Goal: Task Accomplishment & Management: Complete application form

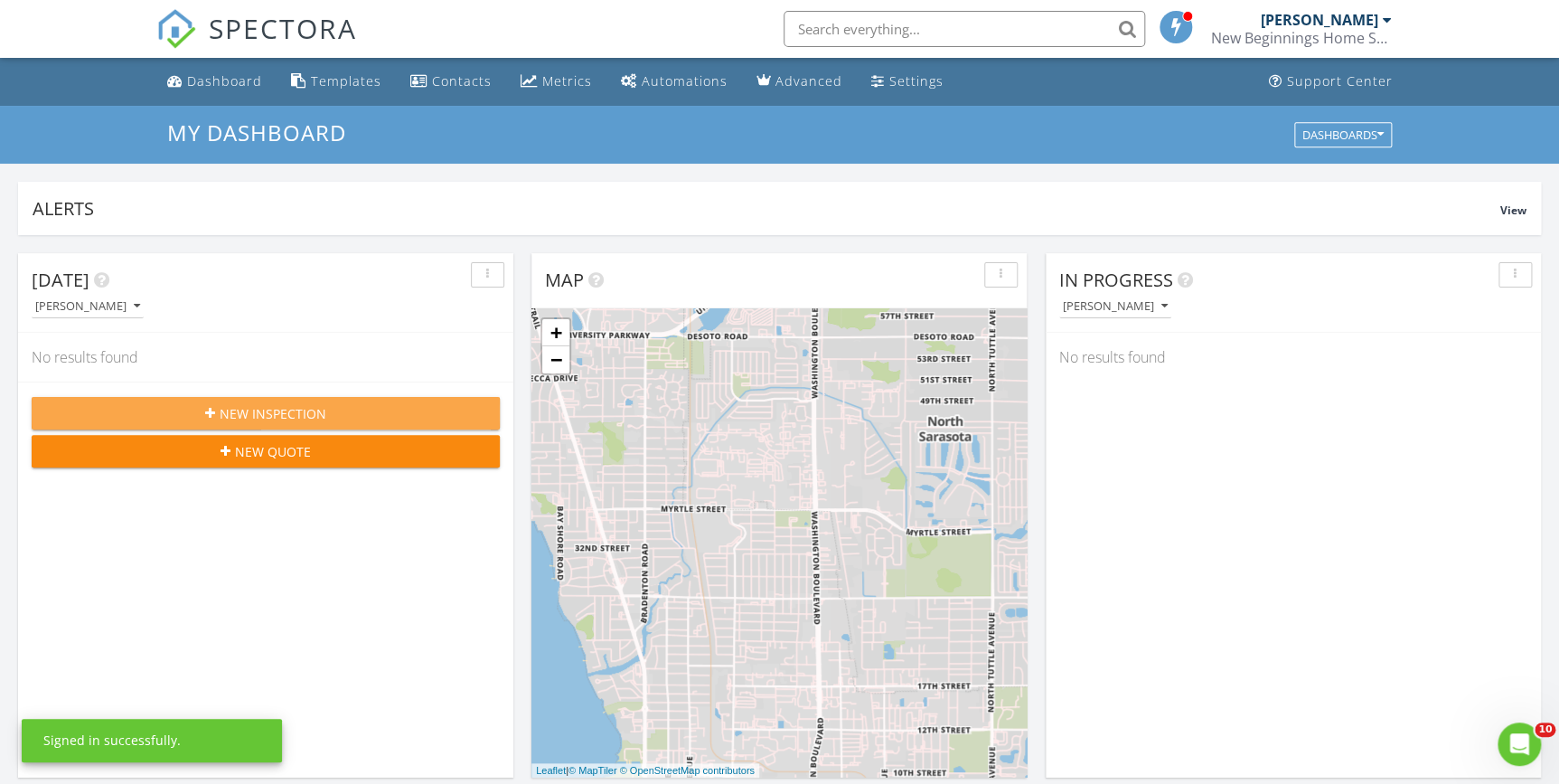
click at [262, 409] on span "New Inspection" at bounding box center [273, 414] width 107 height 19
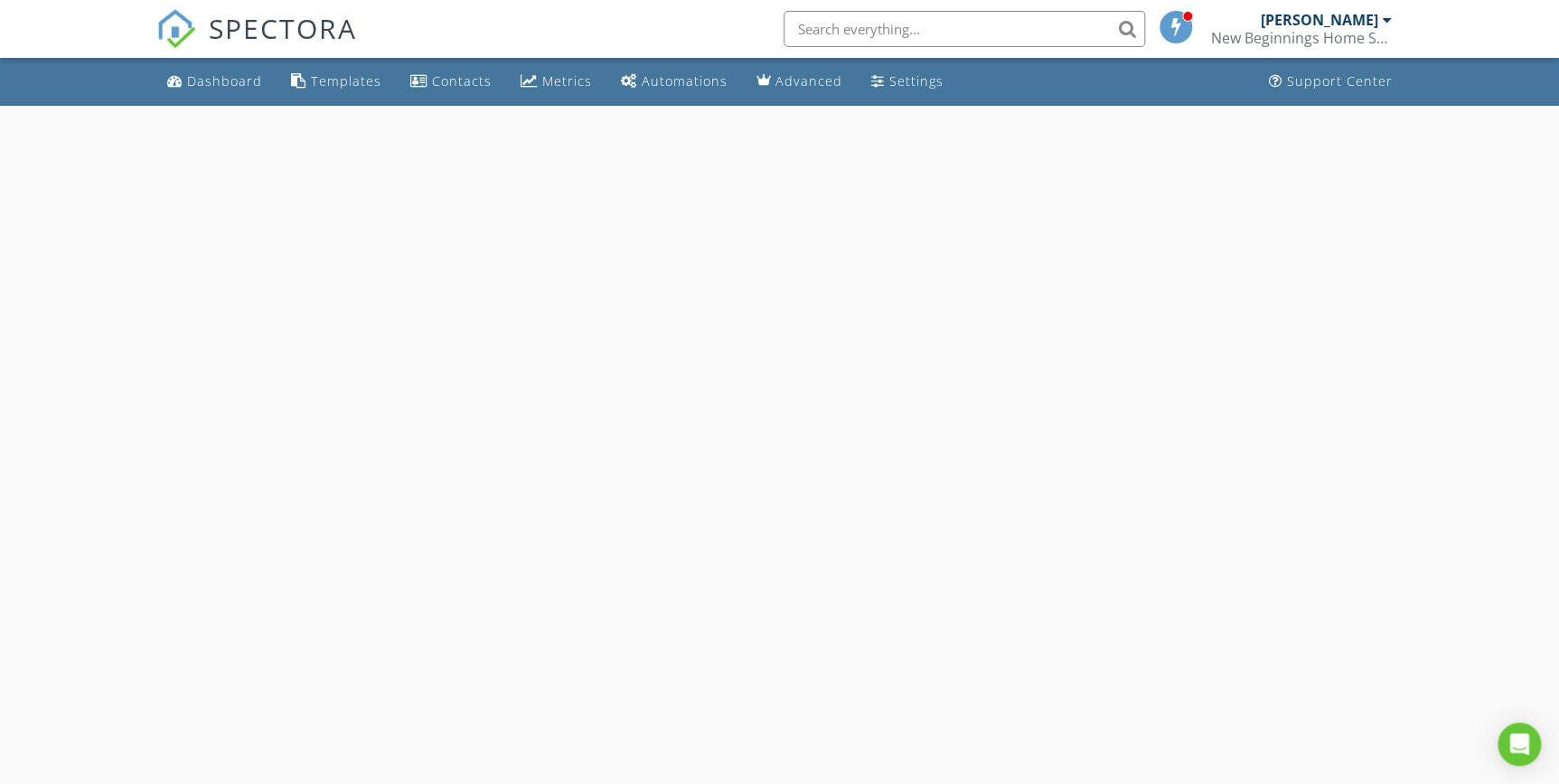
select select "7"
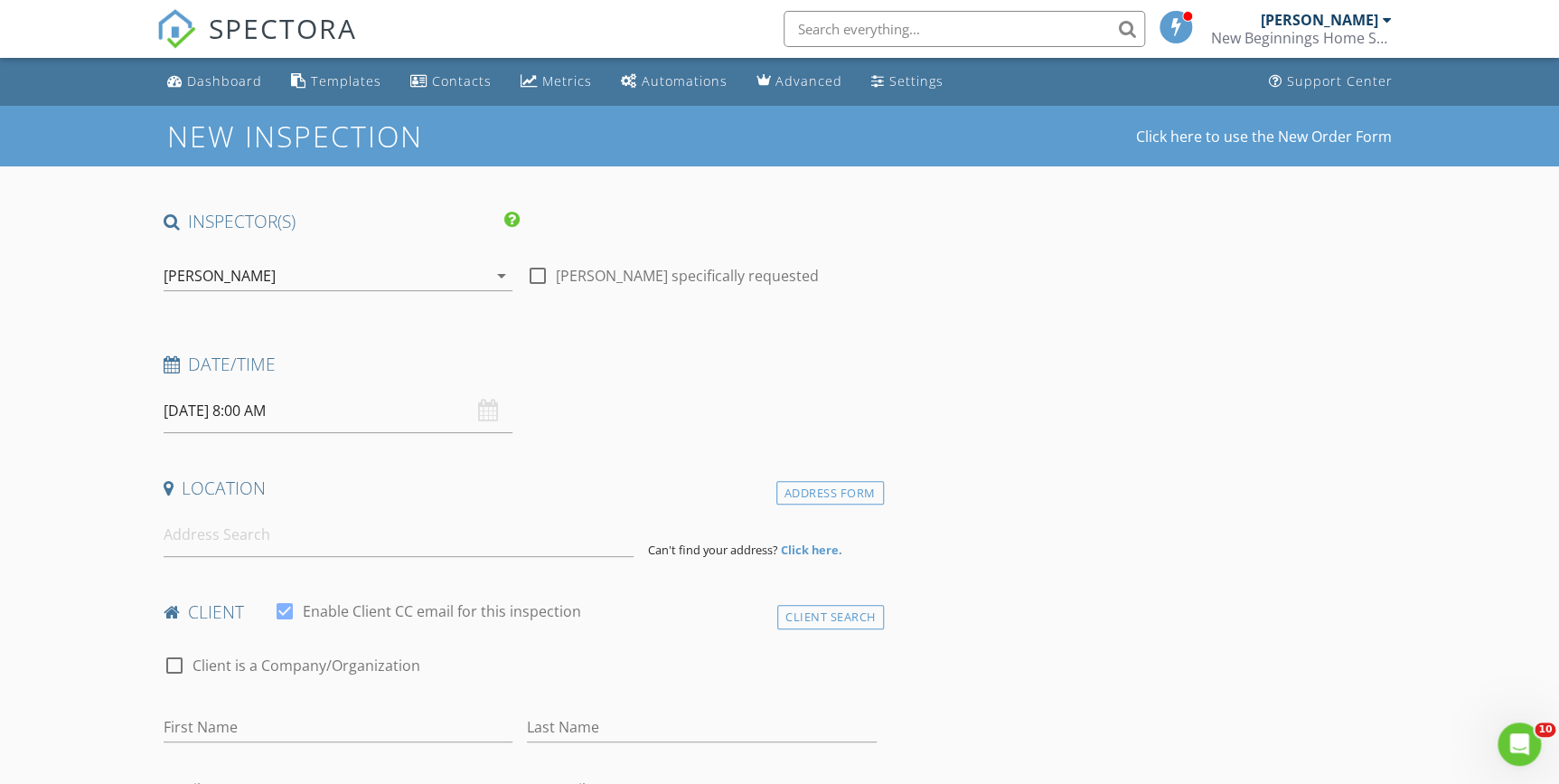
click at [211, 412] on input "08/28/2025 8:00 AM" at bounding box center [338, 411] width 350 height 44
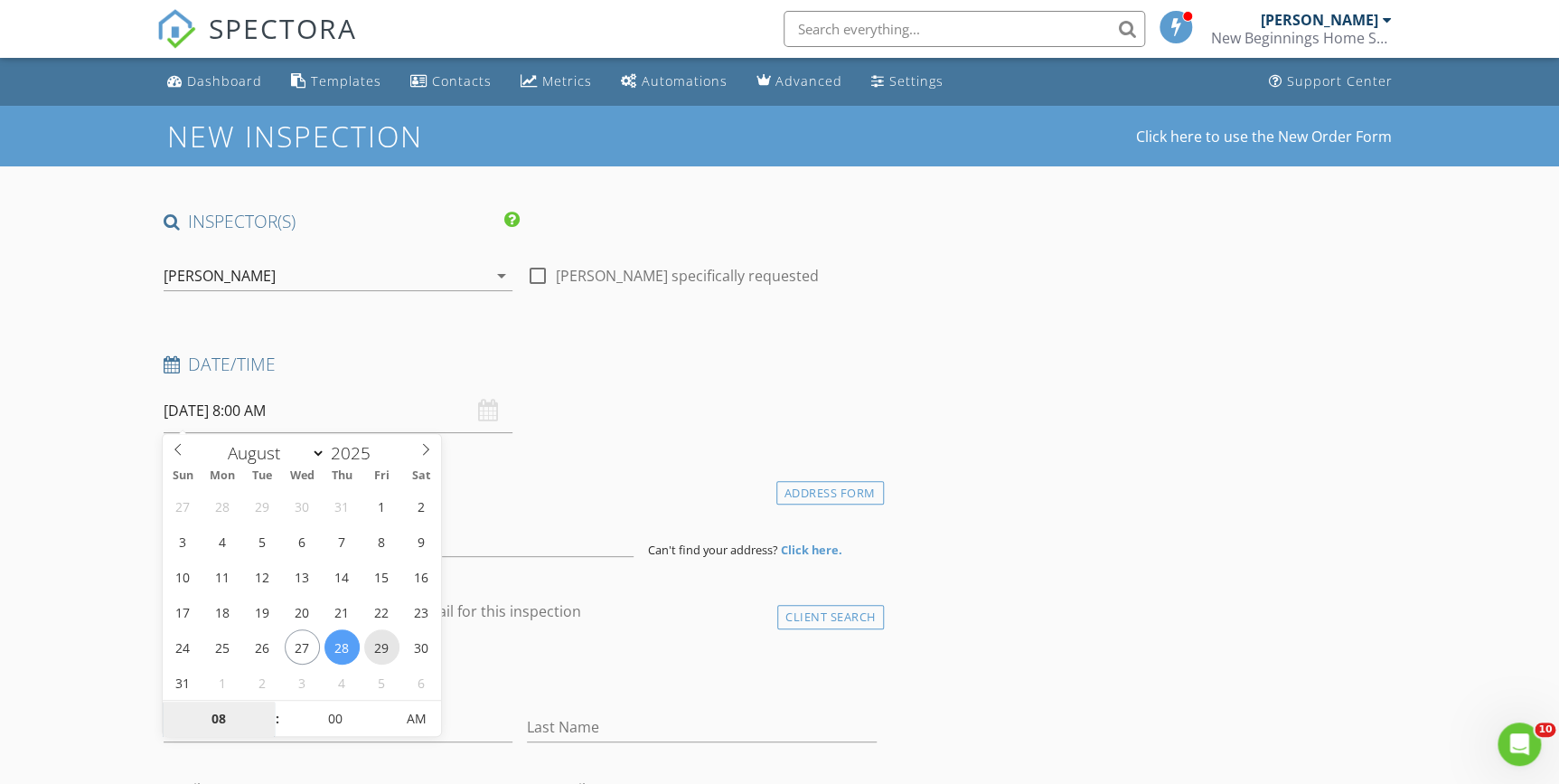
type input "08/29/2025 8:00 AM"
type input "09"
type input "08/29/2025 9:00 AM"
click at [267, 705] on span at bounding box center [268, 710] width 13 height 18
type input "10"
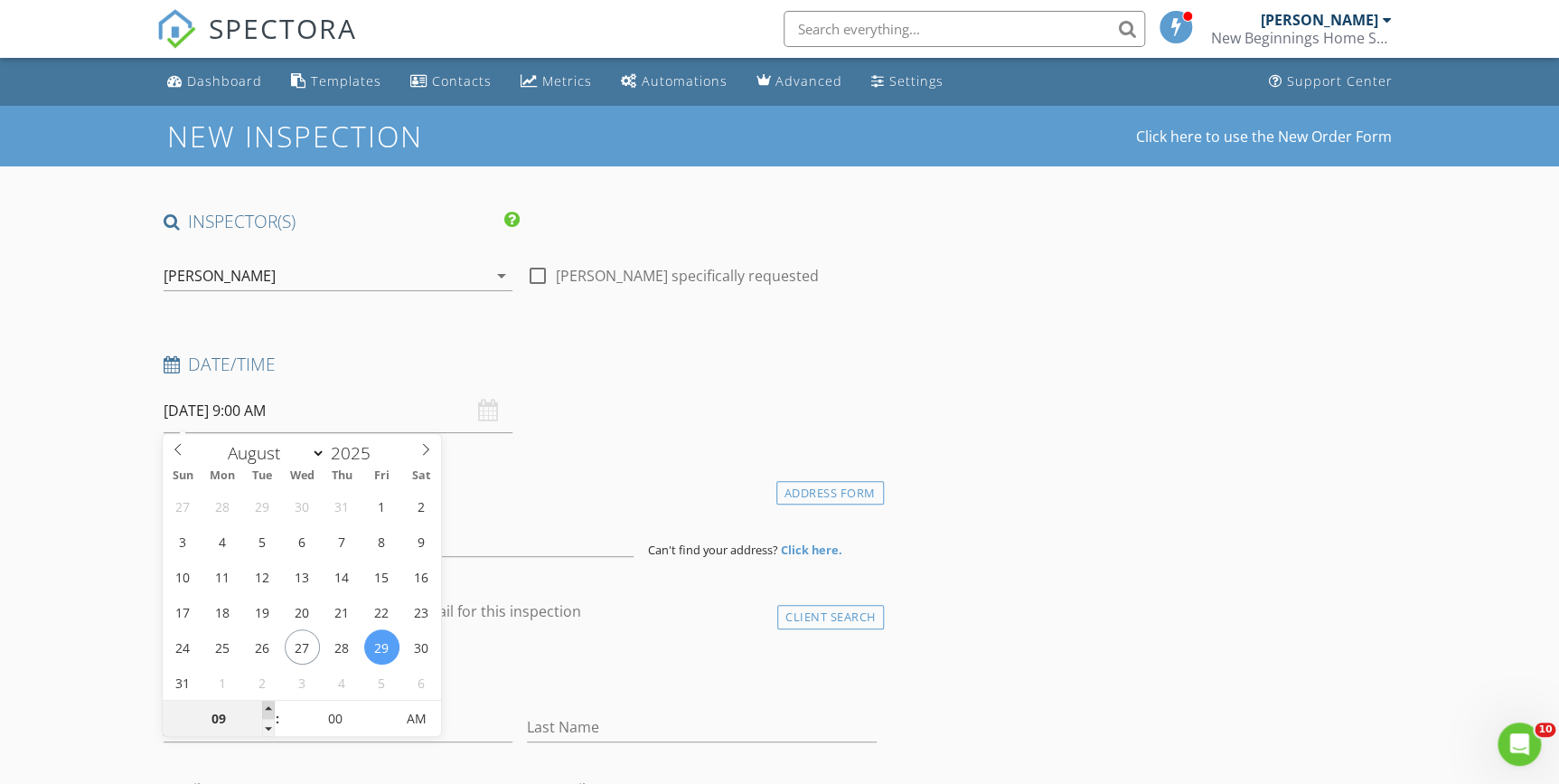
type input "08/29/2025 10:00 AM"
click at [267, 705] on span at bounding box center [268, 710] width 13 height 18
type input "11"
type input "08/29/2025 11:00 AM"
click at [267, 705] on span at bounding box center [268, 710] width 13 height 18
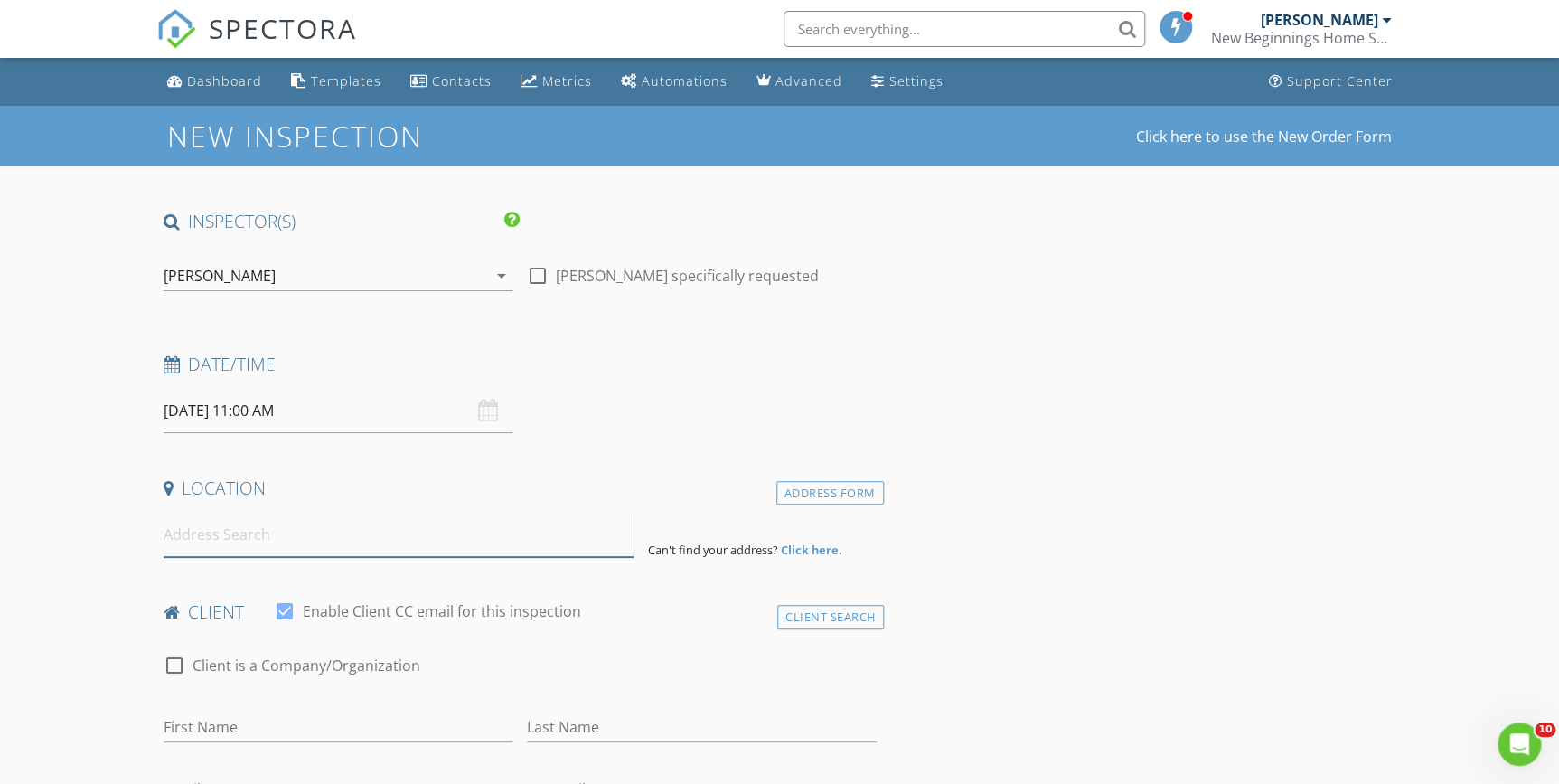
click at [217, 541] on input at bounding box center [399, 535] width 471 height 44
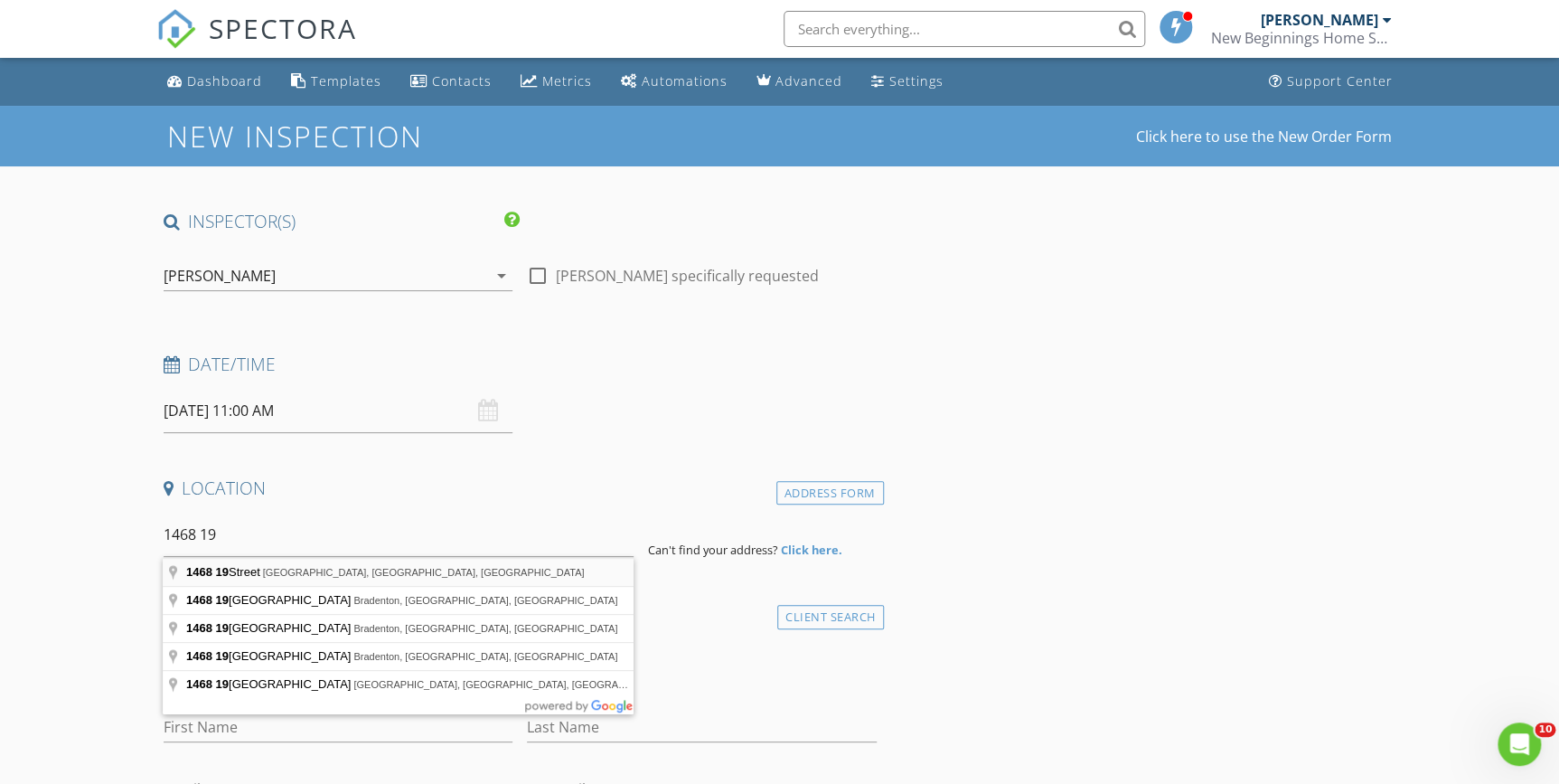
type input "1468 19 Street, Sarasota, FL, USA"
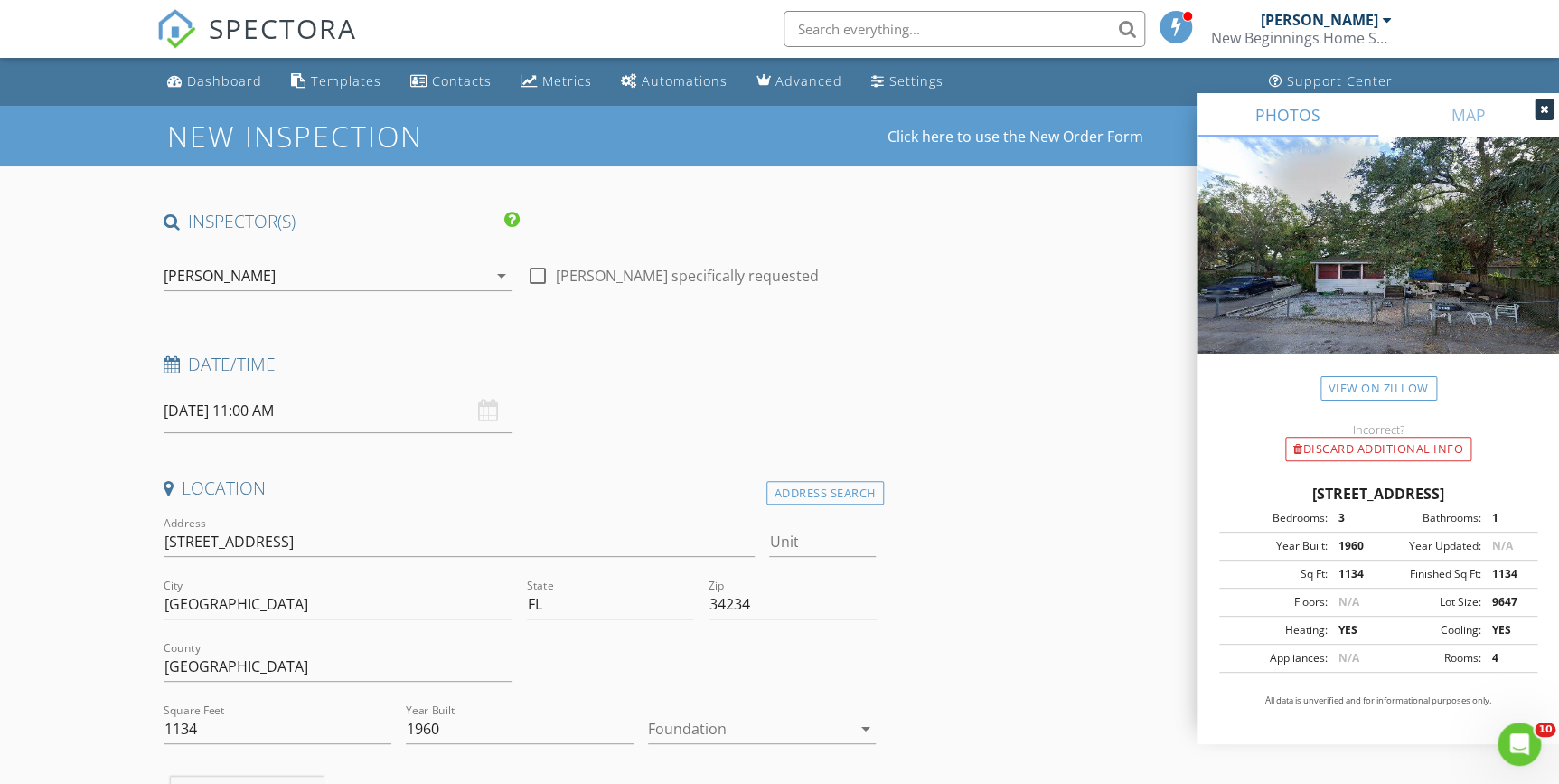
scroll to position [410, 0]
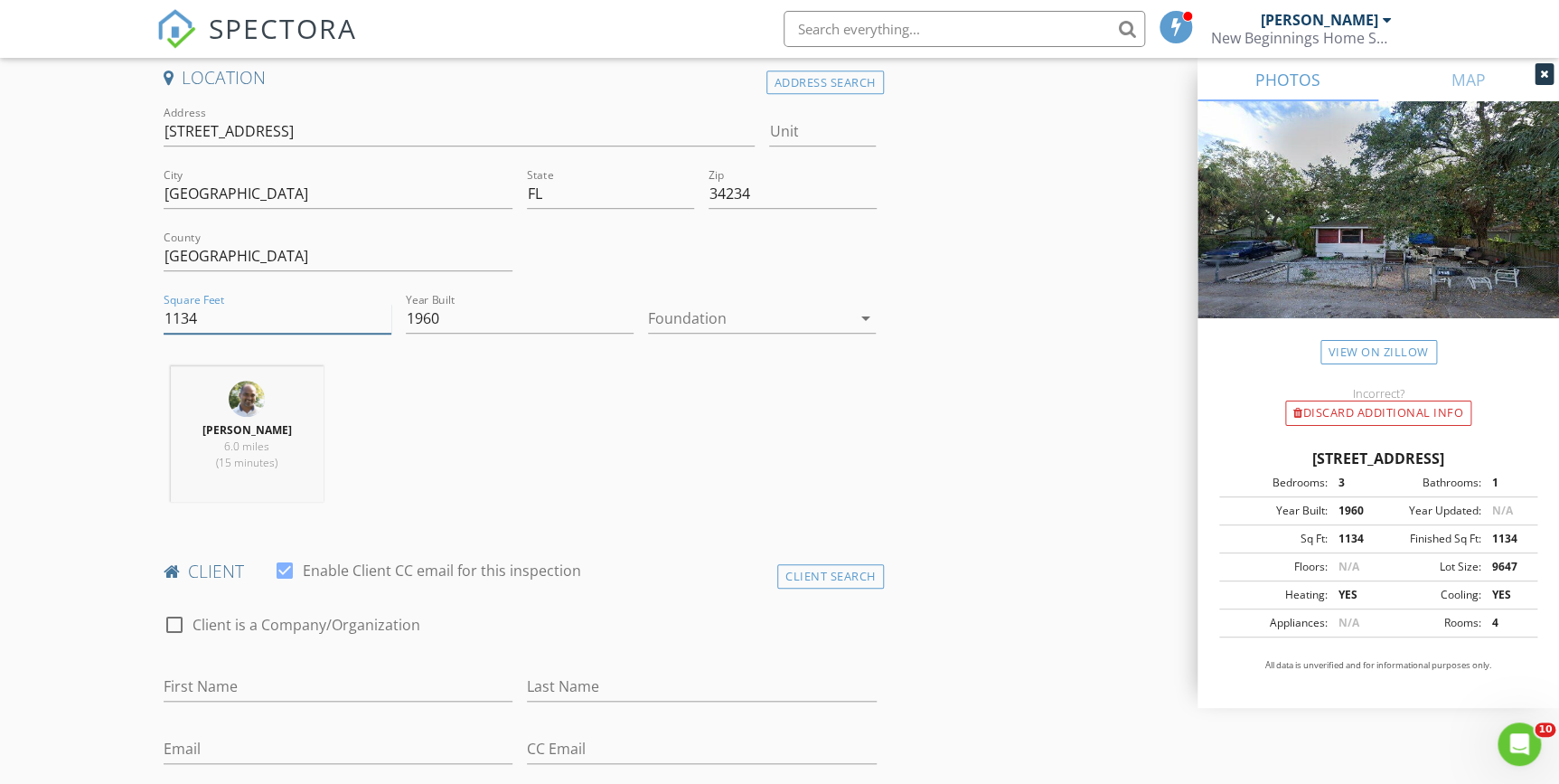
click at [198, 321] on input "1134" at bounding box center [278, 318] width 228 height 29
type input "1374"
click at [862, 313] on icon "arrow_drop_down" at bounding box center [865, 318] width 22 height 22
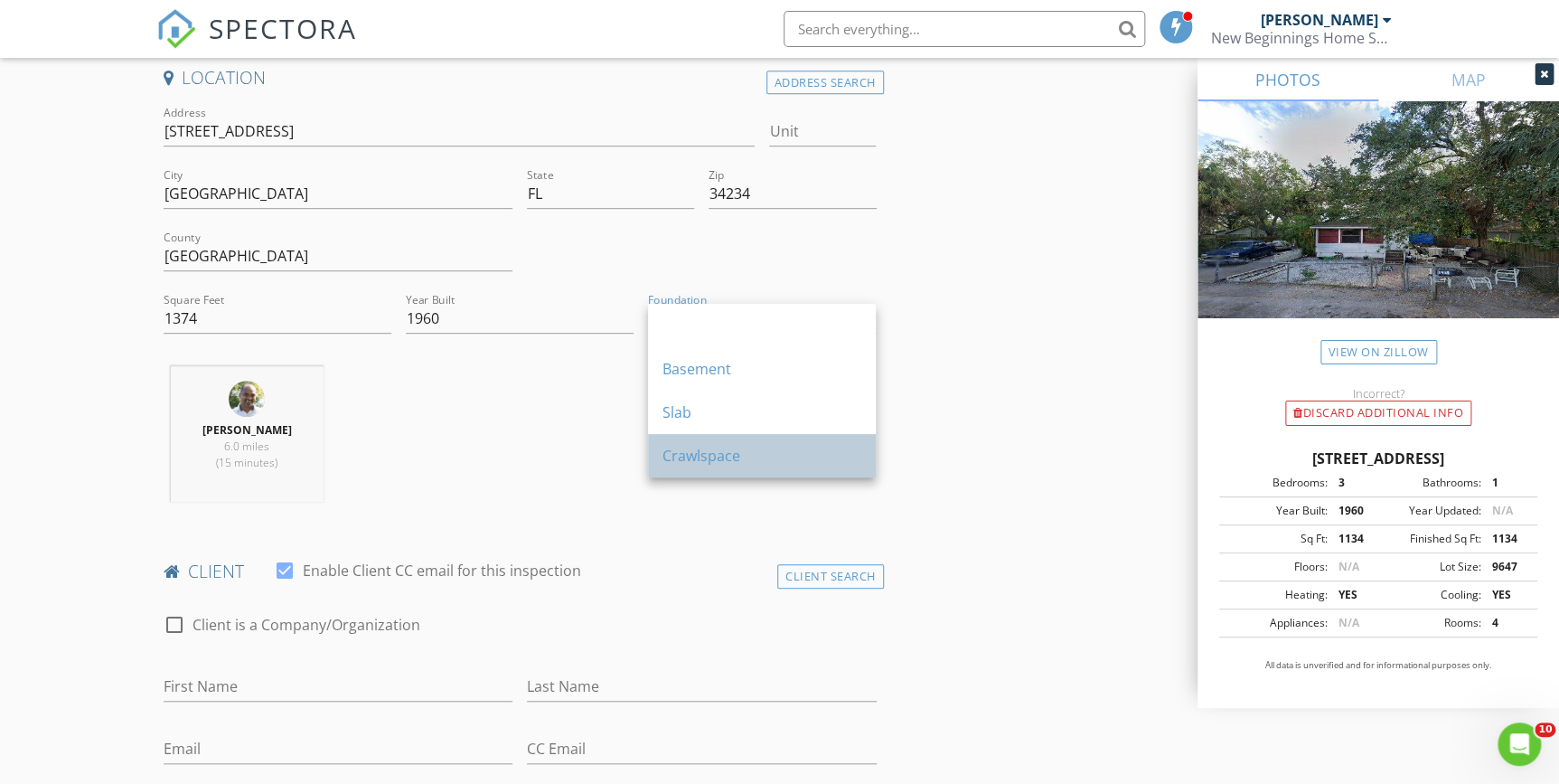
click at [723, 455] on div "Crawlspace" at bounding box center [762, 456] width 199 height 22
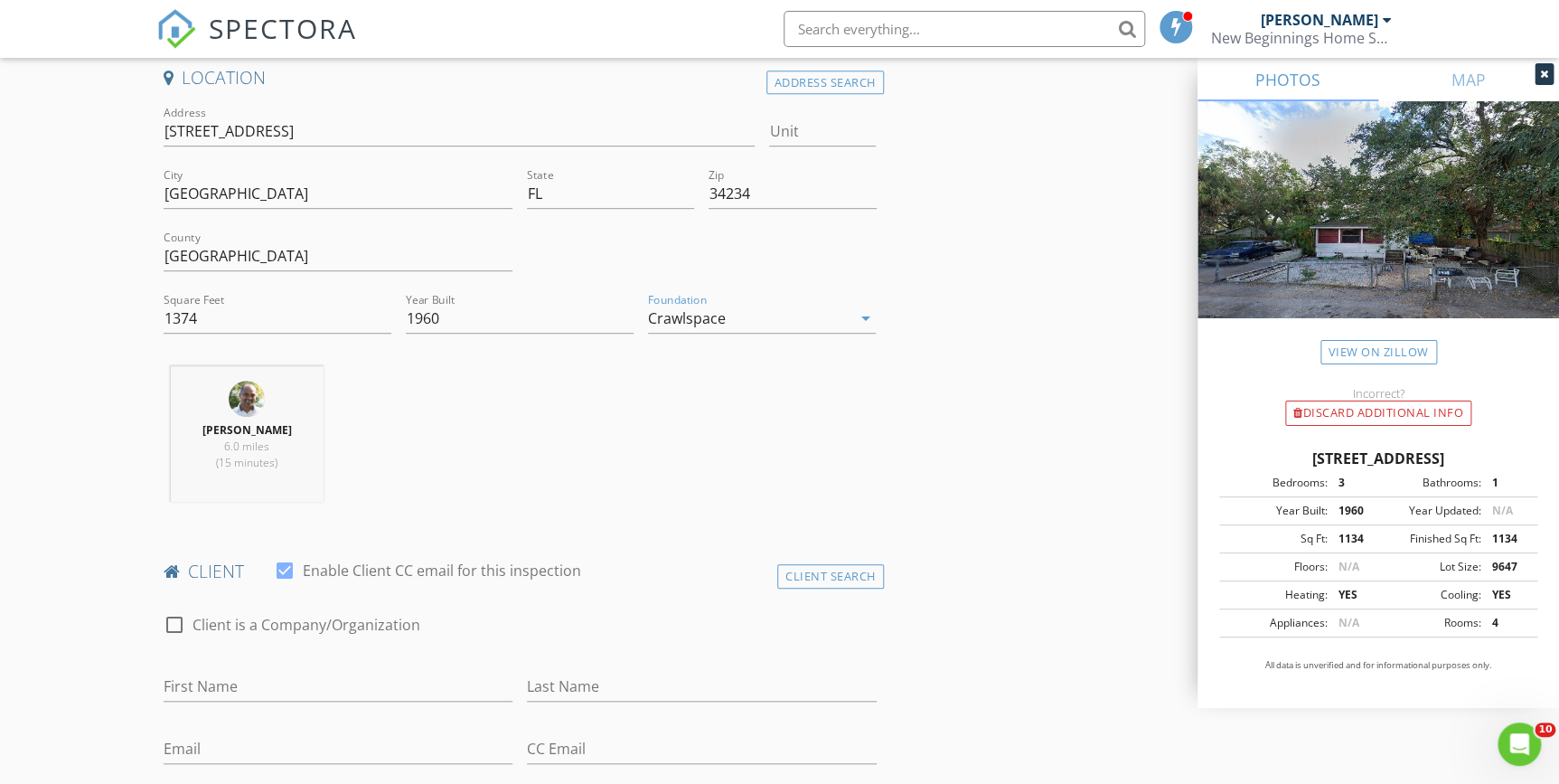
click at [547, 408] on div "Philip Pala 6.0 miles (15 minutes)" at bounding box center [520, 440] width 728 height 150
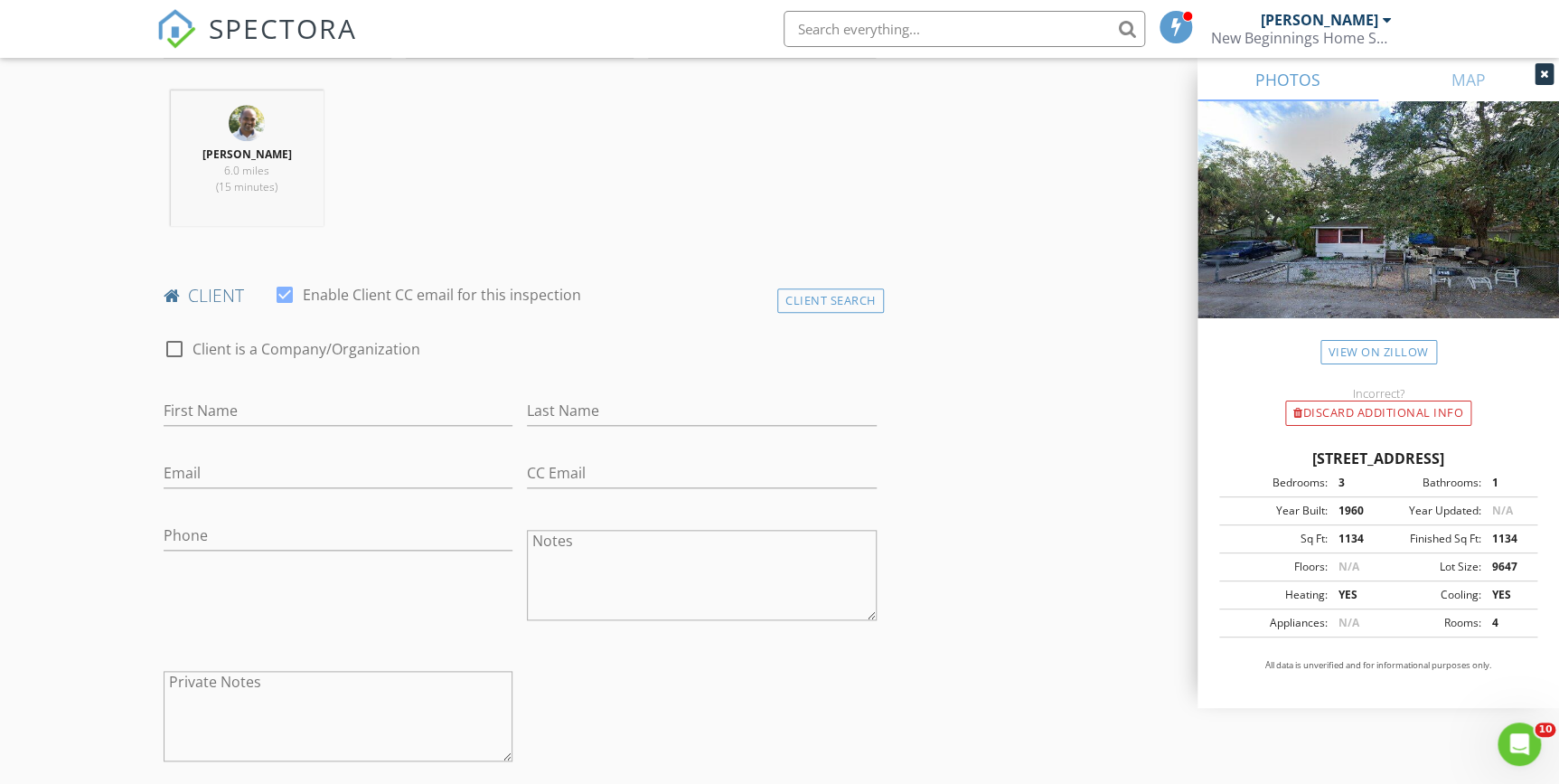
scroll to position [739, 0]
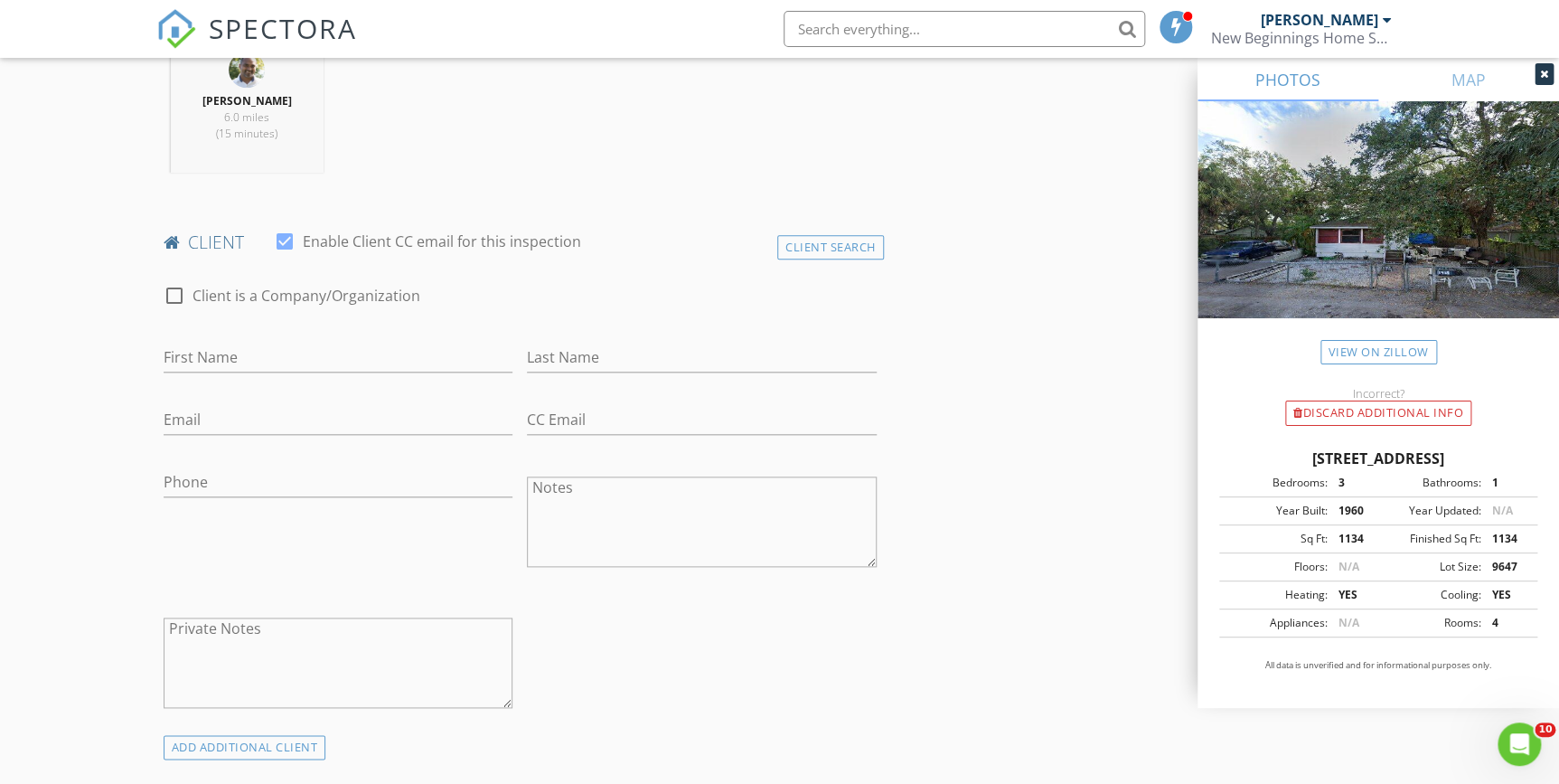
click at [223, 354] on input "First Name" at bounding box center [338, 358] width 350 height 29
type input "Stewart"
click at [577, 361] on input "Last Name" at bounding box center [701, 358] width 350 height 29
type input "Green"
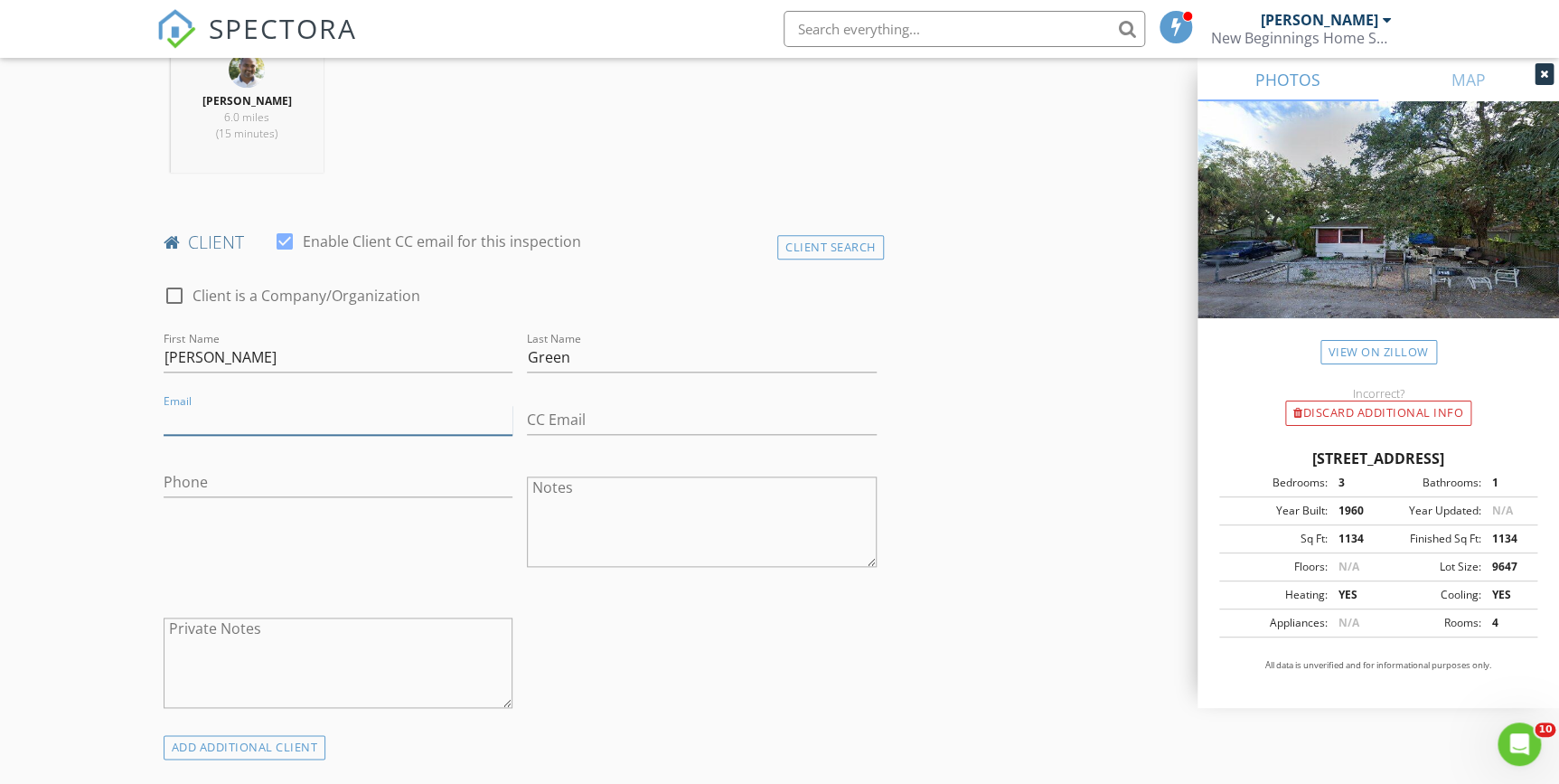
click at [191, 418] on input "Email" at bounding box center [338, 420] width 350 height 29
type input "stewartgreen@icloud"
click at [646, 623] on div "check_box_outline_blank Client is a Company/Organization First Name Stewart Las…" at bounding box center [520, 500] width 728 height 468
click at [569, 418] on input "CC Email" at bounding box center [701, 420] width 350 height 29
type input "[EMAIL_ADDRESS][DOMAIN_NAME]"
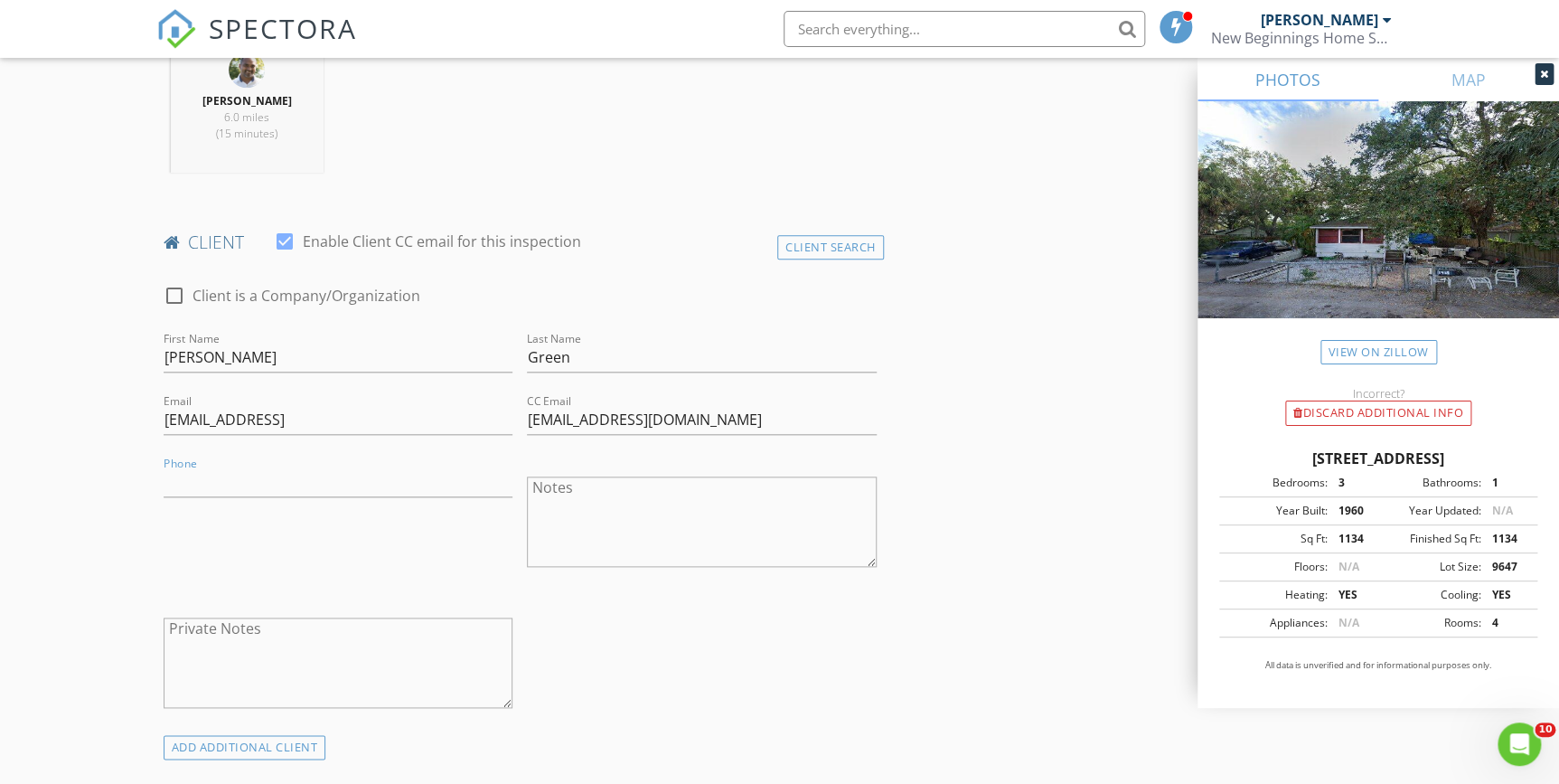
click at [791, 696] on div "check_box_outline_blank Client is a Company/Organization First Name Stewart Las…" at bounding box center [520, 500] width 728 height 468
click at [795, 702] on div "check_box_outline_blank Client is a Company/Organization First Name Stewart Las…" at bounding box center [520, 500] width 728 height 468
click at [194, 494] on input "Phone" at bounding box center [338, 482] width 350 height 29
type input "941-914-2470"
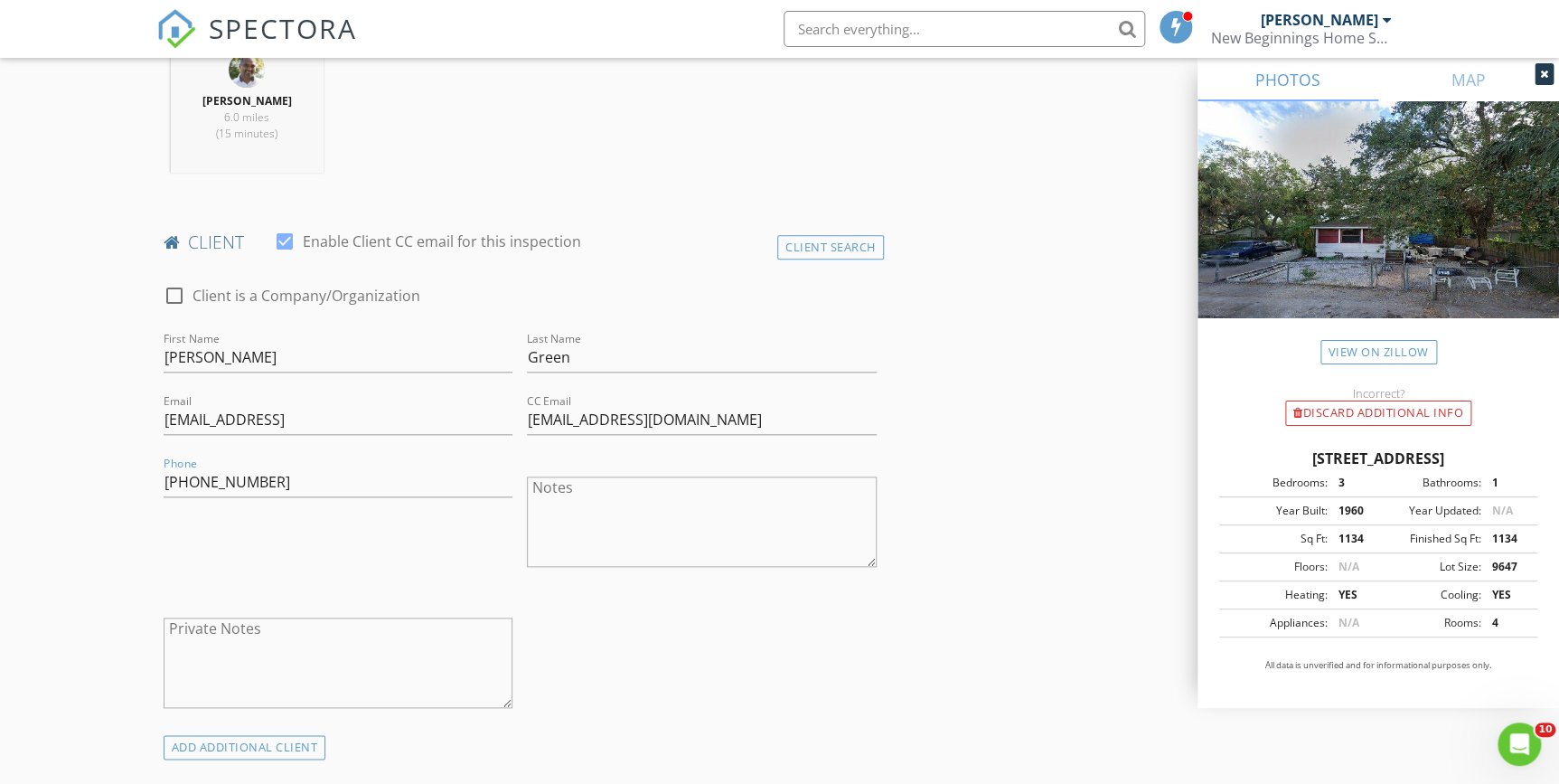
click at [704, 631] on div "check_box_outline_blank Client is a Company/Organization First Name Stewart Las…" at bounding box center [520, 500] width 728 height 468
click at [666, 669] on div "check_box_outline_blank Client is a Company/Organization First Name Stewart Las…" at bounding box center [520, 500] width 728 height 468
click at [663, 597] on div "check_box_outline_blank Client is a Company/Organization First Name Stewart Las…" at bounding box center [520, 500] width 728 height 468
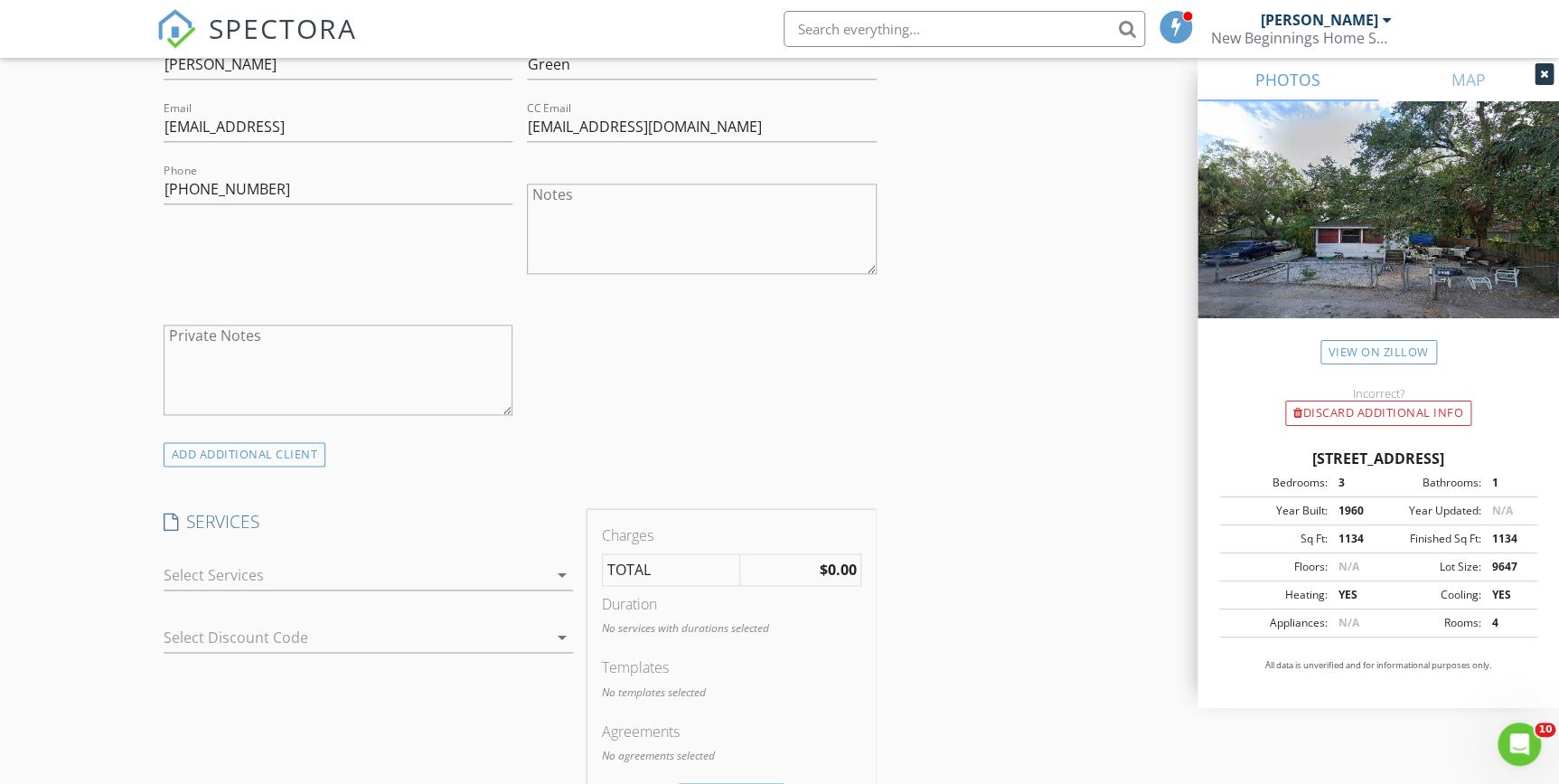
scroll to position [1067, 0]
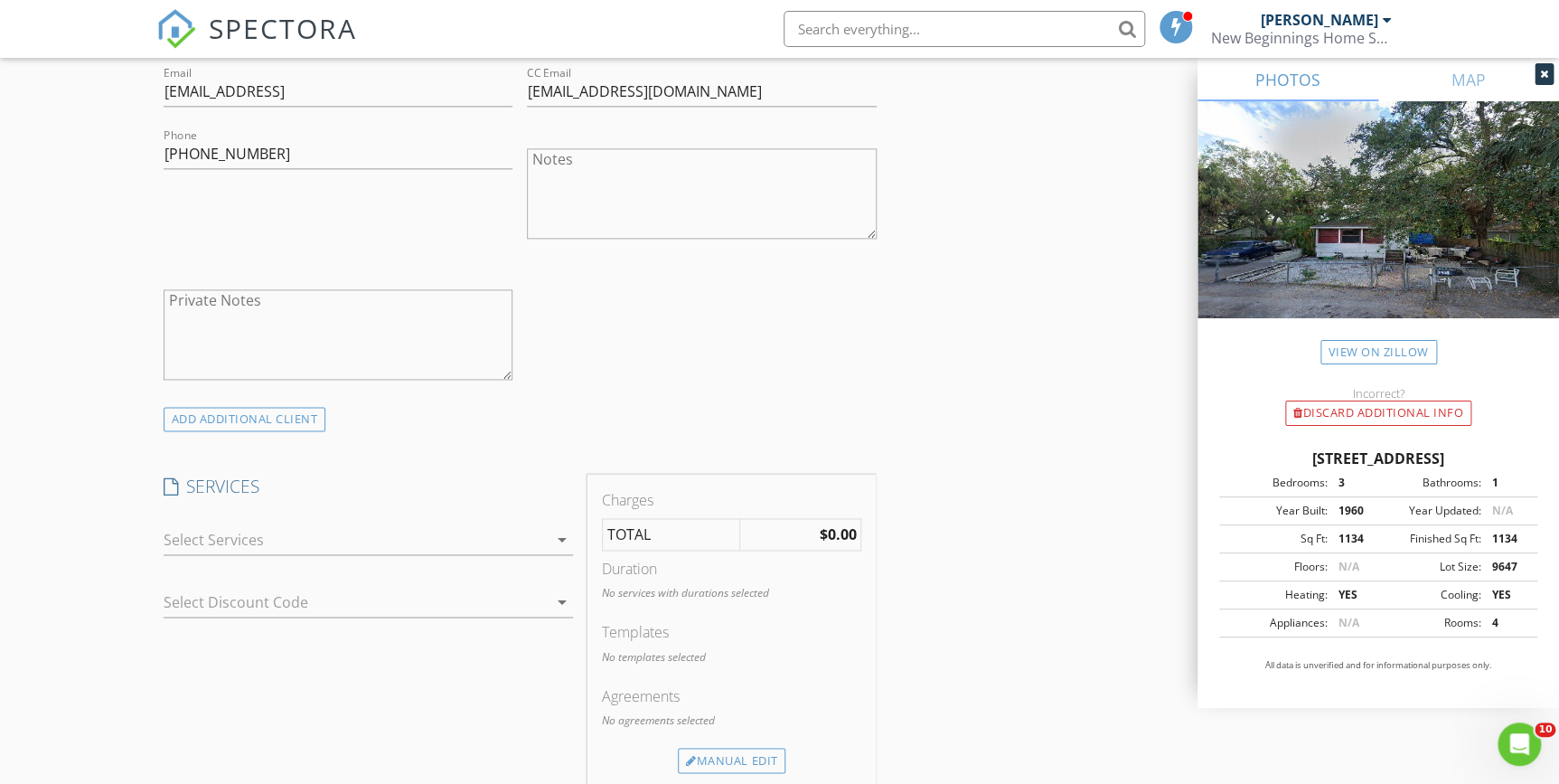
click at [556, 534] on icon "arrow_drop_down" at bounding box center [563, 540] width 22 height 22
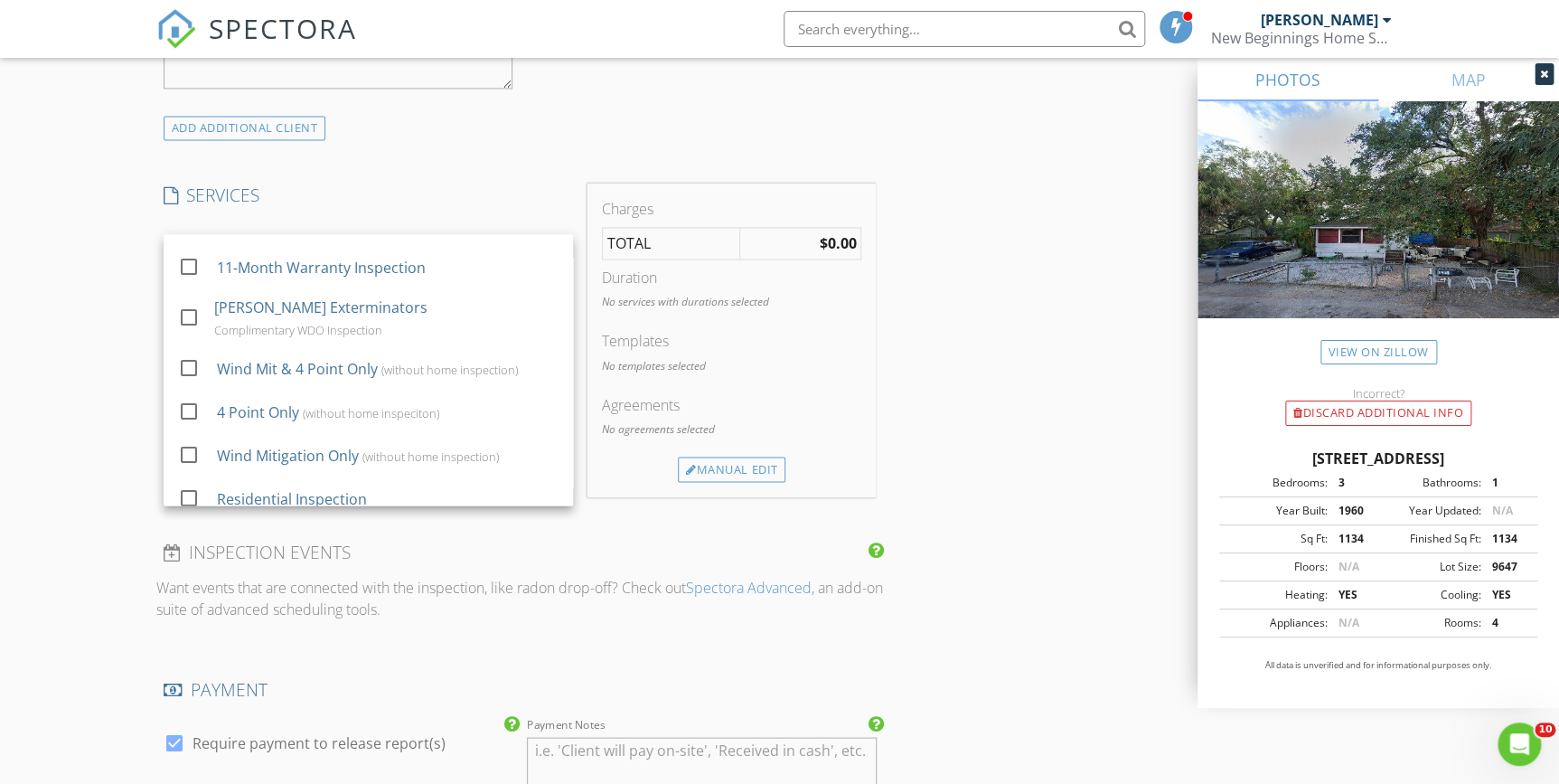
scroll to position [1479, 0]
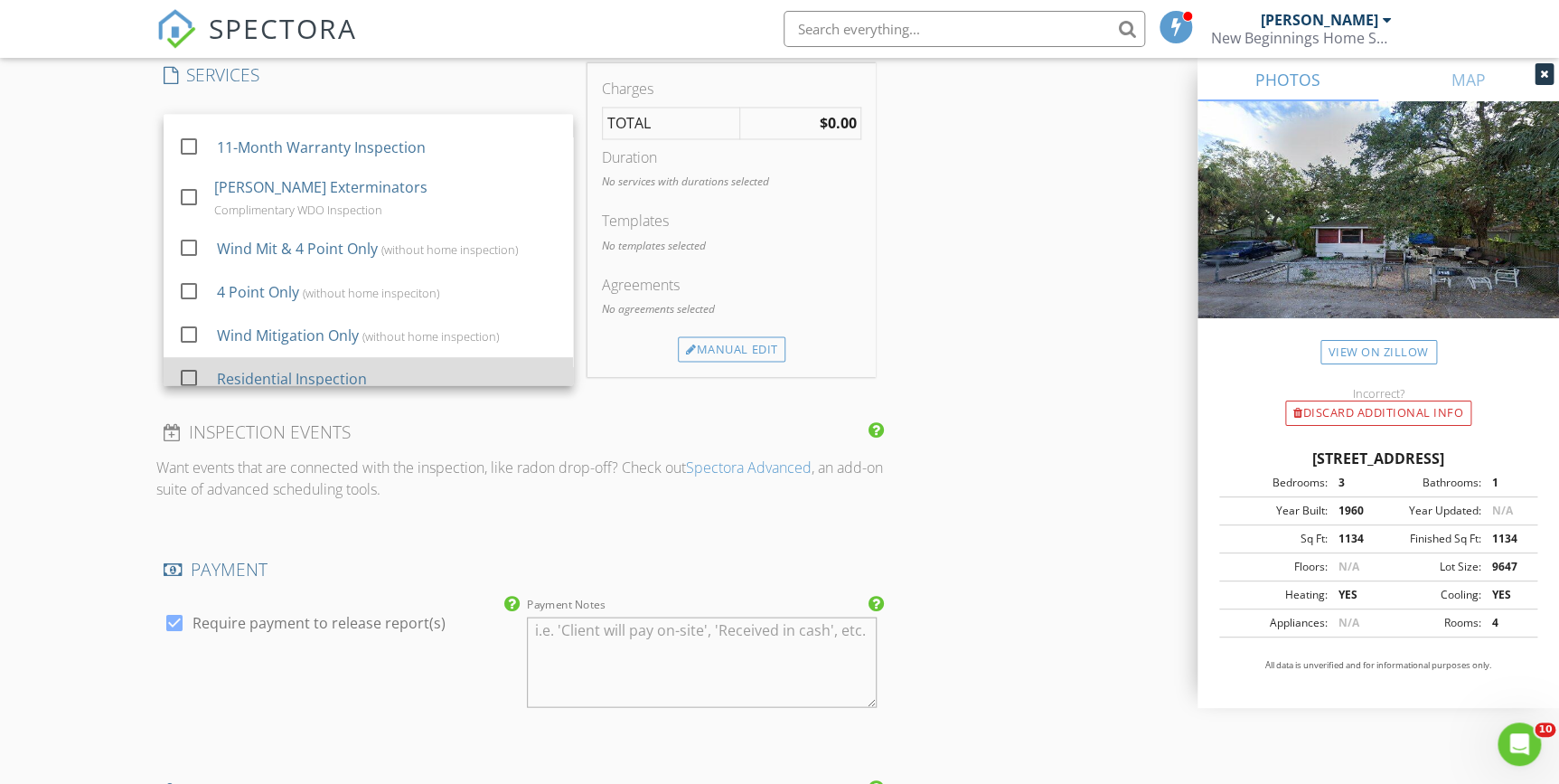
click at [297, 368] on div "Residential Inspection" at bounding box center [291, 379] width 150 height 22
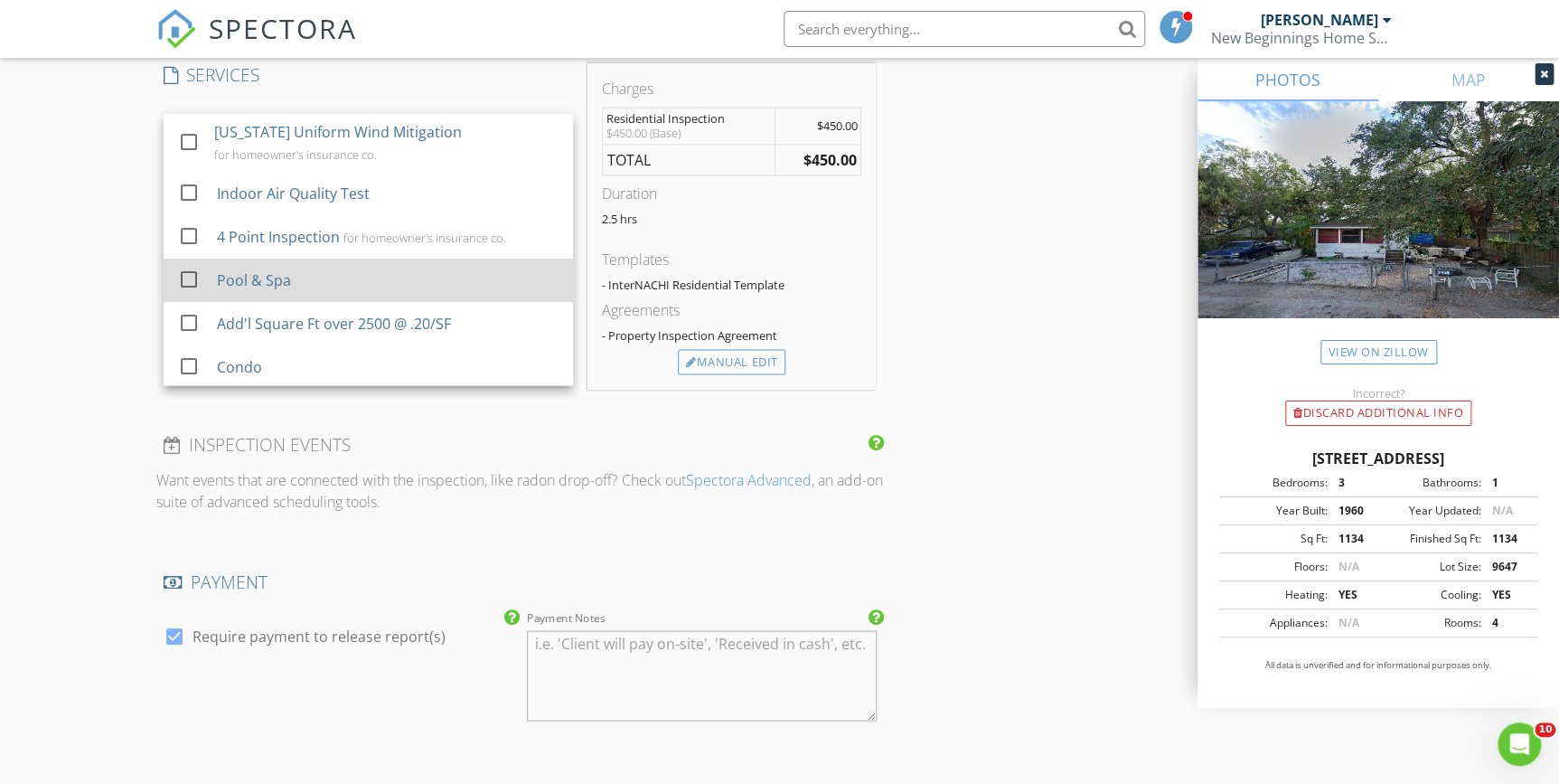
scroll to position [1150, 0]
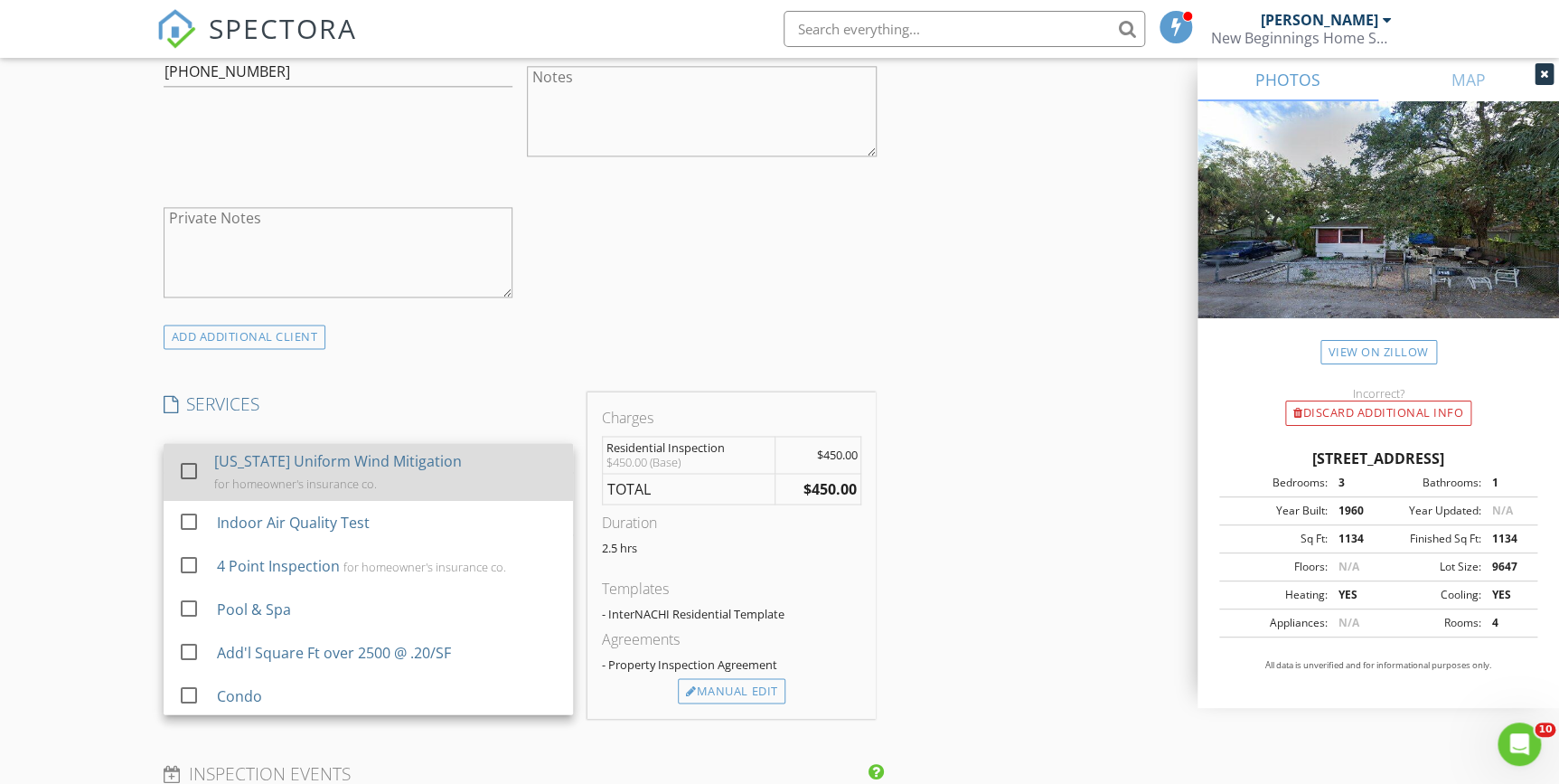
click at [325, 470] on div "Florida Uniform Wind Mitigation for homeowner's insurance co." at bounding box center [386, 472] width 345 height 58
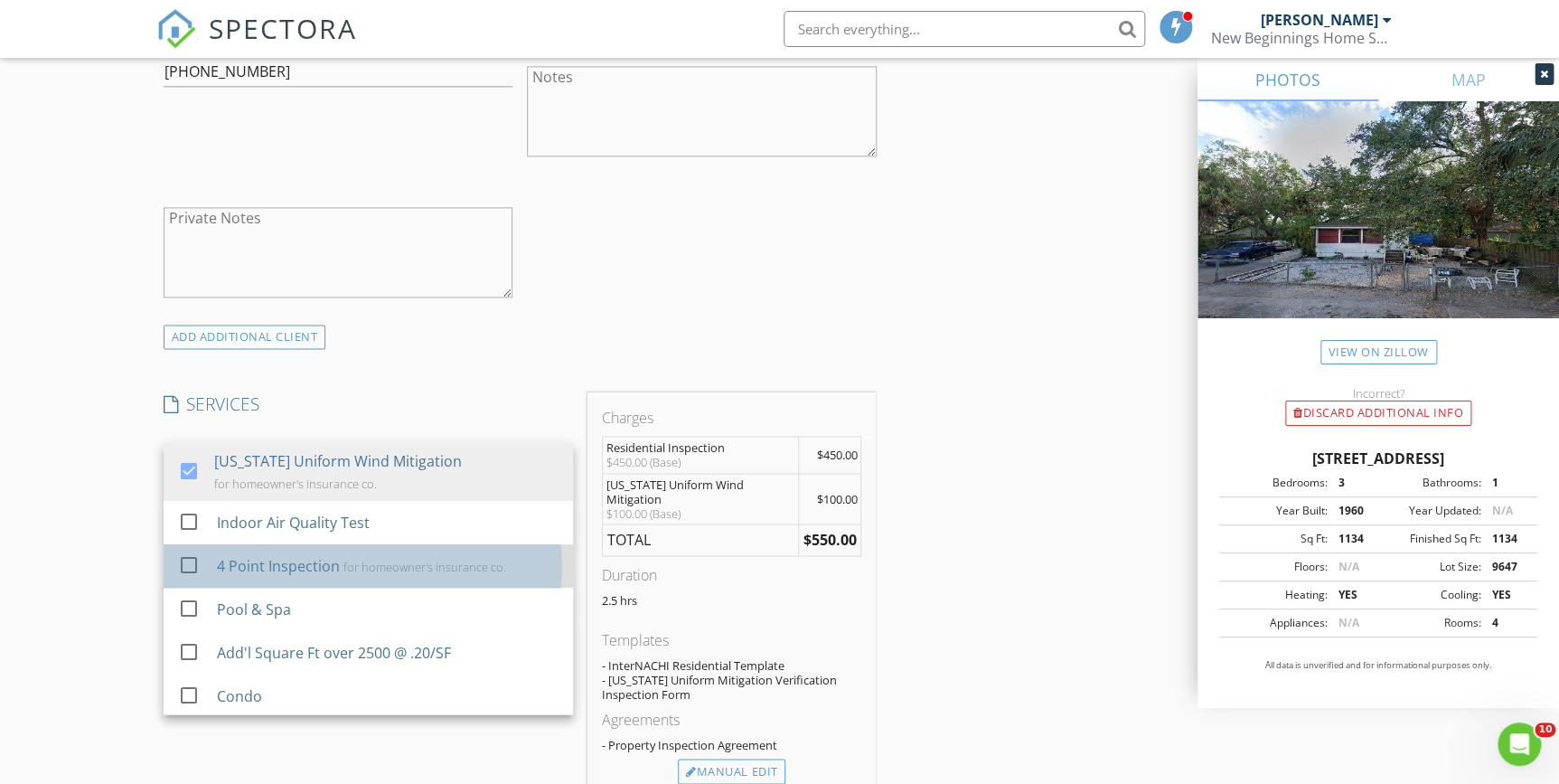
click at [298, 565] on div "4 Point Inspection" at bounding box center [279, 566] width 123 height 22
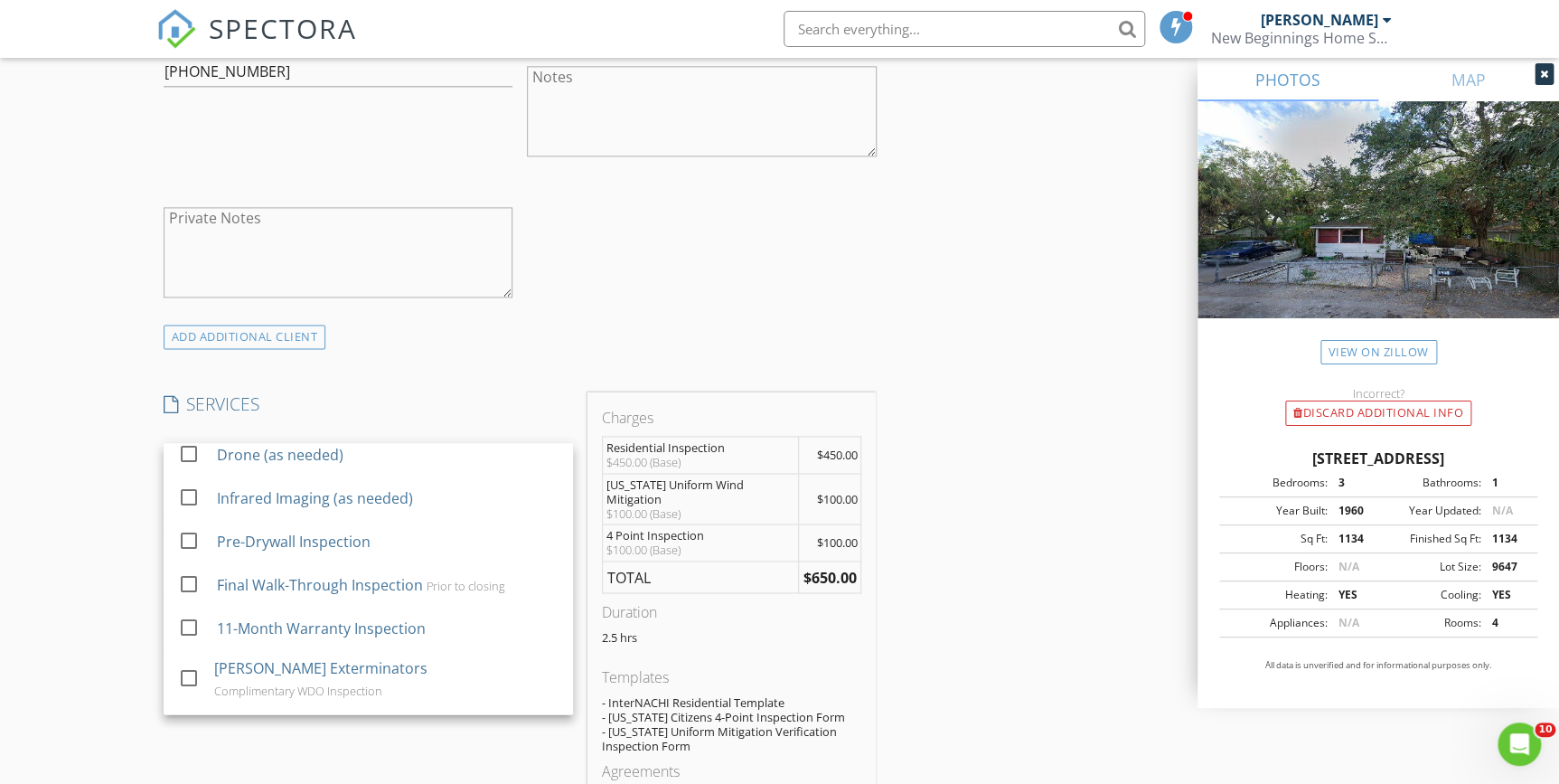
scroll to position [288, 0]
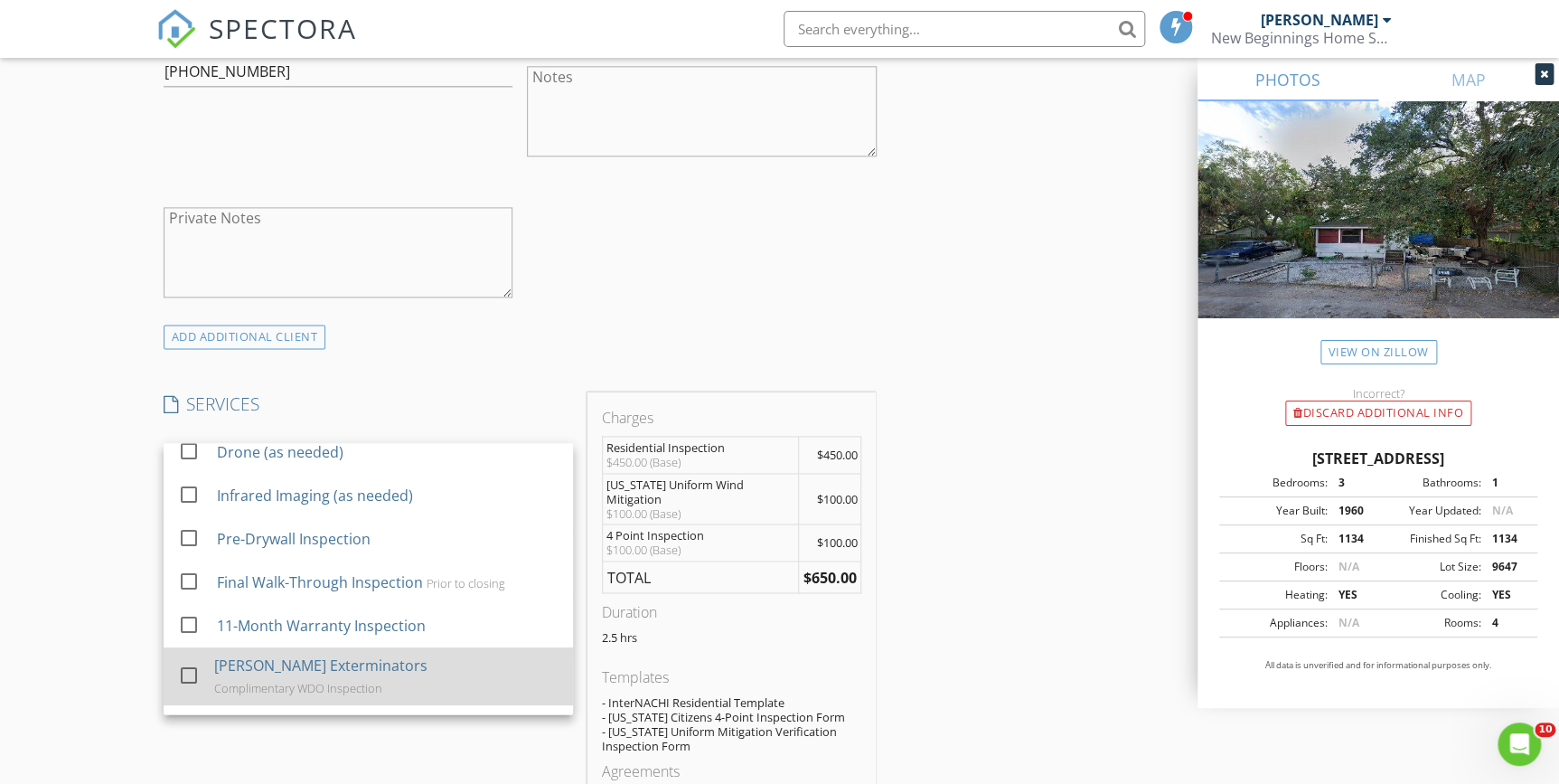
click at [375, 680] on div "Complimentary WDO Inspection" at bounding box center [298, 687] width 168 height 15
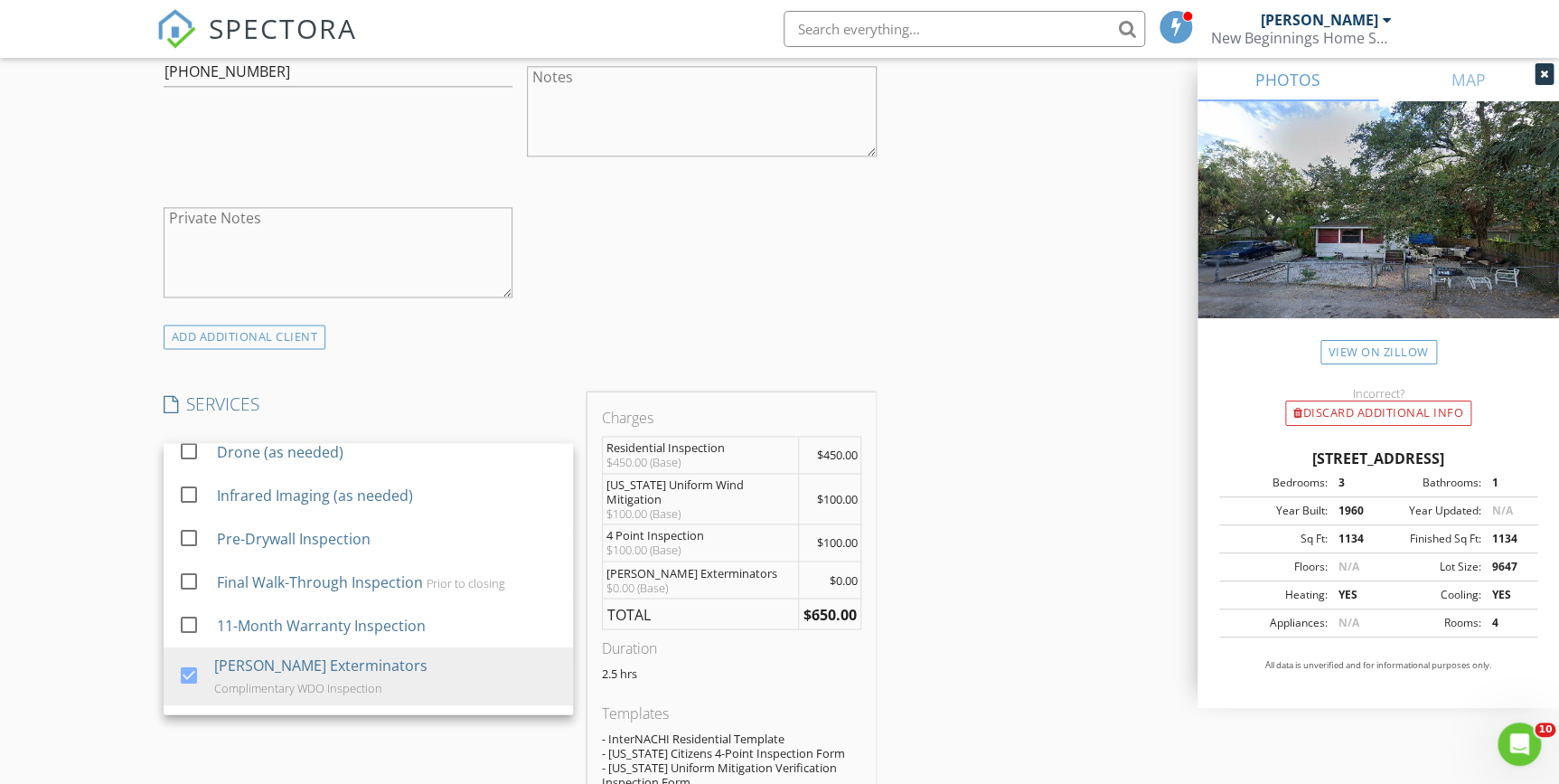
click at [997, 551] on div "INSPECTOR(S) check_box Philip Pala PRIMARY Philip Pala arrow_drop_down check_bo…" at bounding box center [780, 631] width 1247 height 3144
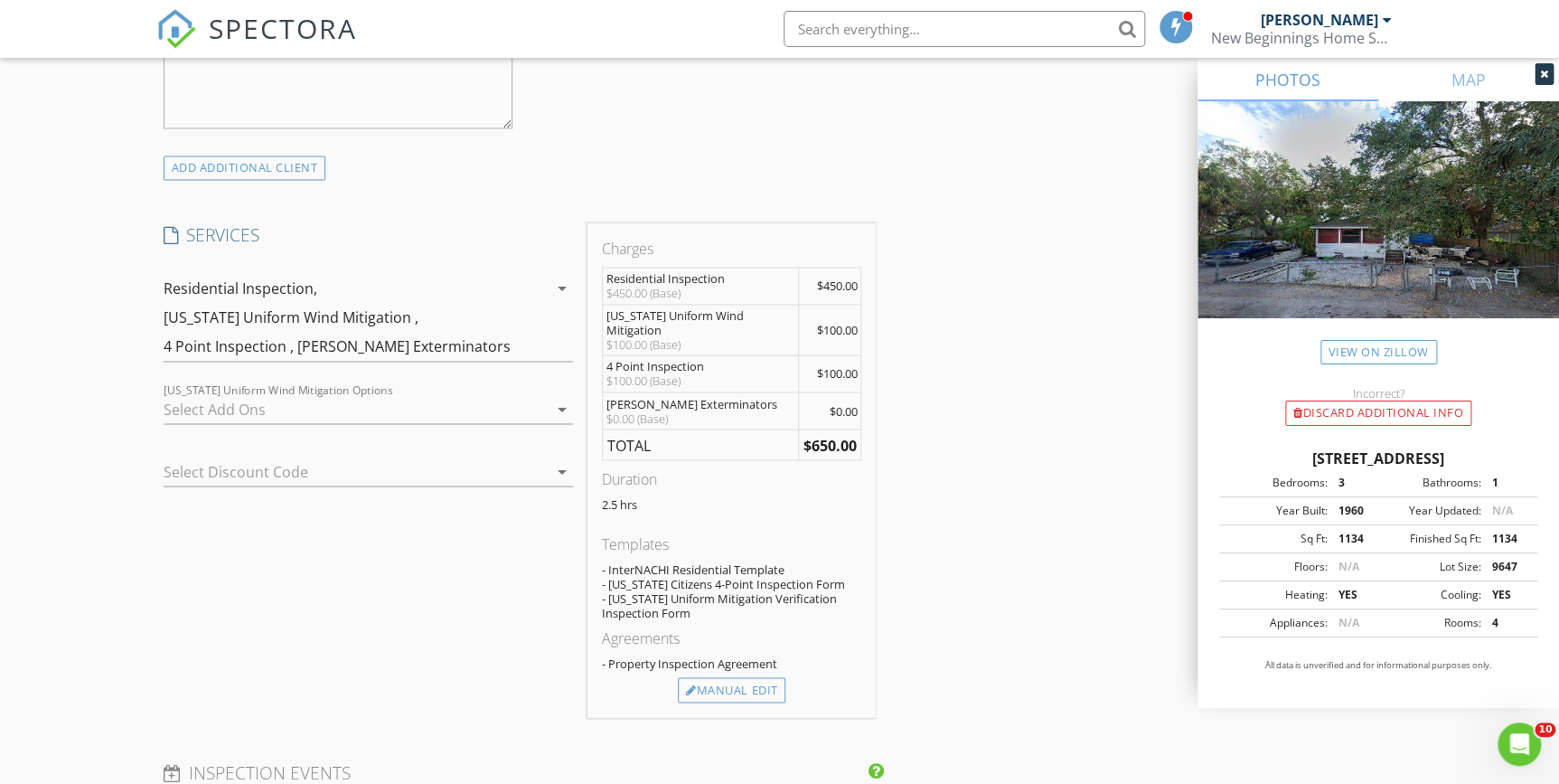
scroll to position [1314, 0]
click at [729, 681] on div "Manual Edit" at bounding box center [731, 694] width 108 height 26
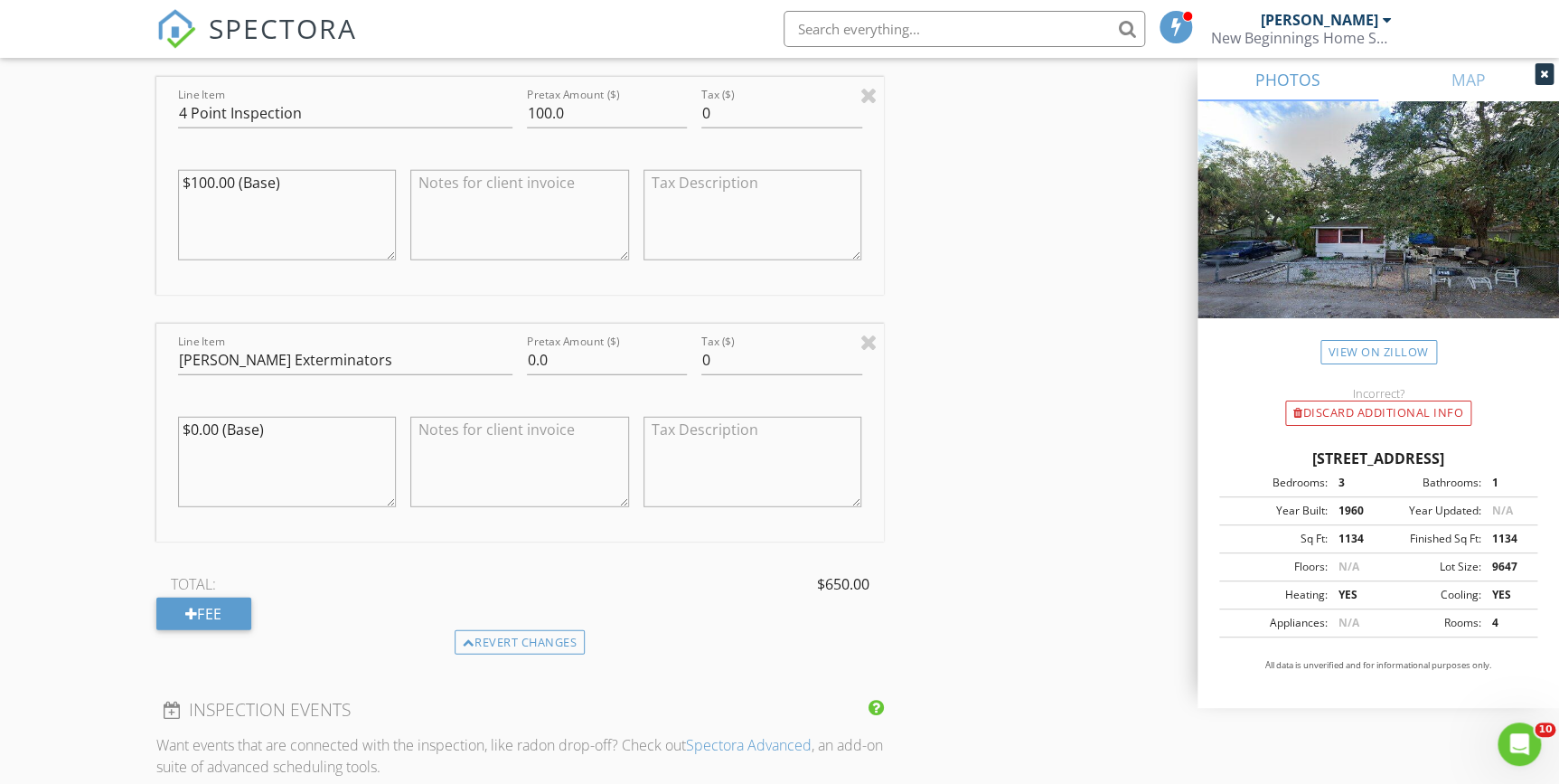
scroll to position [2300, 0]
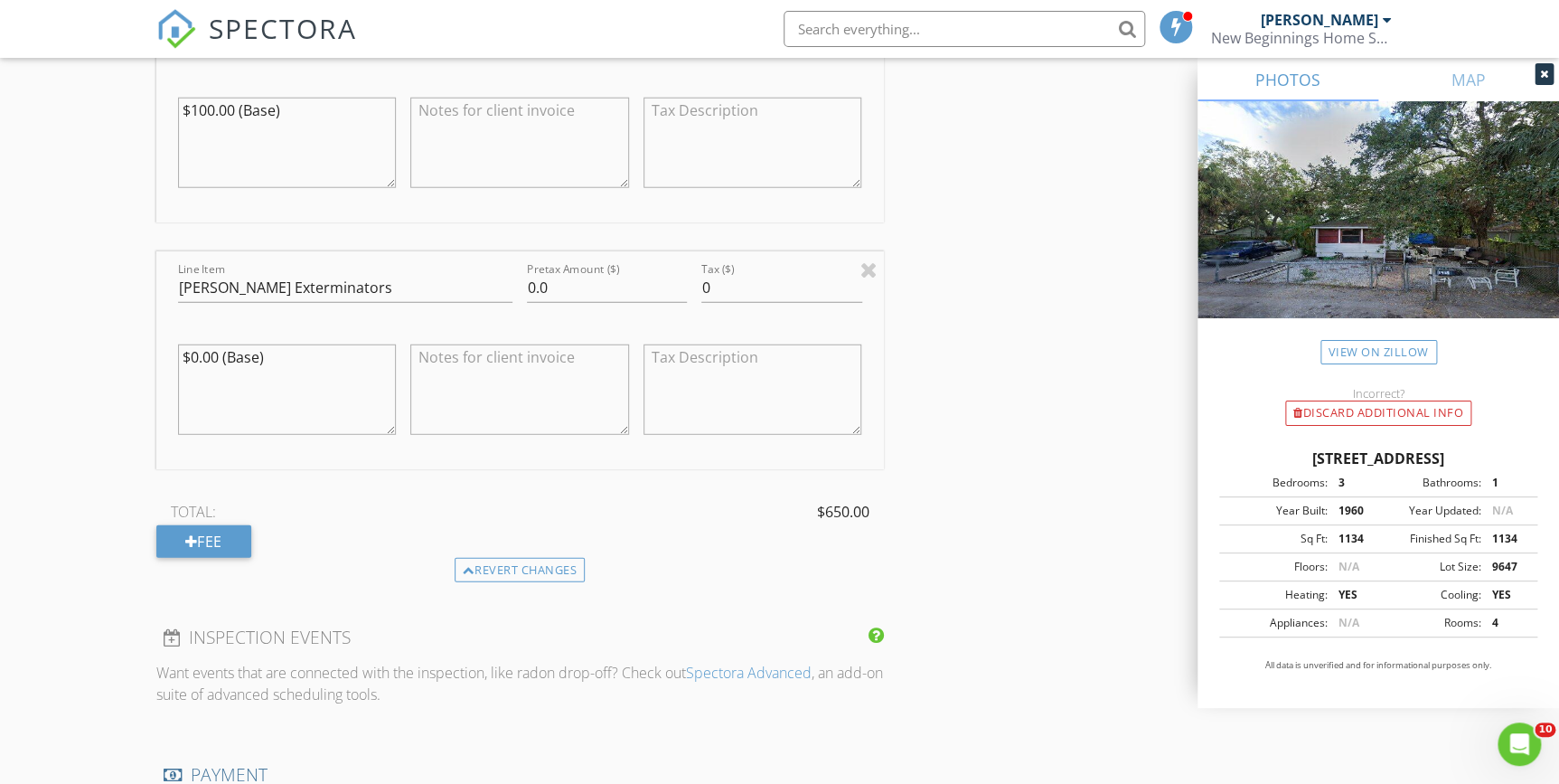
click at [450, 363] on textarea at bounding box center [519, 390] width 219 height 90
paste textarea "A complimentary termite (WDO) inspection will be scheduled by New Beginnings Ho…"
type textarea "A complimentary termite (WDO) inspection will be scheduled by New Beginnings Ho…"
drag, startPoint x: 276, startPoint y: 344, endPoint x: 0, endPoint y: 322, distance: 276.9
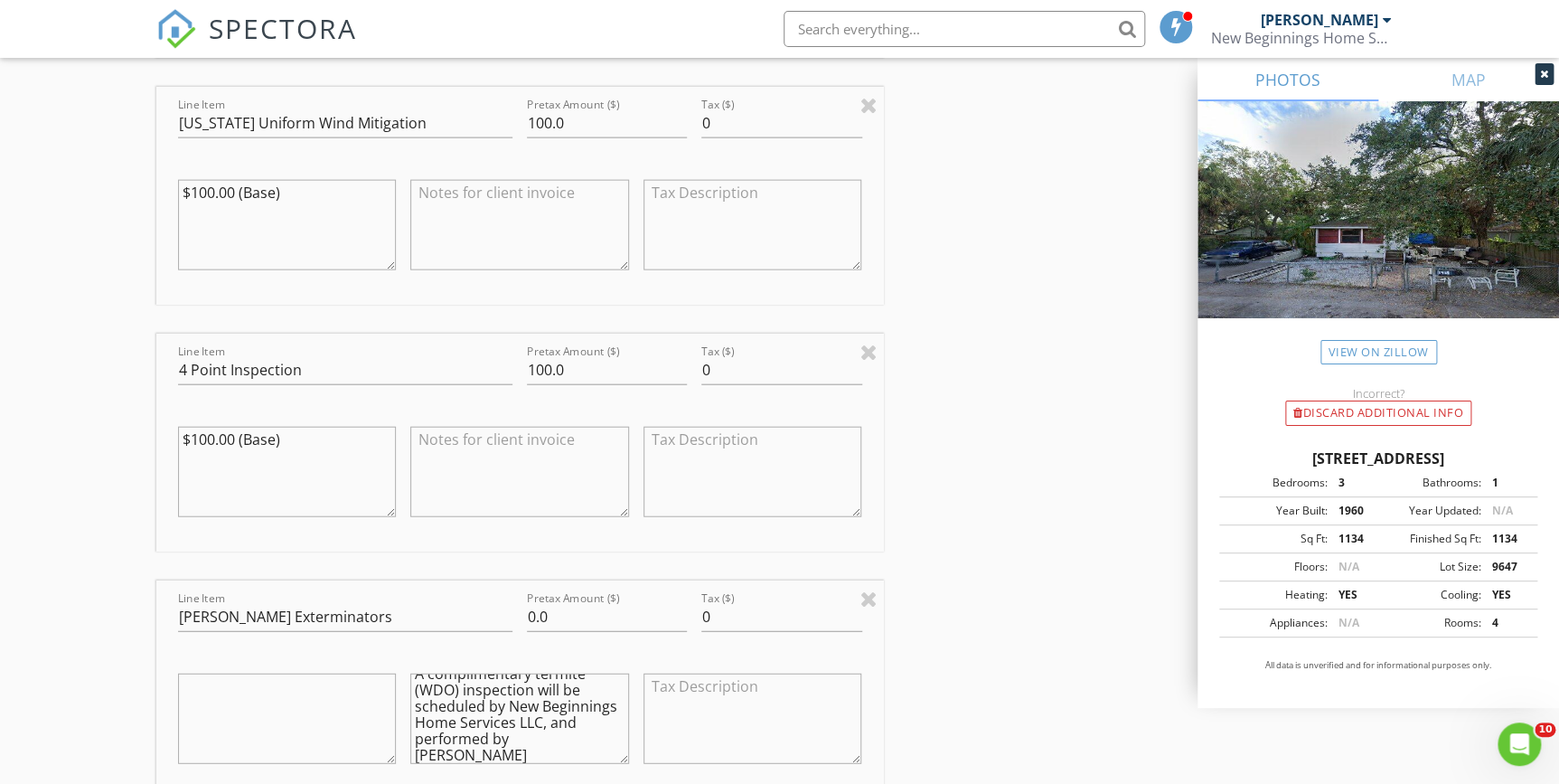
drag, startPoint x: 252, startPoint y: 440, endPoint x: 94, endPoint y: 416, distance: 159.8
click at [94, 416] on div "New Inspection Click here to use the New Order Form INSPECTOR(S) check_box Phil…" at bounding box center [780, 203] width 1559 height 4139
click at [536, 365] on input "100.0" at bounding box center [607, 369] width 160 height 29
type input "00.0"
drag, startPoint x: 298, startPoint y: 187, endPoint x: 102, endPoint y: 189, distance: 196.0
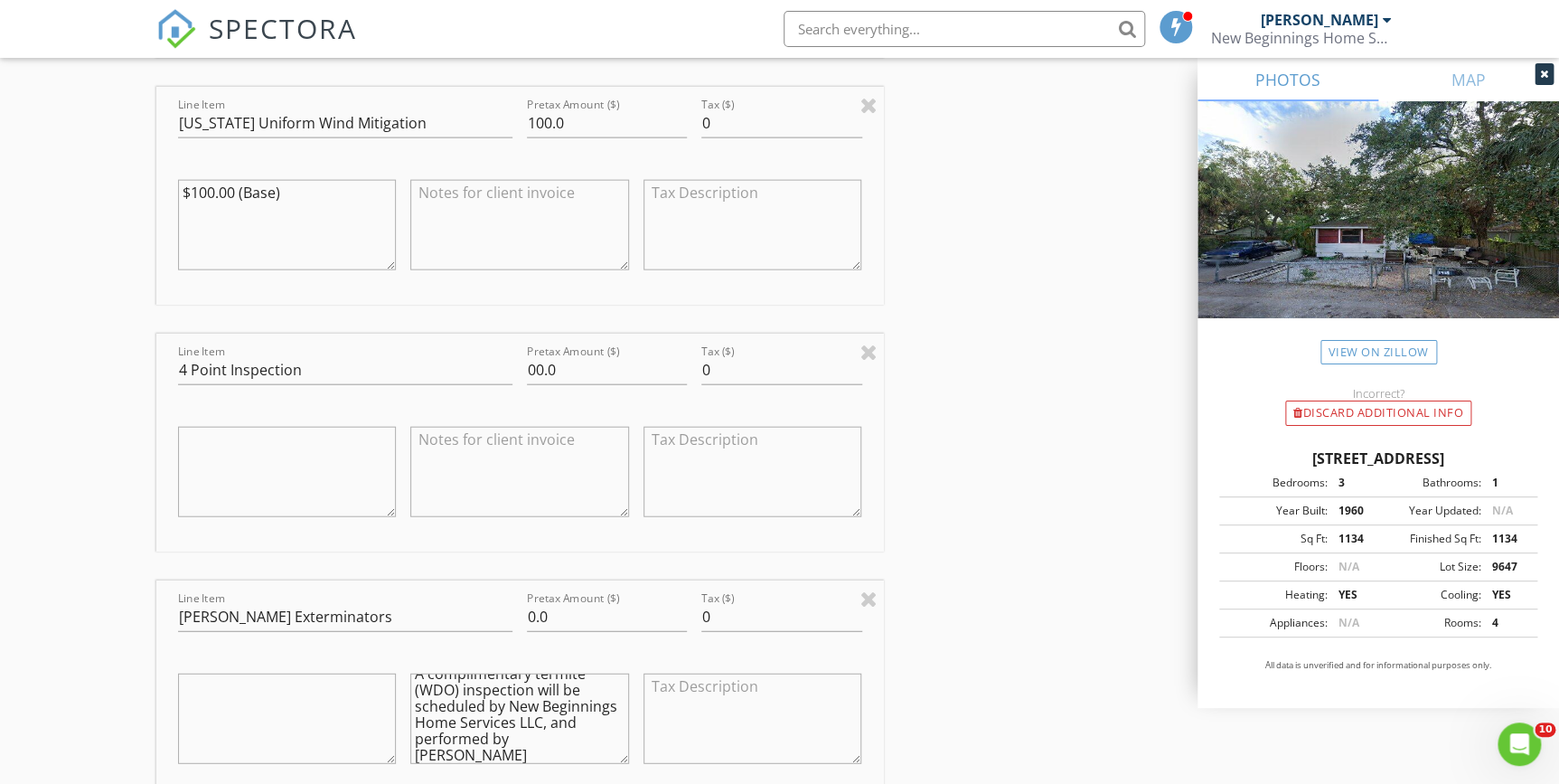
click at [102, 189] on div "New Inspection Click here to use the New Order Form INSPECTOR(S) check_box Phil…" at bounding box center [780, 203] width 1559 height 4139
click at [533, 118] on input "100.0" at bounding box center [607, 123] width 160 height 29
click at [541, 121] on input "00.0" at bounding box center [607, 123] width 160 height 29
click at [1091, 335] on div "INSPECTOR(S) check_box Philip Pala PRIMARY Philip Pala arrow_drop_down check_bo…" at bounding box center [780, 234] width 1247 height 3991
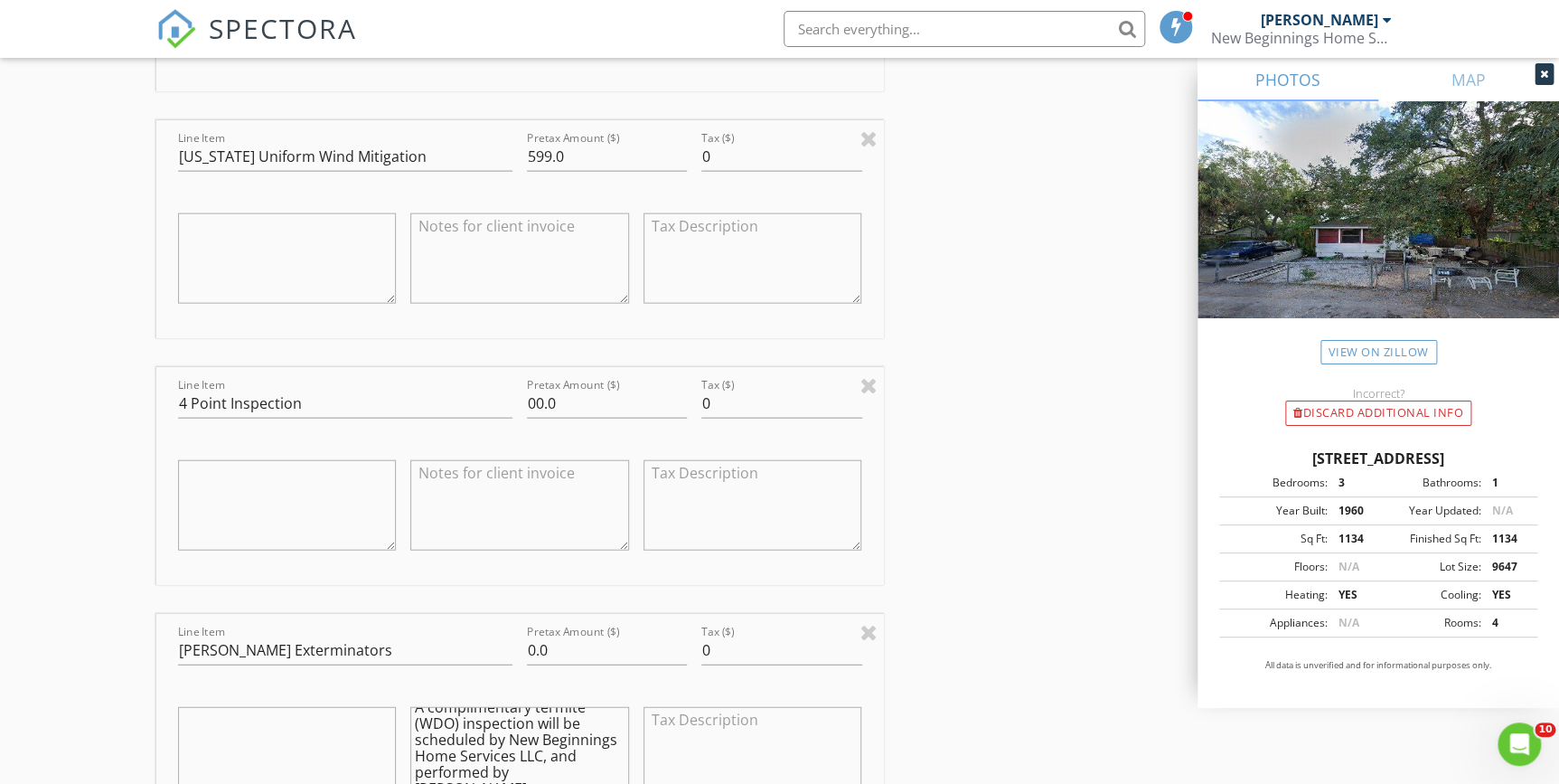
scroll to position [1643, 0]
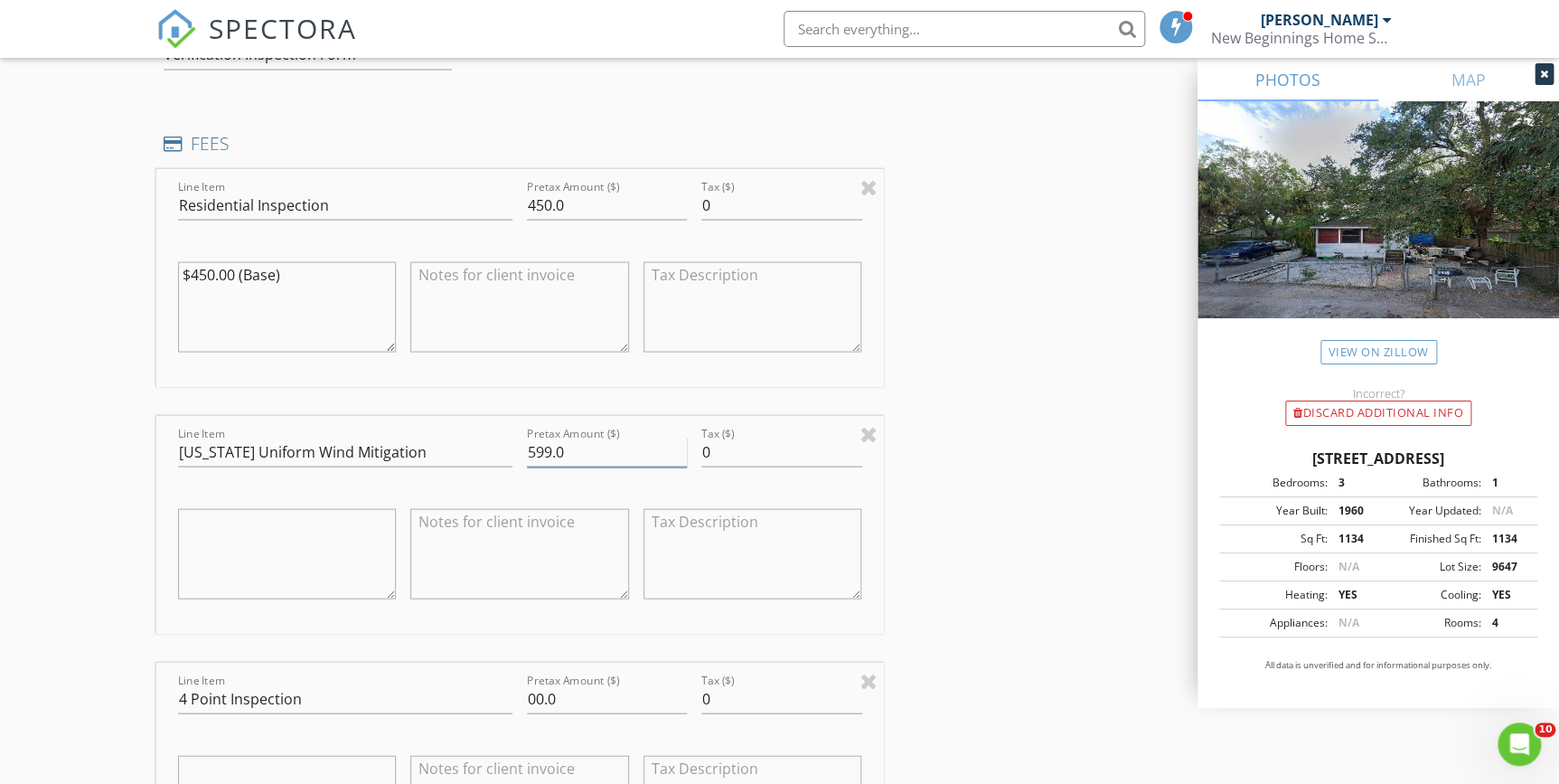
click at [550, 448] on input "599.0" at bounding box center [607, 451] width 160 height 29
type input "00.0"
click at [946, 522] on div "INSPECTOR(S) check_box Philip Pala PRIMARY Philip Pala arrow_drop_down check_bo…" at bounding box center [780, 562] width 1247 height 3991
drag, startPoint x: 536, startPoint y: 203, endPoint x: 638, endPoint y: 204, distance: 102.0
click at [542, 202] on input "450.0" at bounding box center [607, 204] width 160 height 29
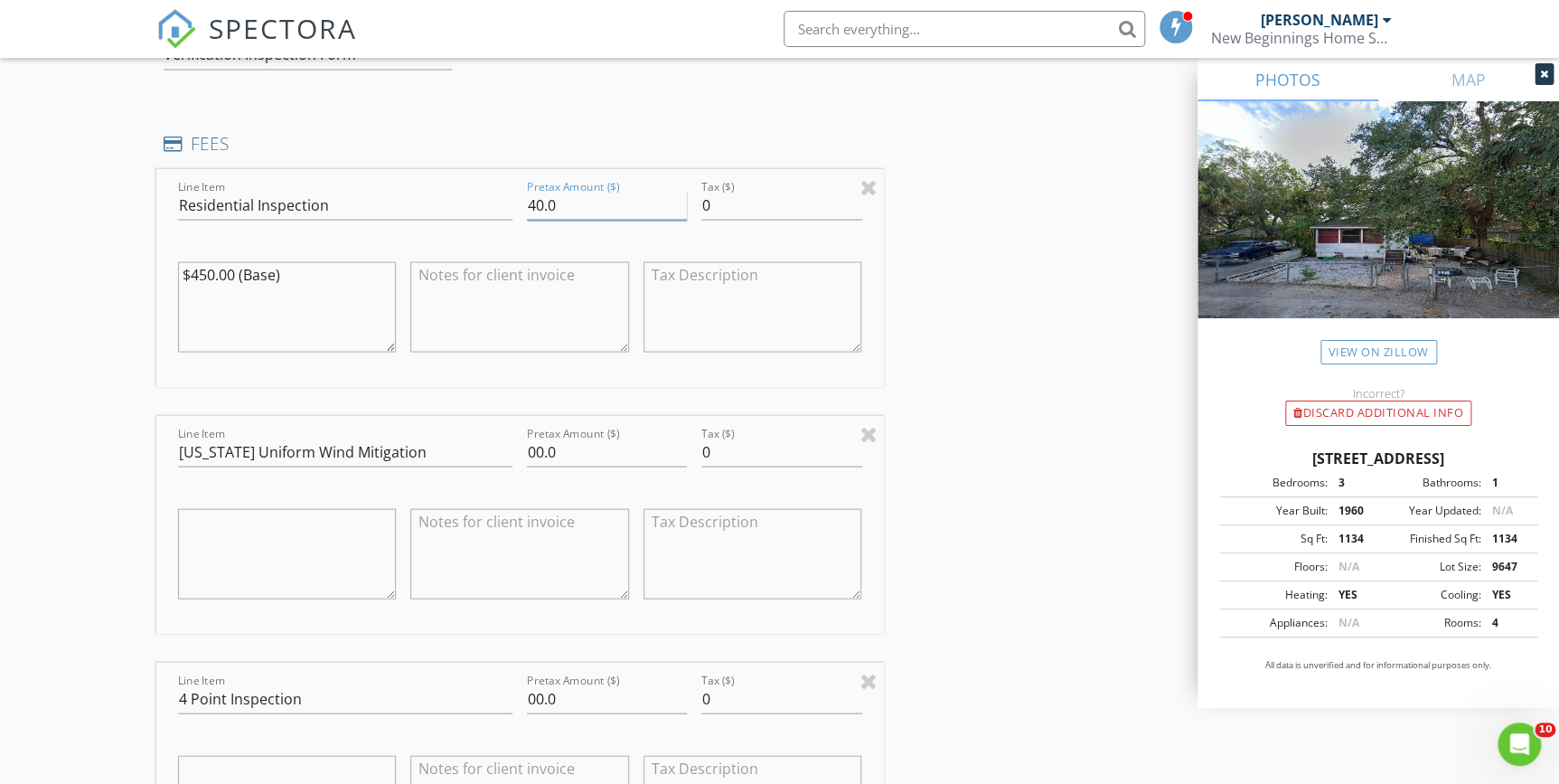
type input "40.0"
click at [284, 268] on textarea "$450.00 (Base)" at bounding box center [288, 306] width 219 height 90
type textarea "$"
click at [542, 201] on input "40.0" at bounding box center [607, 204] width 160 height 29
type input "599.0"
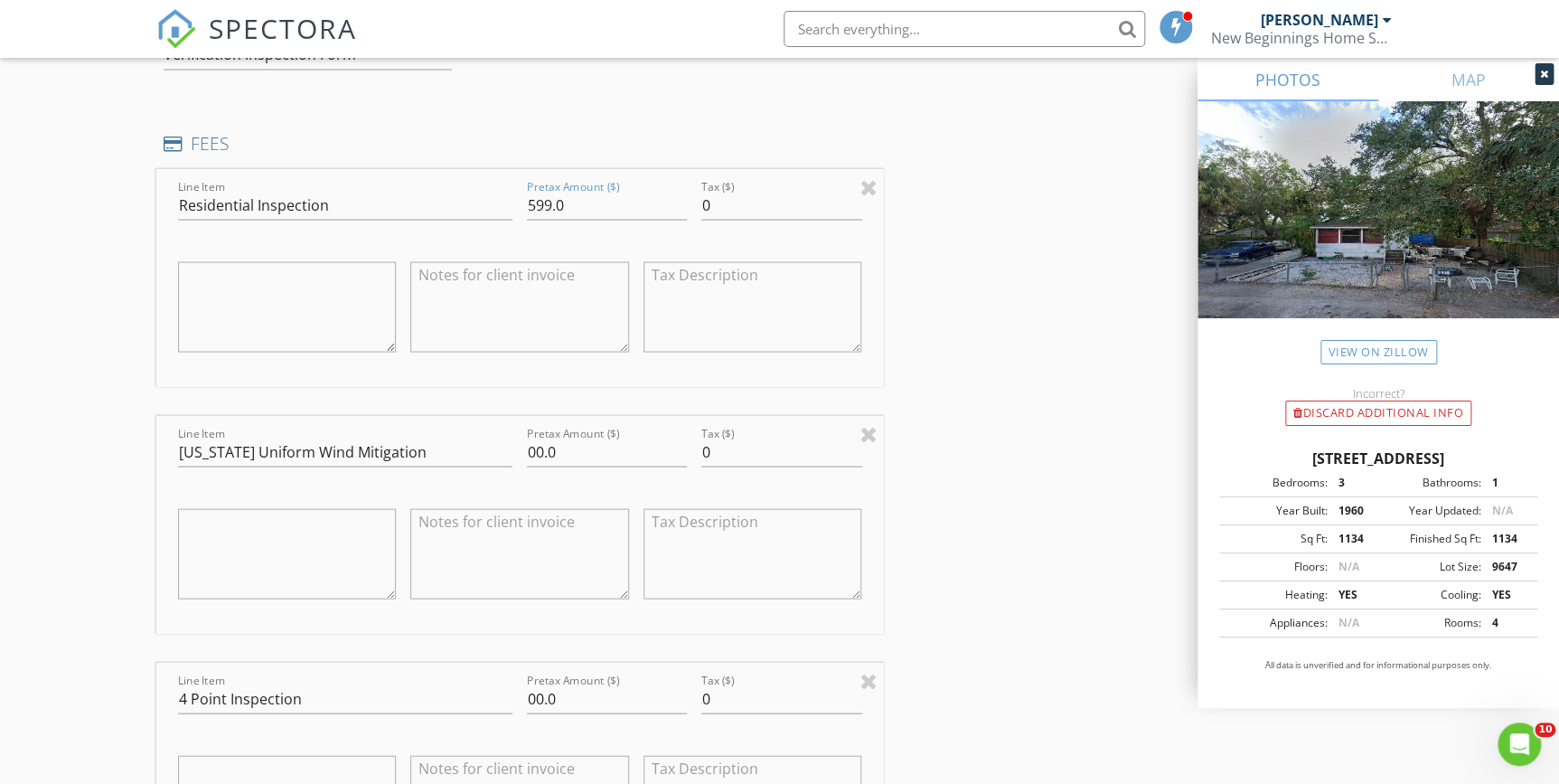
click at [969, 298] on div "INSPECTOR(S) check_box Philip Pala PRIMARY Philip Pala arrow_drop_down check_bo…" at bounding box center [780, 562] width 1247 height 3991
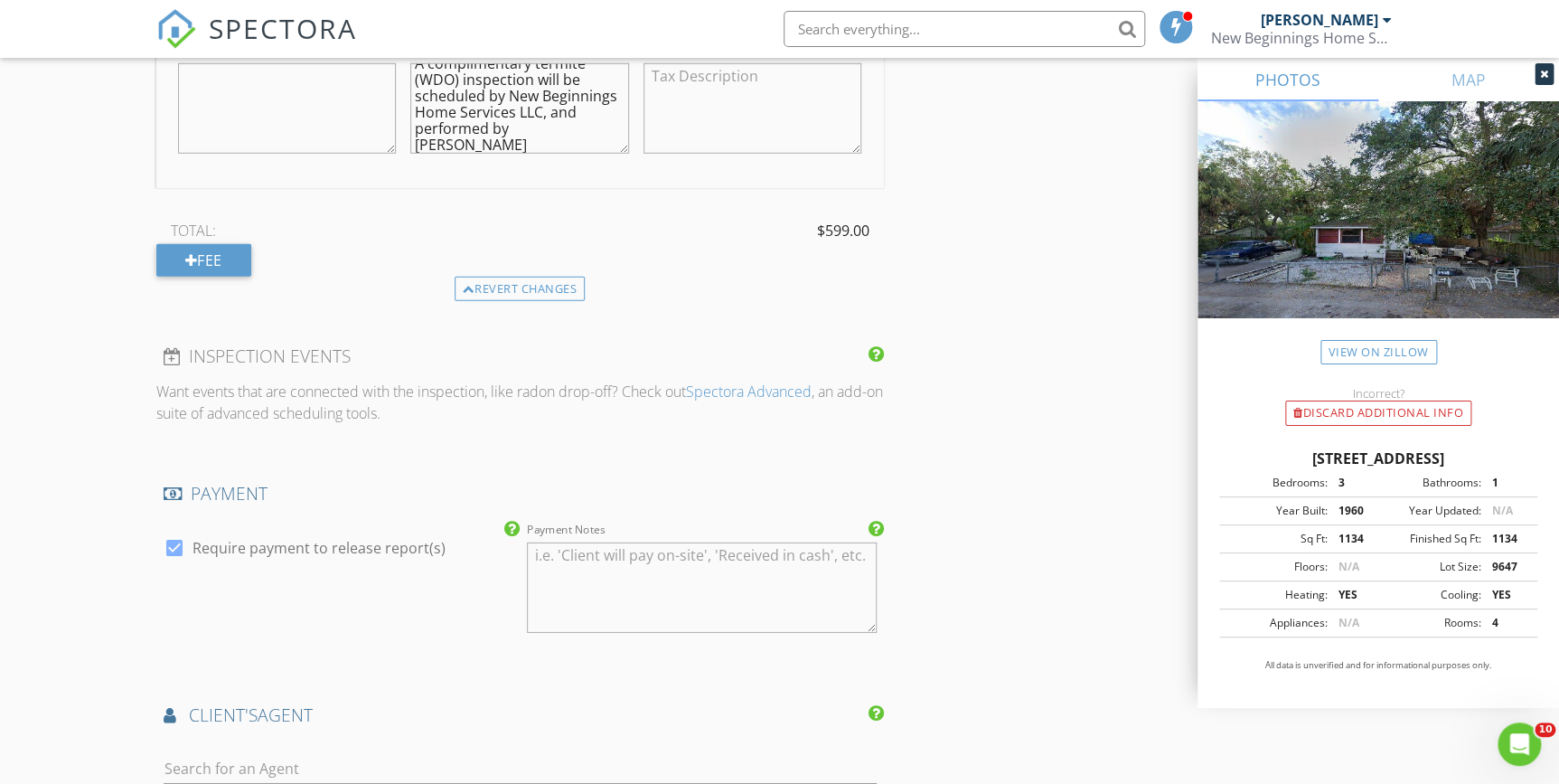
scroll to position [2629, 0]
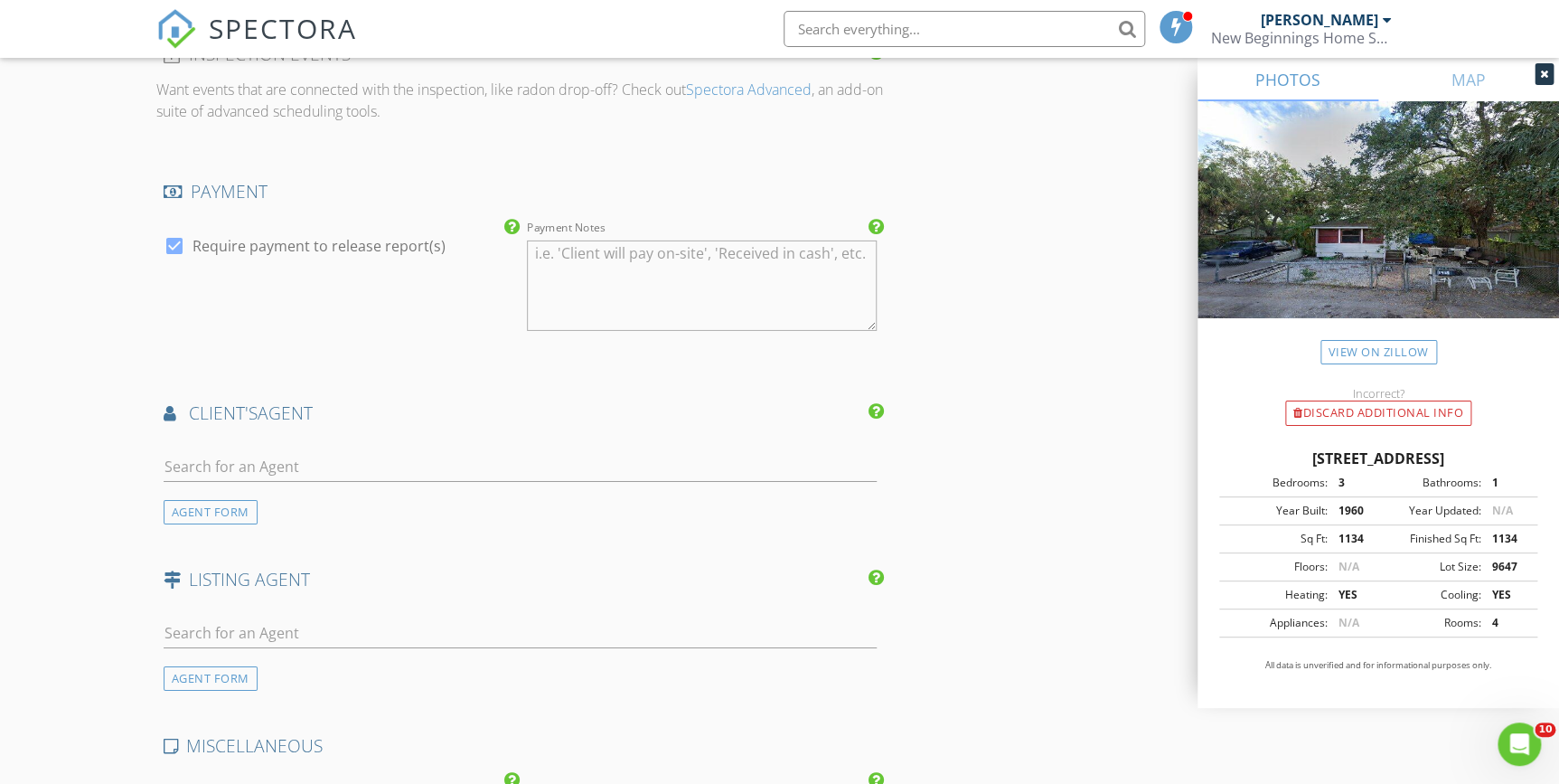
scroll to position [2792, 0]
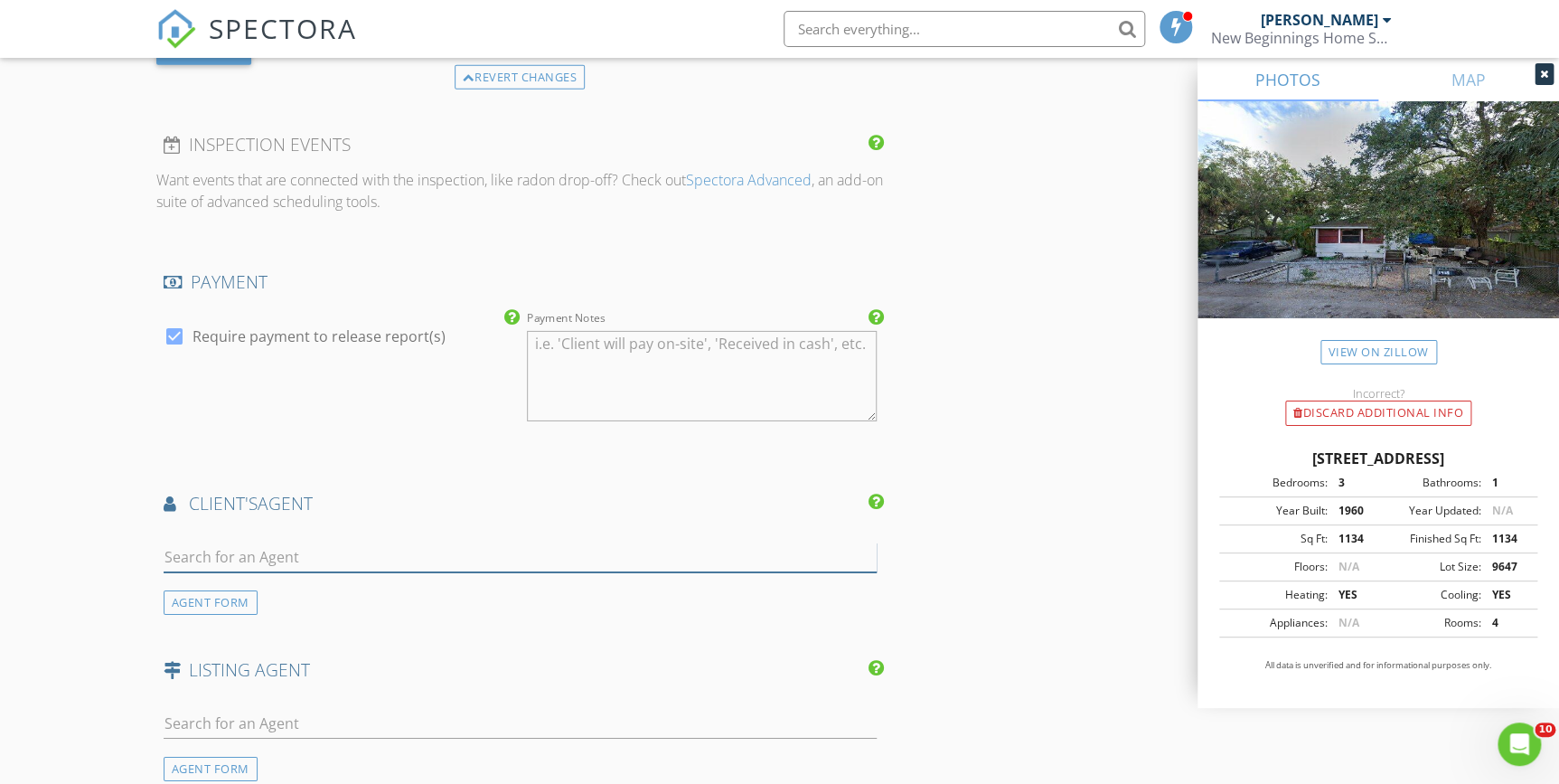
click at [198, 552] on input "text" at bounding box center [520, 557] width 713 height 29
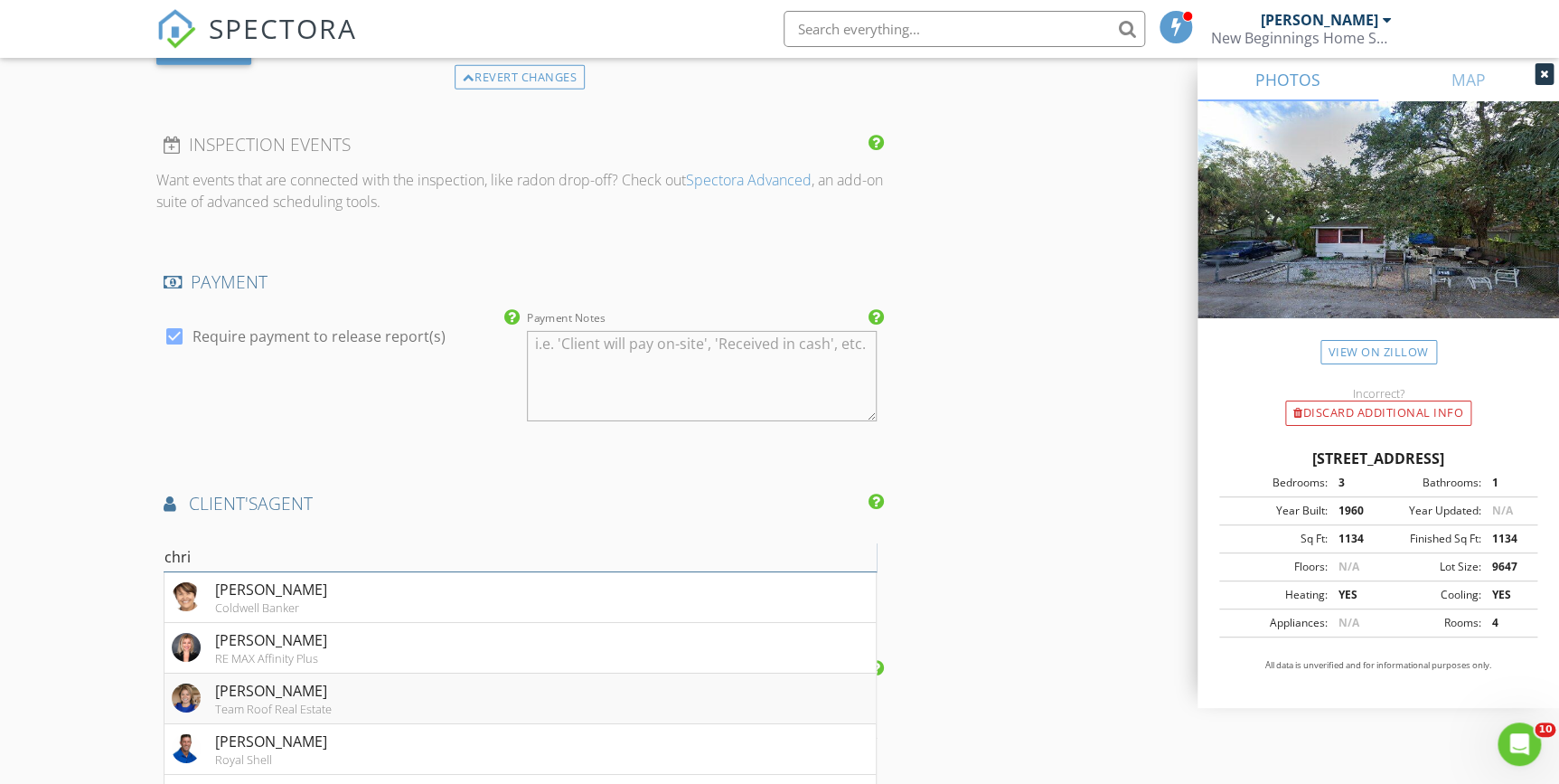
scroll to position [2957, 0]
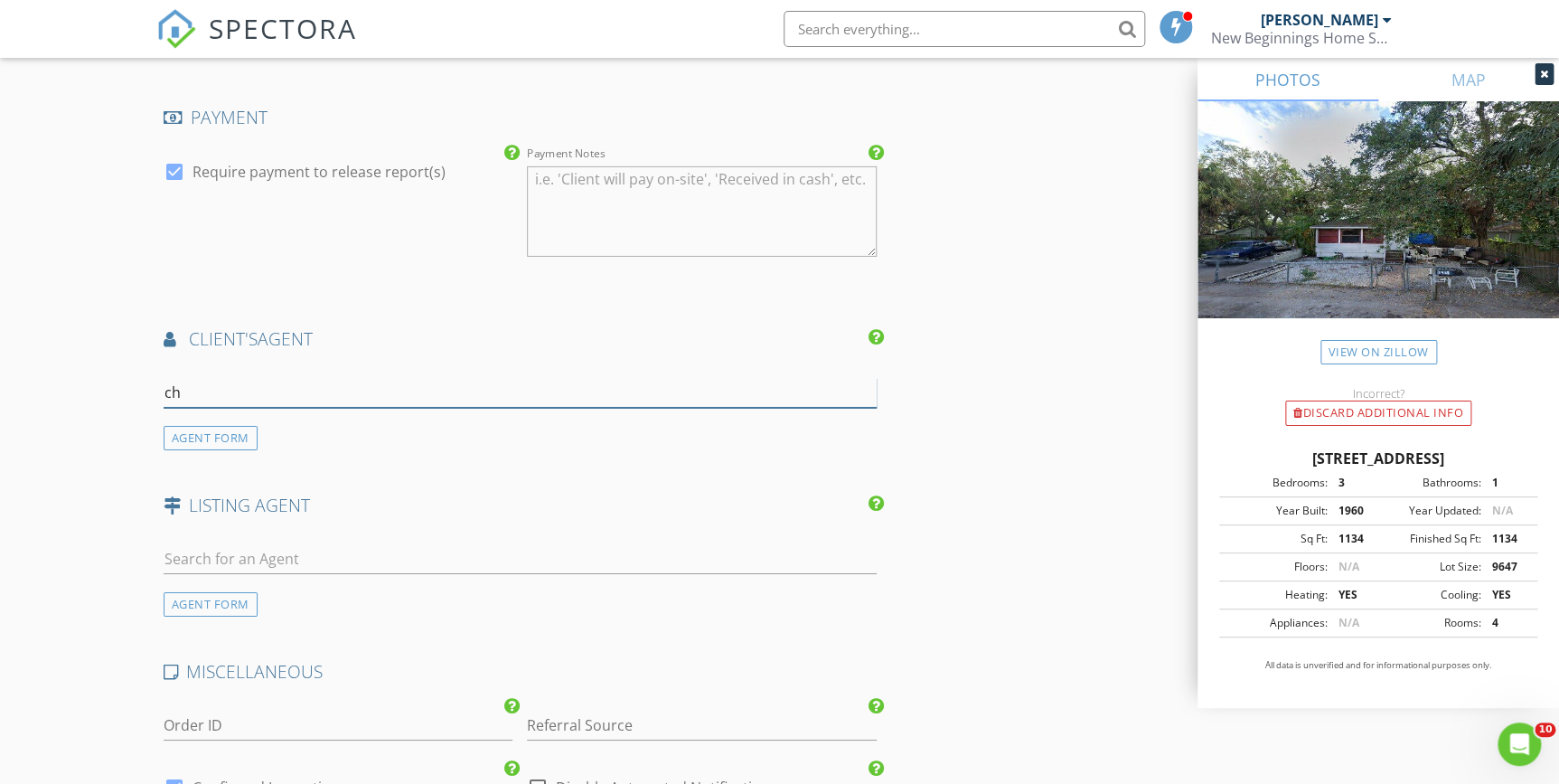
type input "c"
type input "G"
click at [228, 433] on div "AGENT FORM" at bounding box center [211, 437] width 94 height 25
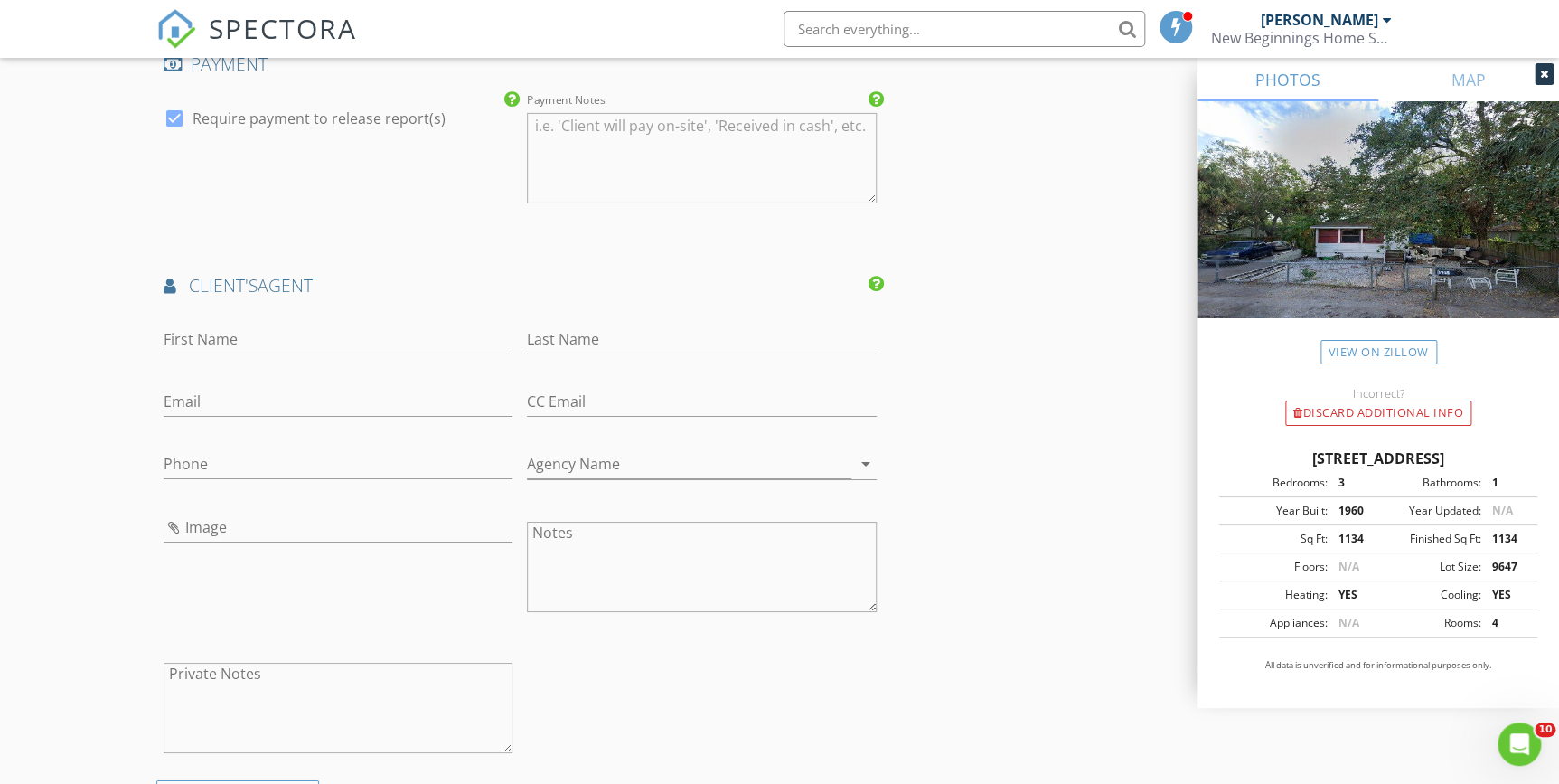
scroll to position [3121, 0]
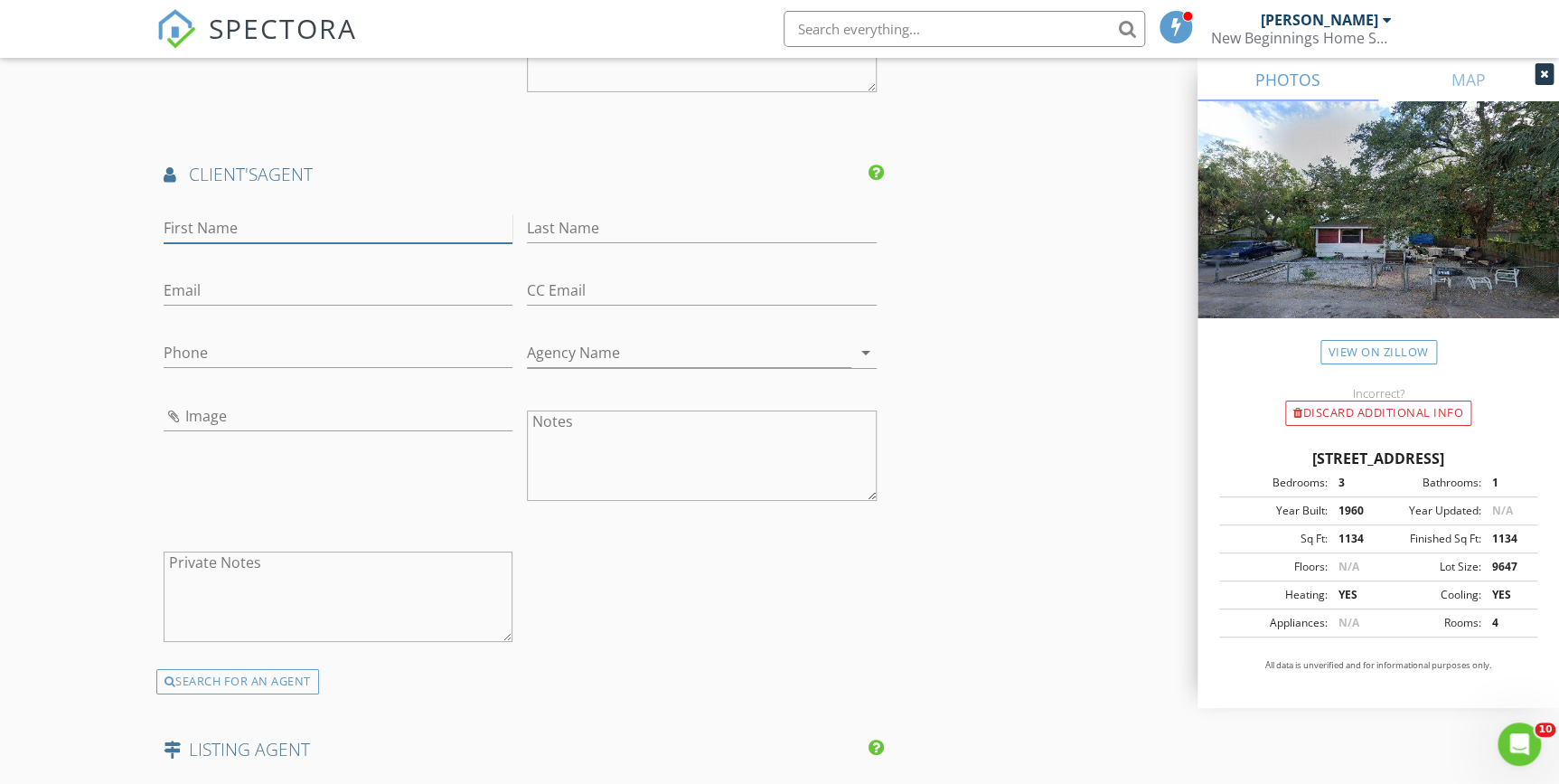
click at [202, 230] on input "First Name" at bounding box center [338, 228] width 350 height 29
type input "C"
click at [194, 231] on input "First Name" at bounding box center [338, 228] width 350 height 29
type input "Christine"
type input "Green"
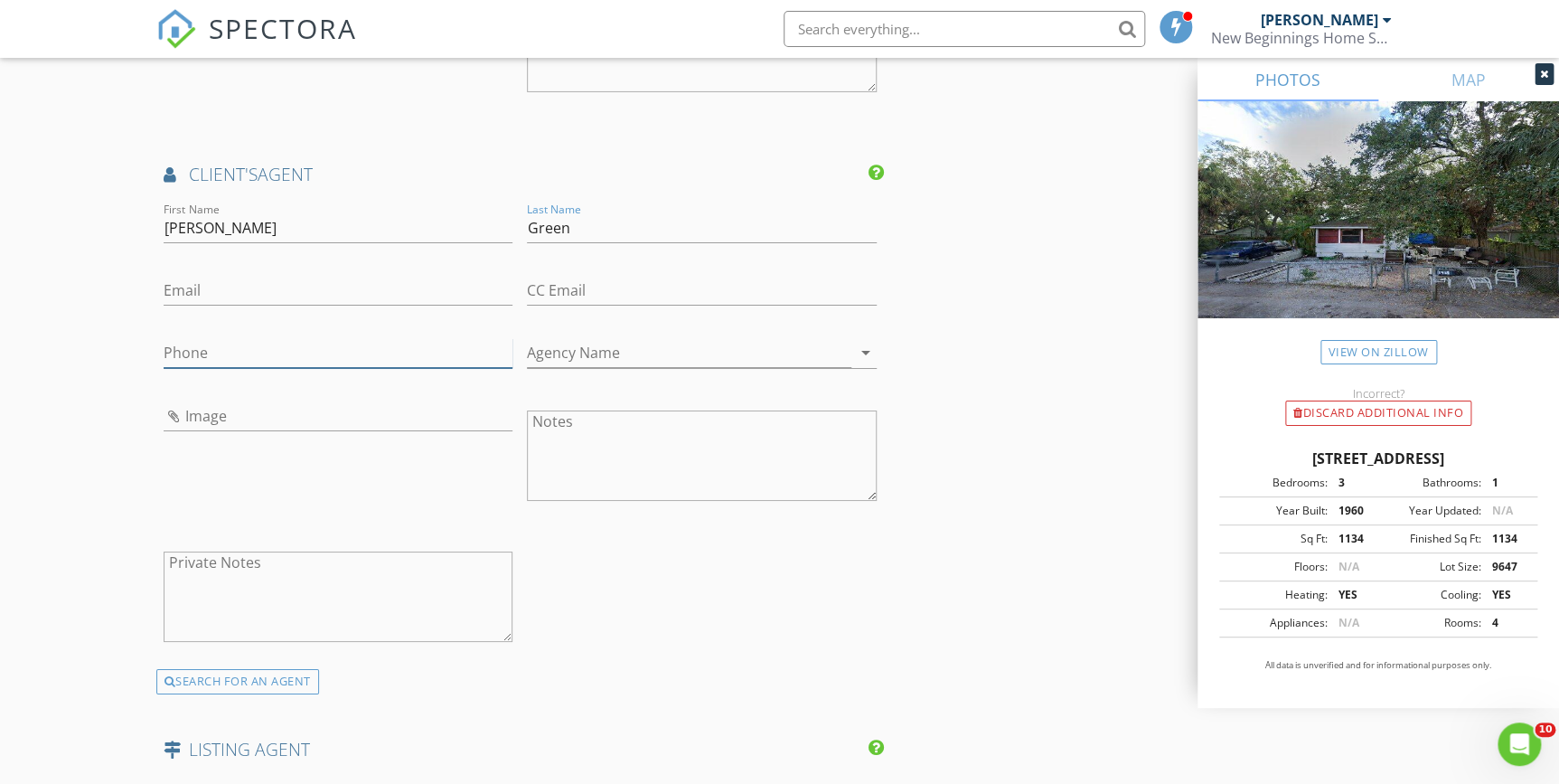
click at [182, 348] on input "Phone" at bounding box center [338, 353] width 350 height 29
click at [198, 352] on input "941-914-2463" at bounding box center [338, 353] width 350 height 29
click at [193, 350] on input "941-914-2463" at bounding box center [338, 353] width 350 height 29
click at [275, 351] on input "941-914-2463" at bounding box center [338, 353] width 350 height 29
type input "941-914-2463"
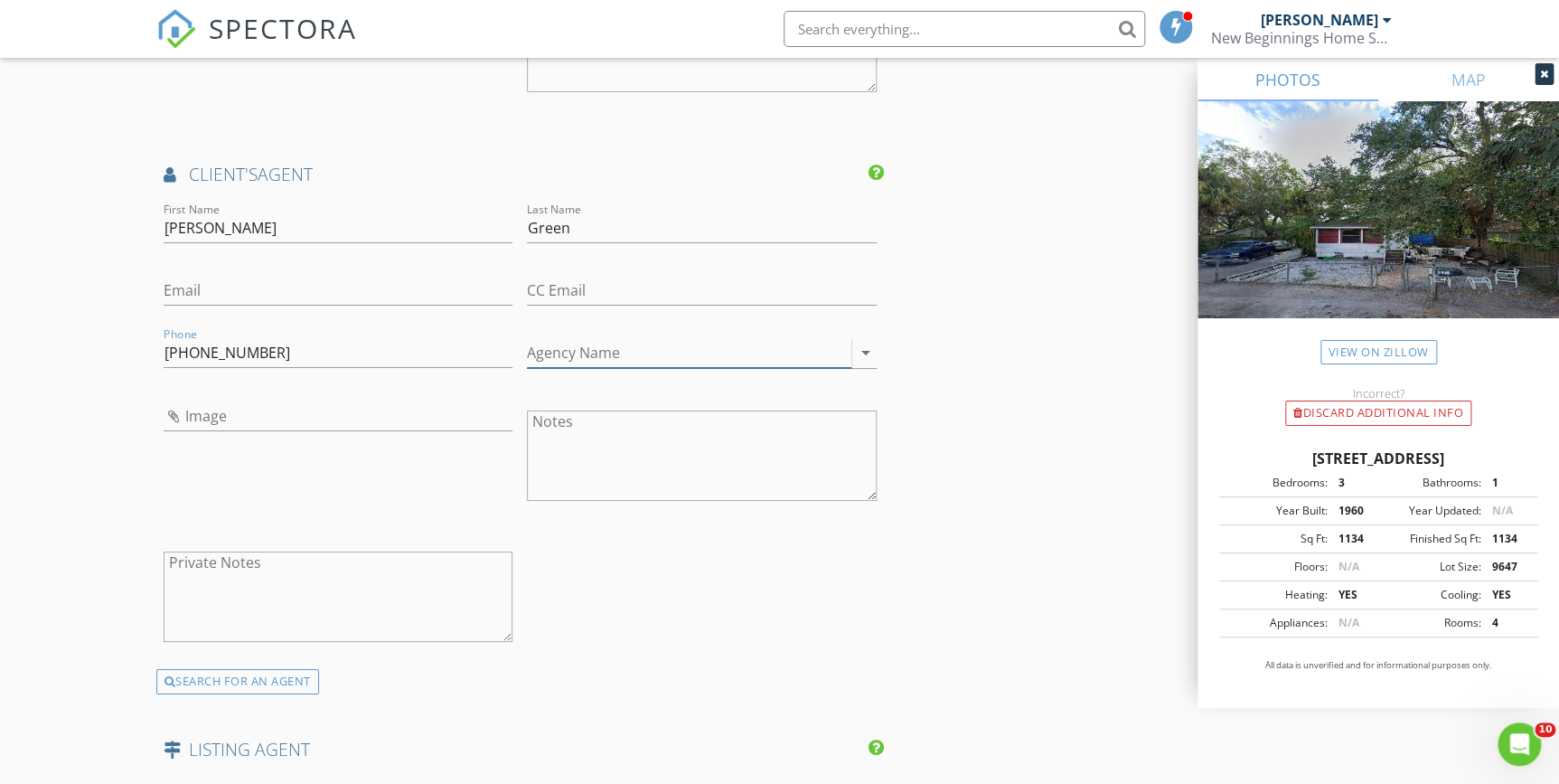
click at [865, 352] on icon "arrow_drop_down" at bounding box center [866, 353] width 22 height 22
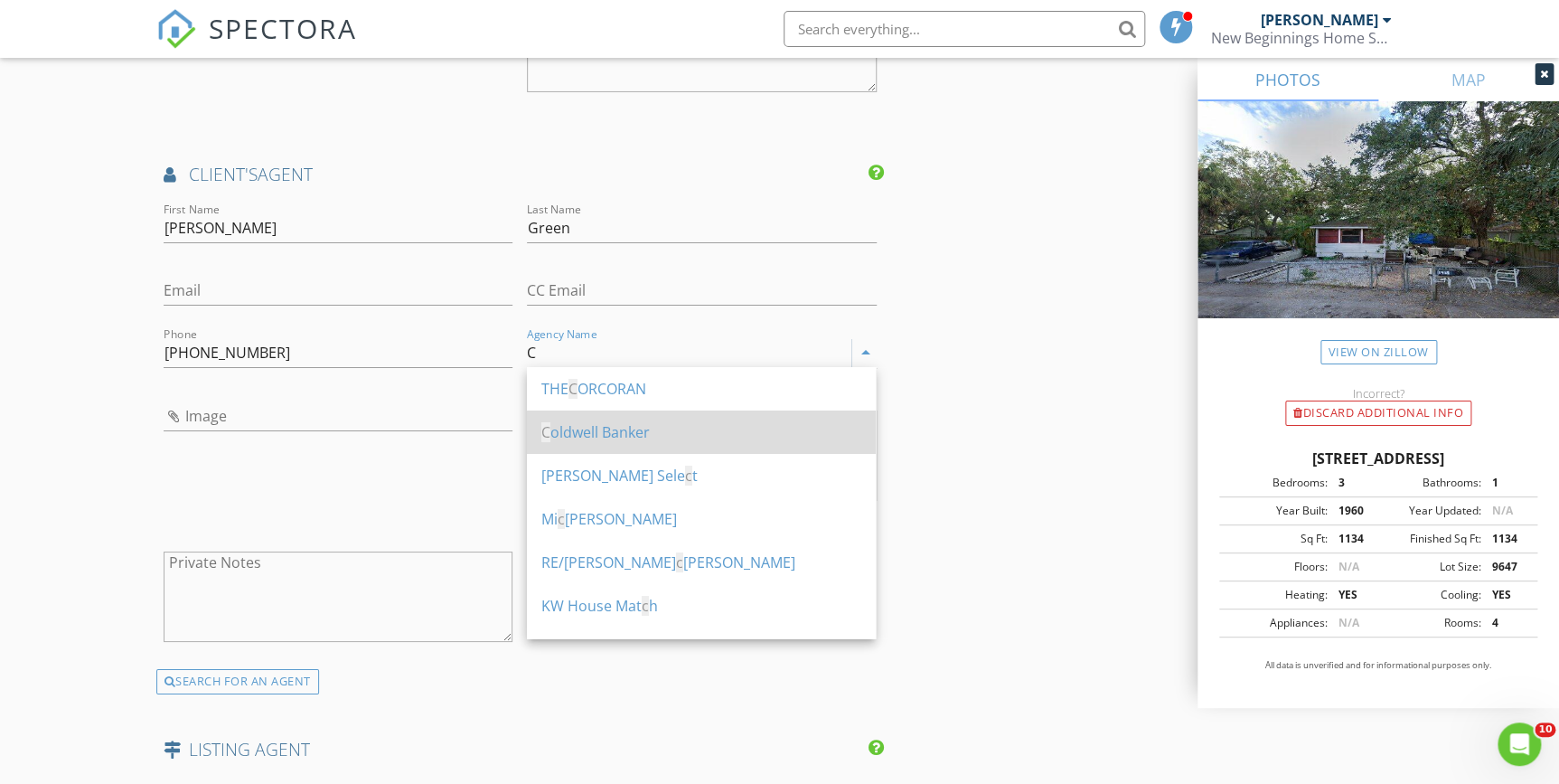
click at [605, 433] on div "C oldwell Banker" at bounding box center [701, 432] width 320 height 22
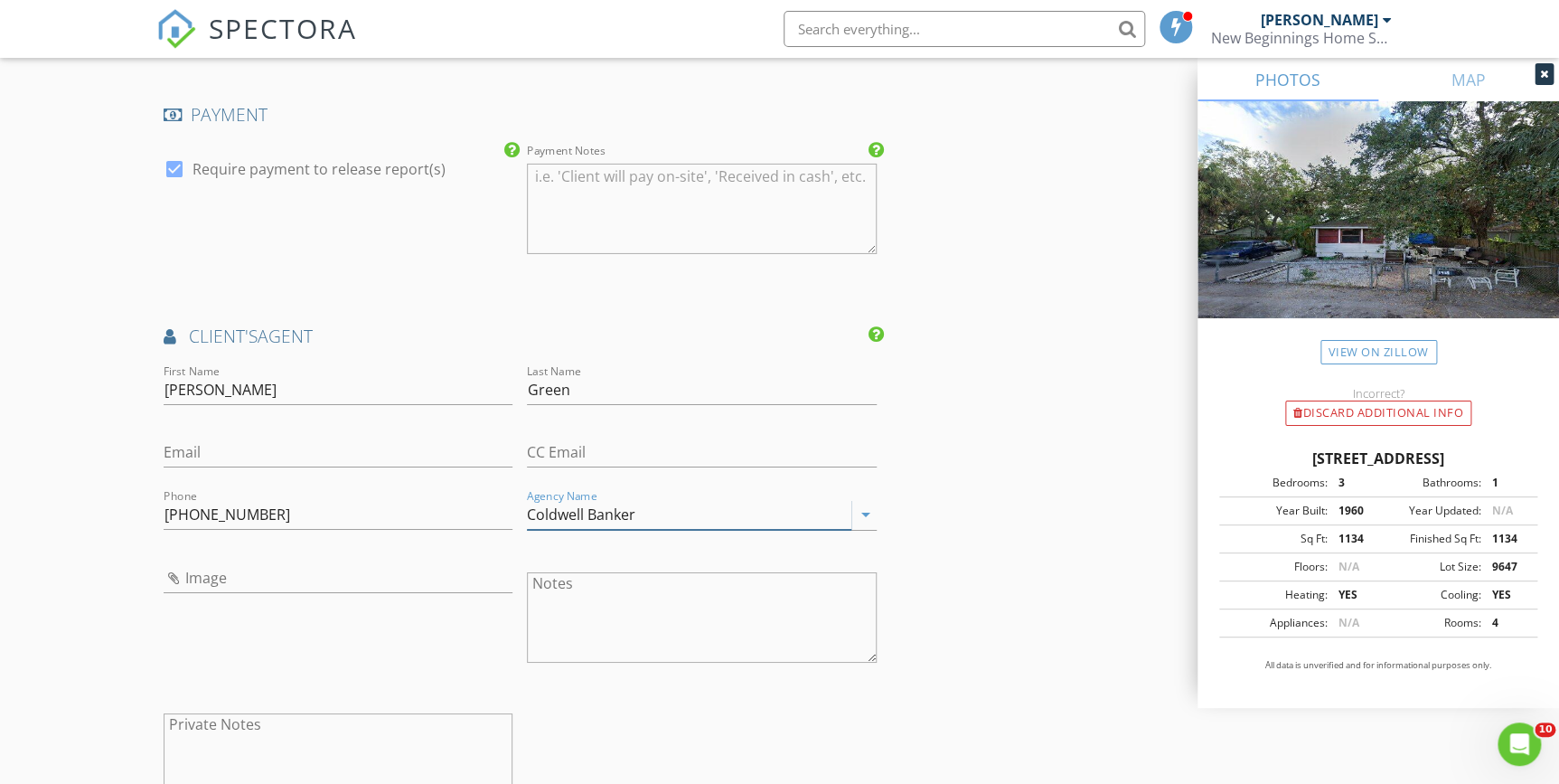
scroll to position [2960, 0]
type input "Coldwell Banker"
click at [191, 449] on input "Email" at bounding box center [338, 451] width 350 height 29
type input "christine.green@floridamoves.com"
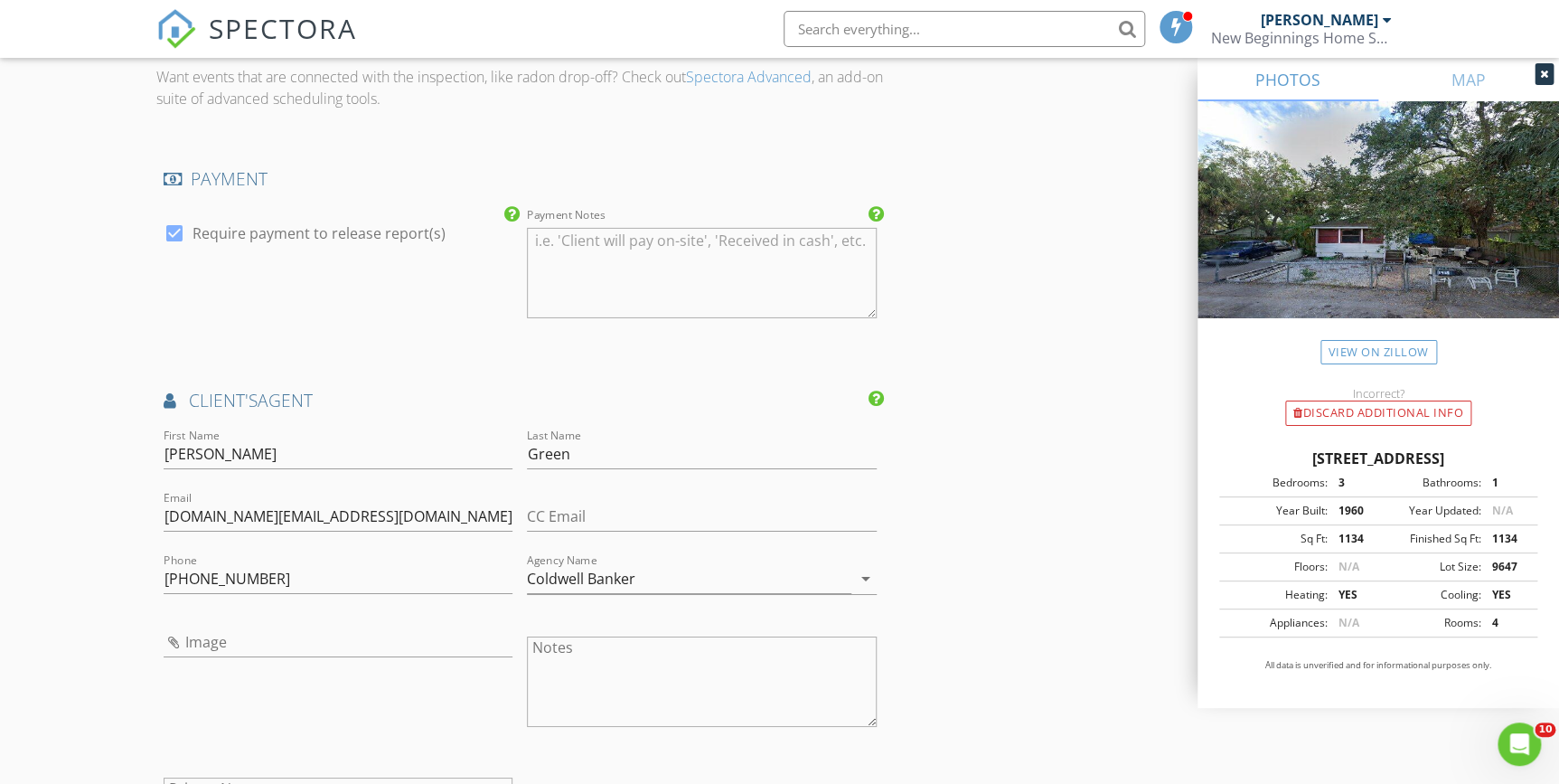
scroll to position [3125, 0]
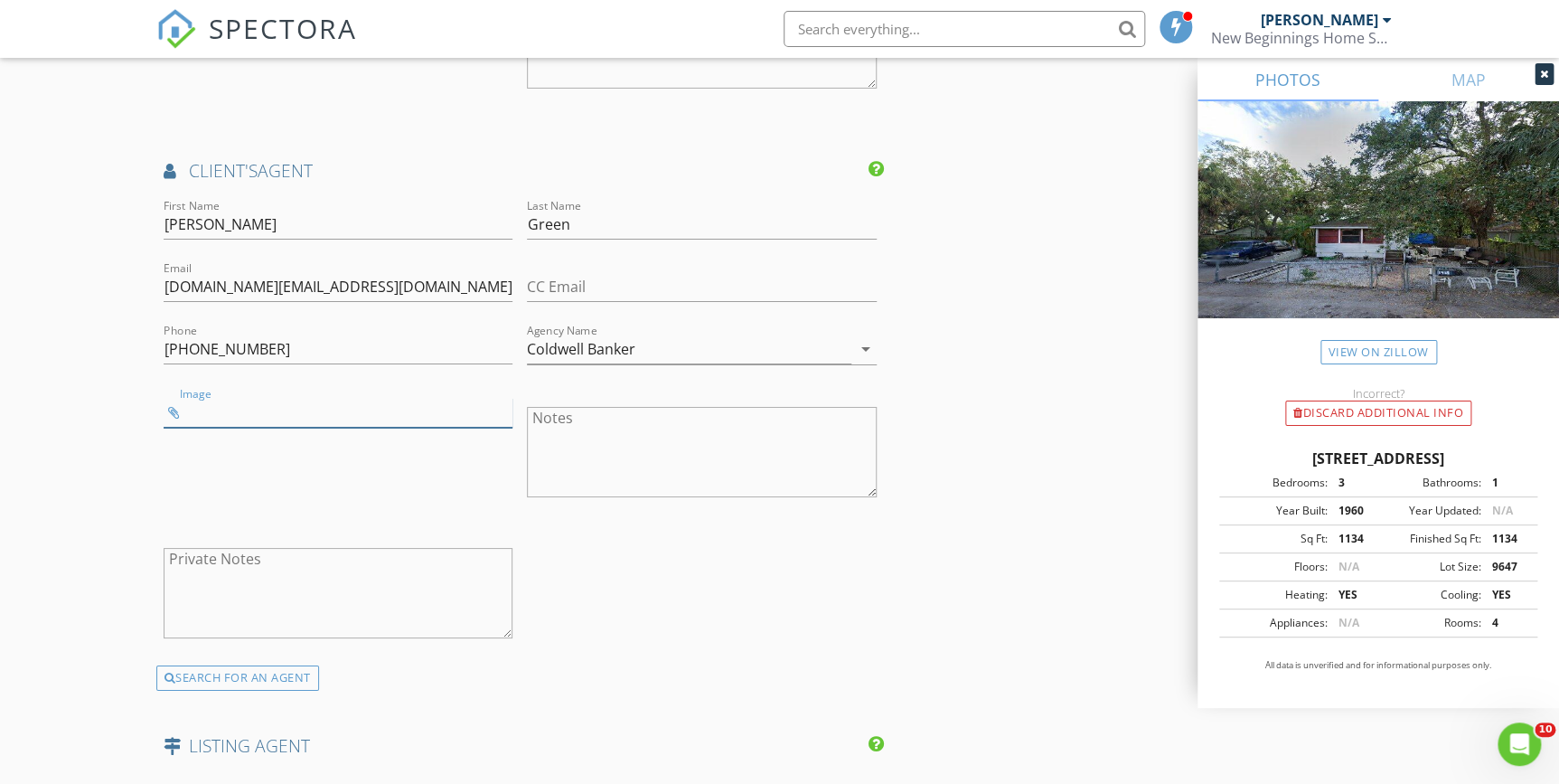
click at [194, 413] on input "Image" at bounding box center [338, 413] width 350 height 29
type input "photo-Christine-Green-Print.1.jpg"
click at [753, 580] on div "First Name Christine Last Name Green Email christine.green@floridamoves.com CC …" at bounding box center [520, 429] width 728 height 470
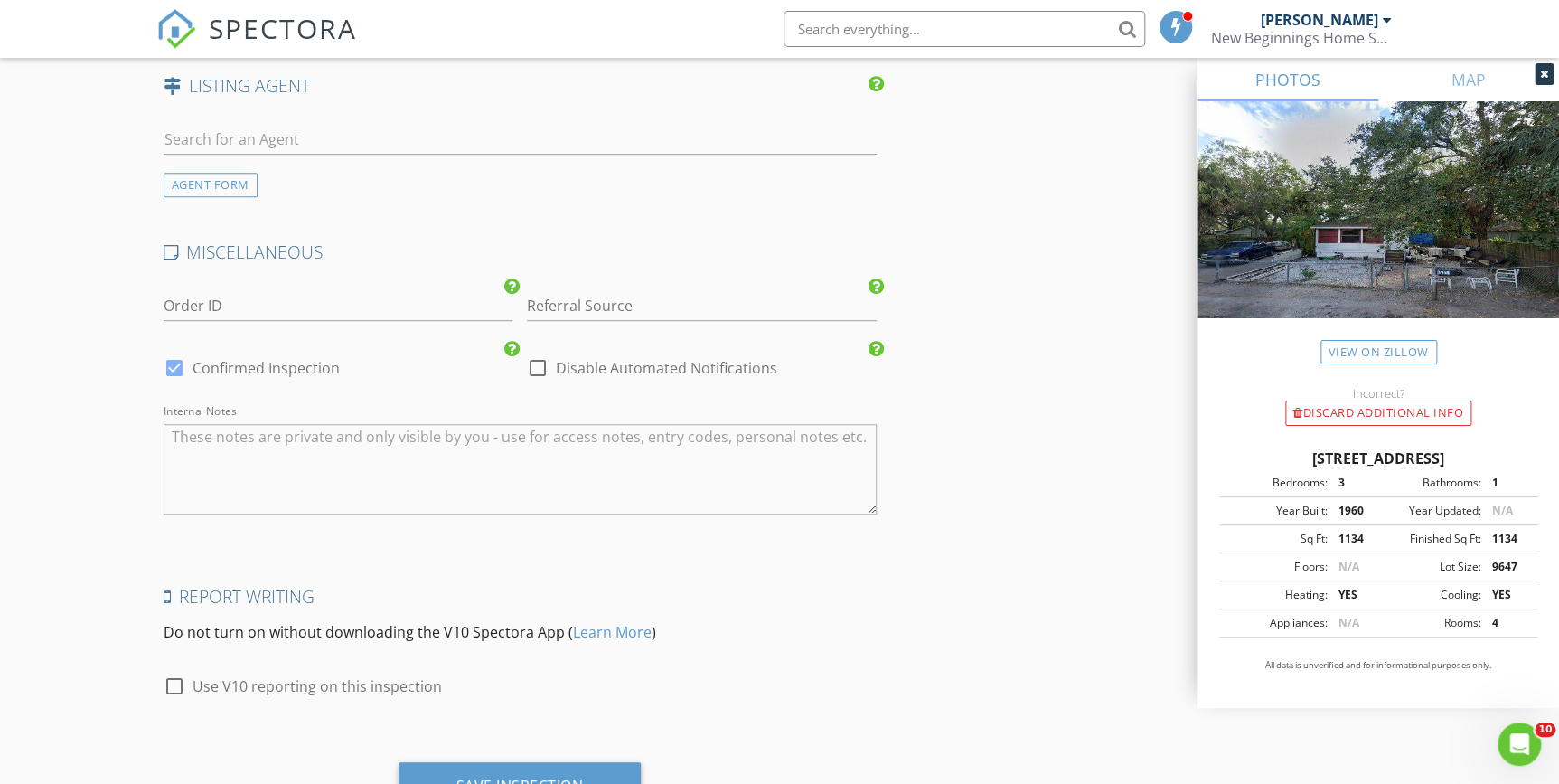
scroll to position [3865, 0]
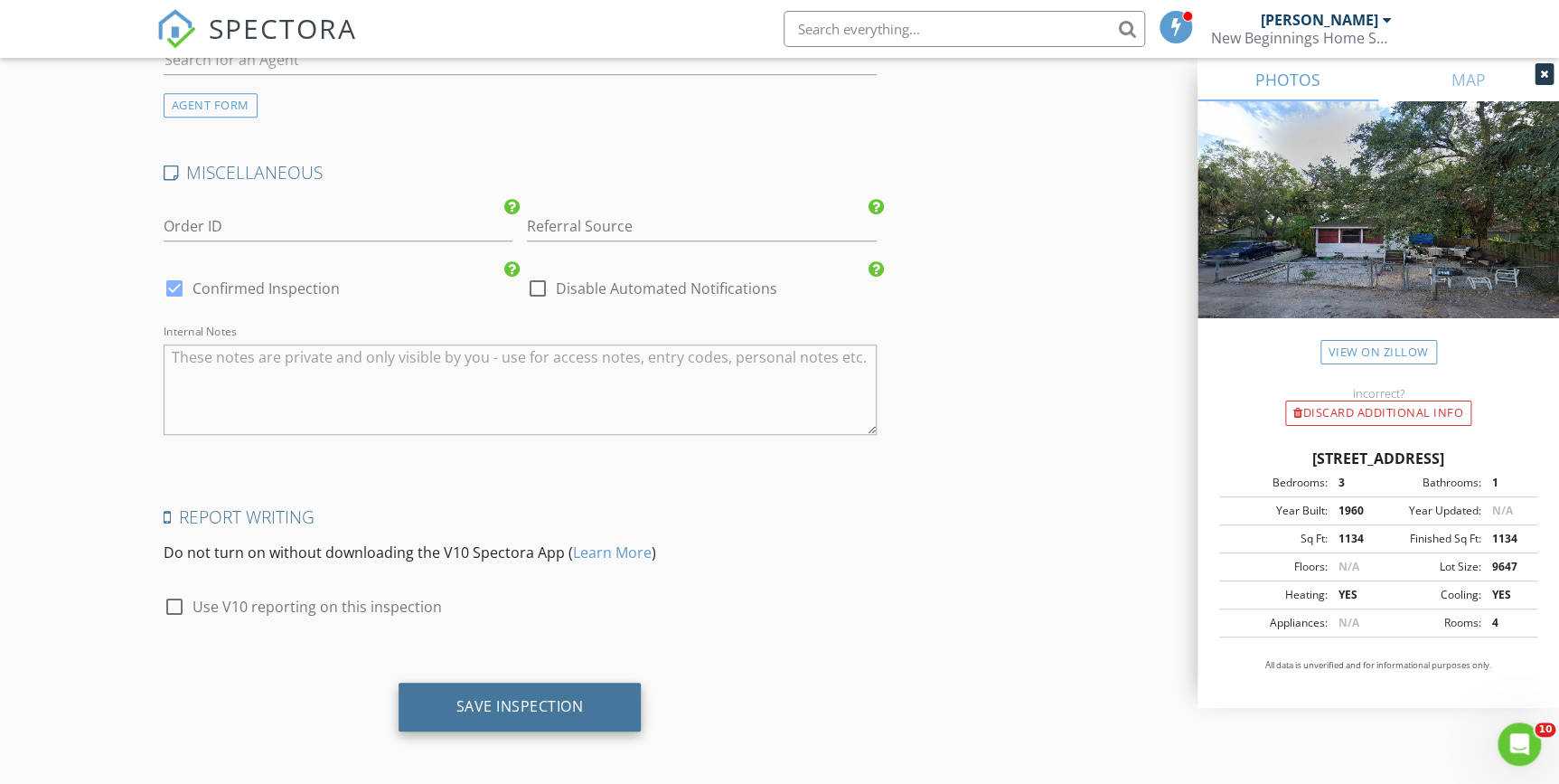
click at [490, 697] on div "Save Inspection" at bounding box center [520, 706] width 128 height 18
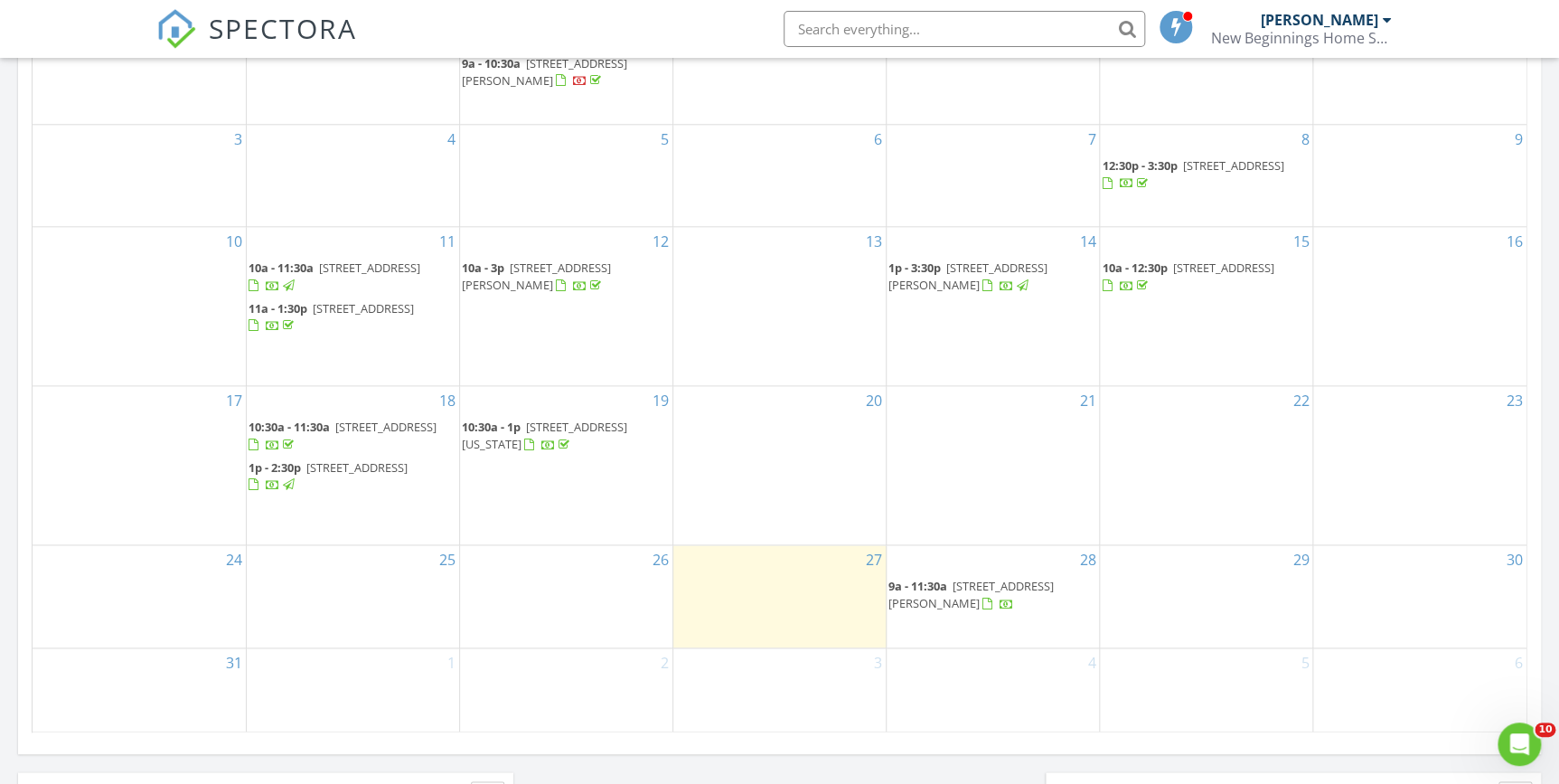
scroll to position [1067, 0]
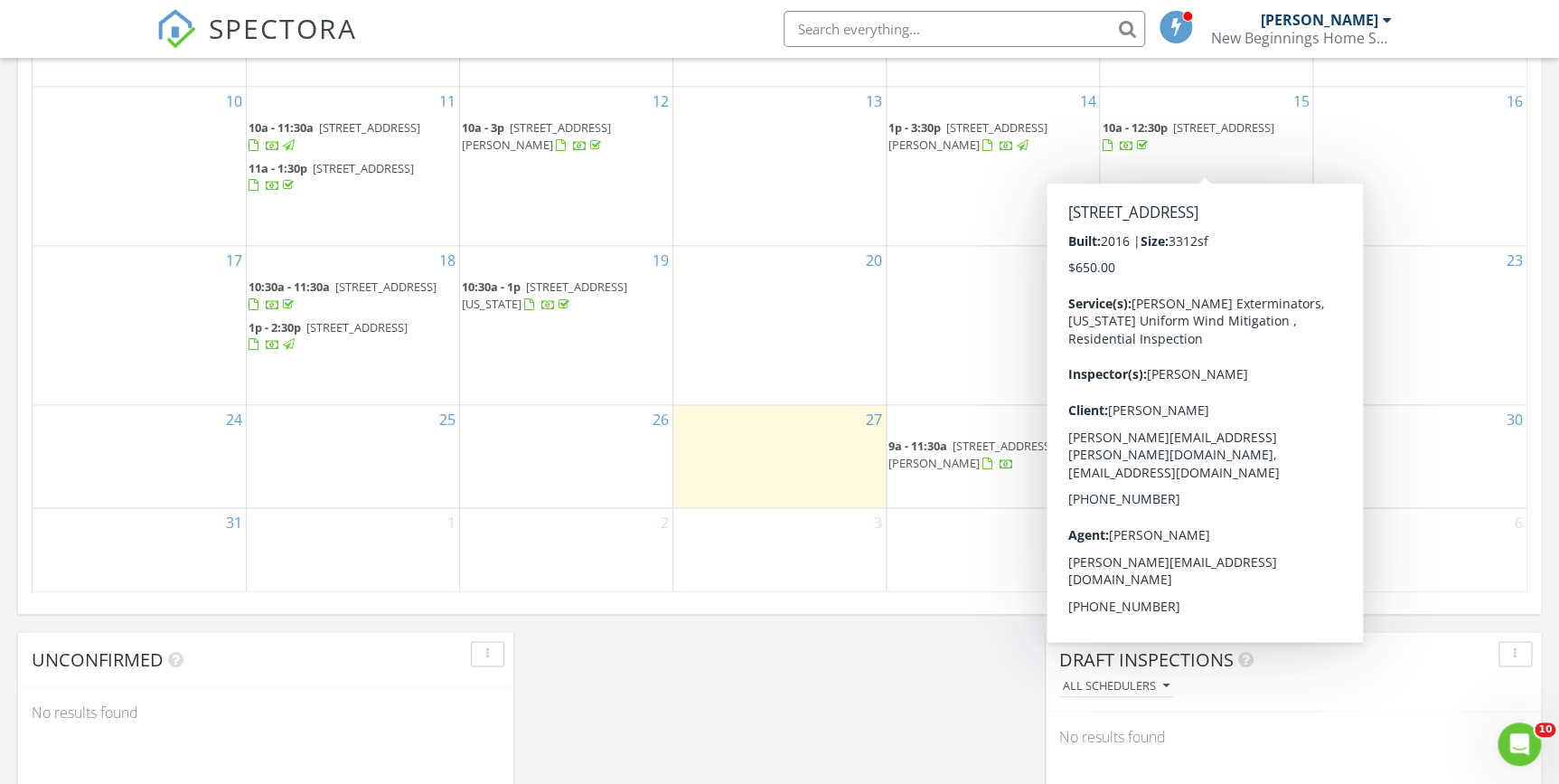
click at [1202, 135] on span "5243 Esplanade Blvd, Bradenton 34211" at bounding box center [1223, 128] width 101 height 17
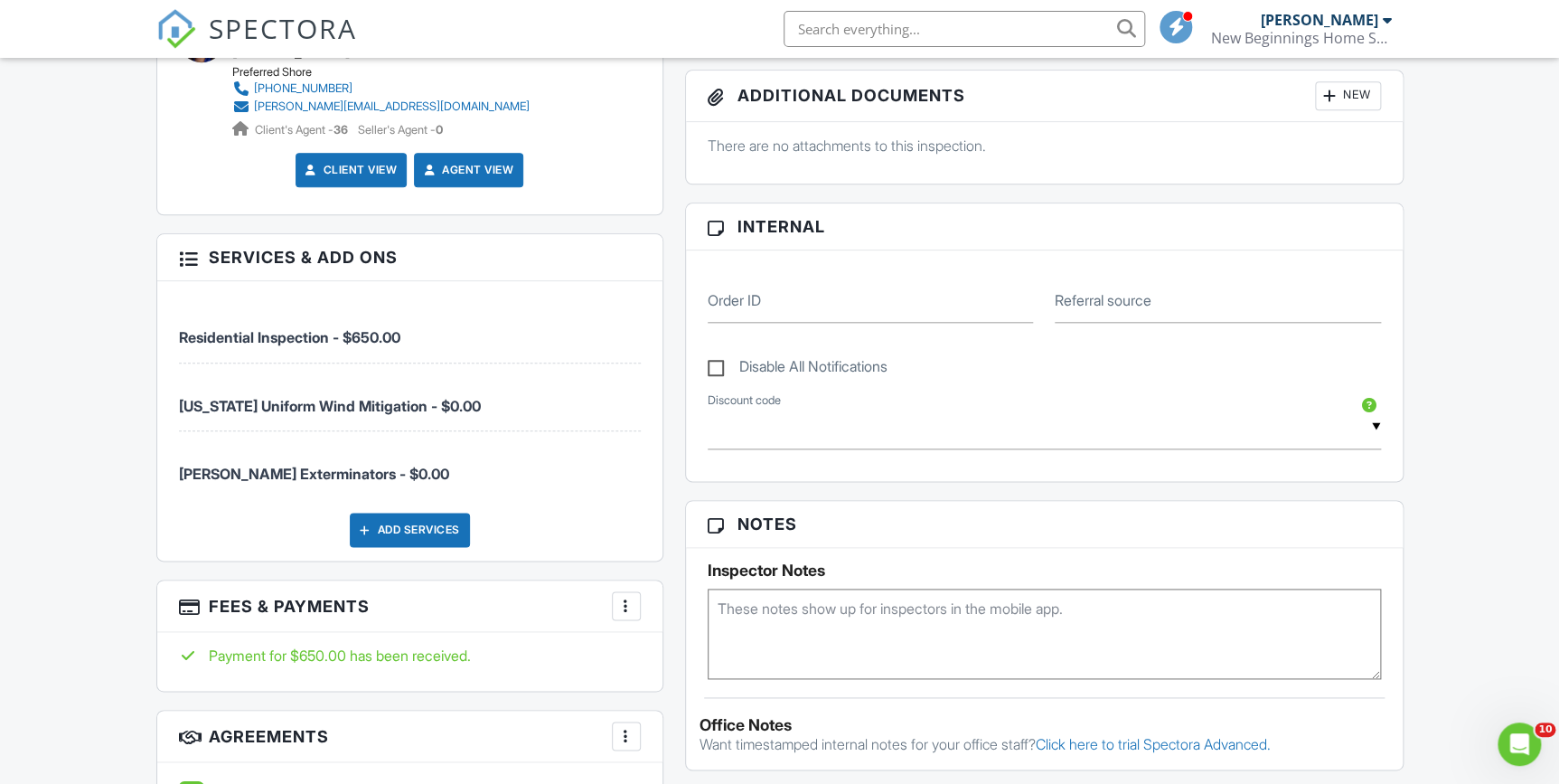
scroll to position [985, 0]
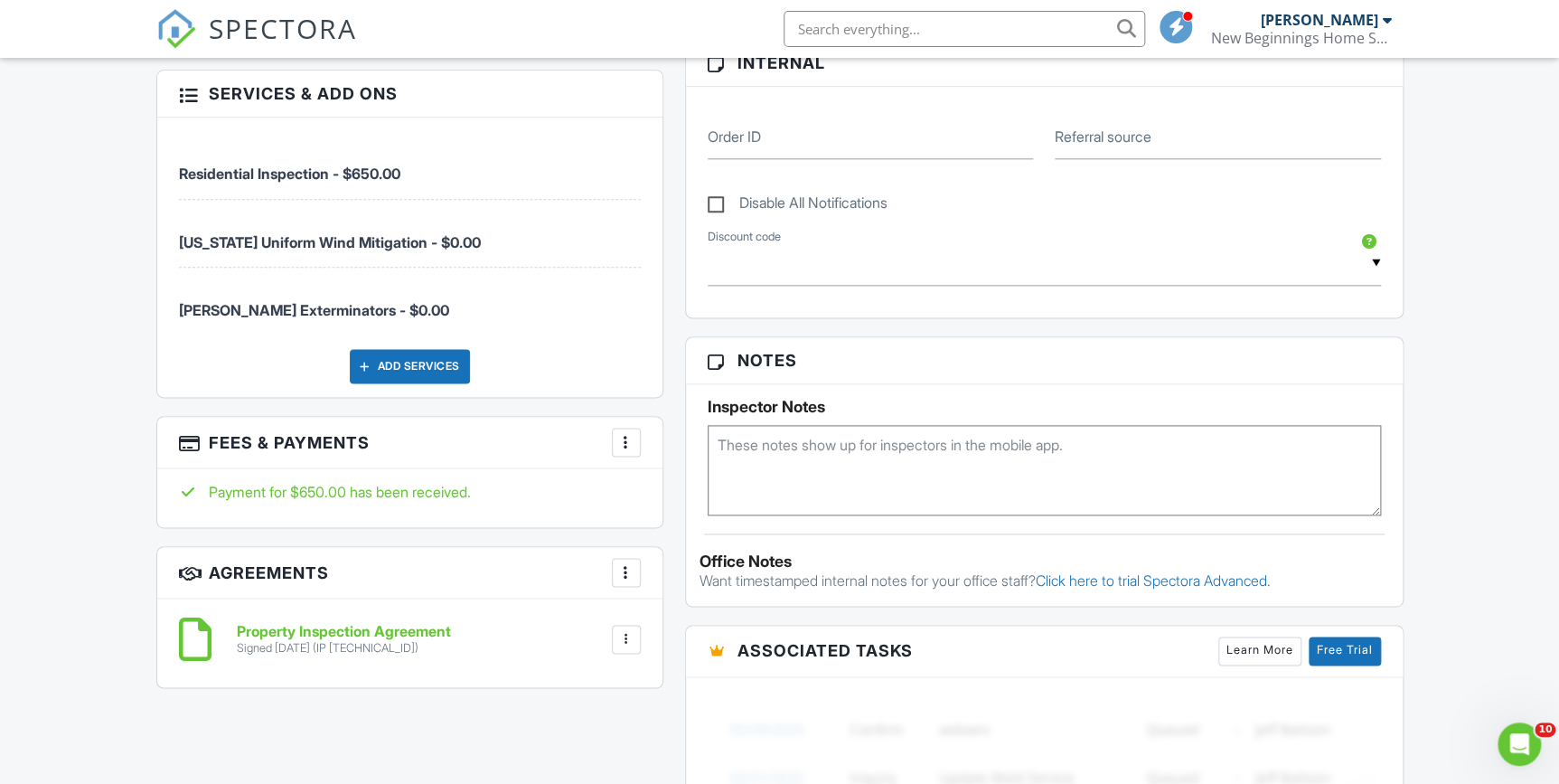
click at [622, 433] on div at bounding box center [627, 442] width 18 height 18
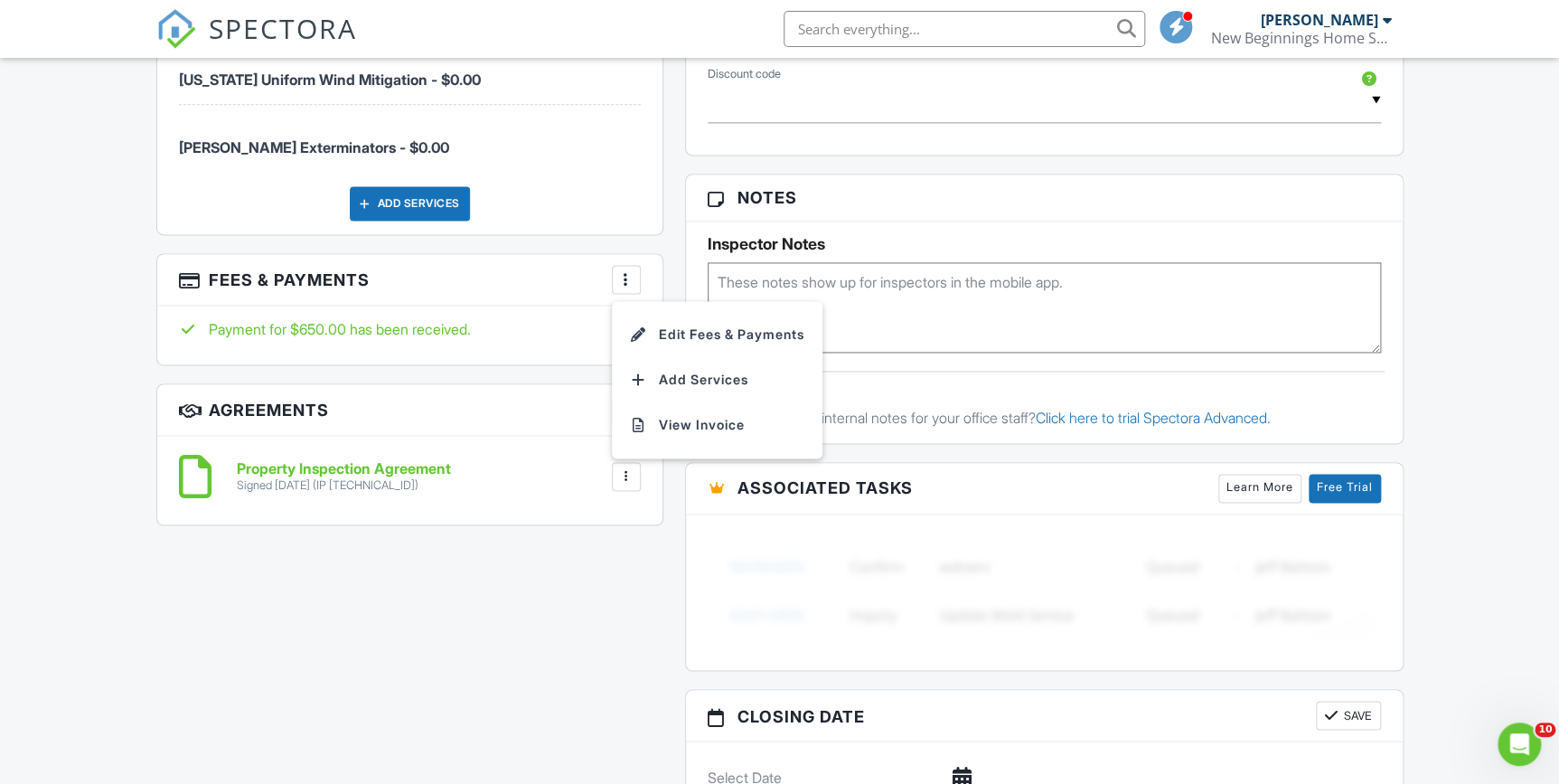
scroll to position [1314, 0]
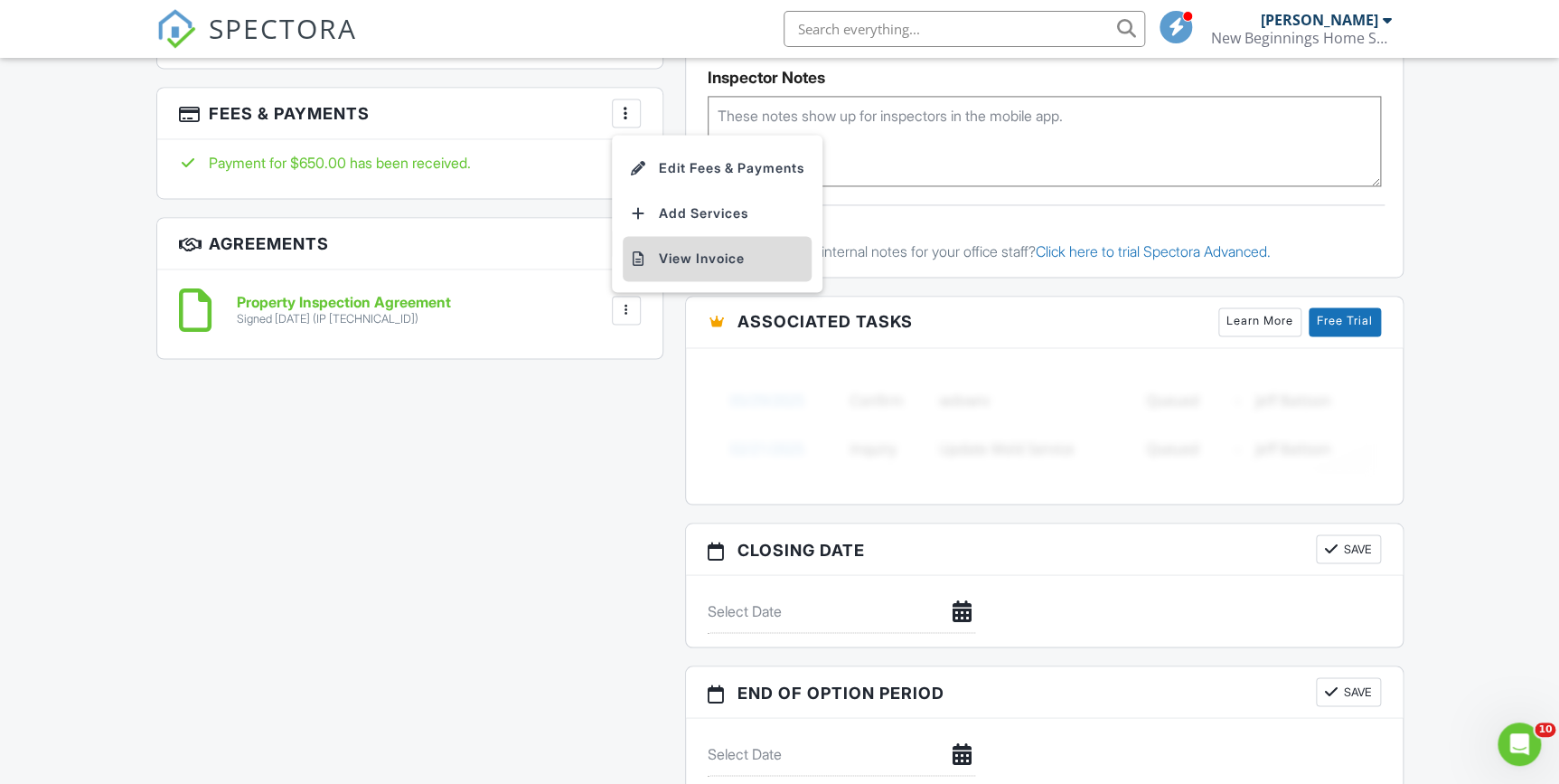
click at [682, 244] on li "View Invoice" at bounding box center [717, 258] width 189 height 45
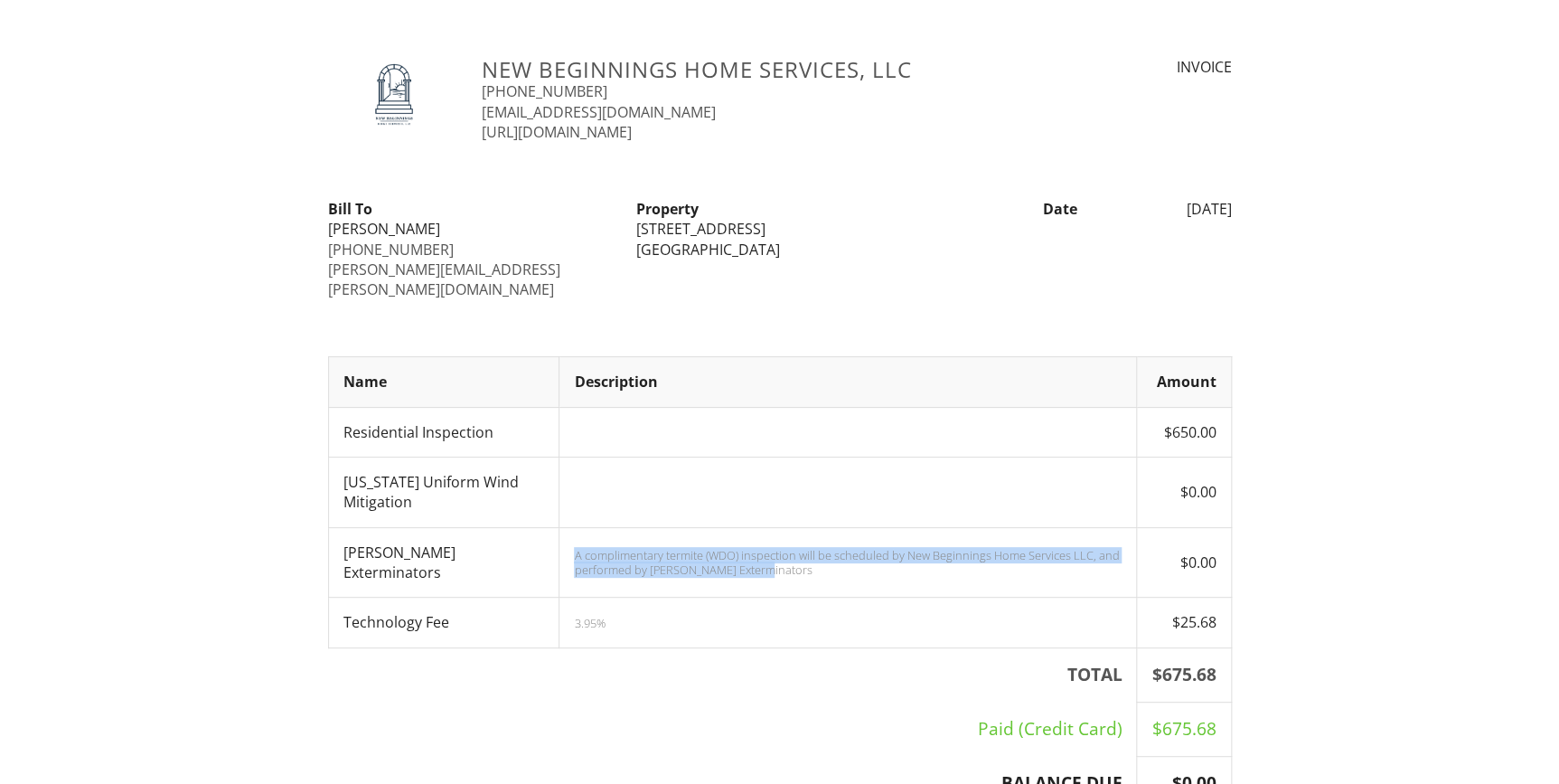
drag, startPoint x: 578, startPoint y: 530, endPoint x: 759, endPoint y: 551, distance: 182.2
click at [761, 552] on td "A complimentary termite (WDO) inspection will be scheduled by New Beginnings Ho…" at bounding box center [848, 562] width 577 height 71
drag, startPoint x: 759, startPoint y: 551, endPoint x: 689, endPoint y: 531, distance: 72.8
copy div "A complimentary termite (WDO) inspection will be scheduled by New Beginnings Ho…"
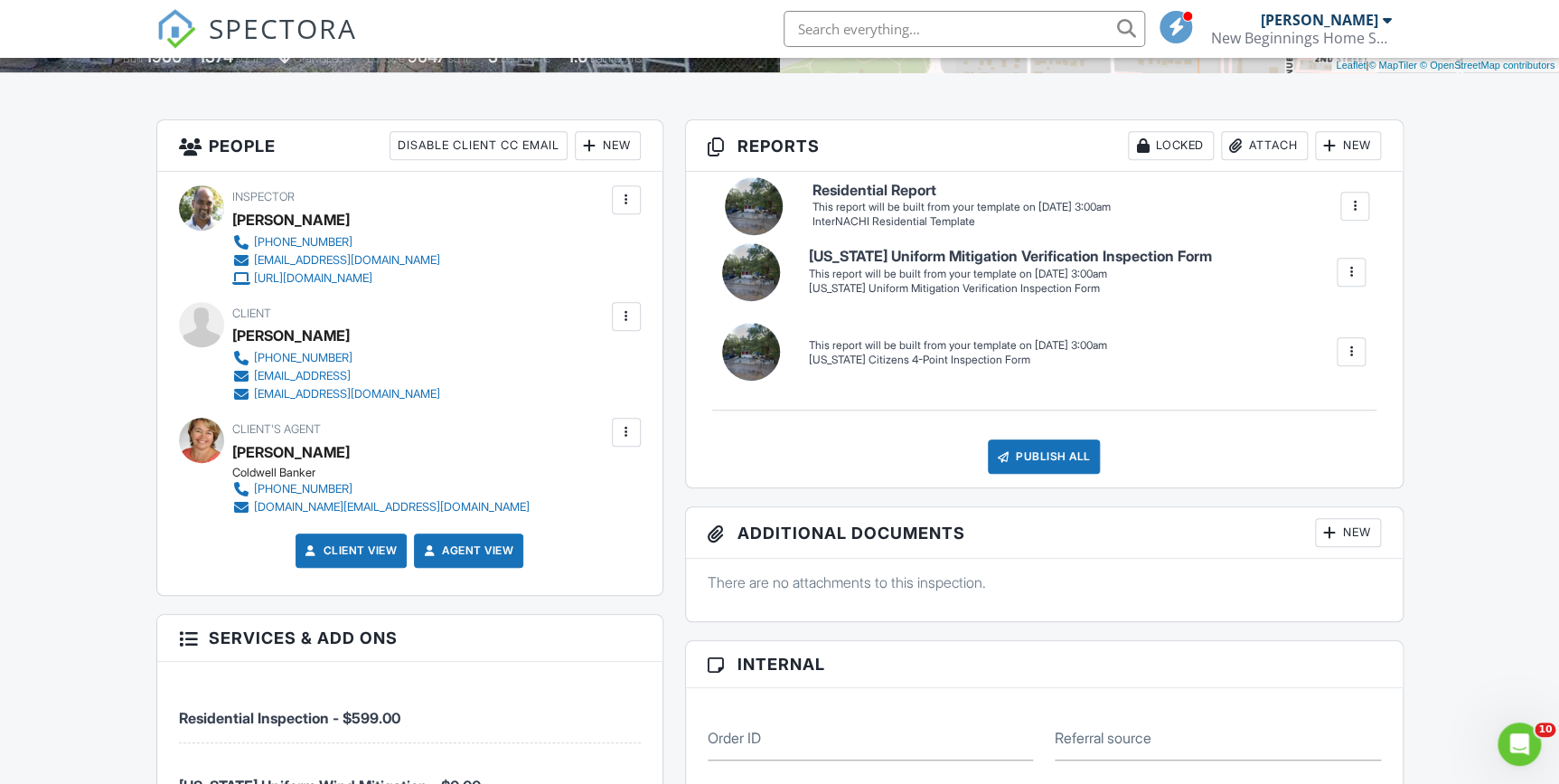
drag, startPoint x: 752, startPoint y: 380, endPoint x: 755, endPoint y: 211, distance: 169.0
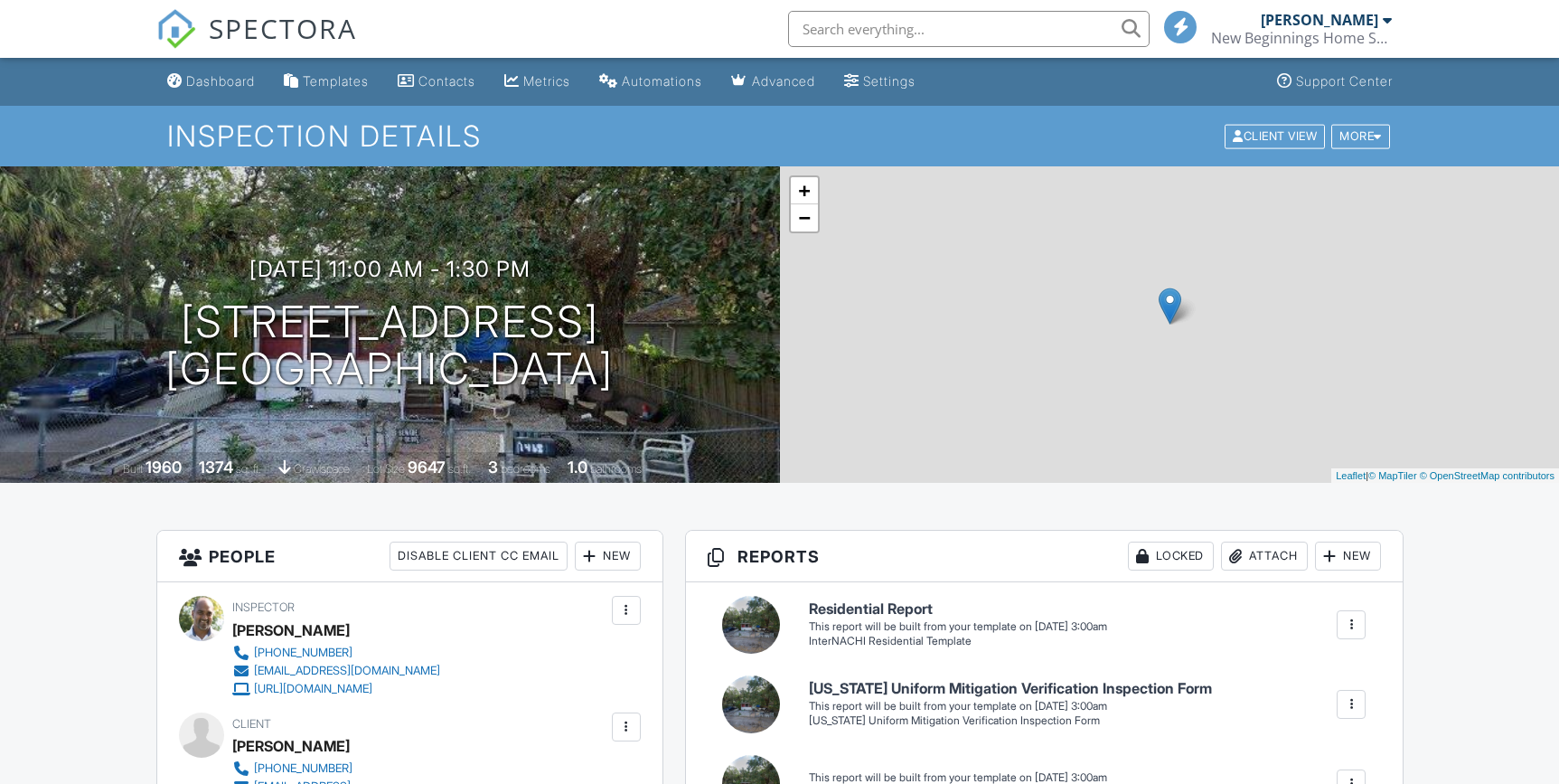
scroll to position [410, 0]
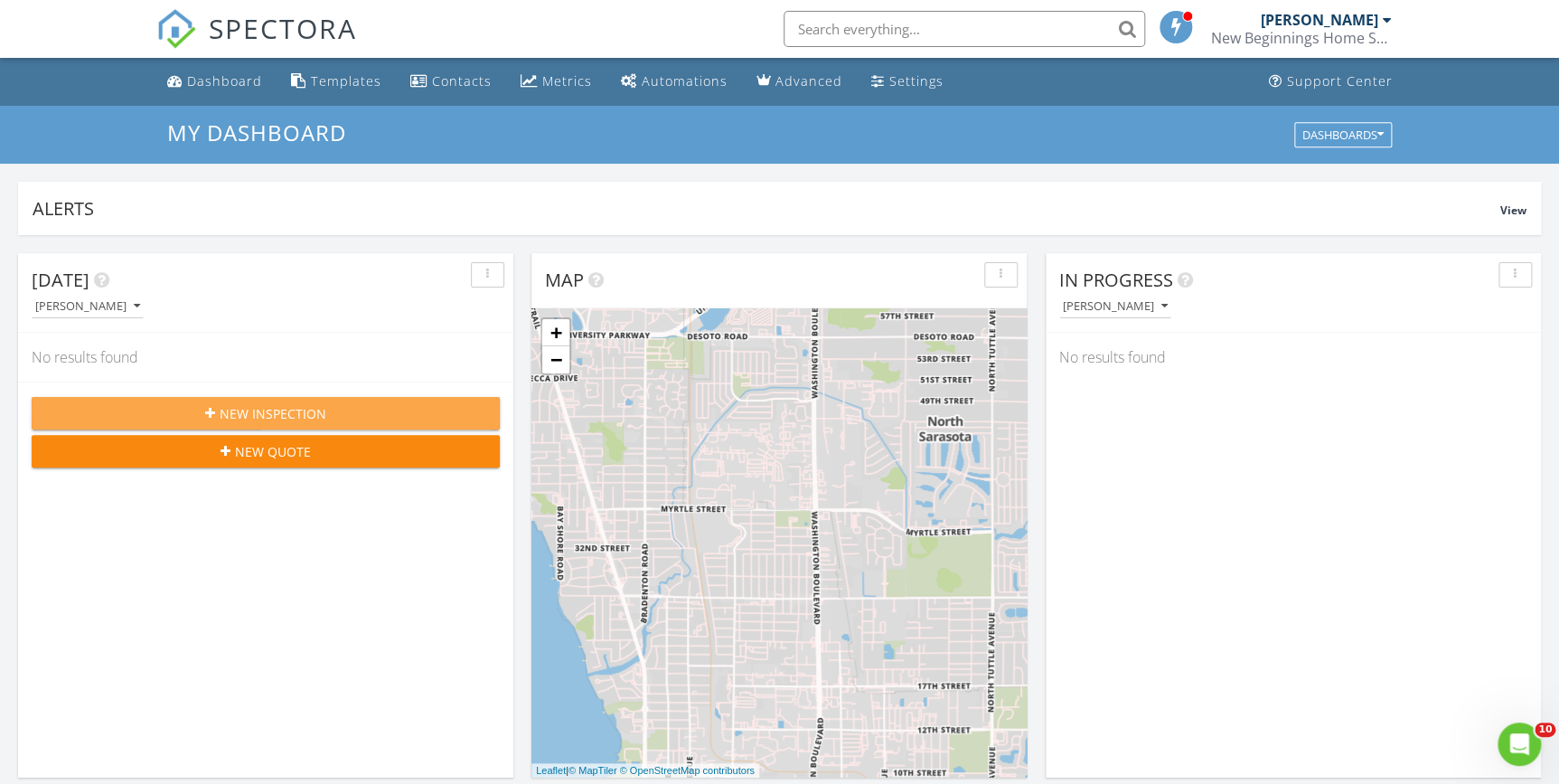
click at [258, 414] on span "New Inspection" at bounding box center [273, 414] width 107 height 19
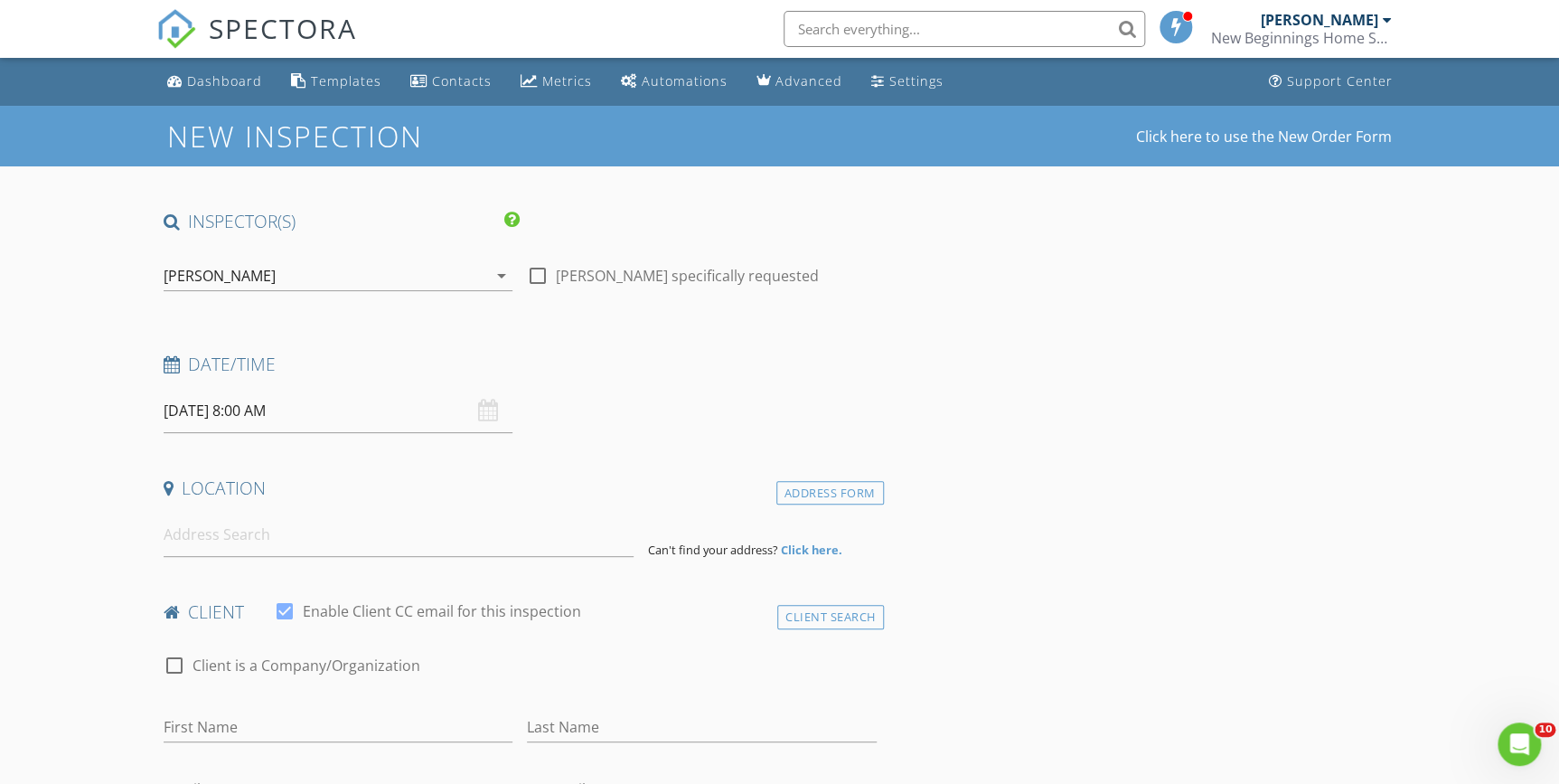
click at [209, 409] on input "08/28/2025 8:00 AM" at bounding box center [338, 411] width 350 height 44
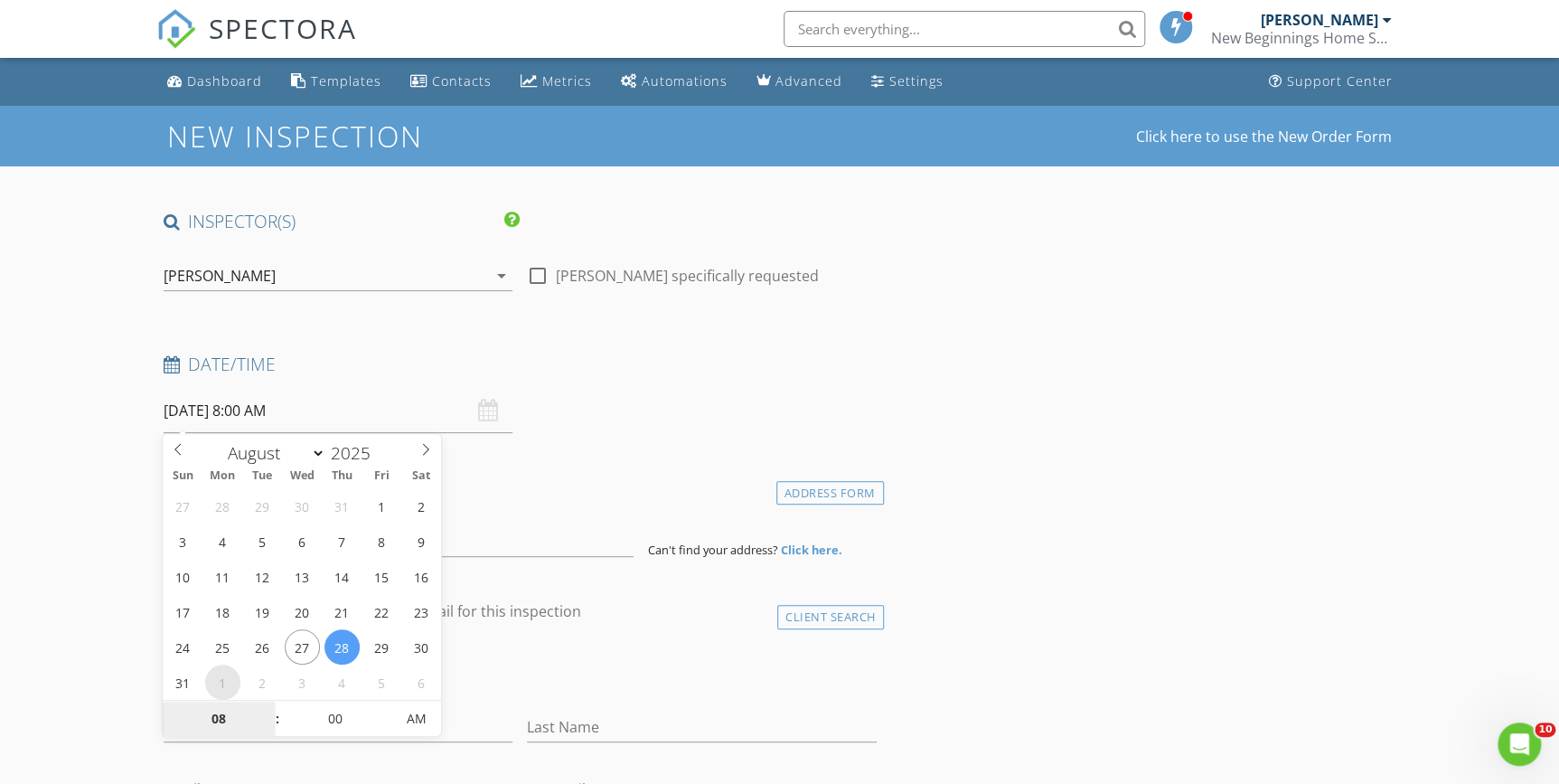
select select "8"
type input "09/01/2025 8:00 AM"
type input "09"
type input "09/01/2025 9:00 AM"
click at [267, 707] on span at bounding box center [268, 710] width 13 height 18
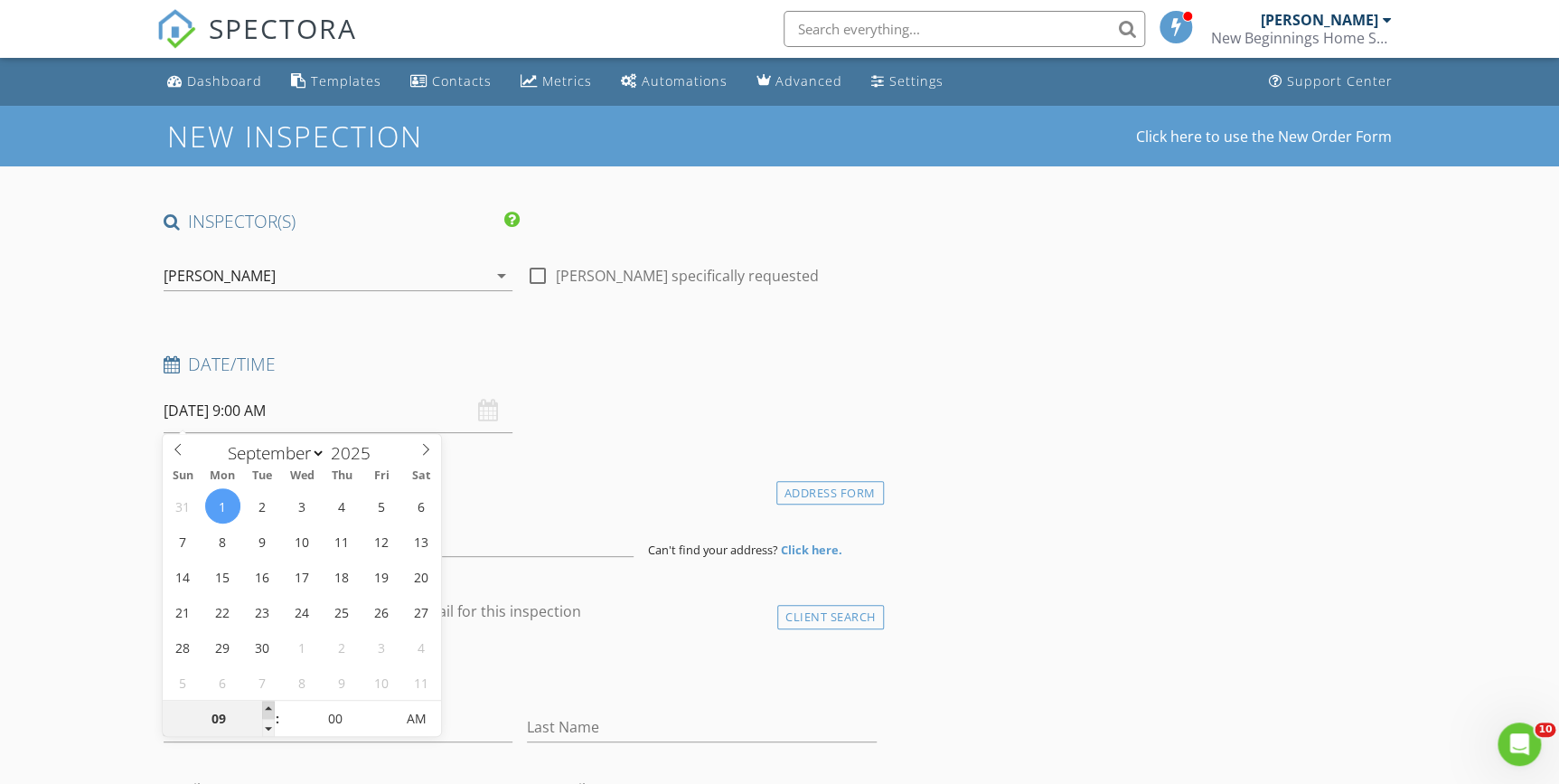
type input "10"
type input "09/01/2025 10:00 AM"
click at [267, 707] on span at bounding box center [268, 710] width 13 height 18
type input "09"
type input "09/01/2025 9:00 AM"
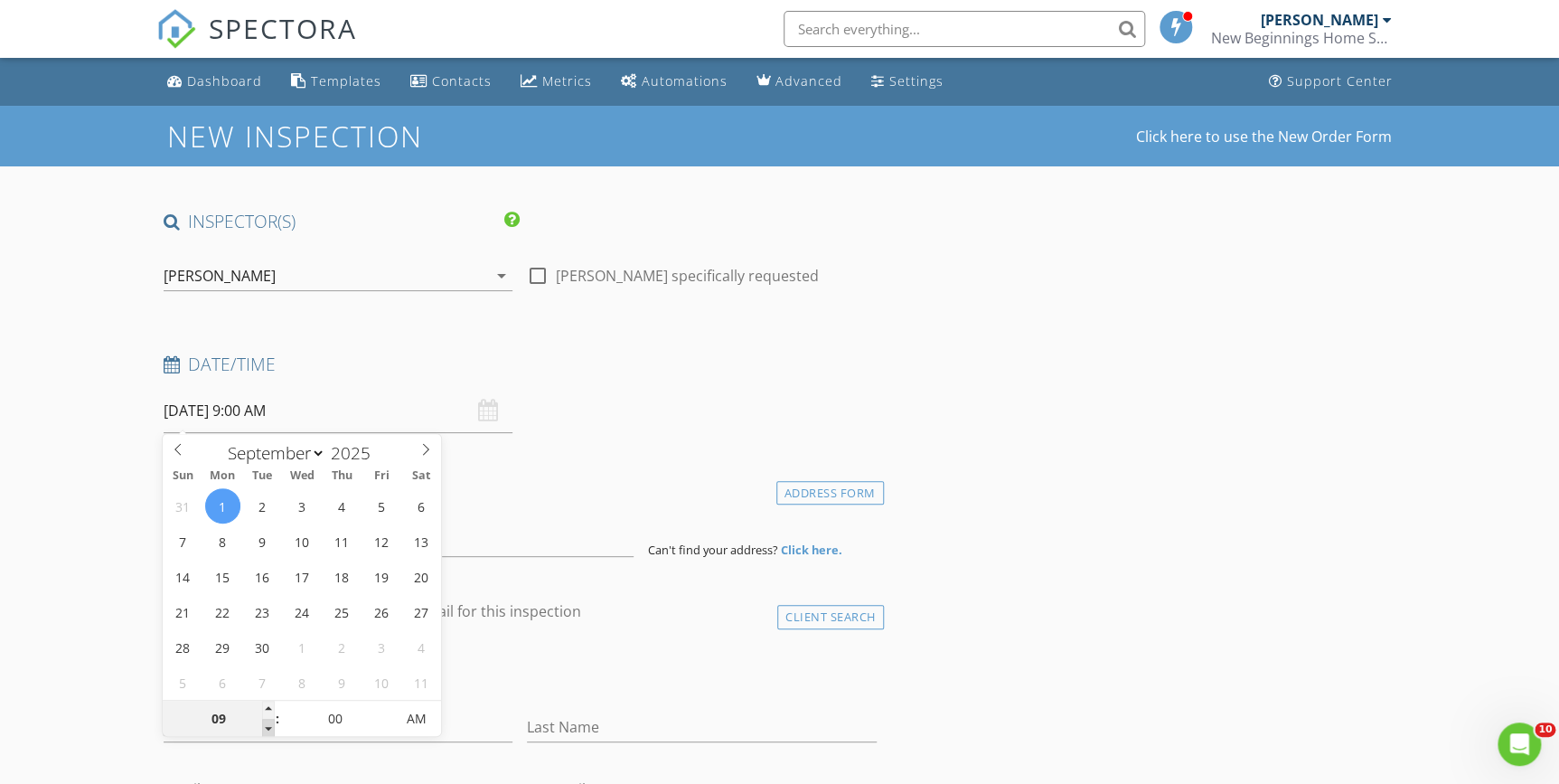
click at [267, 722] on span at bounding box center [268, 728] width 13 height 18
type input "05"
type input "09/01/2025 9:05 AM"
click at [385, 705] on span at bounding box center [385, 710] width 13 height 18
type input "10"
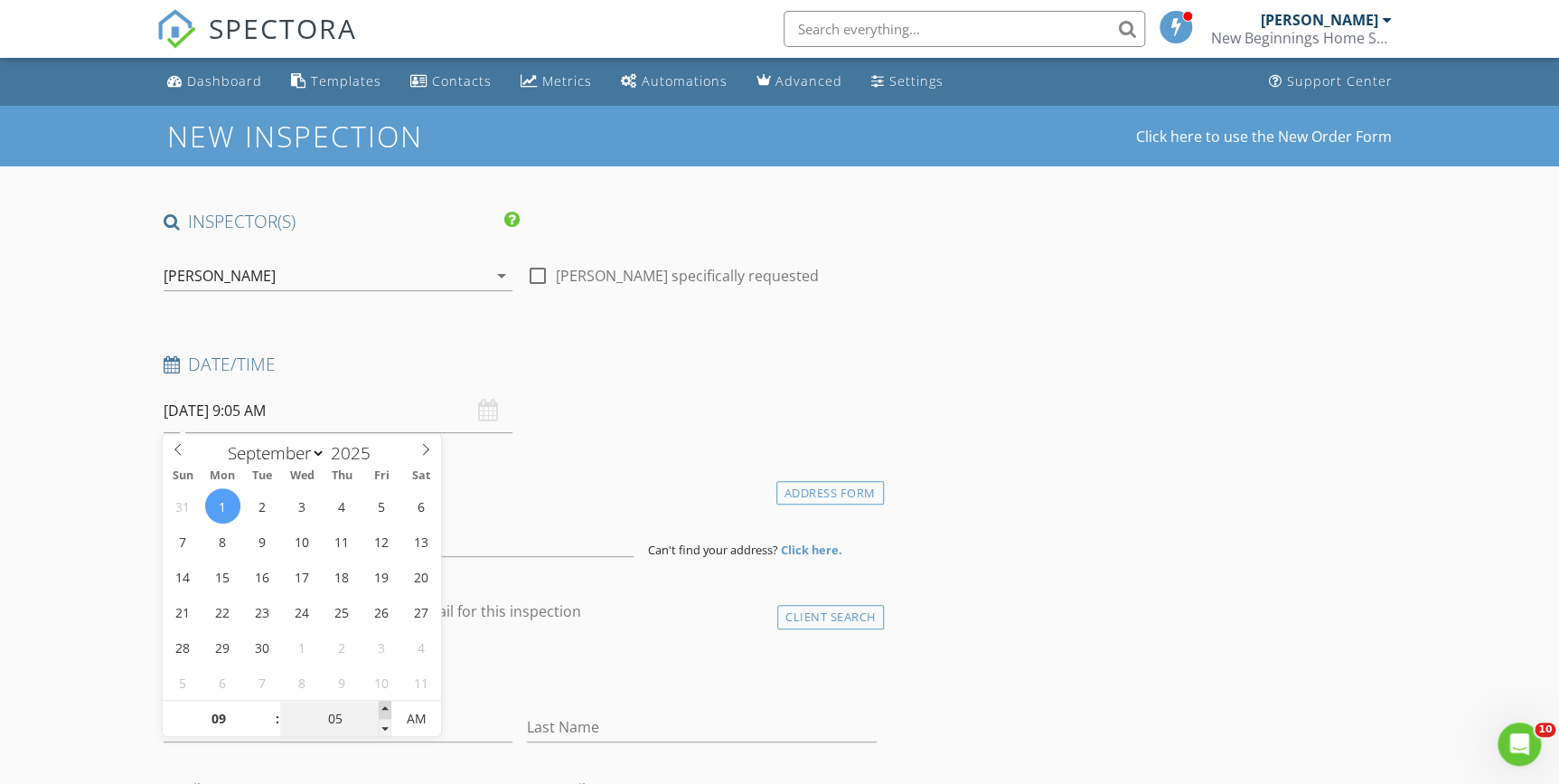
type input "09/01/2025 9:10 AM"
click at [385, 705] on span at bounding box center [385, 710] width 13 height 18
type input "15"
type input "09/01/2025 9:15 AM"
click at [385, 705] on span at bounding box center [385, 710] width 13 height 18
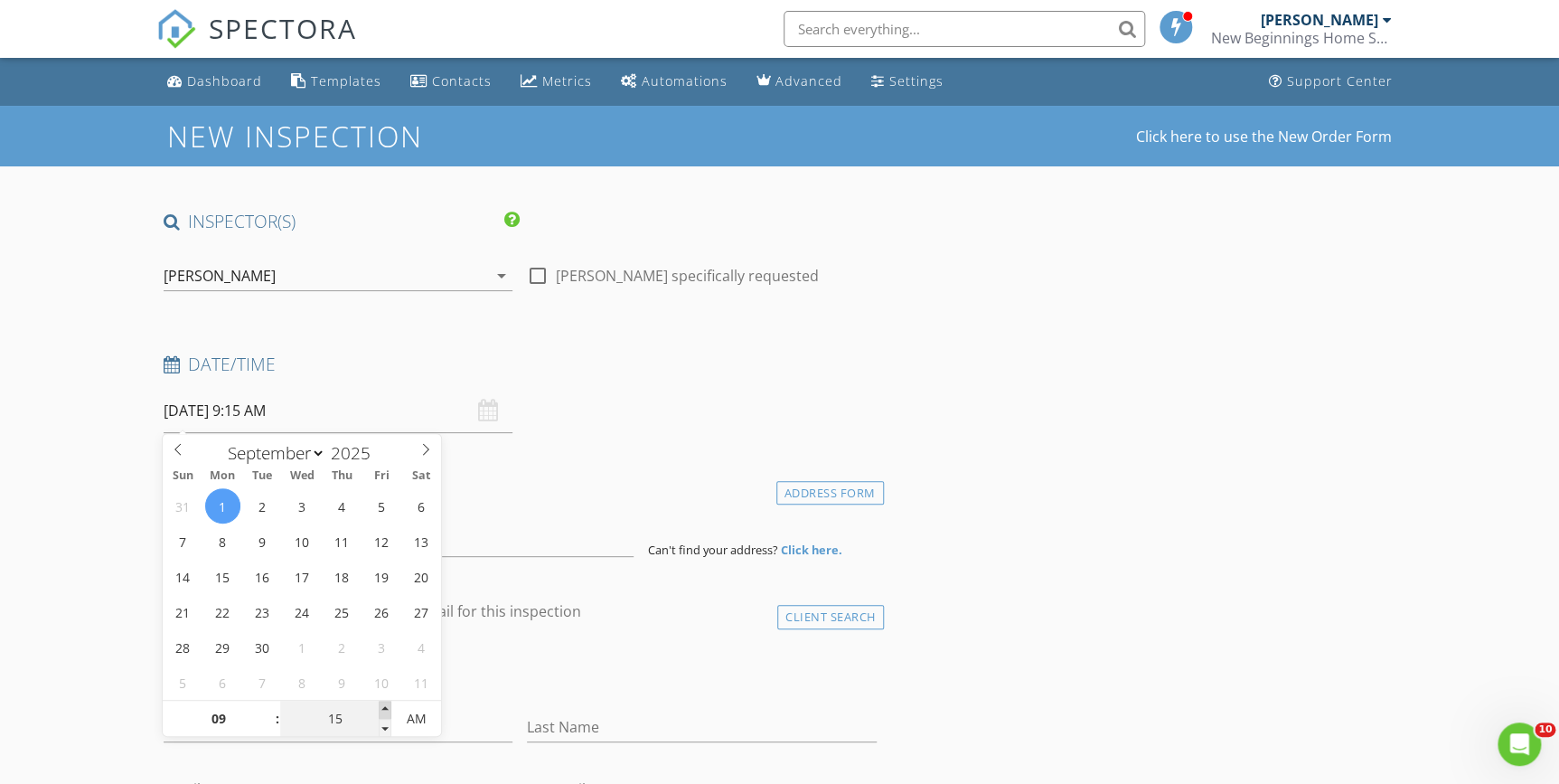
type input "20"
type input "09/01/2025 9:20 AM"
click at [385, 705] on span at bounding box center [385, 710] width 13 height 18
type input "25"
type input "09/01/2025 9:25 AM"
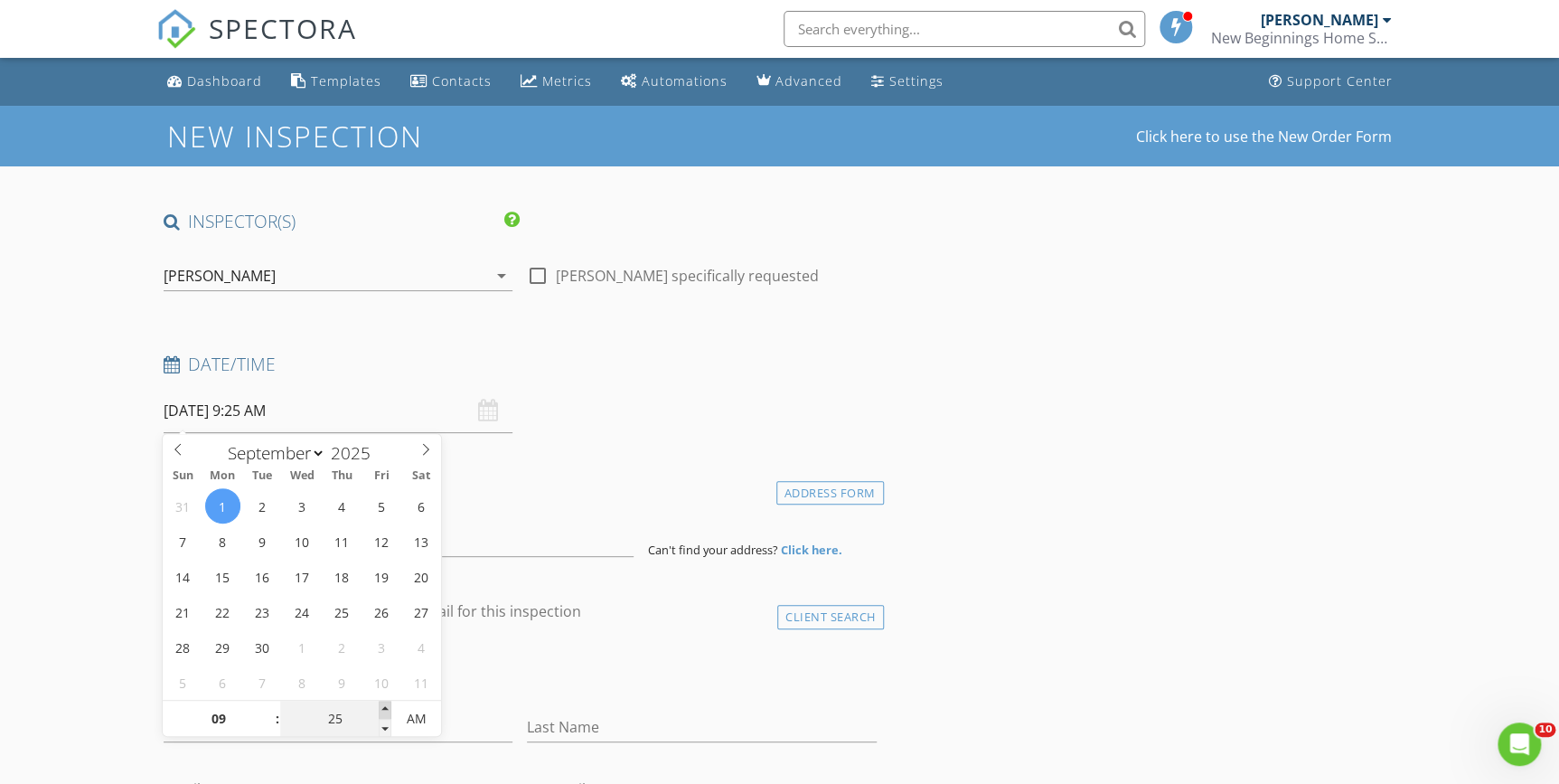
click at [385, 705] on span at bounding box center [385, 710] width 13 height 18
type input "30"
type input "09/01/2025 9:30 AM"
click at [385, 705] on span at bounding box center [385, 710] width 13 height 18
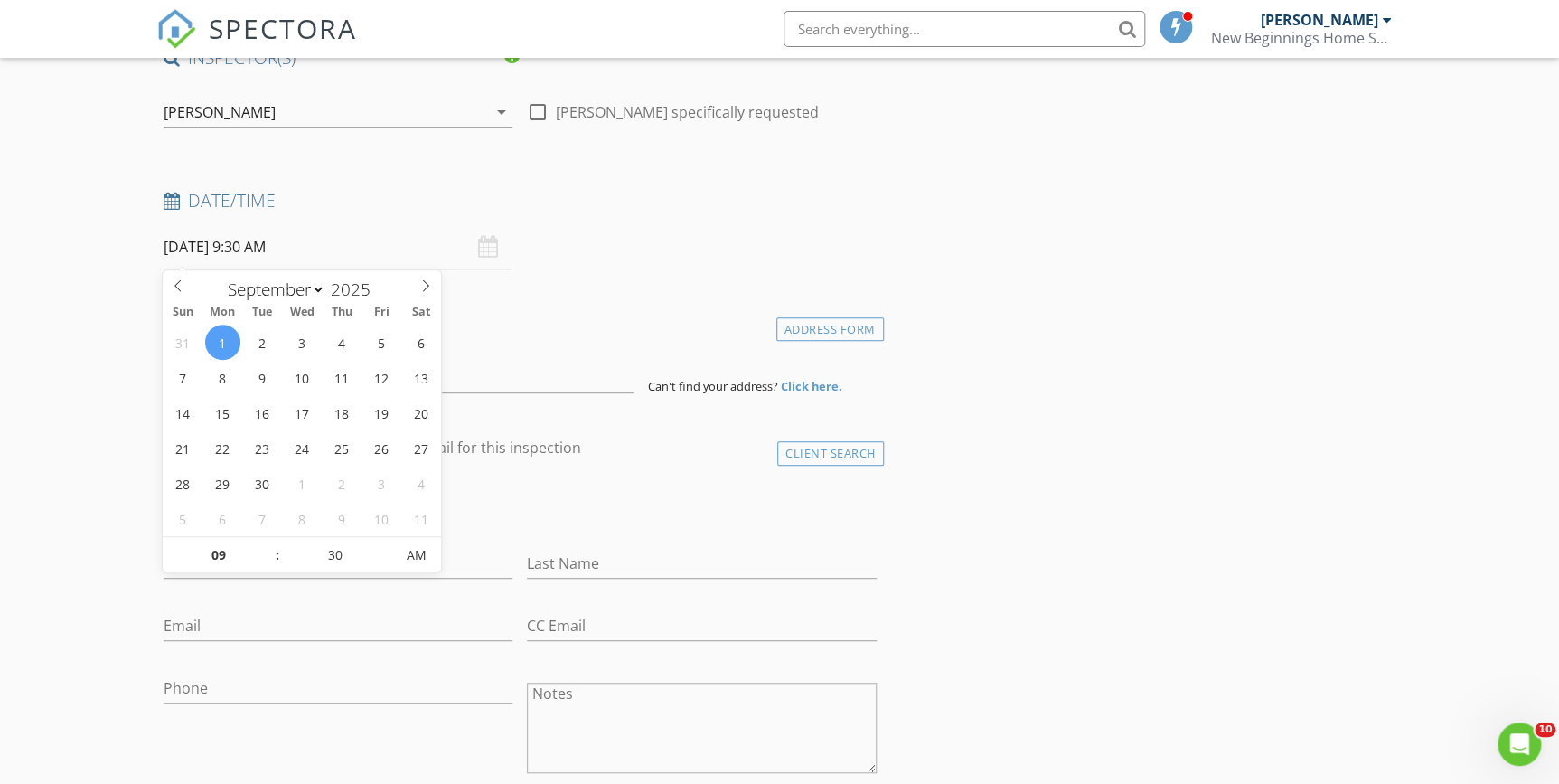
click at [684, 519] on div "check_box_outline_blank Client is a Company/Organization" at bounding box center [520, 510] width 713 height 47
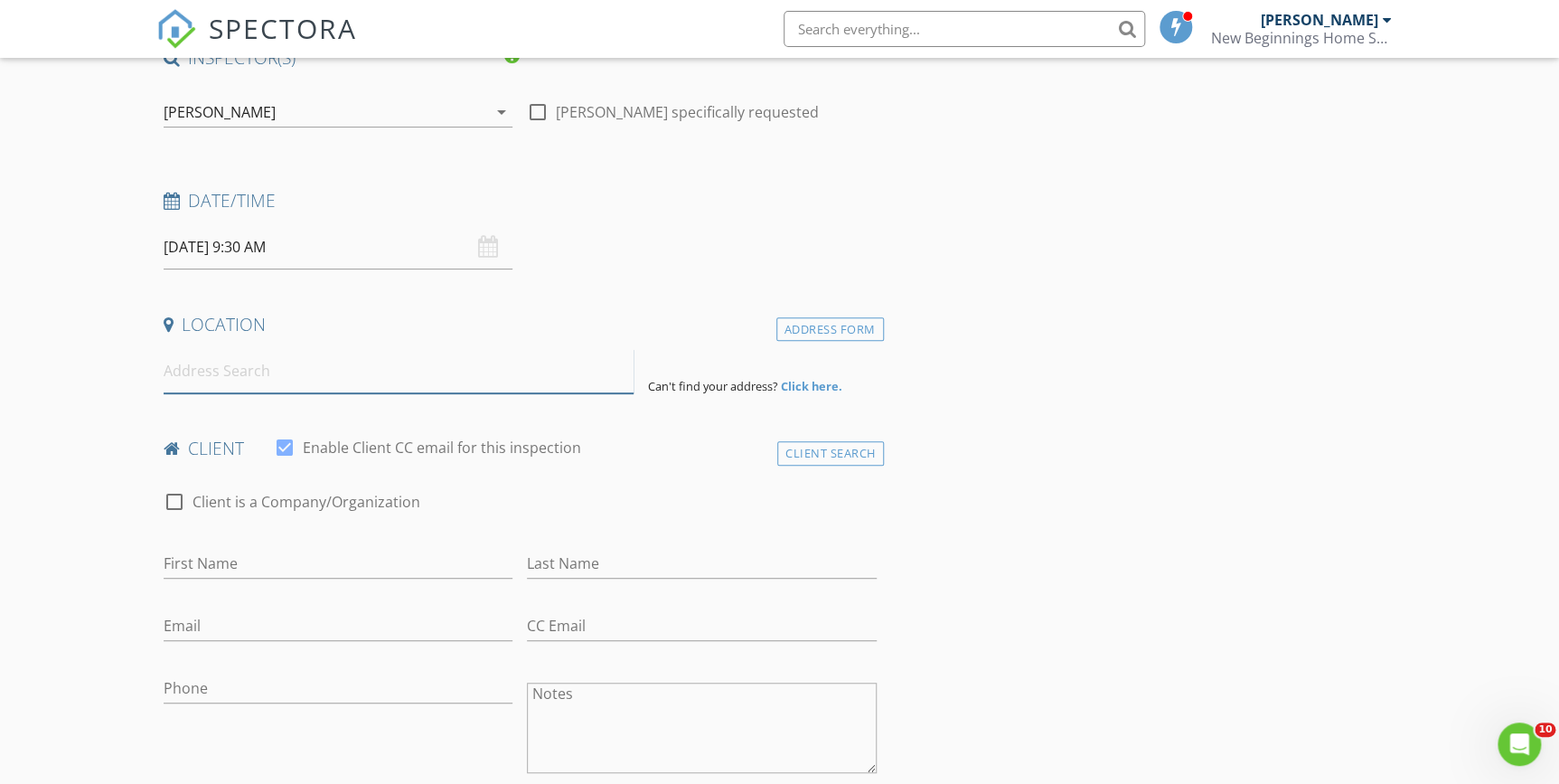
click at [240, 381] on input at bounding box center [399, 371] width 471 height 44
paste input "4507 9th Street West, unit A2, Bradenton 34207"
type input "4507 9th Street West unit a2, Bradenton, FL 34207, USA"
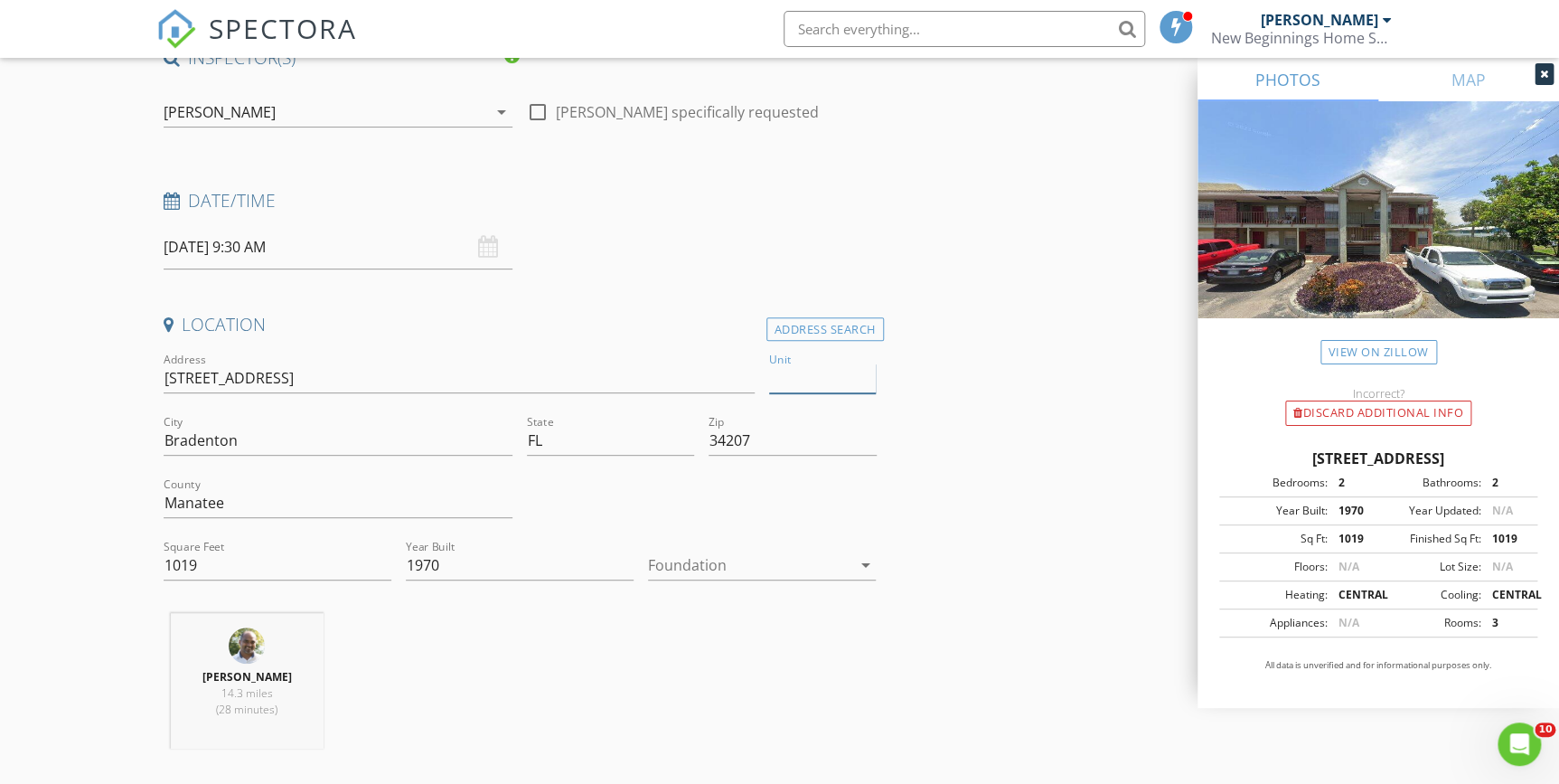
click at [825, 375] on input "Unit" at bounding box center [823, 378] width 107 height 29
type input "2 A"
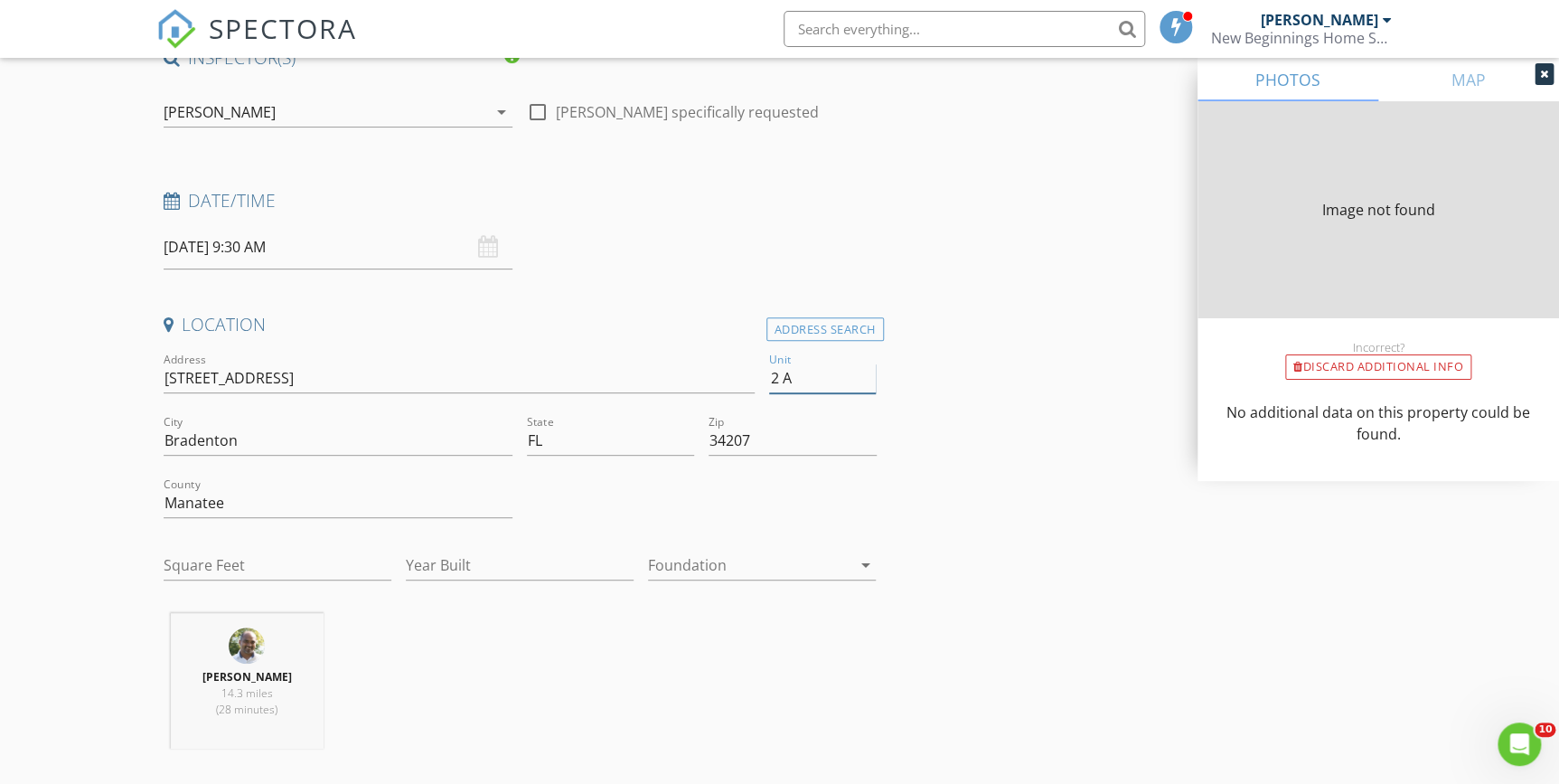
type input "0"
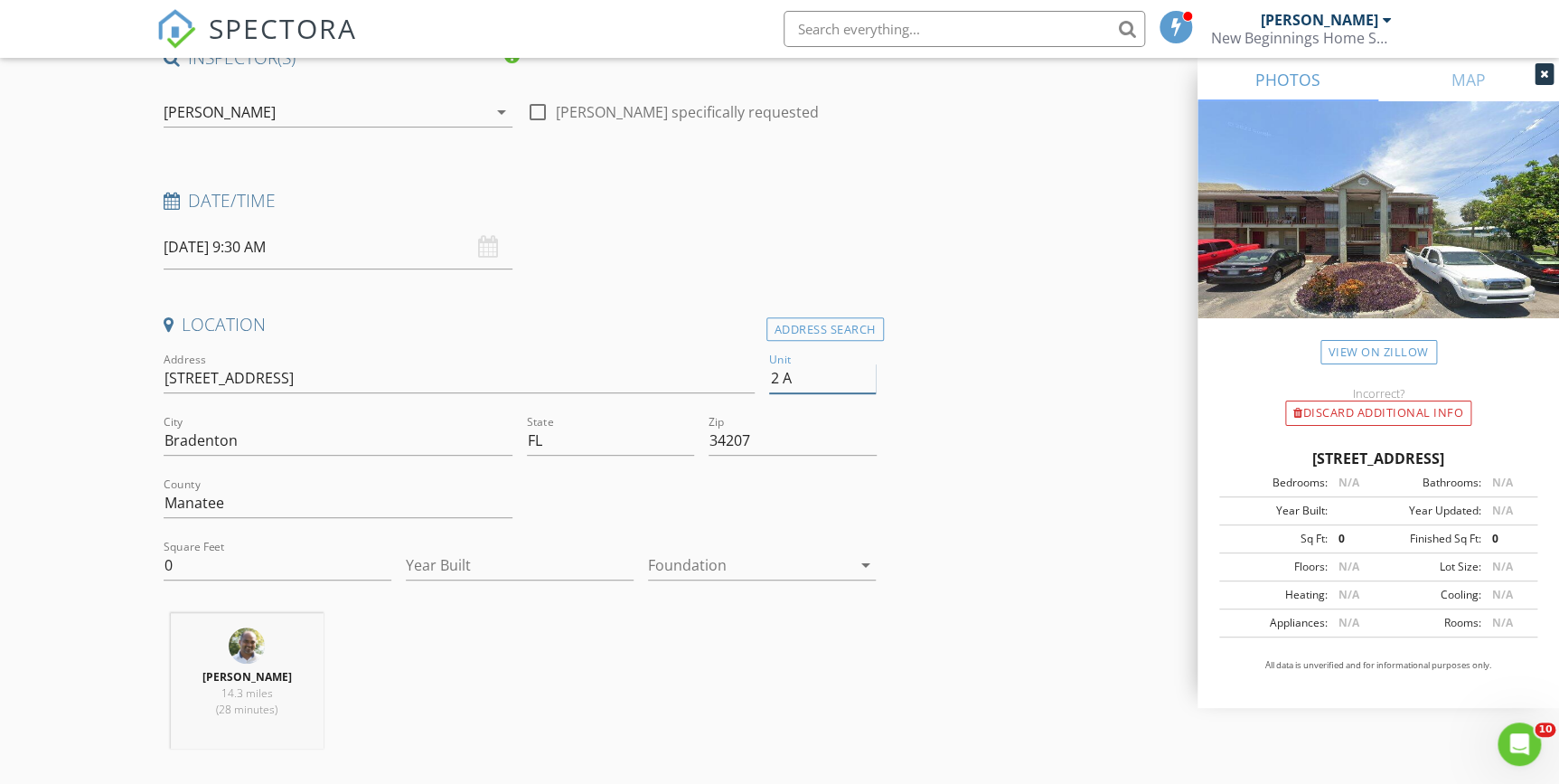
type input "2 A"
click at [184, 567] on input "0" at bounding box center [278, 565] width 228 height 29
type input "1005"
click at [461, 561] on input "Year Built" at bounding box center [519, 565] width 228 height 29
type input "1973"
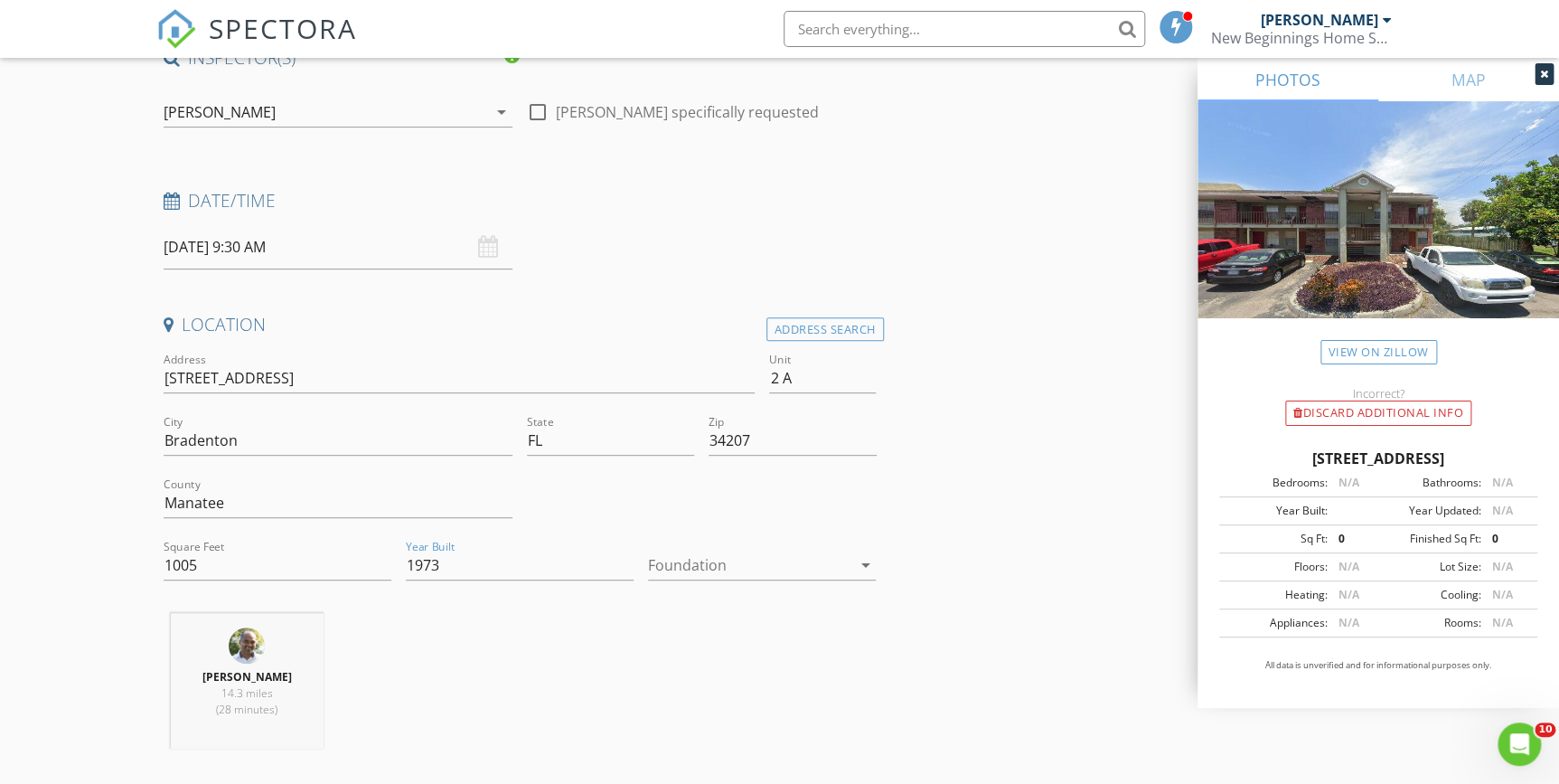
click at [859, 562] on icon "arrow_drop_down" at bounding box center [865, 565] width 22 height 22
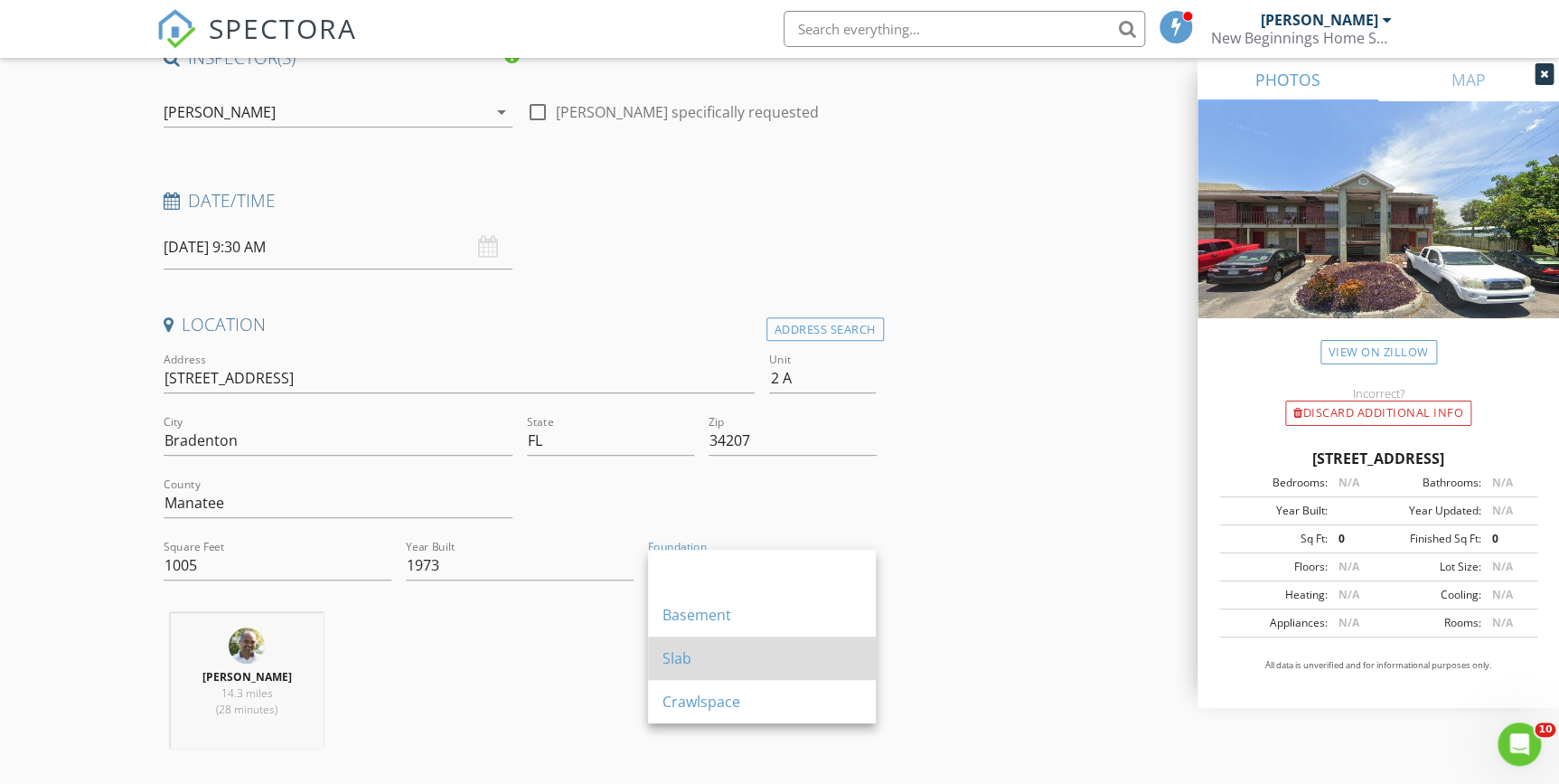
click at [688, 664] on div "Slab" at bounding box center [762, 658] width 199 height 22
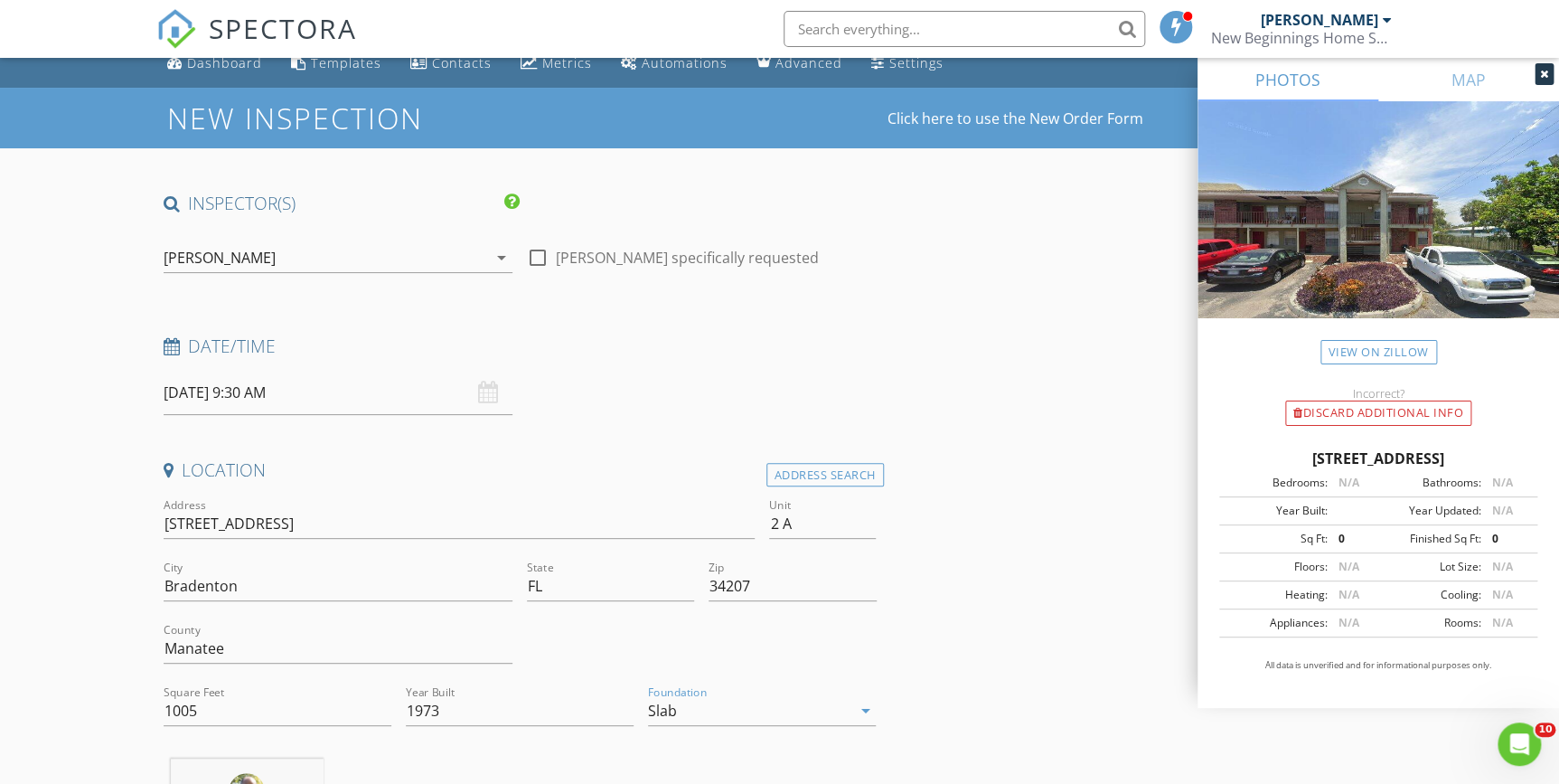
scroll to position [0, 0]
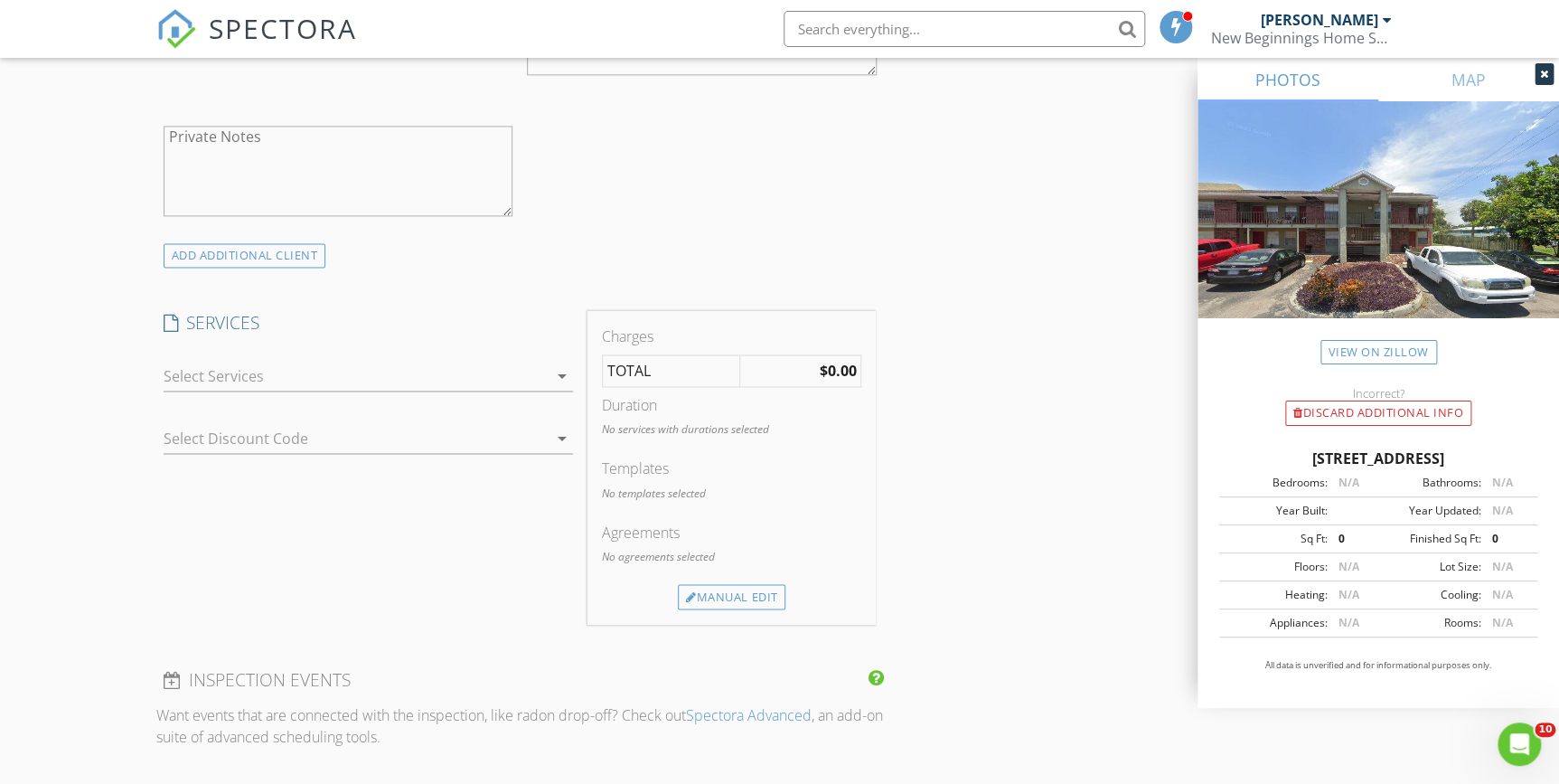
scroll to position [1232, 0]
click at [564, 369] on icon "arrow_drop_down" at bounding box center [563, 375] width 22 height 22
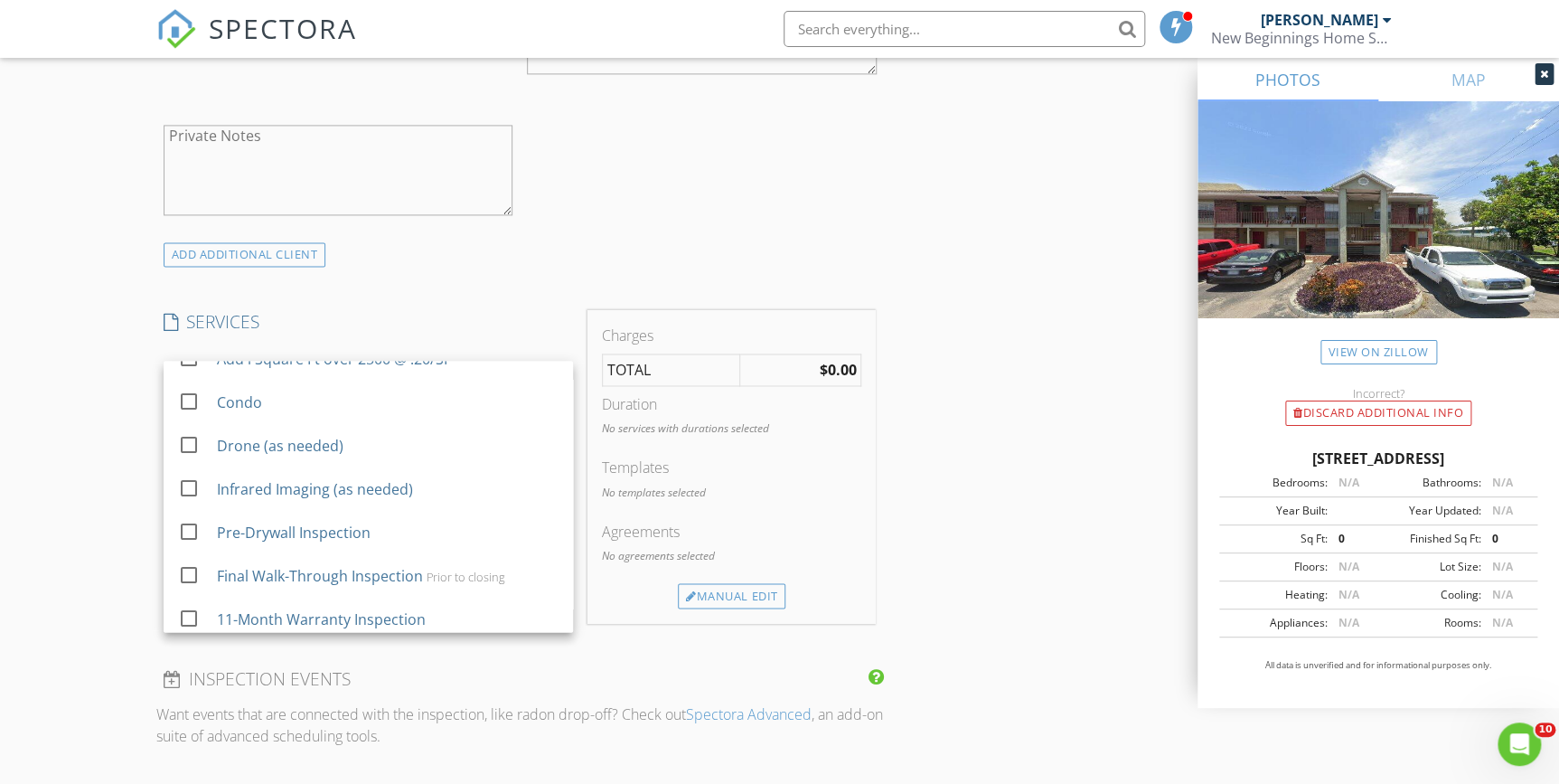
scroll to position [437, 0]
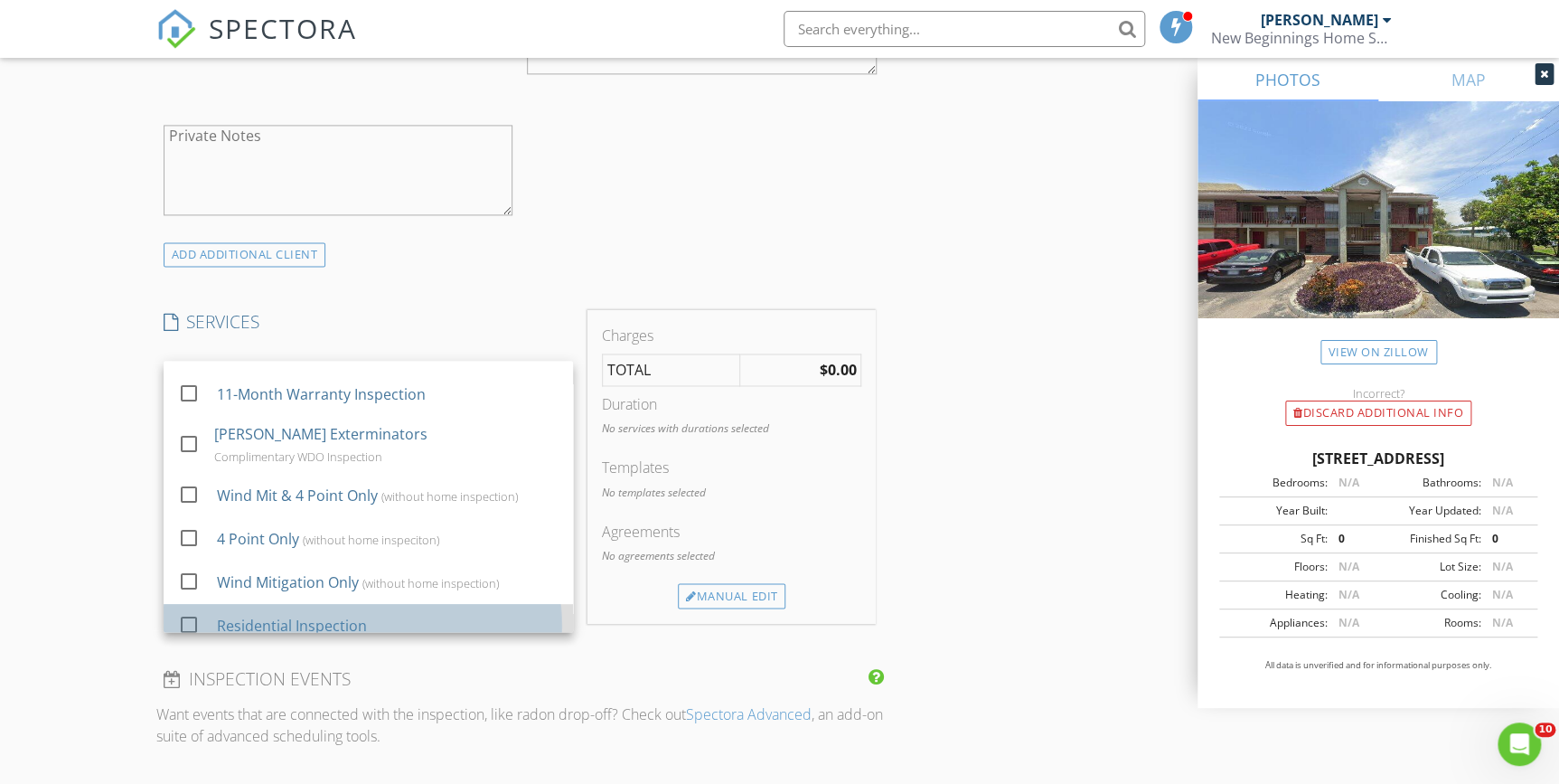
click at [353, 615] on div "Residential Inspection" at bounding box center [291, 626] width 150 height 22
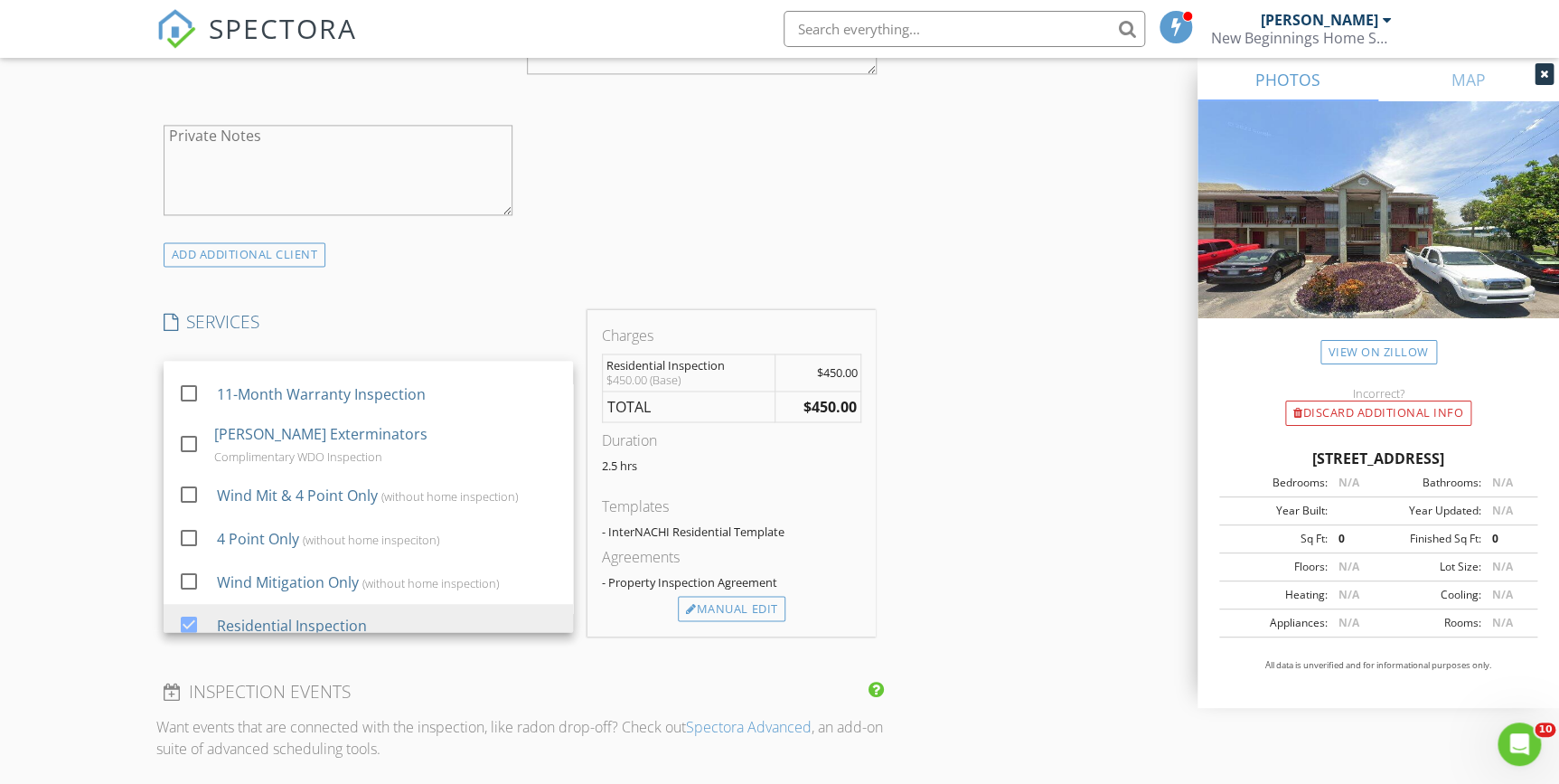
click at [1071, 441] on div "INSPECTOR(S) check_box Philip Pala PRIMARY Philip Pala arrow_drop_down check_bo…" at bounding box center [780, 466] width 1247 height 2976
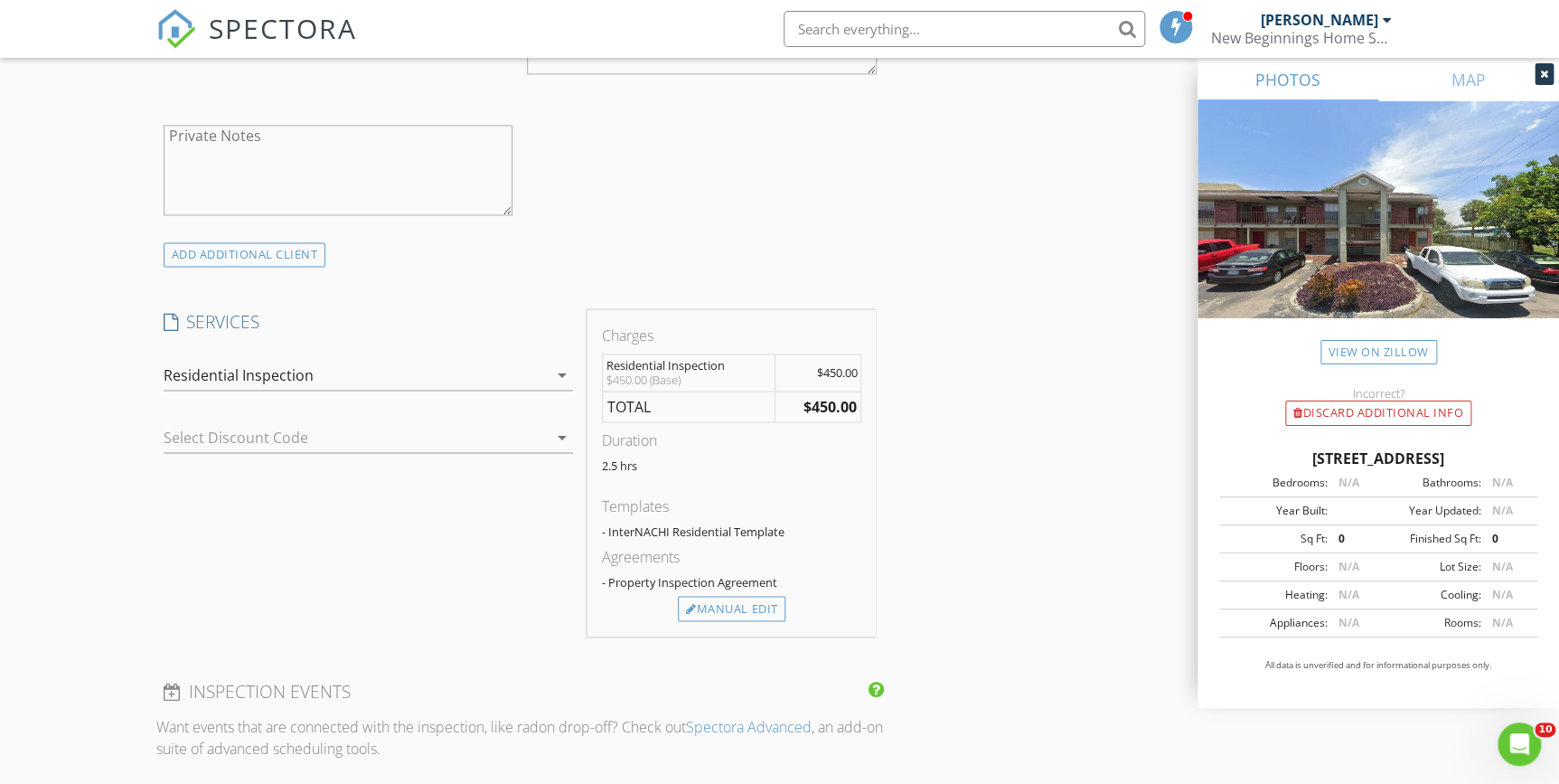
click at [559, 375] on icon "arrow_drop_down" at bounding box center [563, 375] width 22 height 22
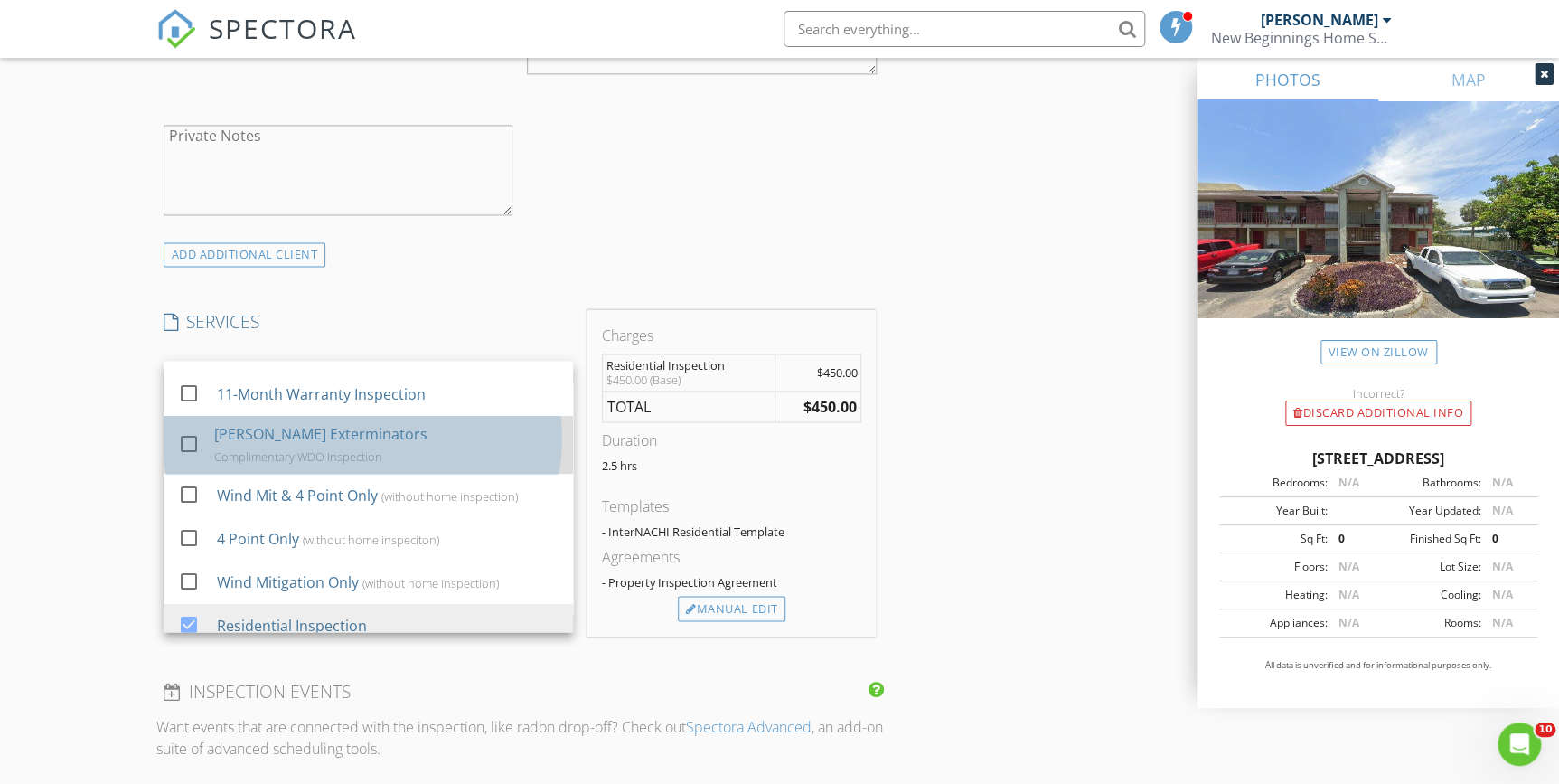
click at [276, 434] on div "[PERSON_NAME] Exterminators" at bounding box center [321, 434] width 213 height 22
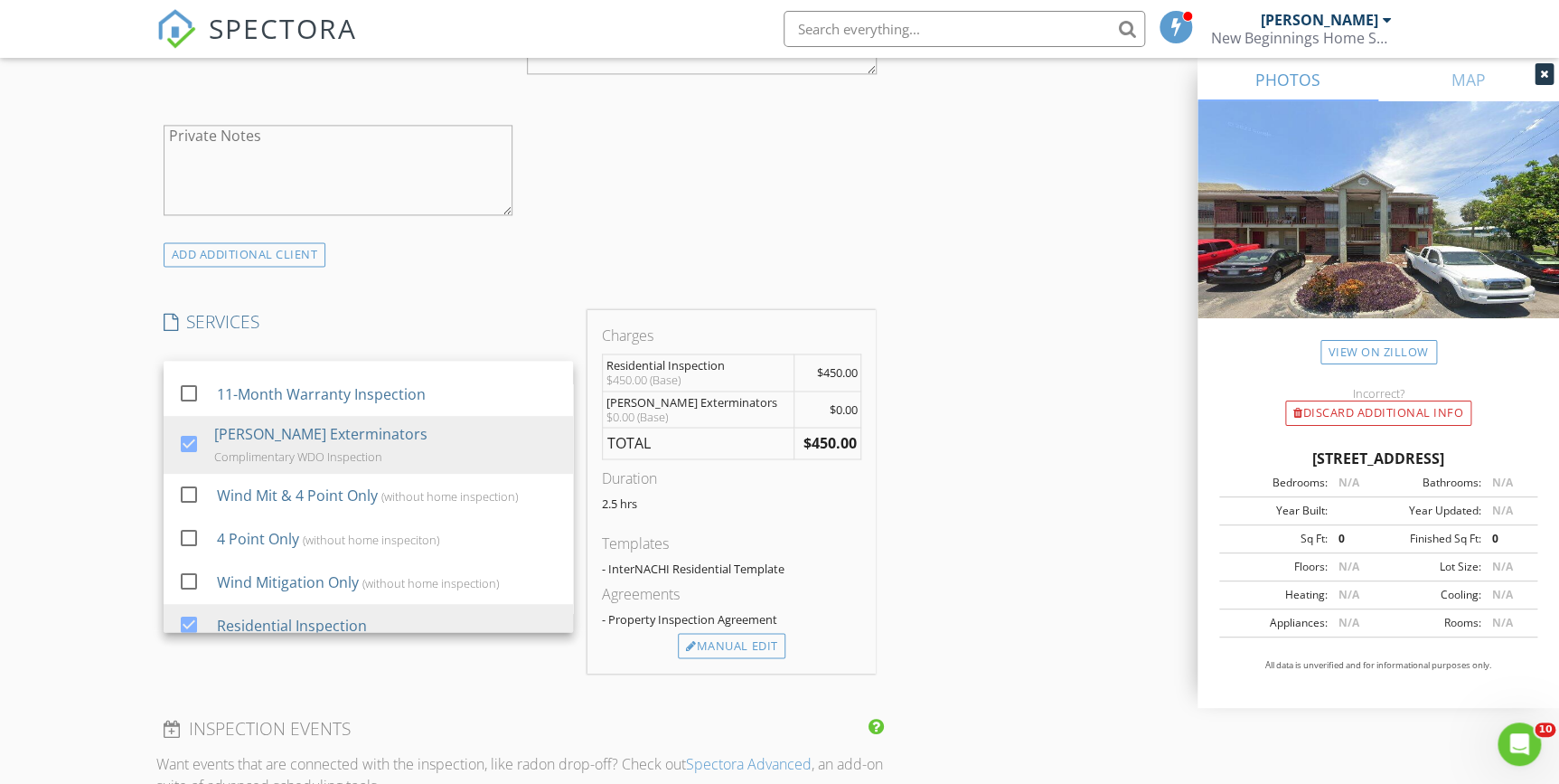
click at [1003, 396] on div "INSPECTOR(S) check_box Philip Pala PRIMARY Philip Pala arrow_drop_down check_bo…" at bounding box center [780, 484] width 1247 height 3013
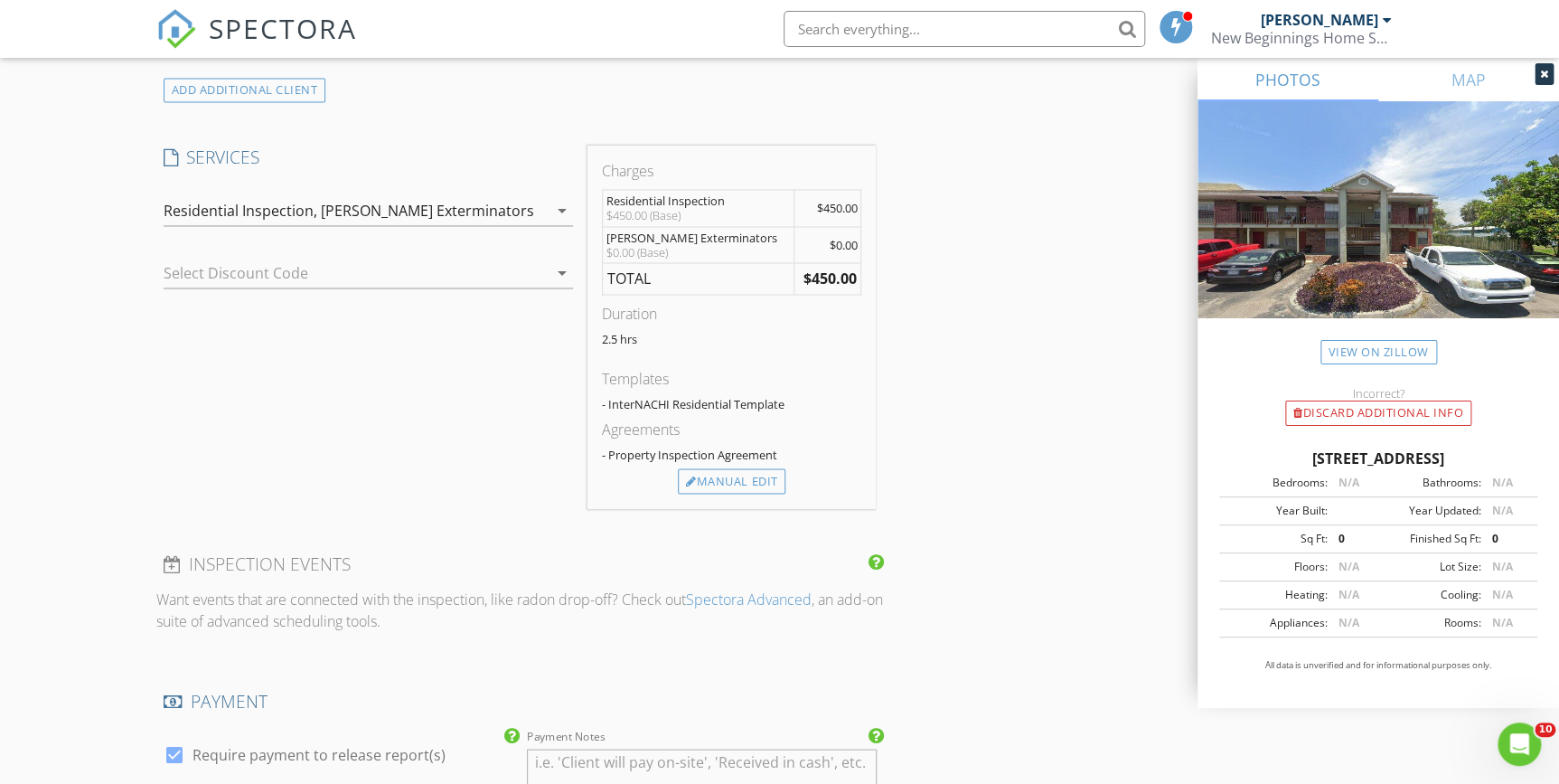
scroll to position [1150, 0]
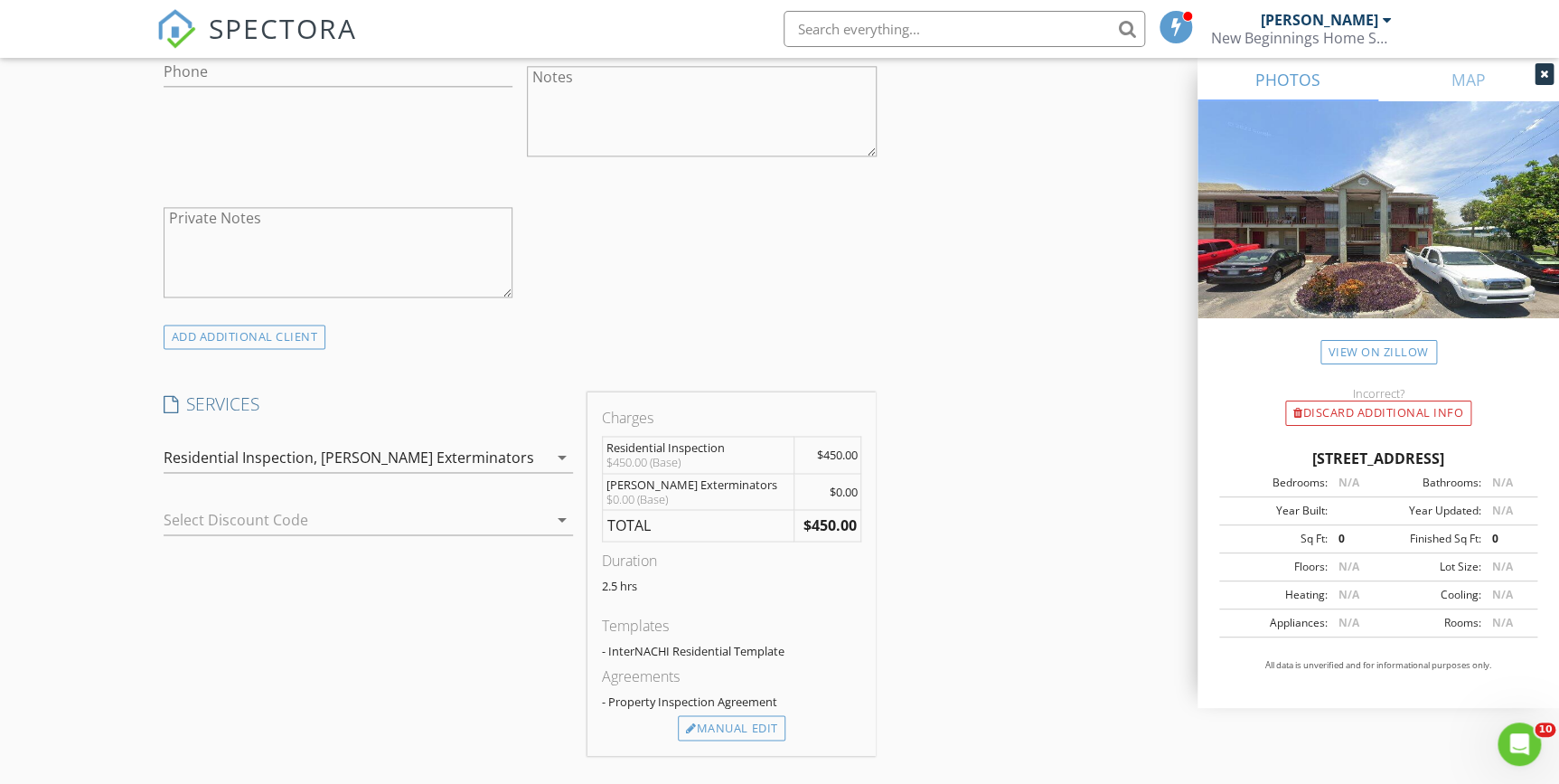
click at [728, 483] on div "[PERSON_NAME] Exterminators" at bounding box center [699, 484] width 184 height 15
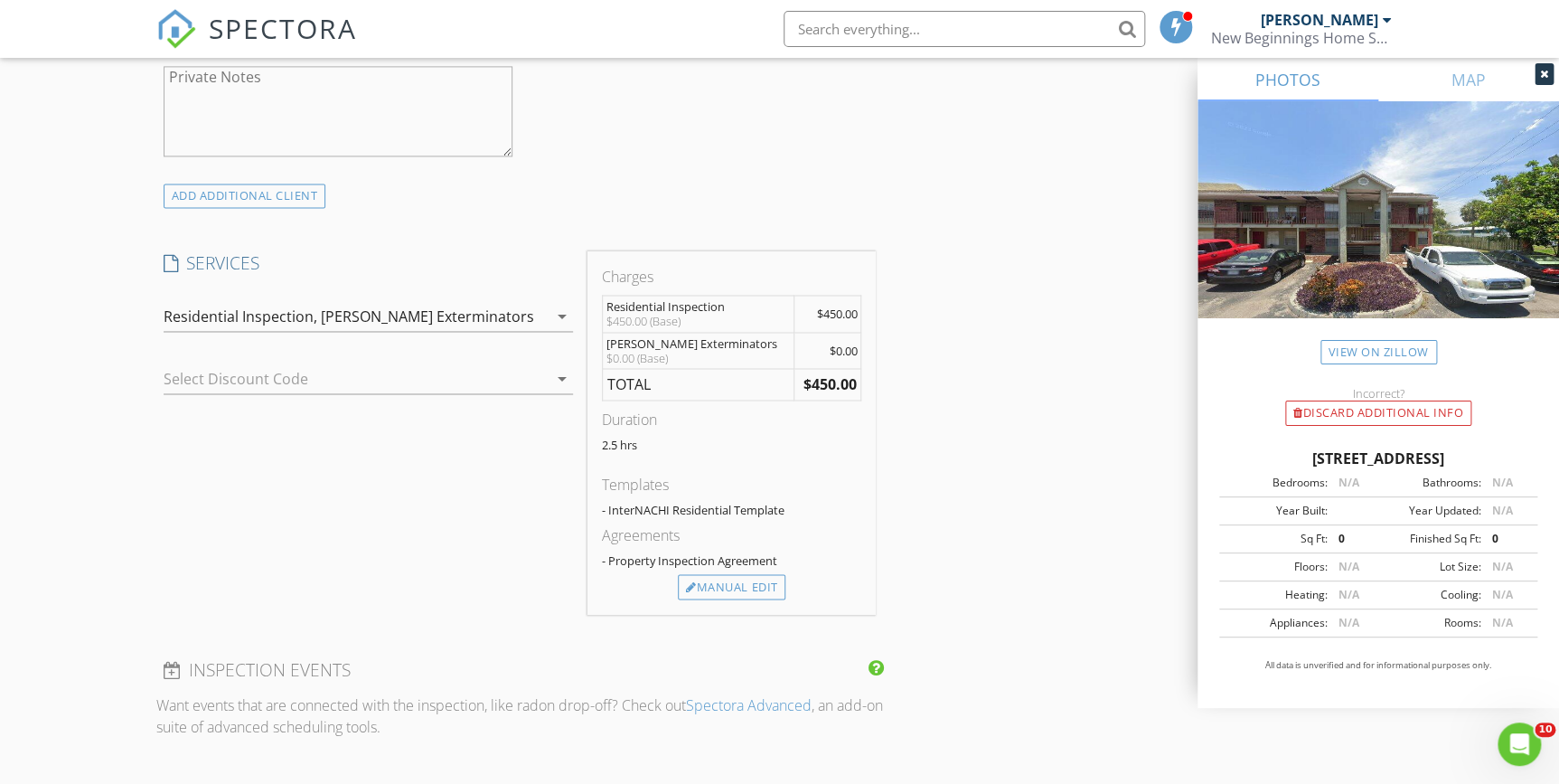
scroll to position [1396, 0]
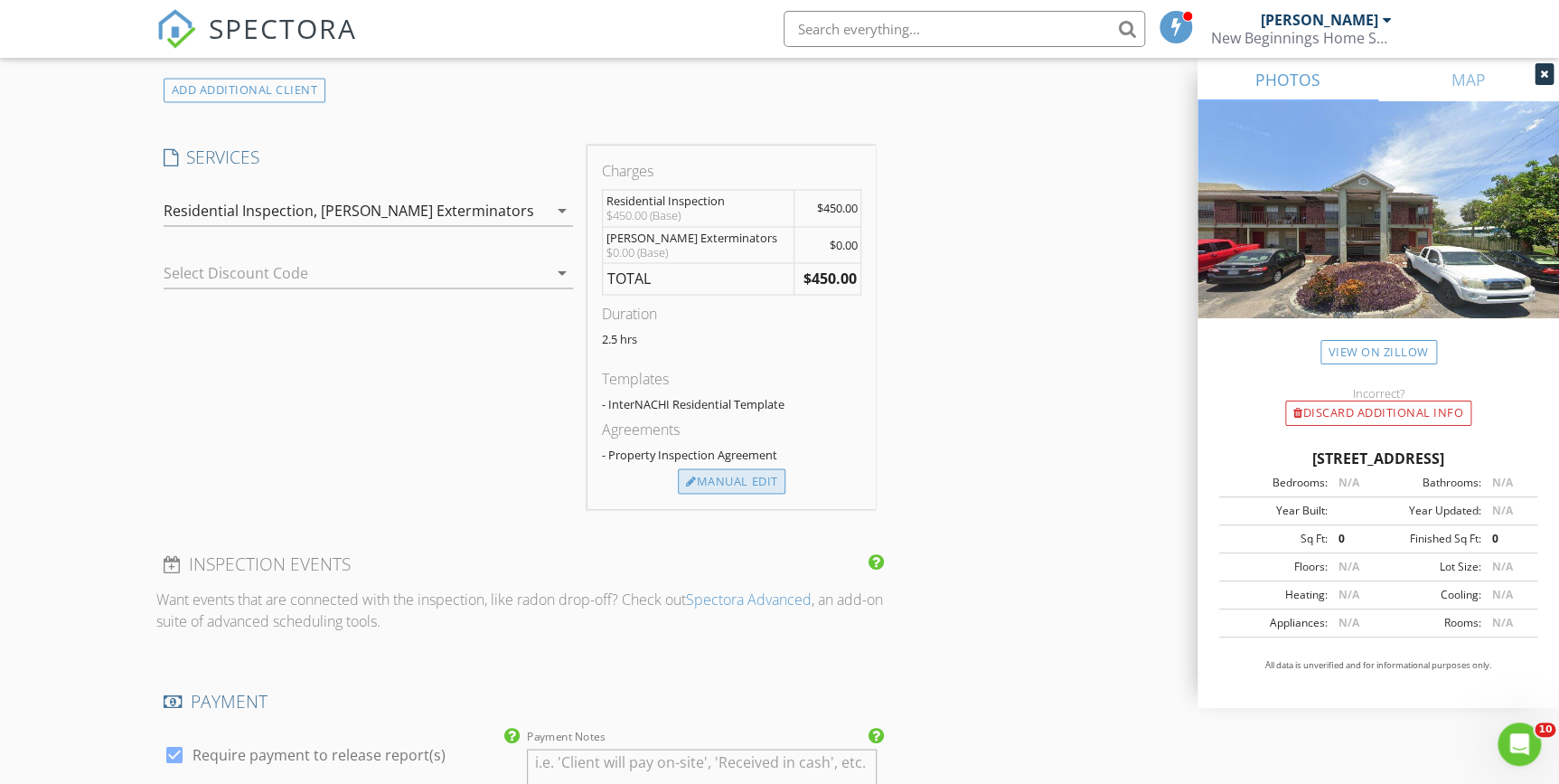
click at [711, 473] on div "Manual Edit" at bounding box center [731, 481] width 108 height 26
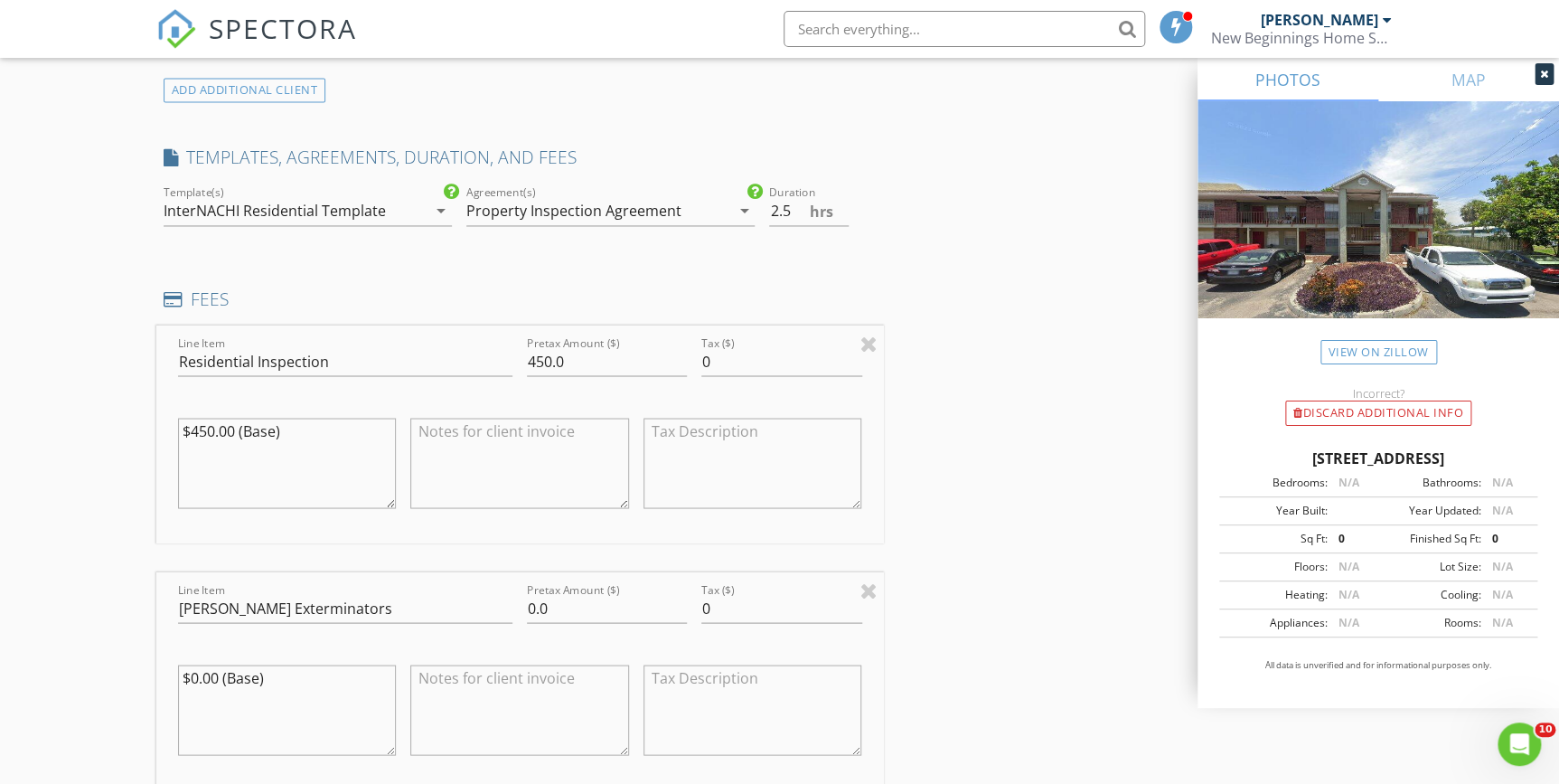
drag, startPoint x: 289, startPoint y: 424, endPoint x: 85, endPoint y: 419, distance: 204.1
click at [85, 419] on div "New Inspection Click here to use the New Order Form INSPECTOR(S) check_box Phil…" at bounding box center [780, 486] width 1559 height 3554
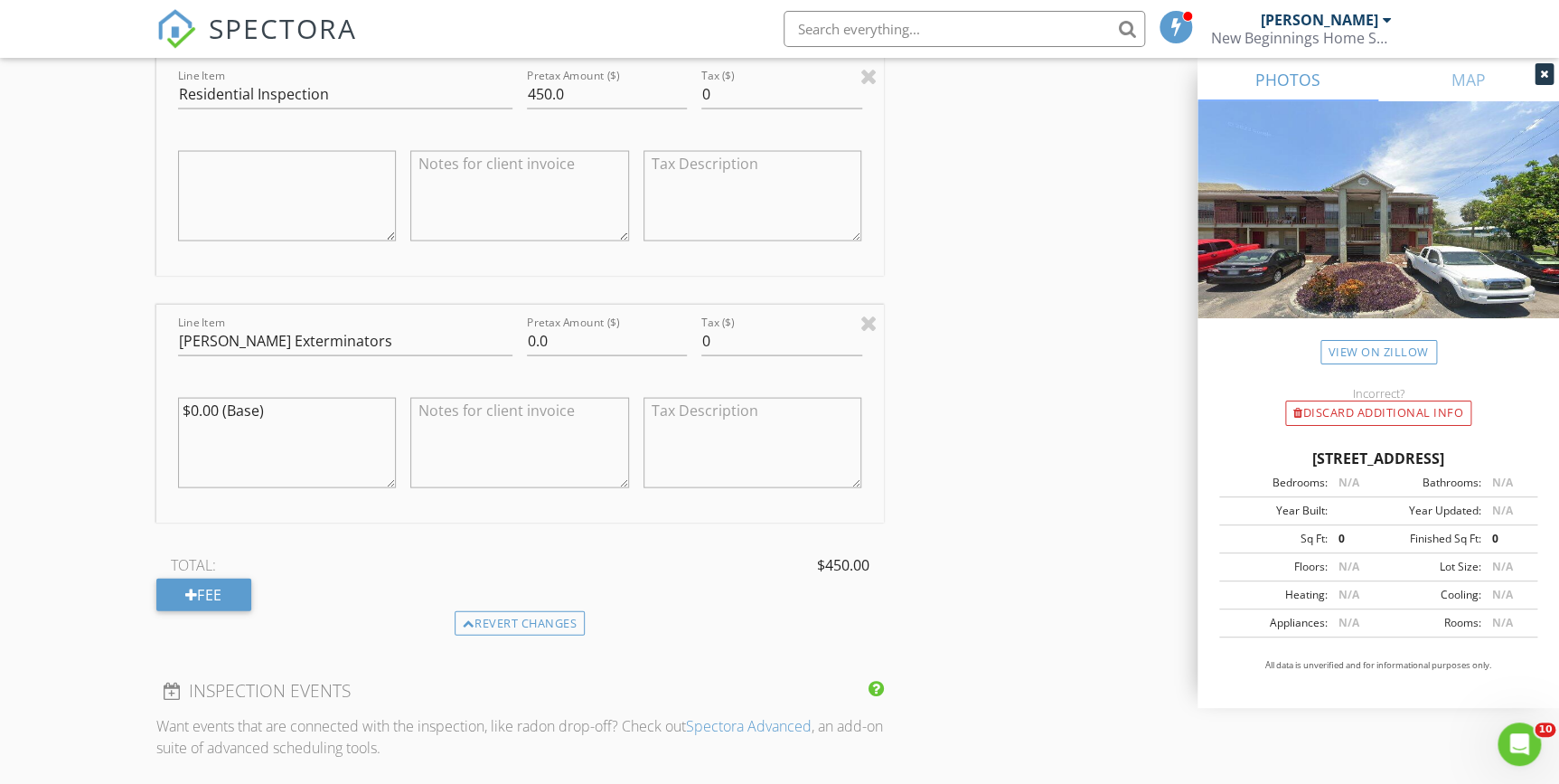
scroll to position [1725, 0]
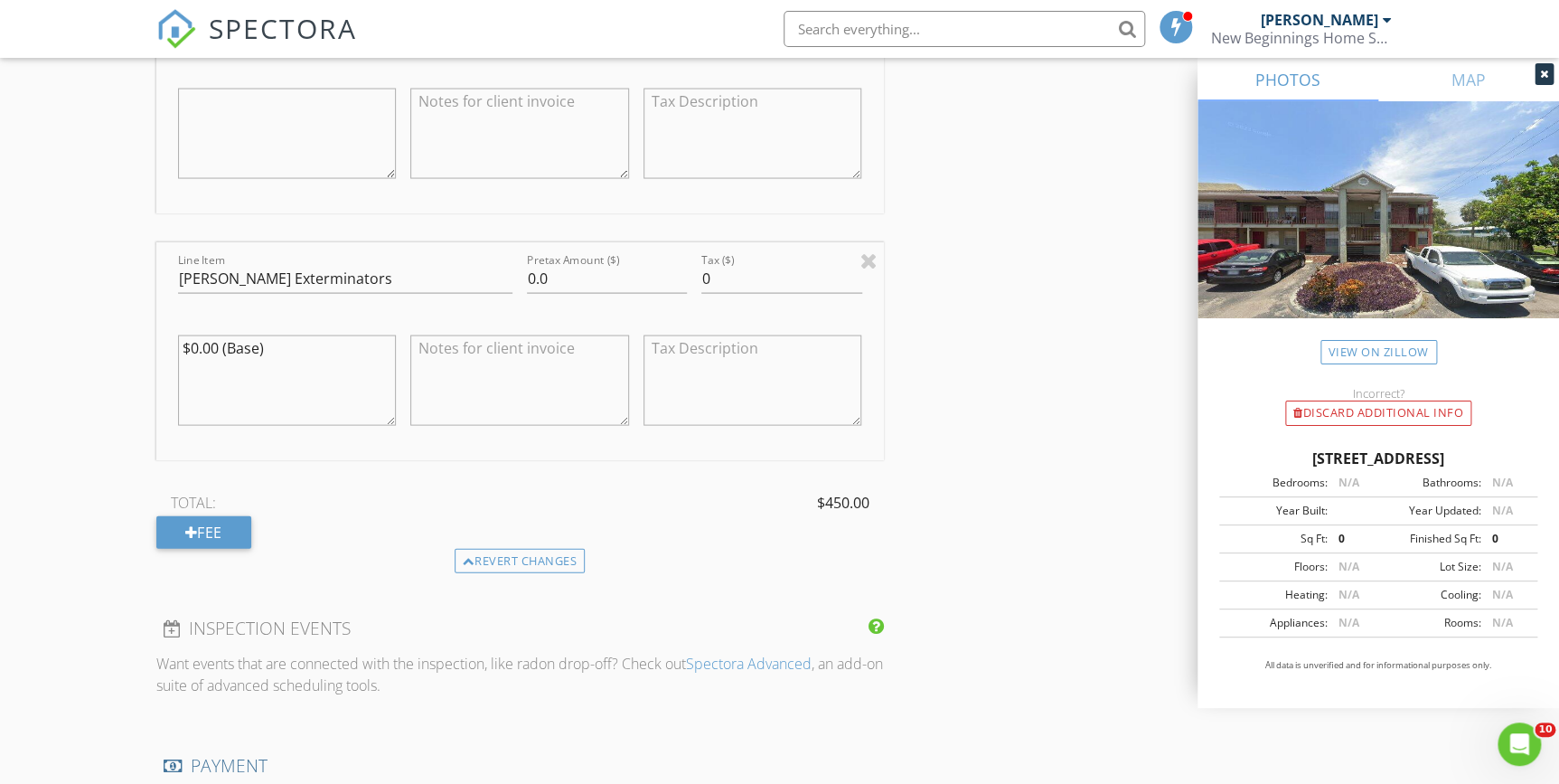
click at [142, 345] on div "New Inspection Click here to use the New Order Form INSPECTOR(S) check_box Phil…" at bounding box center [780, 157] width 1559 height 3554
paste textarea "A complimentary termite (WDO) inspection will be scheduled by New Beginnings Ho…"
type textarea "A complimentary termite (WDO) inspection will be scheduled by New Beginnings Ho…"
click at [1029, 400] on div "INSPECTOR(S) check_box Philip Pala PRIMARY Philip Pala arrow_drop_down check_bo…" at bounding box center [780, 187] width 1247 height 3407
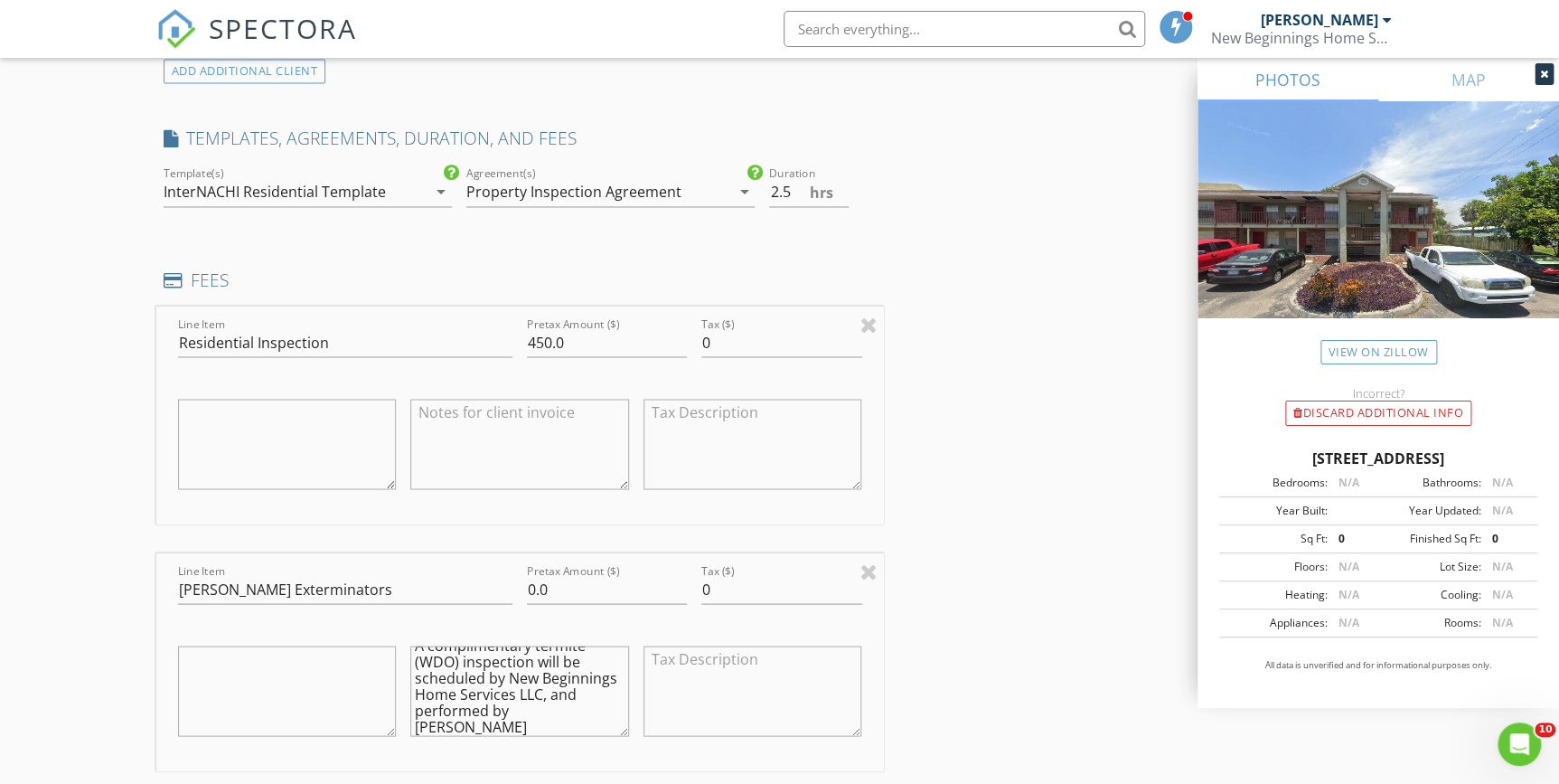
scroll to position [1396, 0]
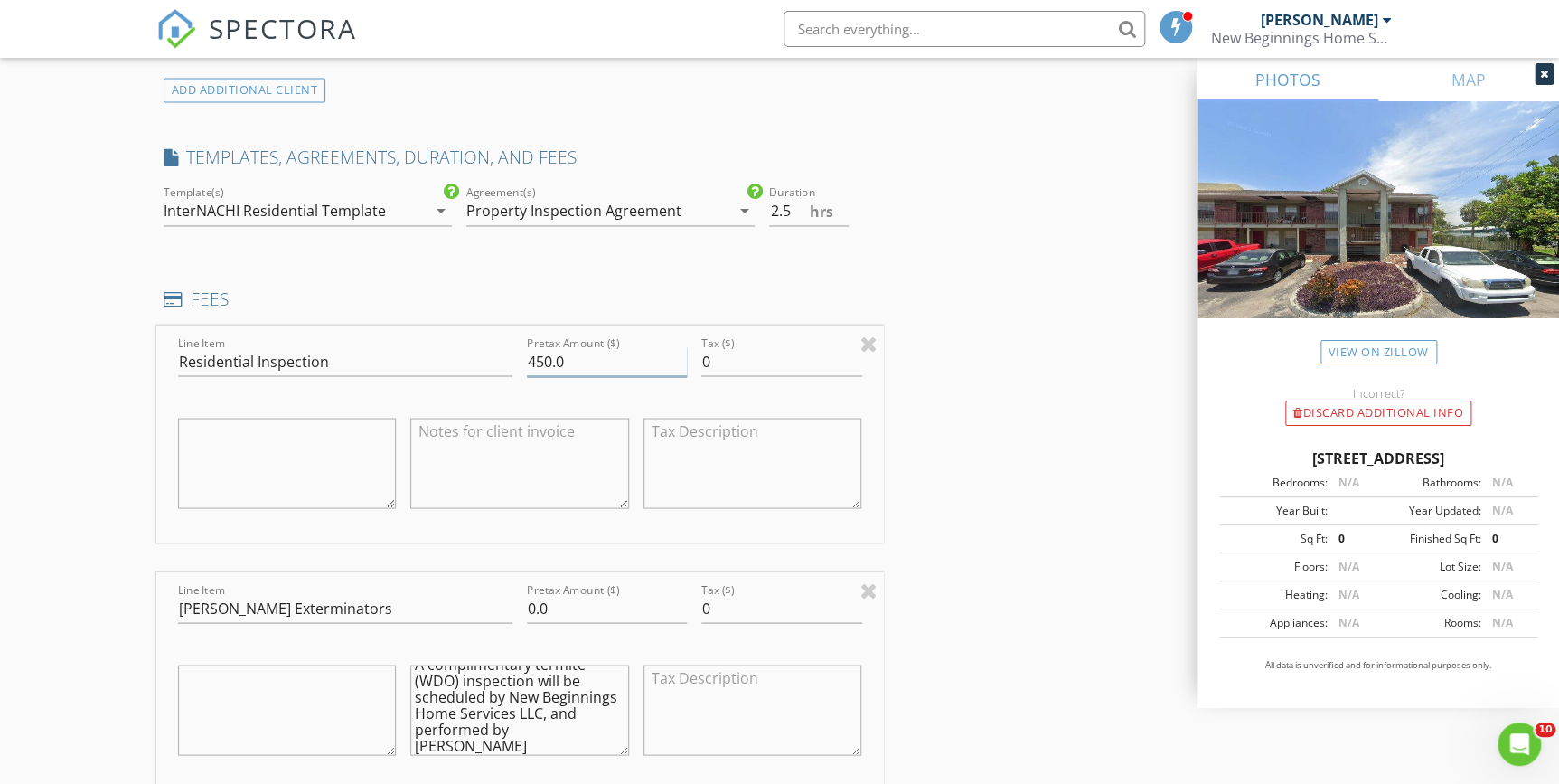
drag, startPoint x: 550, startPoint y: 361, endPoint x: 561, endPoint y: 360, distance: 11.0
click at [550, 360] on input "450.0" at bounding box center [607, 361] width 160 height 29
type input "499.0"
click at [994, 429] on div "INSPECTOR(S) check_box Philip Pala PRIMARY Philip Pala arrow_drop_down check_bo…" at bounding box center [780, 517] width 1247 height 3407
click at [976, 320] on div "INSPECTOR(S) check_box Philip Pala PRIMARY Philip Pala arrow_drop_down check_bo…" at bounding box center [780, 517] width 1247 height 3407
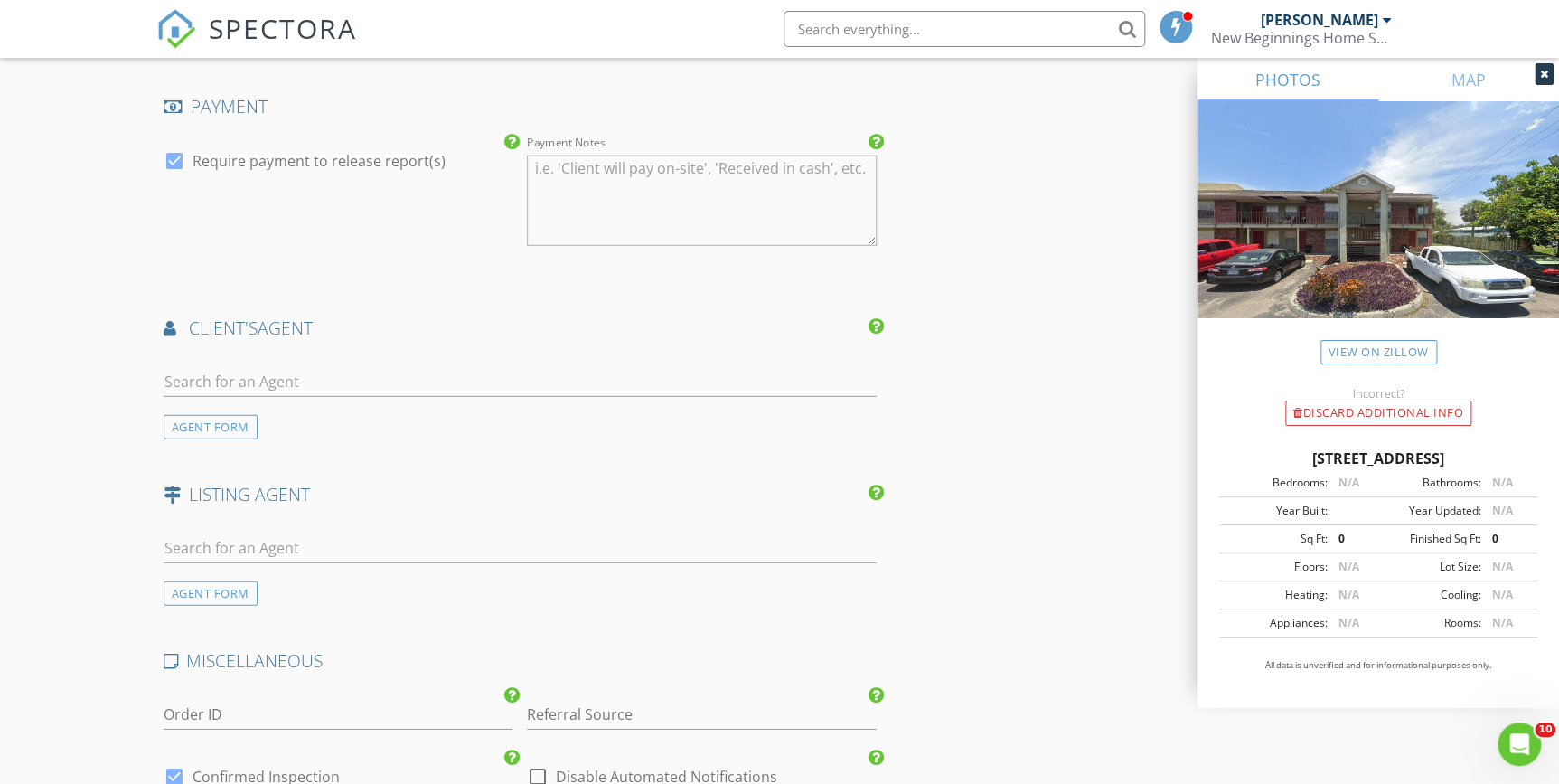
scroll to position [2547, 0]
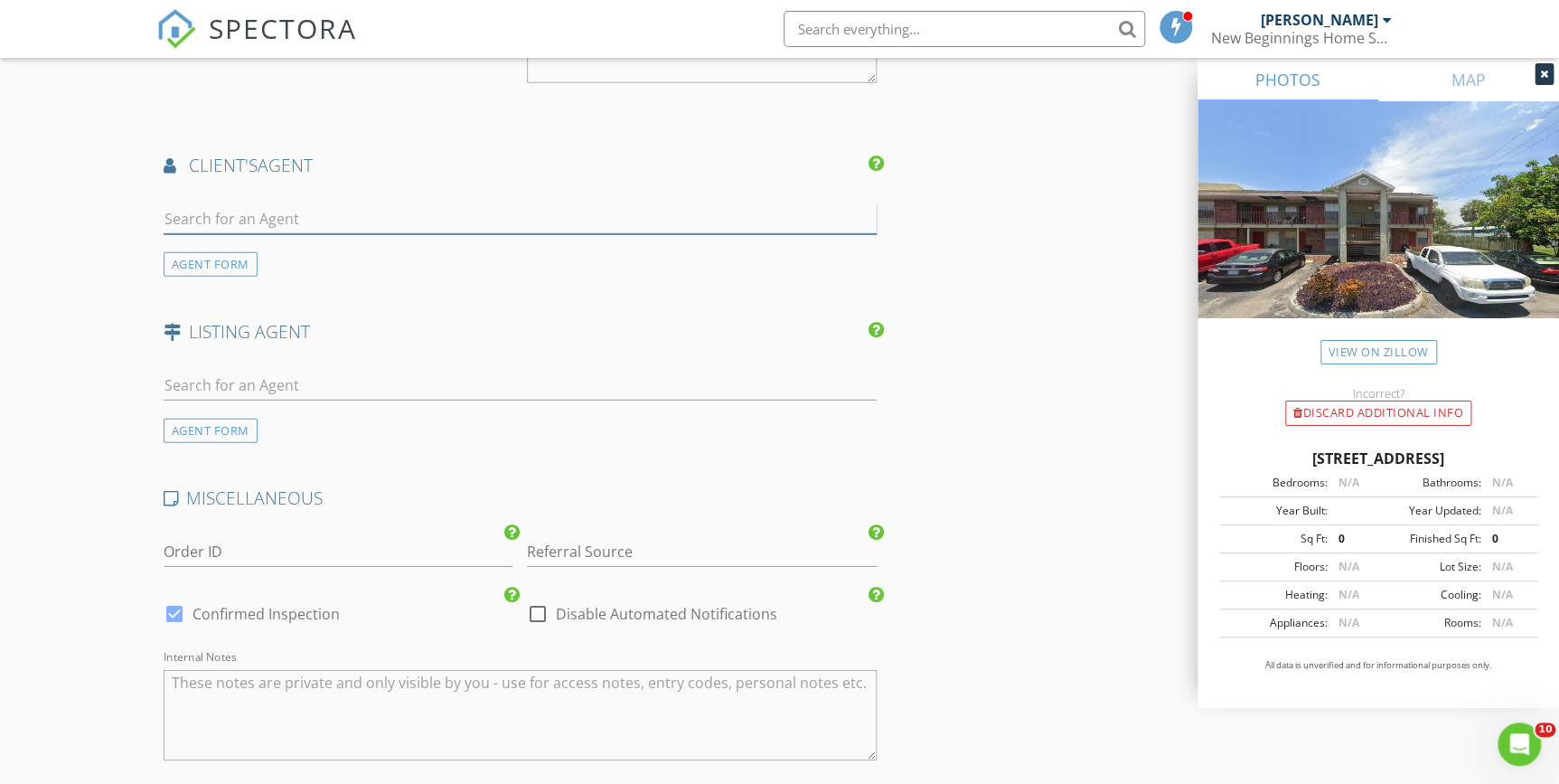
click at [222, 210] on input "text" at bounding box center [520, 219] width 713 height 29
click at [231, 261] on div "AGENT FORM" at bounding box center [211, 264] width 94 height 25
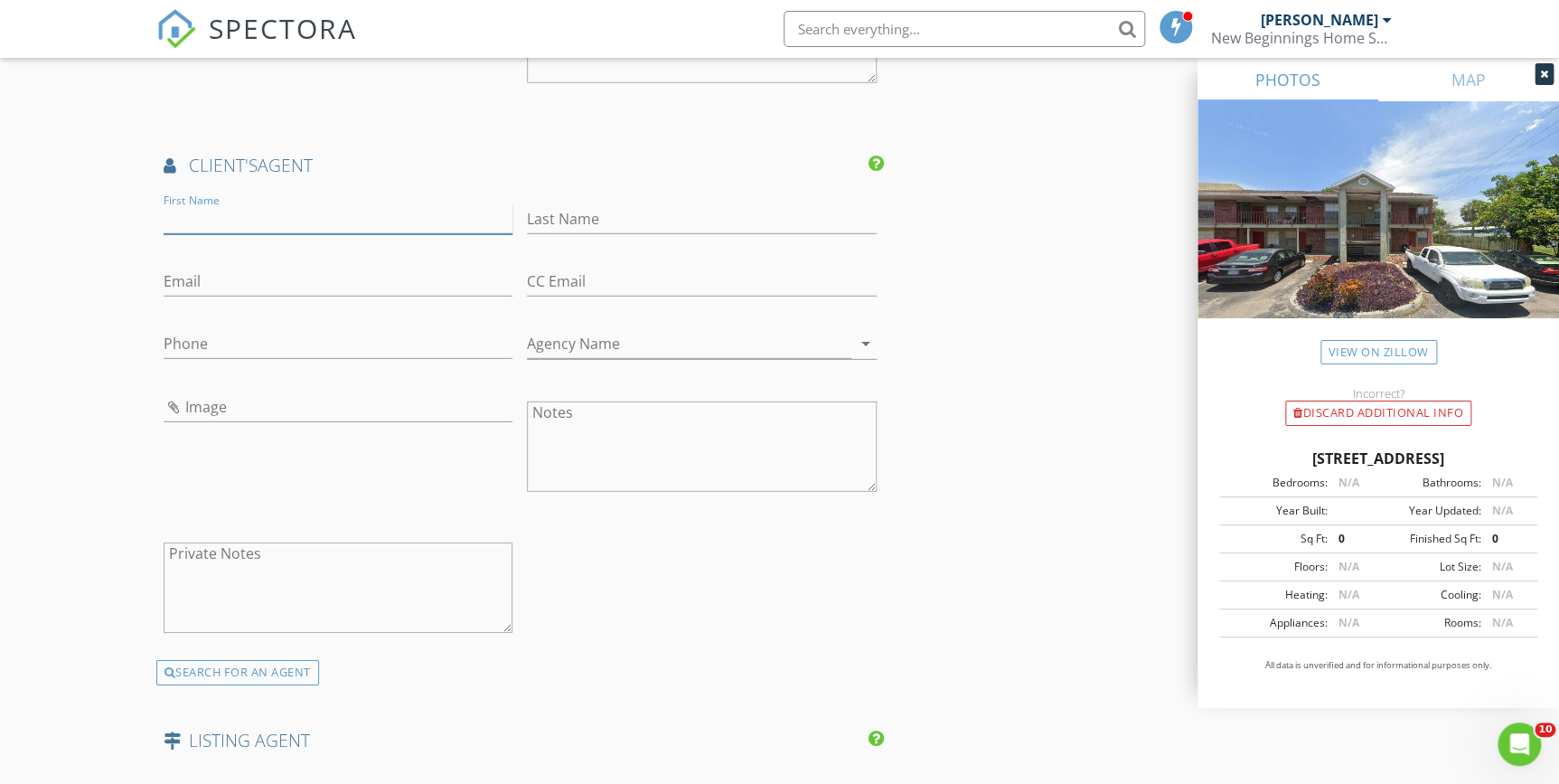
click at [186, 216] on input "First Name" at bounding box center [338, 219] width 350 height 29
paste input "TENAHA BAYNE"
type input "TENAHA BAYNE"
click at [575, 214] on input "Last Name" at bounding box center [701, 219] width 350 height 29
paste input "TENAHA BAYNE"
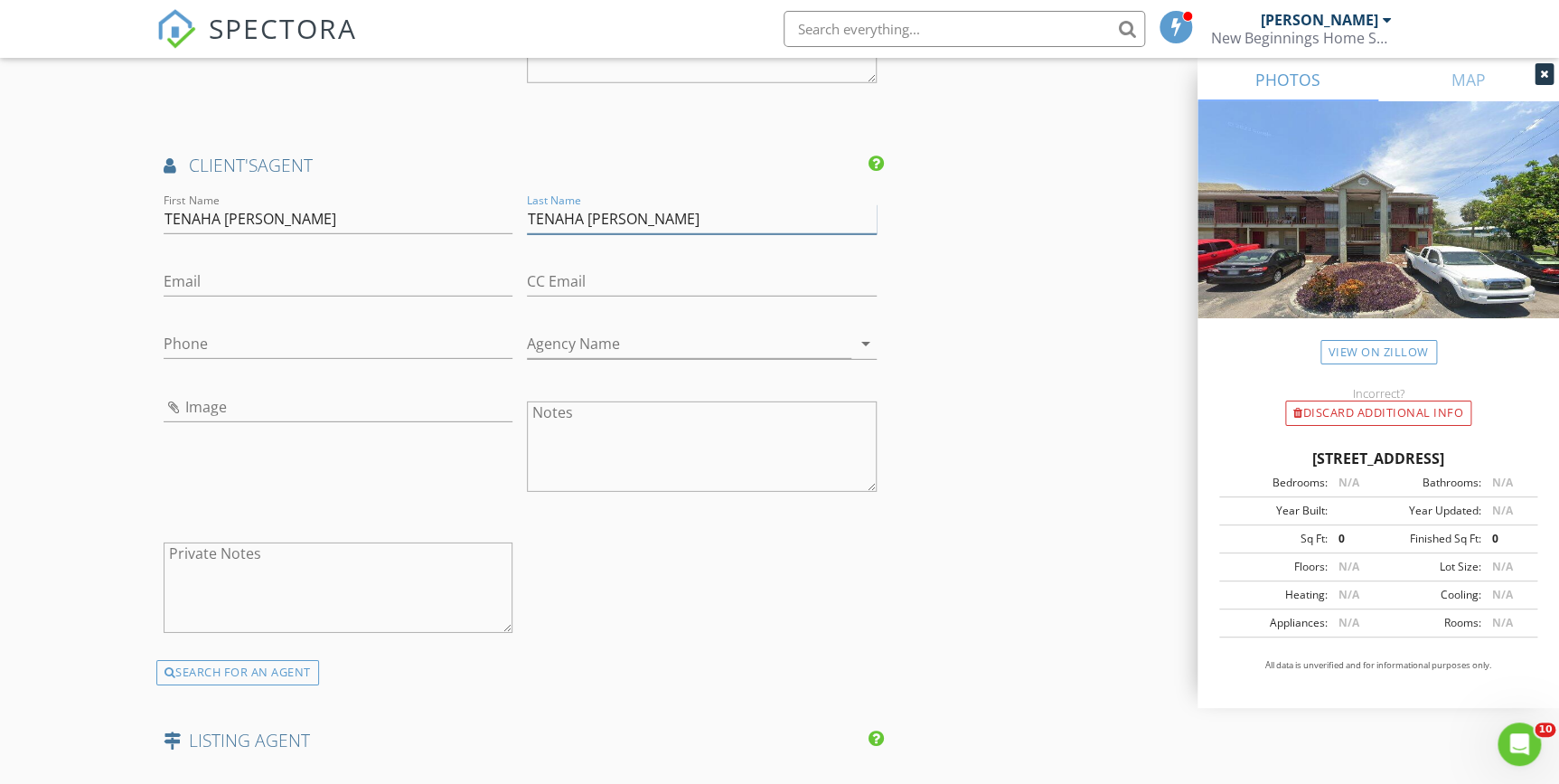
type input "TENAHA BAYNE"
click at [273, 216] on input "TENAHA BAYNE" at bounding box center [338, 219] width 350 height 29
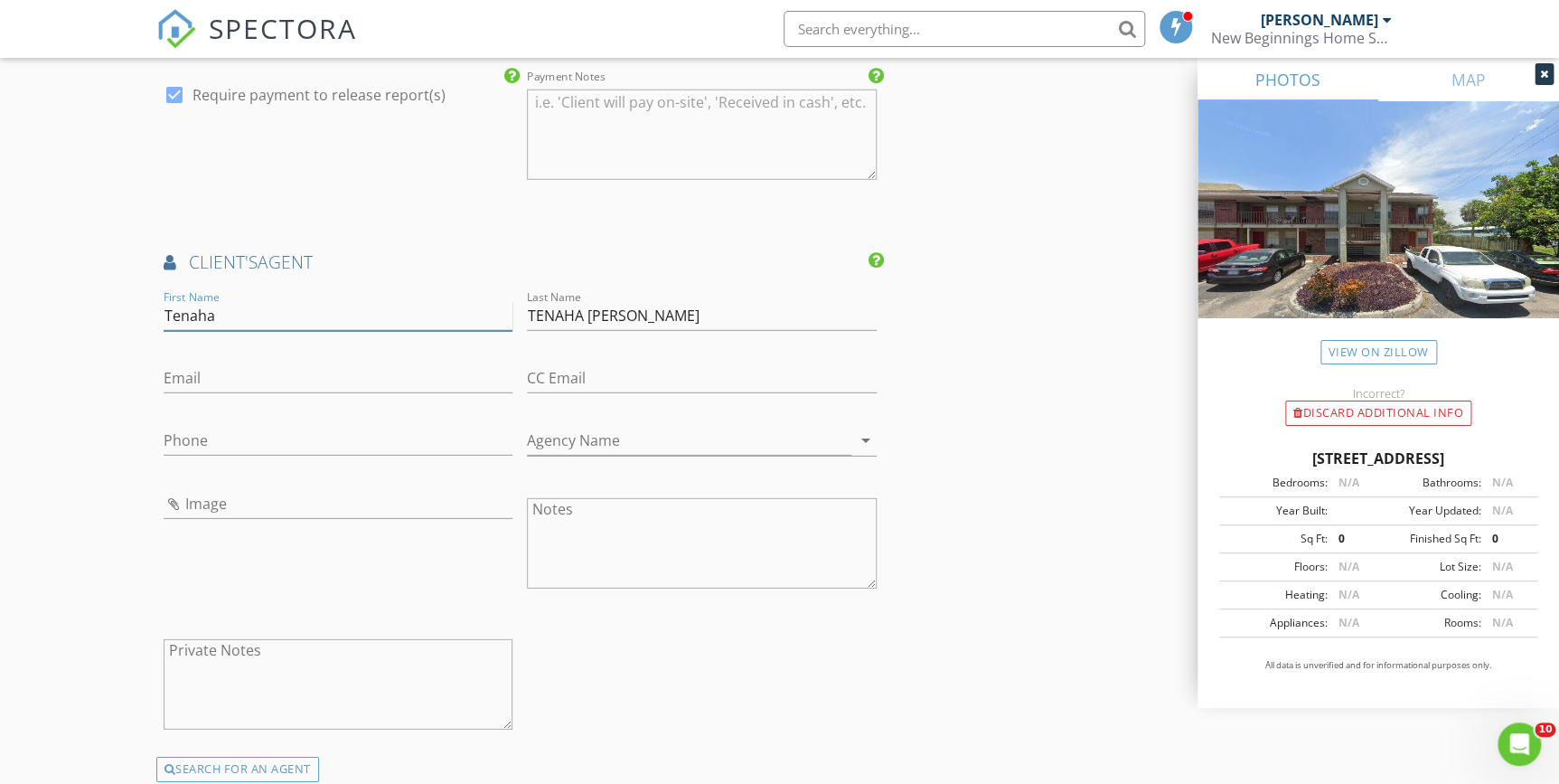
scroll to position [2382, 0]
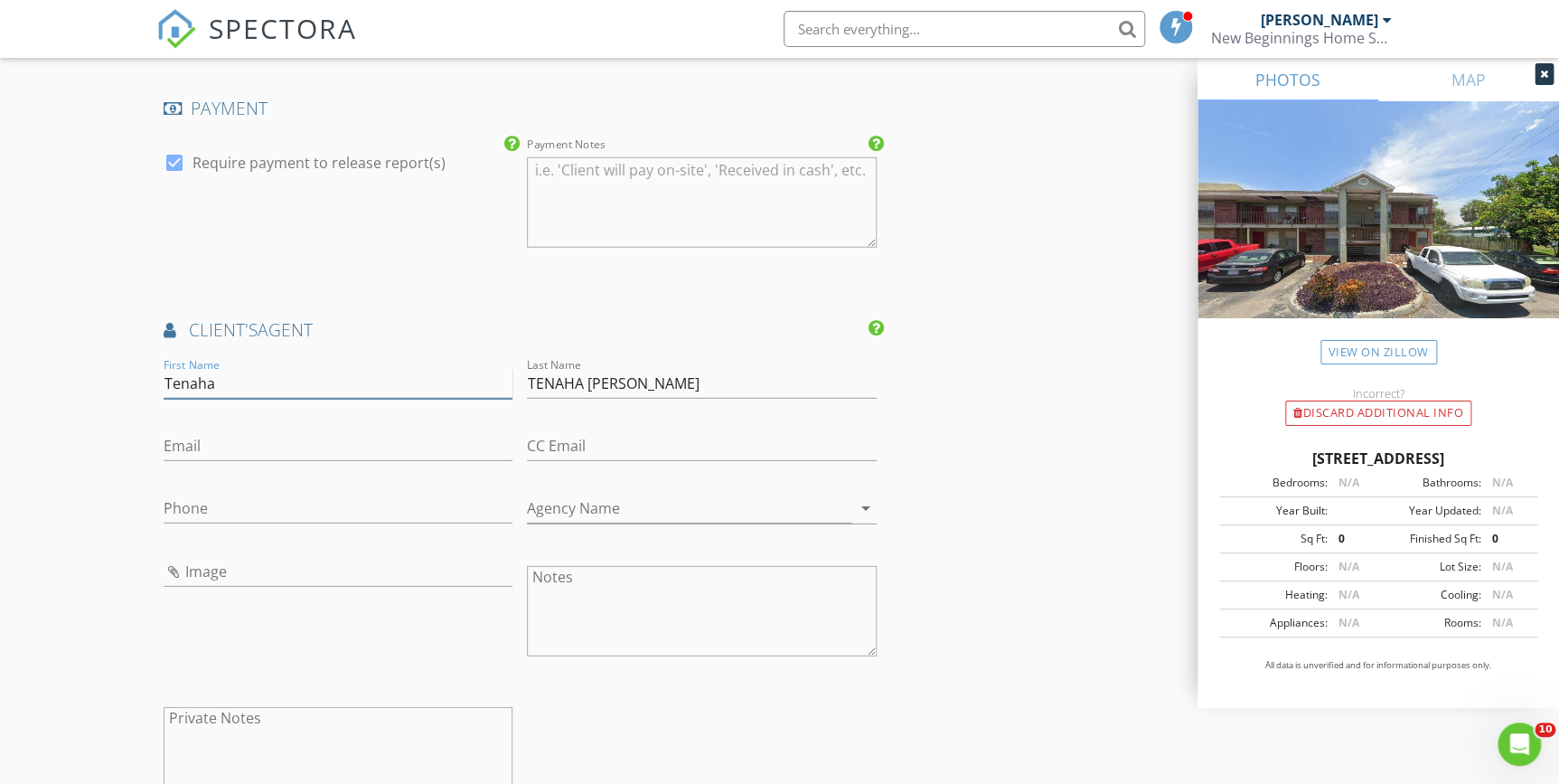
type input "Tenaha"
click at [587, 380] on input "TENAHA BAYNE" at bounding box center [701, 383] width 350 height 29
type input "Bayne"
click at [189, 449] on input "Email" at bounding box center [338, 446] width 350 height 29
click at [185, 445] on input "Email" at bounding box center [338, 446] width 350 height 29
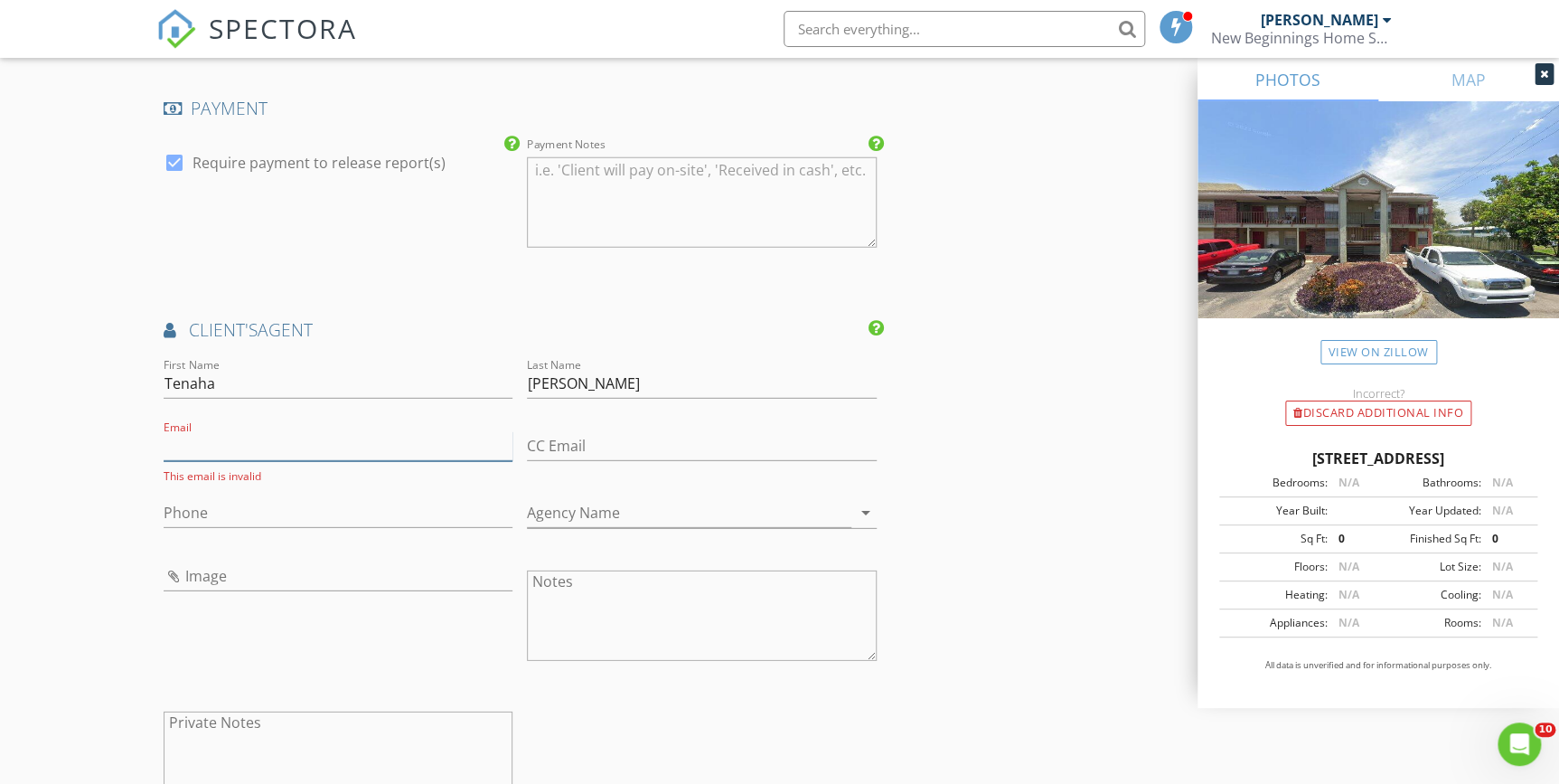
paste input "theerealt20@gmail.com"
type input "theerealt20@gmail.com"
click at [556, 441] on input "CC Email" at bounding box center [701, 446] width 350 height 29
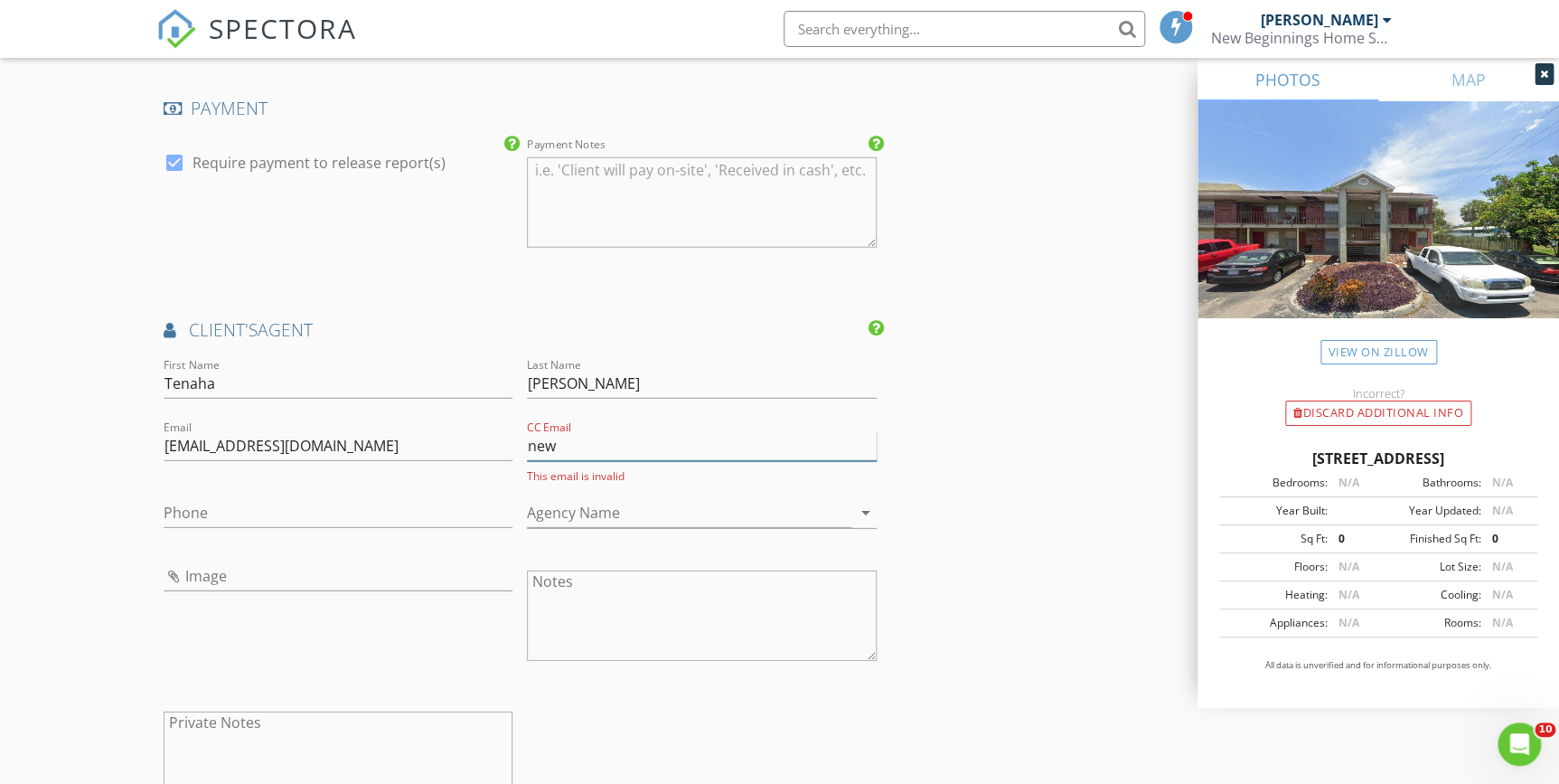
type input "[EMAIL_ADDRESS][DOMAIN_NAME]"
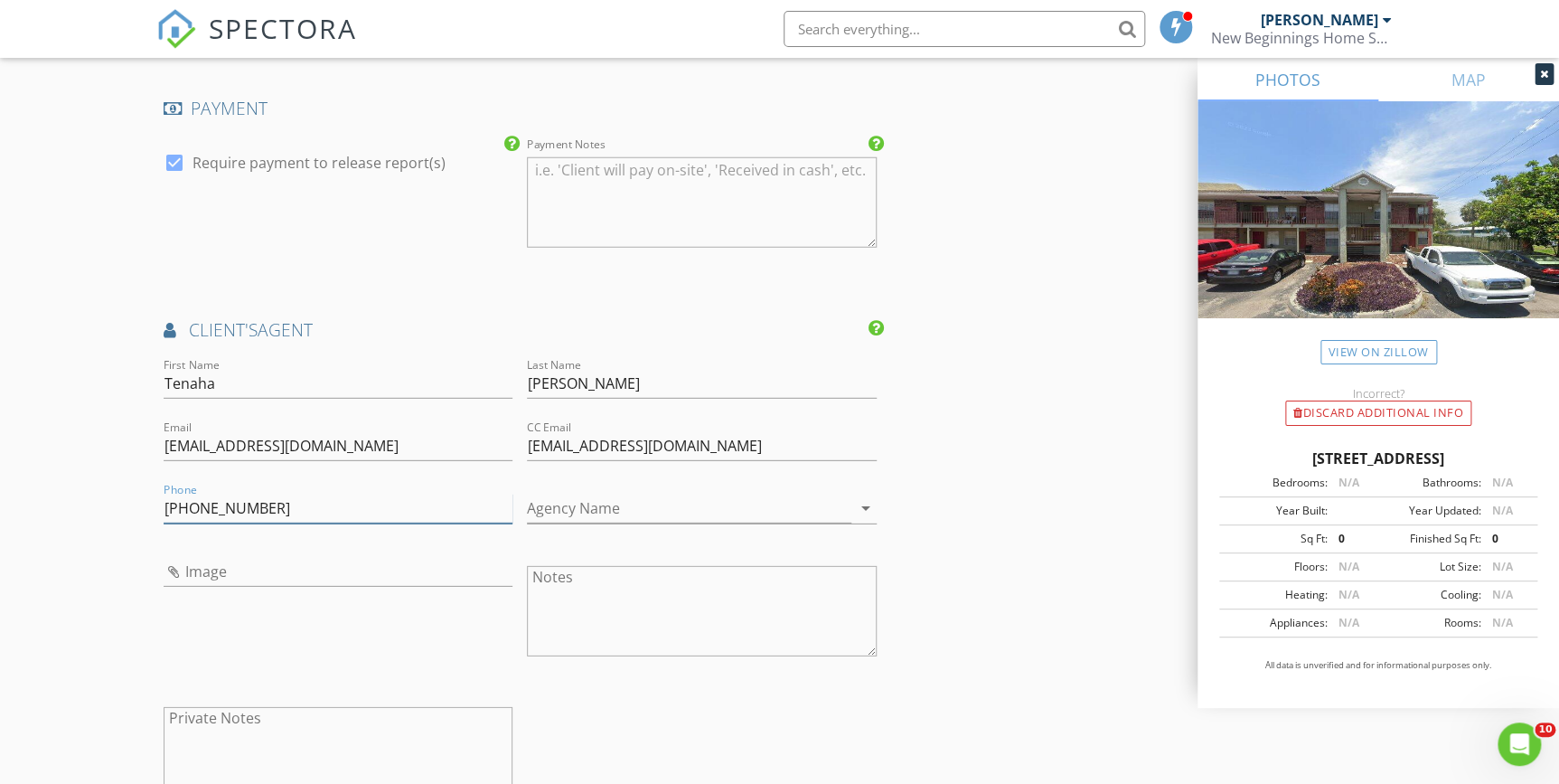
type input "941-822-9049"
click at [623, 506] on input "Agency Name" at bounding box center [688, 508] width 324 height 29
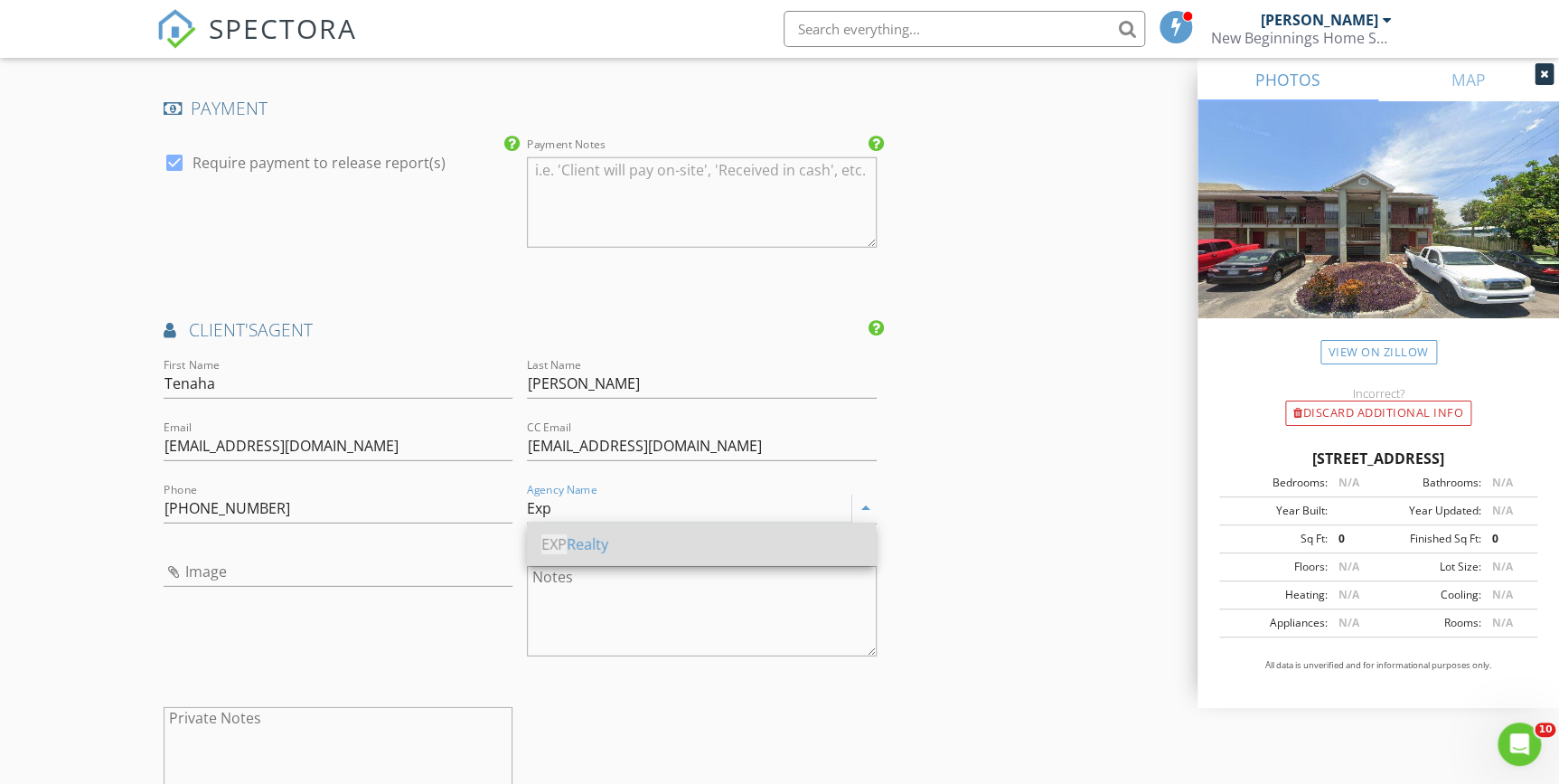
click at [601, 545] on div "EXP Realty" at bounding box center [701, 544] width 320 height 22
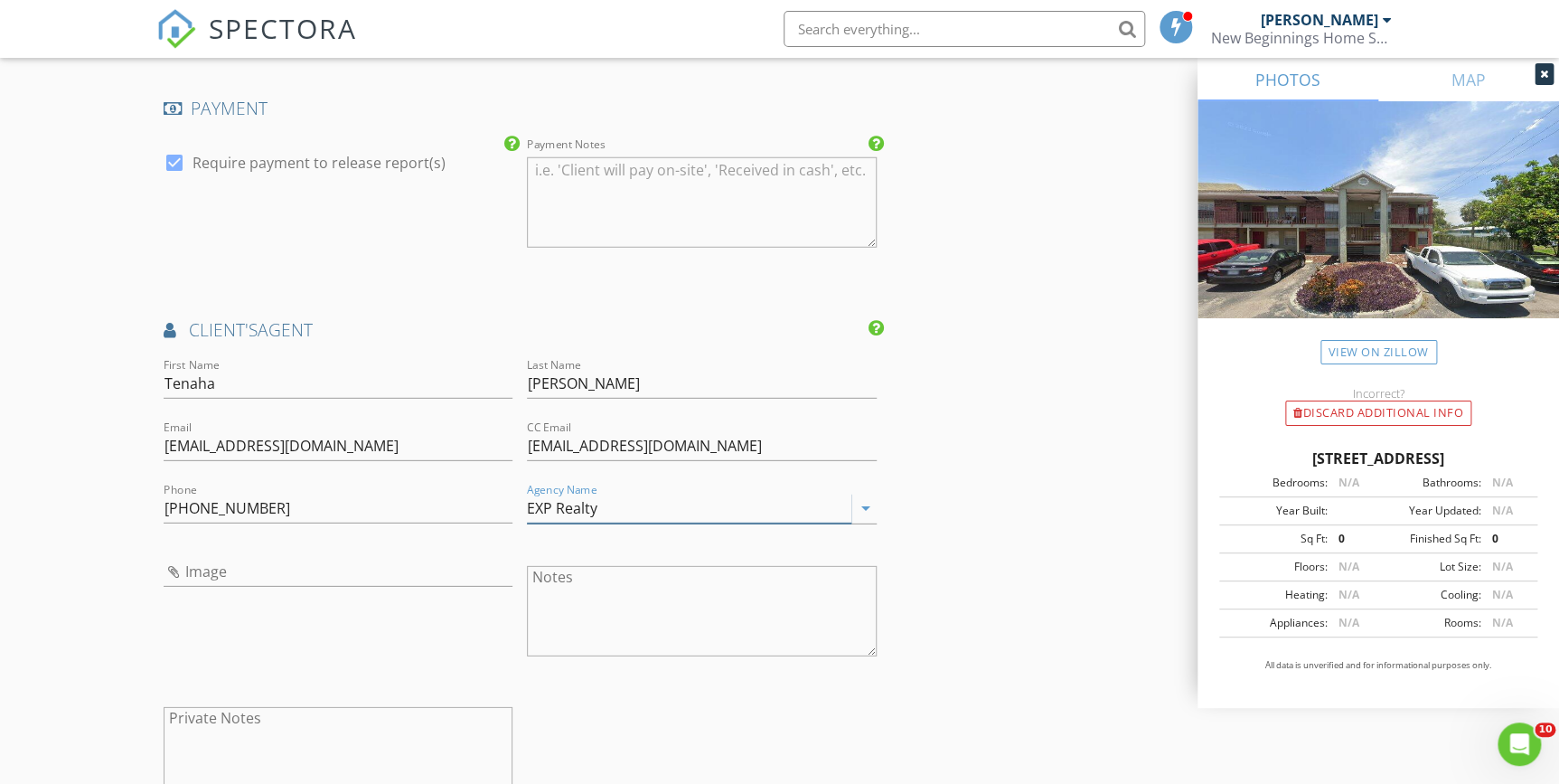
type input "EXP Realty"
click at [231, 565] on input "Image" at bounding box center [338, 572] width 350 height 29
type input "258859820_108119748366296_5675342346408533080_n.jpg"
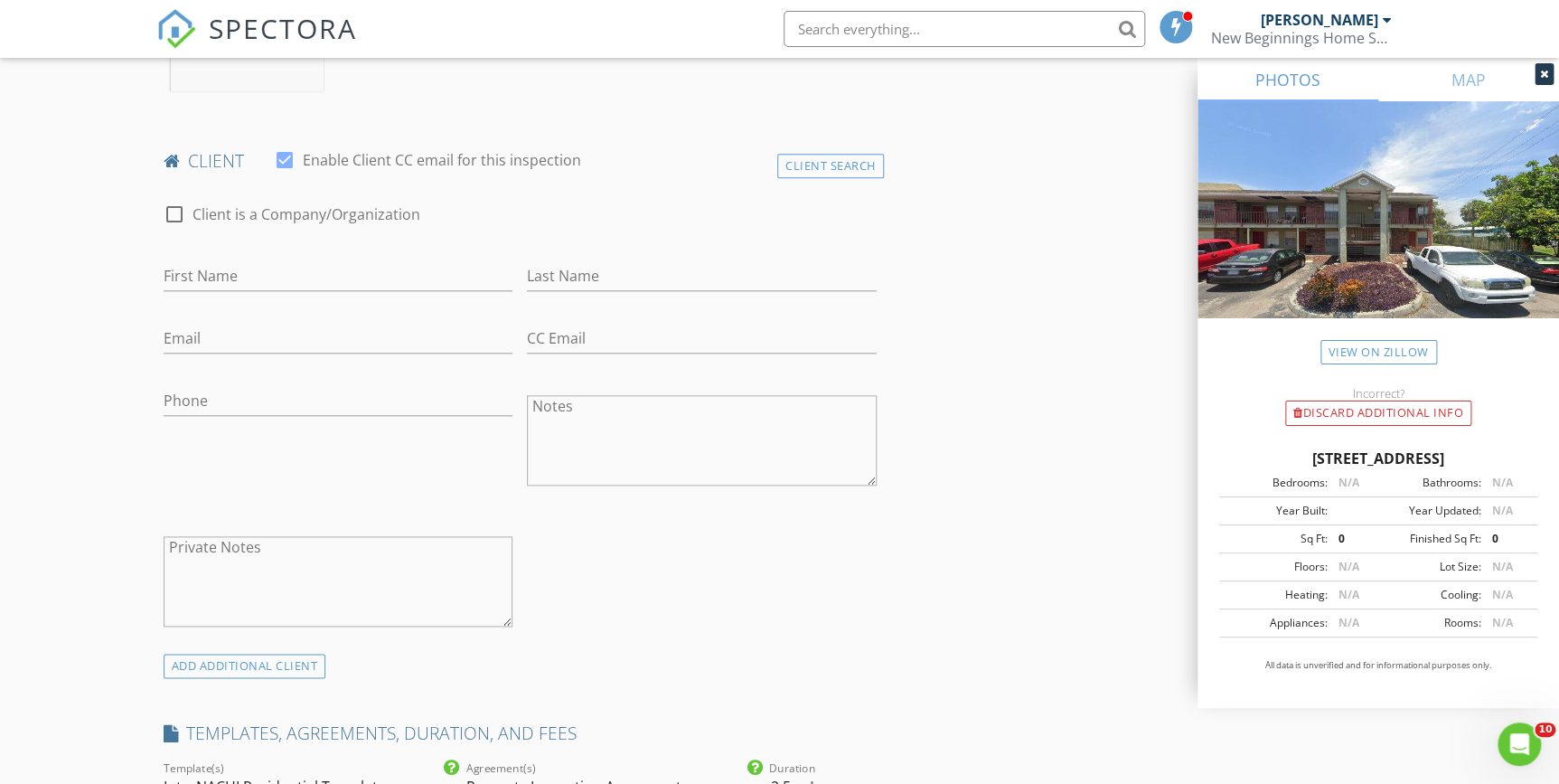
scroll to position [822, 0]
click at [196, 264] on input "First Name" at bounding box center [338, 275] width 350 height 29
paste input "Donovan Thompson"
type input "Donovan Thompson"
click at [570, 268] on input "Last Name" at bounding box center [701, 275] width 350 height 29
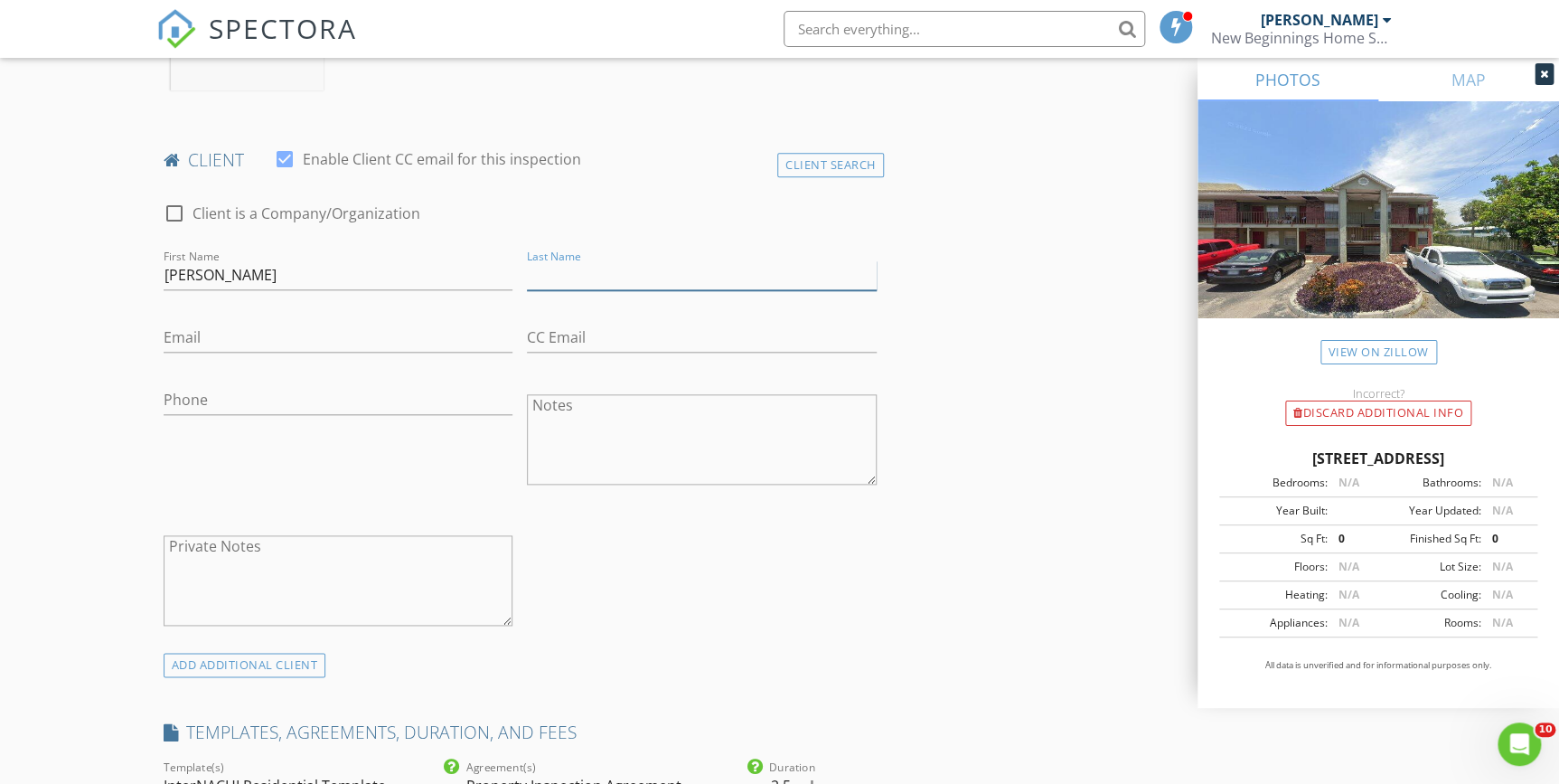
paste input "Donovan Thompson"
type input "Donovan Thompson"
click at [311, 279] on input "Donovan Thompson" at bounding box center [338, 275] width 350 height 29
type input "Donovan"
drag, startPoint x: 592, startPoint y: 272, endPoint x: 506, endPoint y: 277, distance: 86.1
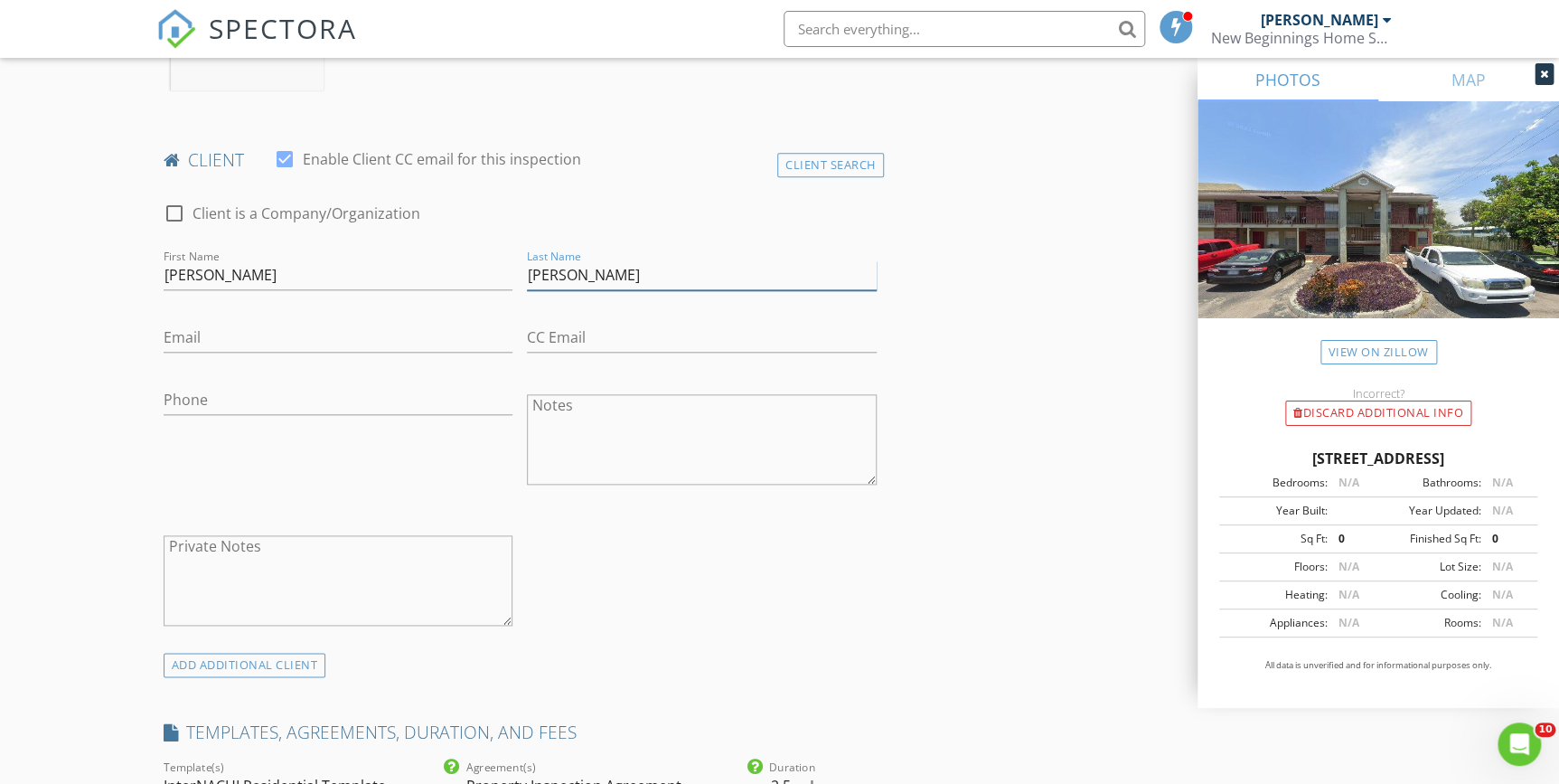
click at [506, 277] on div "check_box_outline_blank Client is a Company/Organization First Name Donovan Las…" at bounding box center [520, 418] width 728 height 468
type input "Thompson"
click at [207, 334] on input "Email" at bounding box center [338, 337] width 350 height 29
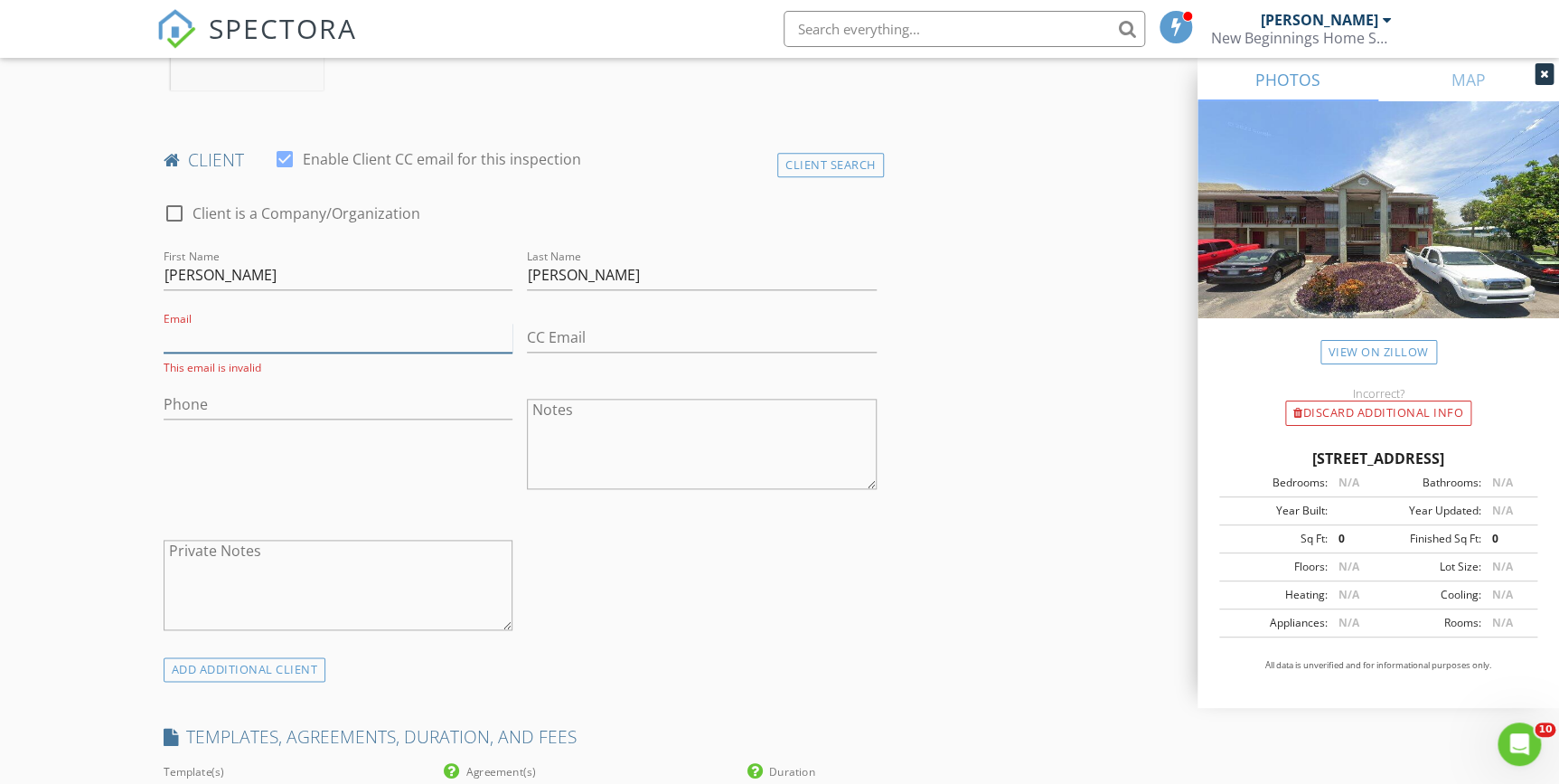
click at [186, 335] on input "Email" at bounding box center [338, 337] width 350 height 29
paste input "donovan myassetpro.com"
drag, startPoint x: 347, startPoint y: 323, endPoint x: 142, endPoint y: 327, distance: 205.0
paste input "@"
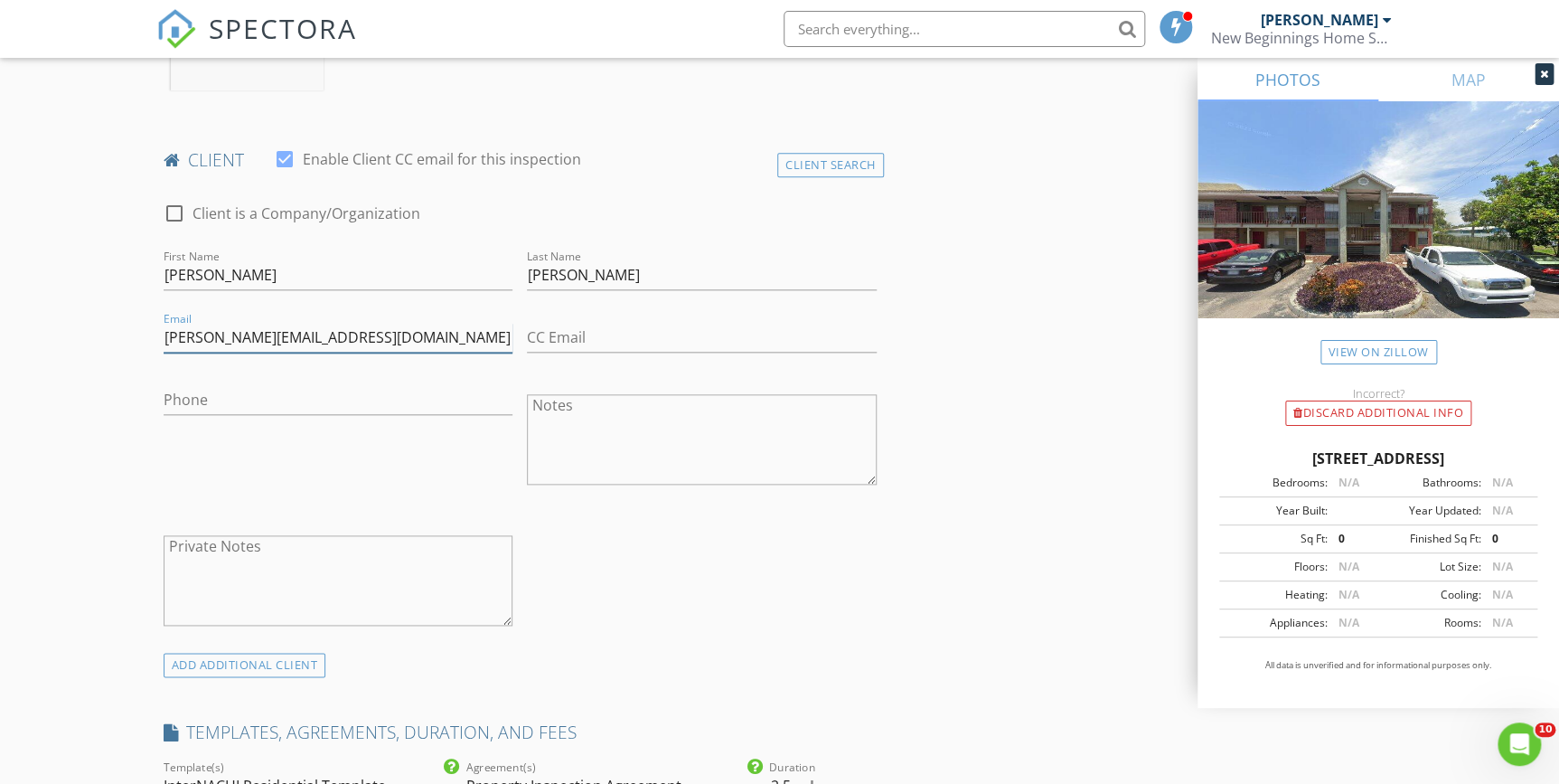
type input "donovan@myassetpro.com"
click at [571, 337] on input "CC Email" at bounding box center [701, 337] width 350 height 29
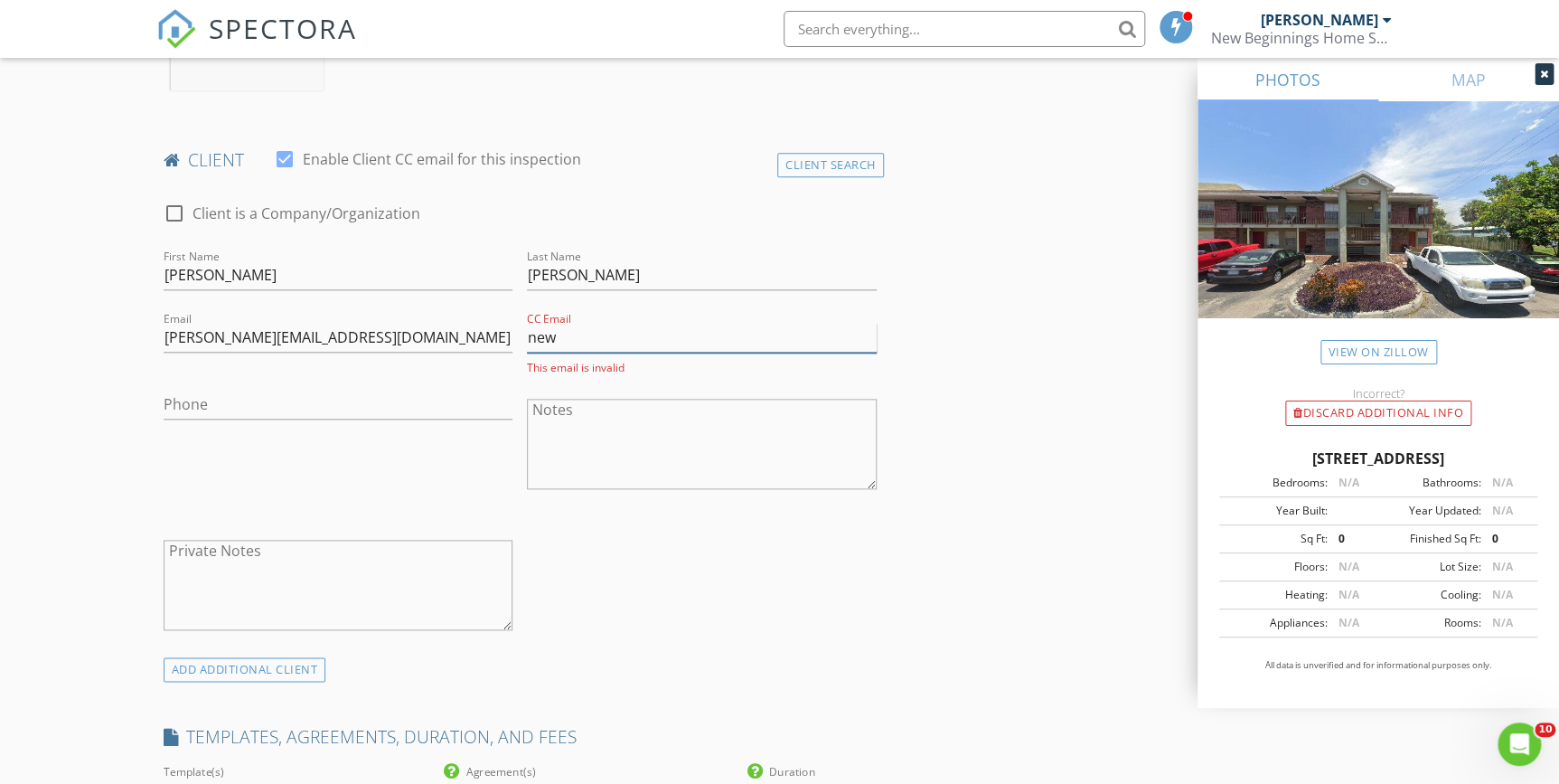
type input "[EMAIL_ADDRESS][DOMAIN_NAME]"
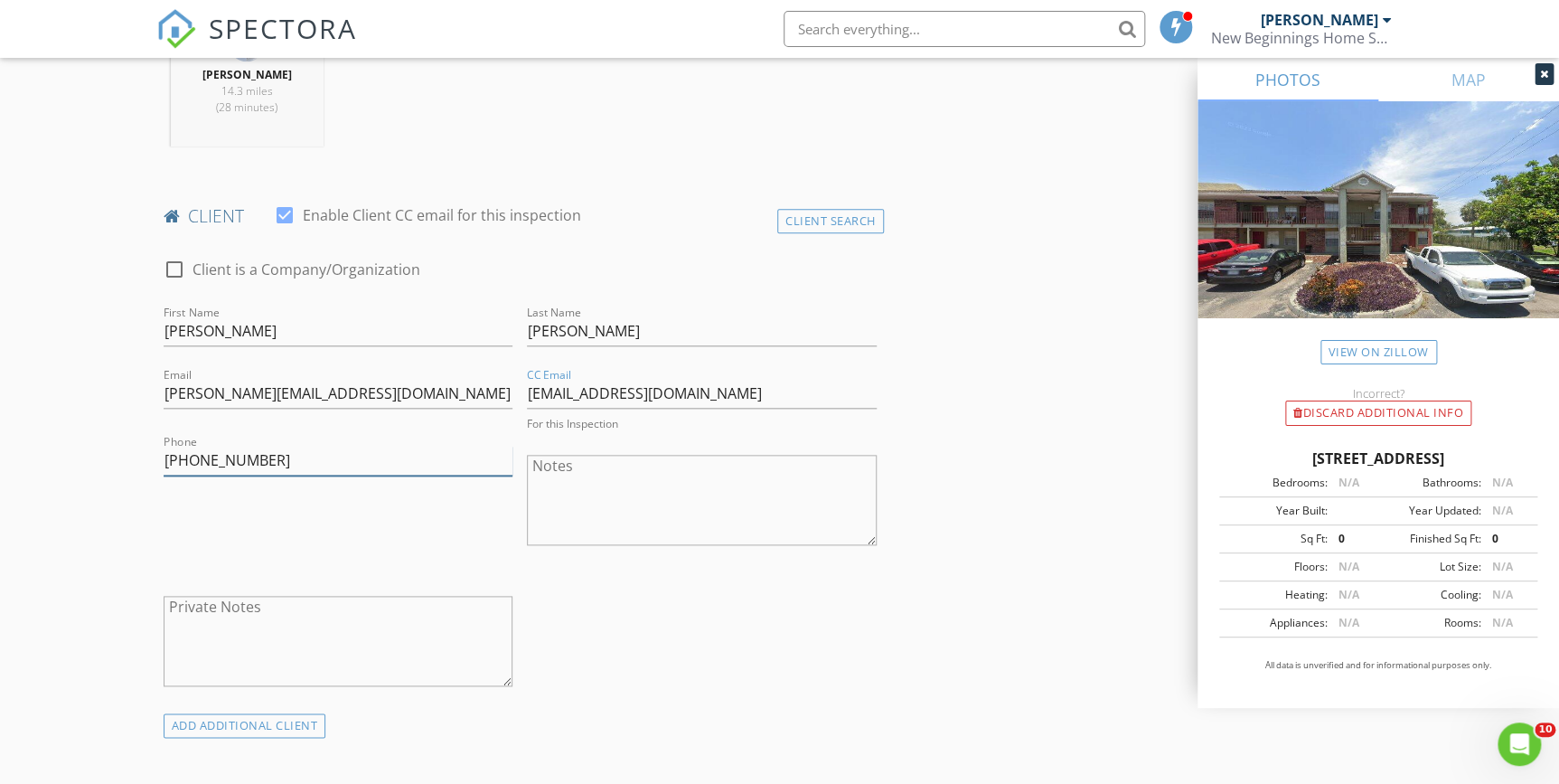
click at [273, 463] on input "941-914-2470" at bounding box center [338, 460] width 350 height 29
type input "9"
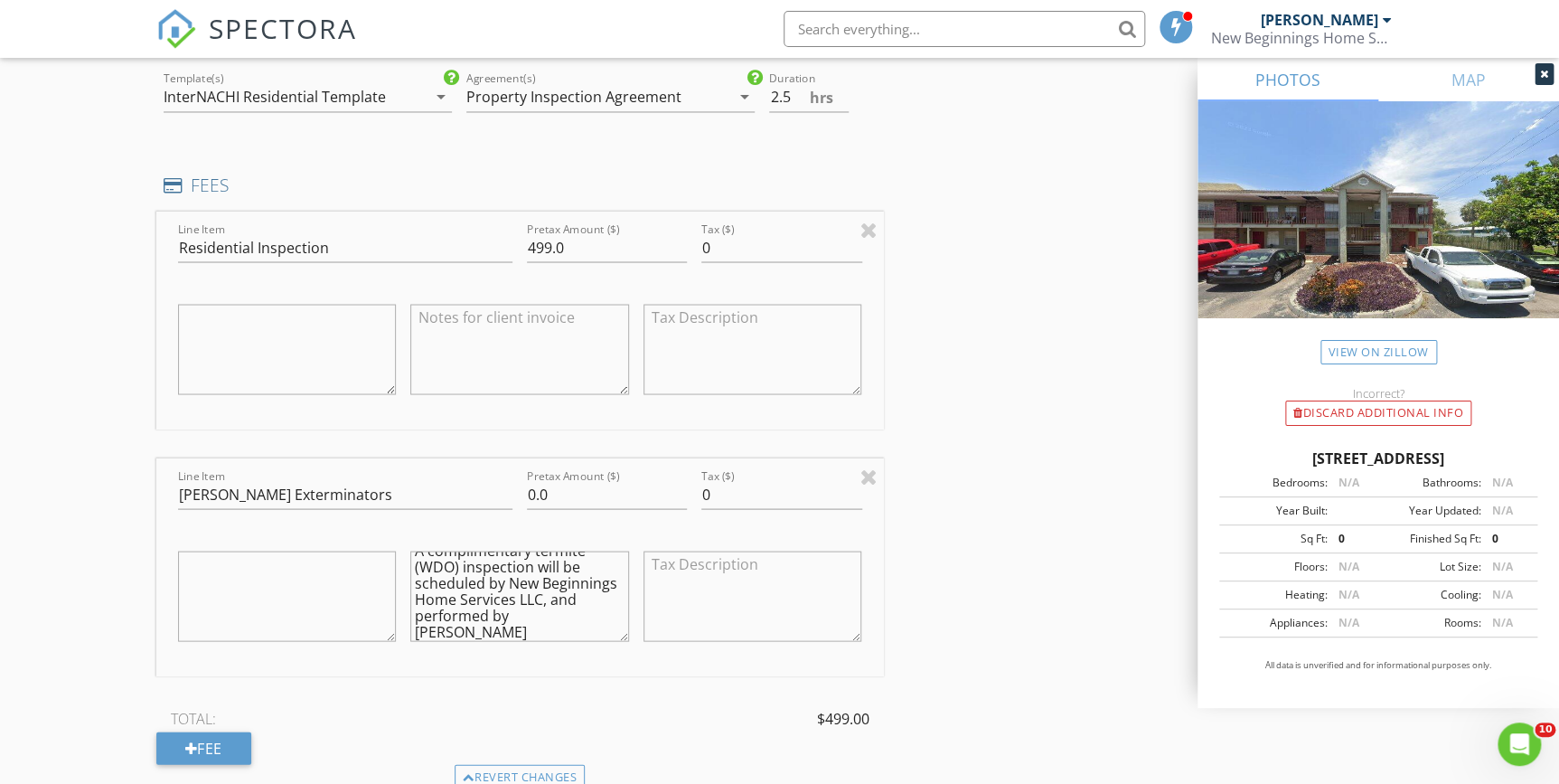
scroll to position [1669, 0]
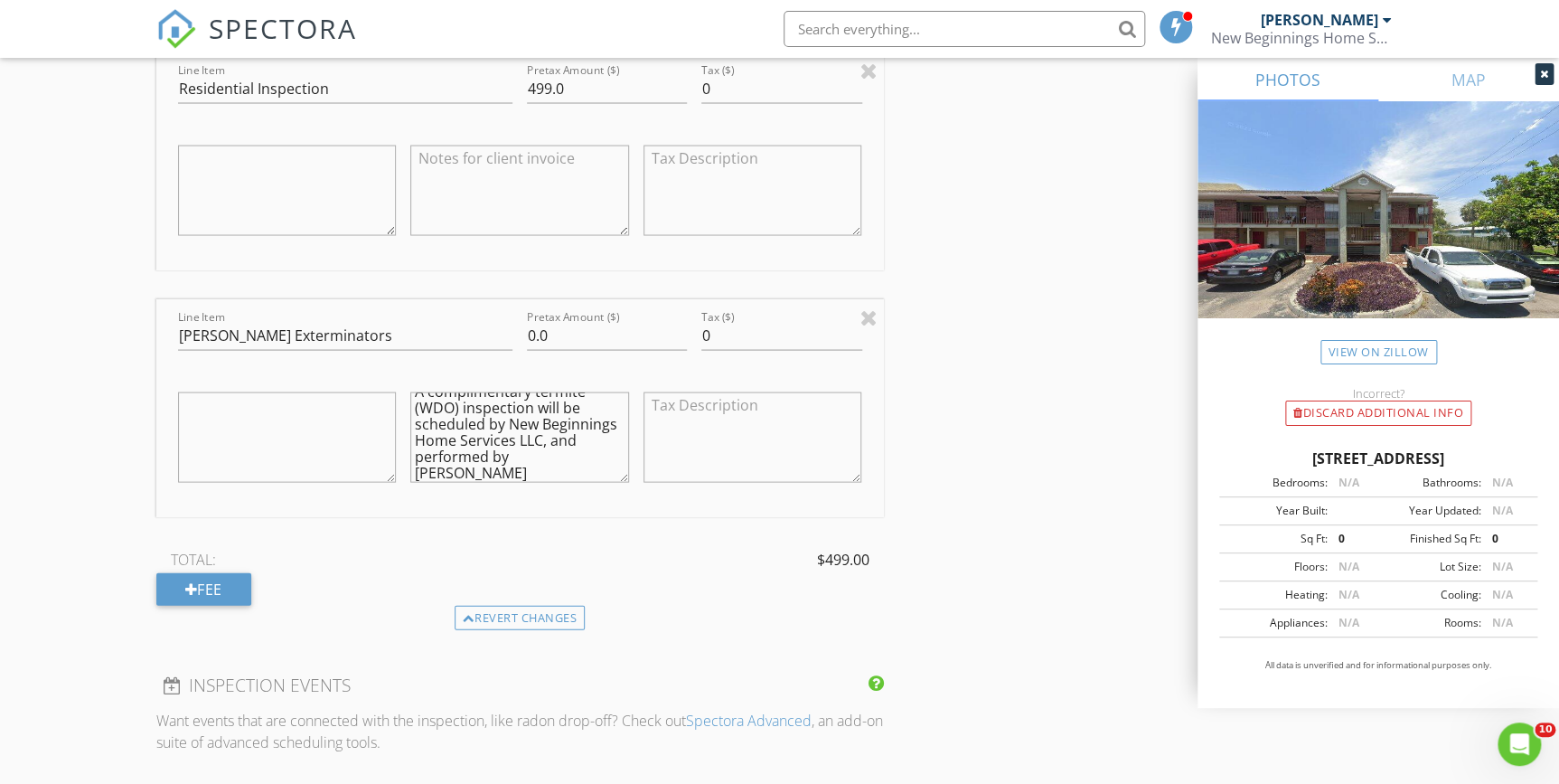
type input "941-539-9687"
click at [1033, 392] on div "INSPECTOR(S) check_box Philip Pala PRIMARY Philip Pala arrow_drop_down check_bo…" at bounding box center [780, 448] width 1247 height 3815
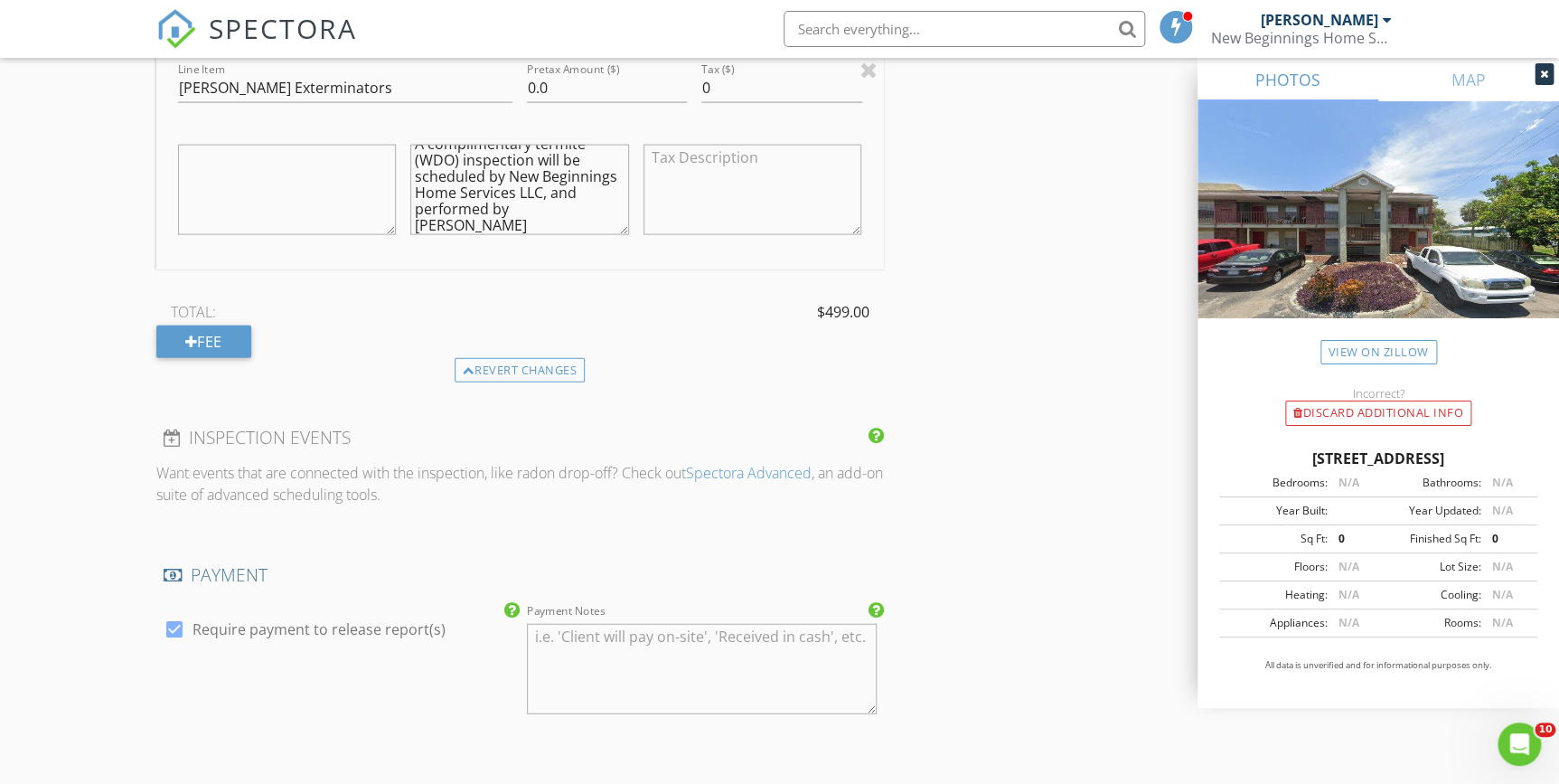
scroll to position [1752, 0]
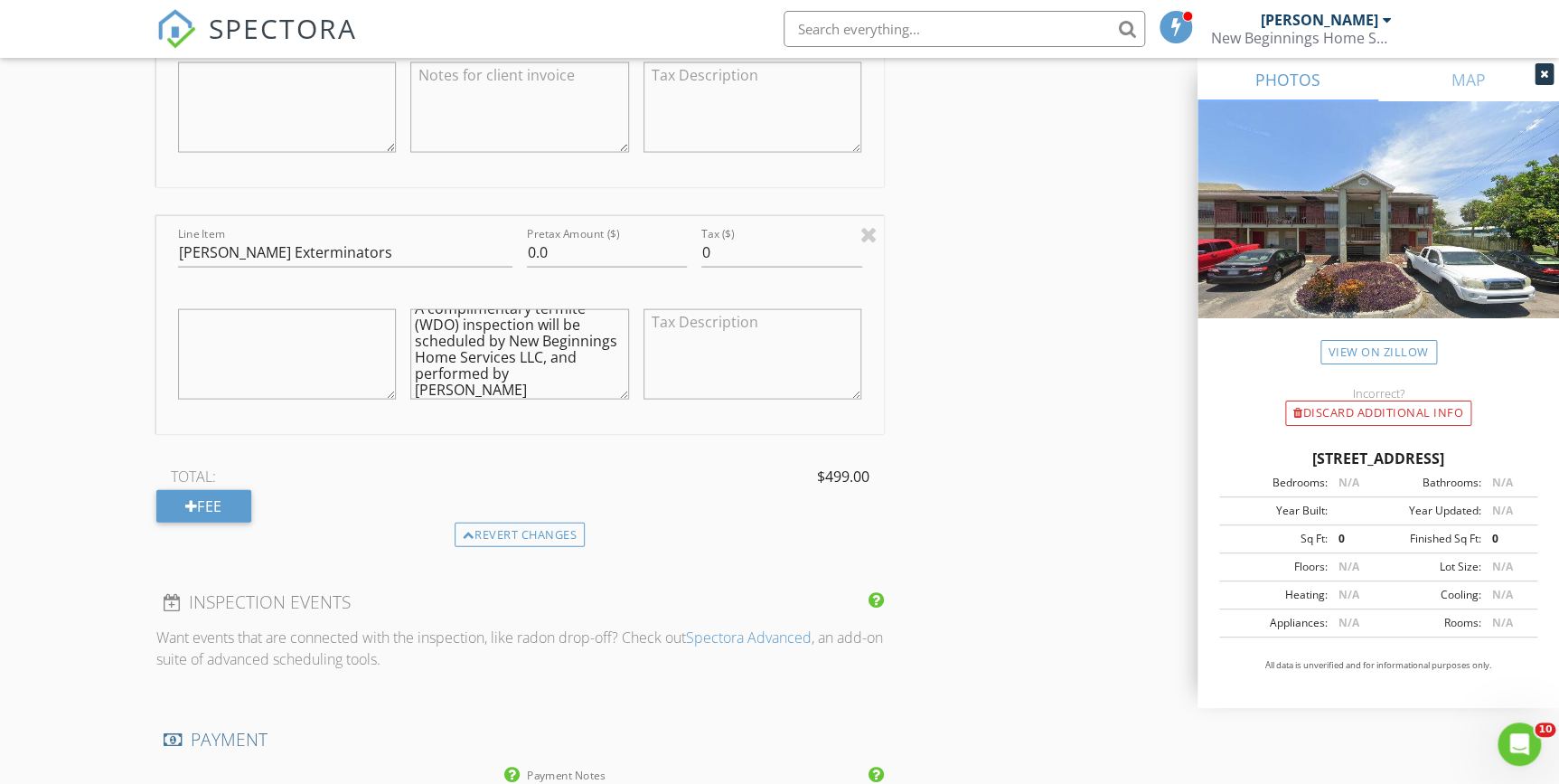
drag, startPoint x: 1165, startPoint y: 489, endPoint x: 1302, endPoint y: 277, distance: 252.4
click at [1165, 488] on div "INSPECTOR(S) check_box Philip Pala PRIMARY Philip Pala arrow_drop_down check_bo…" at bounding box center [780, 365] width 1247 height 3815
click at [1543, 75] on icon at bounding box center [1544, 74] width 8 height 11
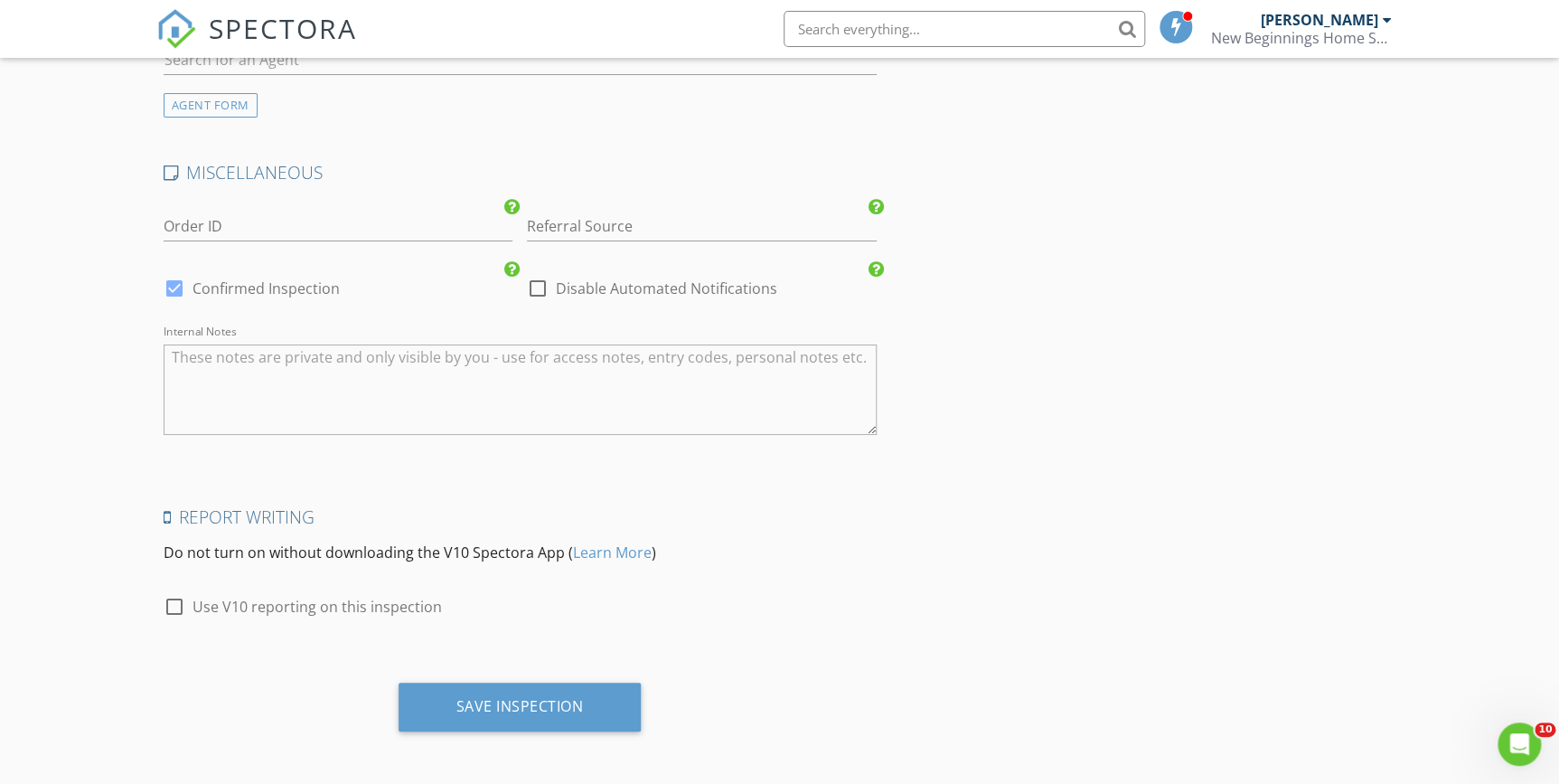
scroll to position [2596, 0]
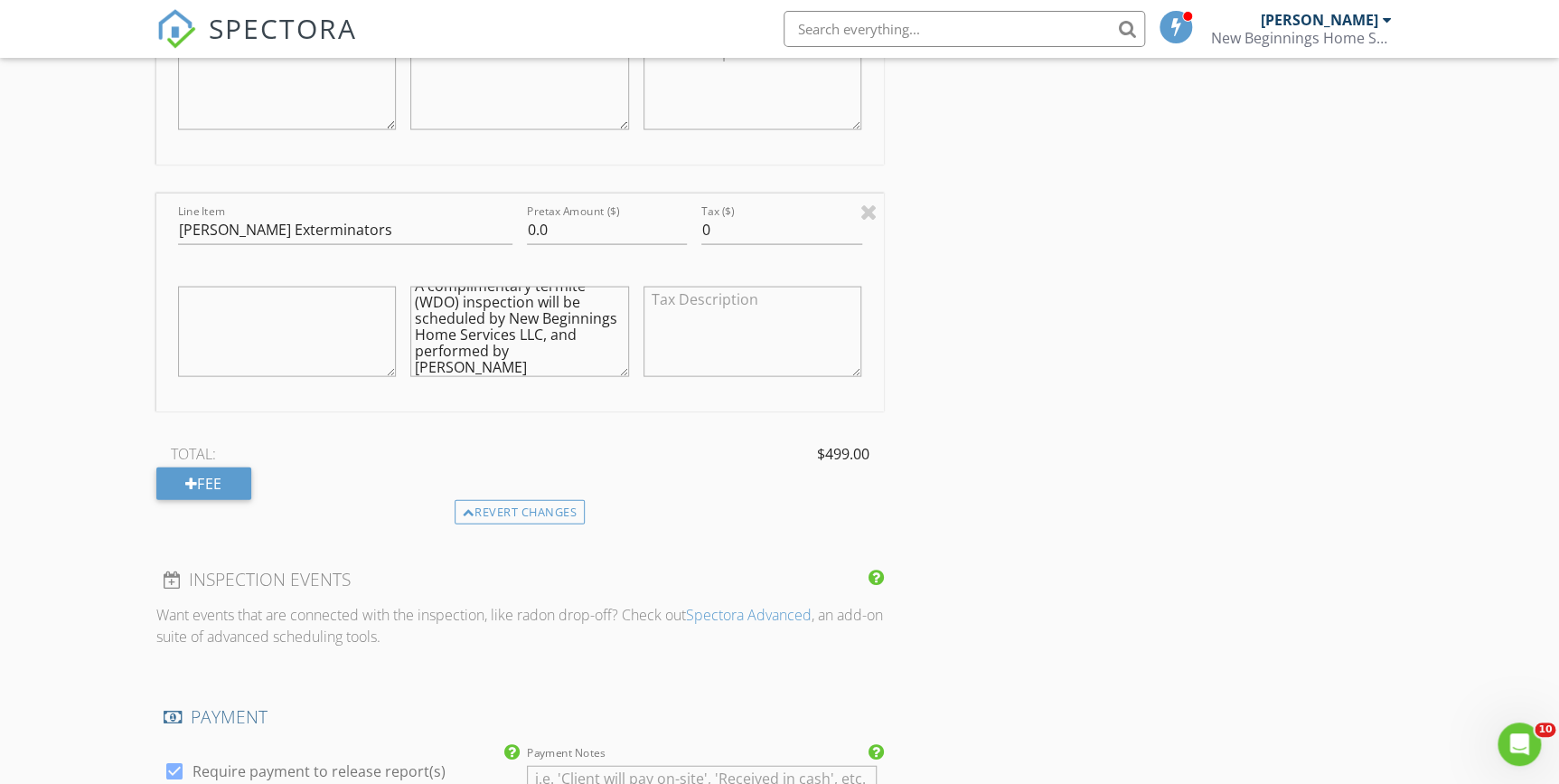
click at [1107, 518] on div "INSPECTOR(S) check_box Philip Pala PRIMARY Philip Pala arrow_drop_down check_bo…" at bounding box center [780, 343] width 1247 height 3815
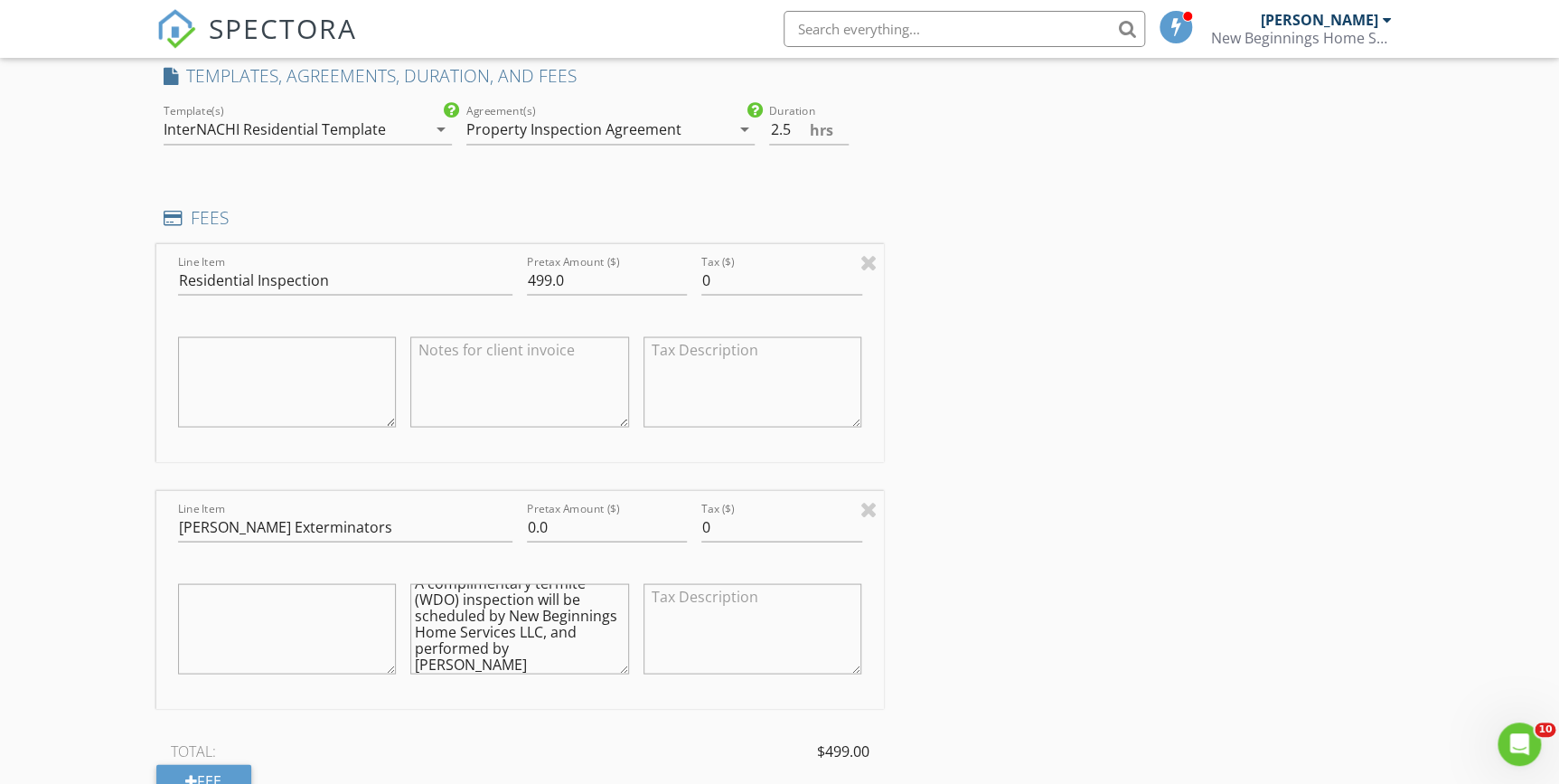
scroll to position [1479, 0]
click at [842, 121] on input "3" at bounding box center [809, 129] width 80 height 29
click at [842, 133] on input "2.5" at bounding box center [809, 129] width 80 height 29
type input "2"
click at [842, 133] on input "2" at bounding box center [809, 129] width 80 height 29
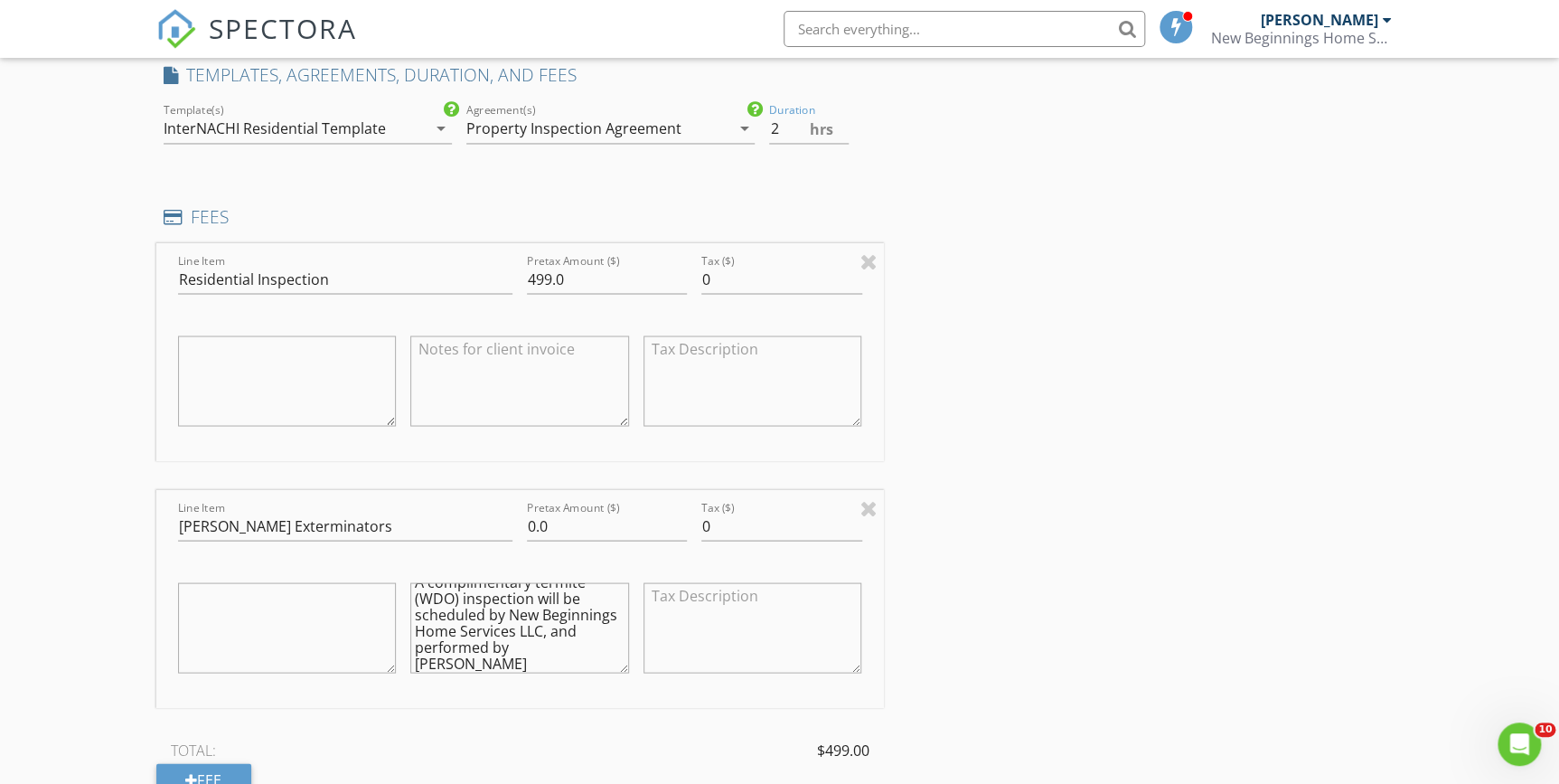
click at [1040, 253] on div "INSPECTOR(S) check_box Philip Pala PRIMARY Philip Pala arrow_drop_down check_bo…" at bounding box center [780, 638] width 1247 height 3815
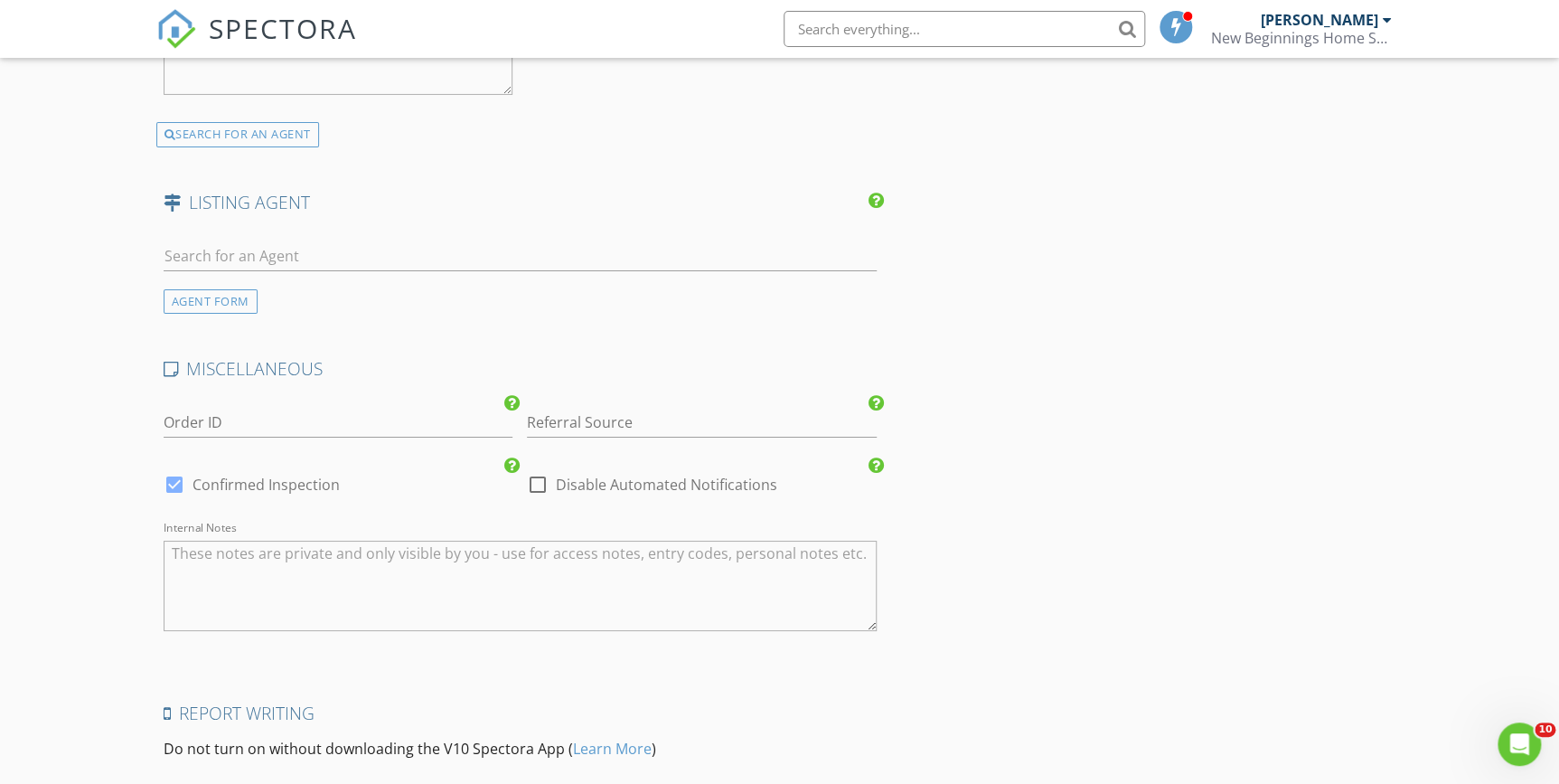
scroll to position [3280, 0]
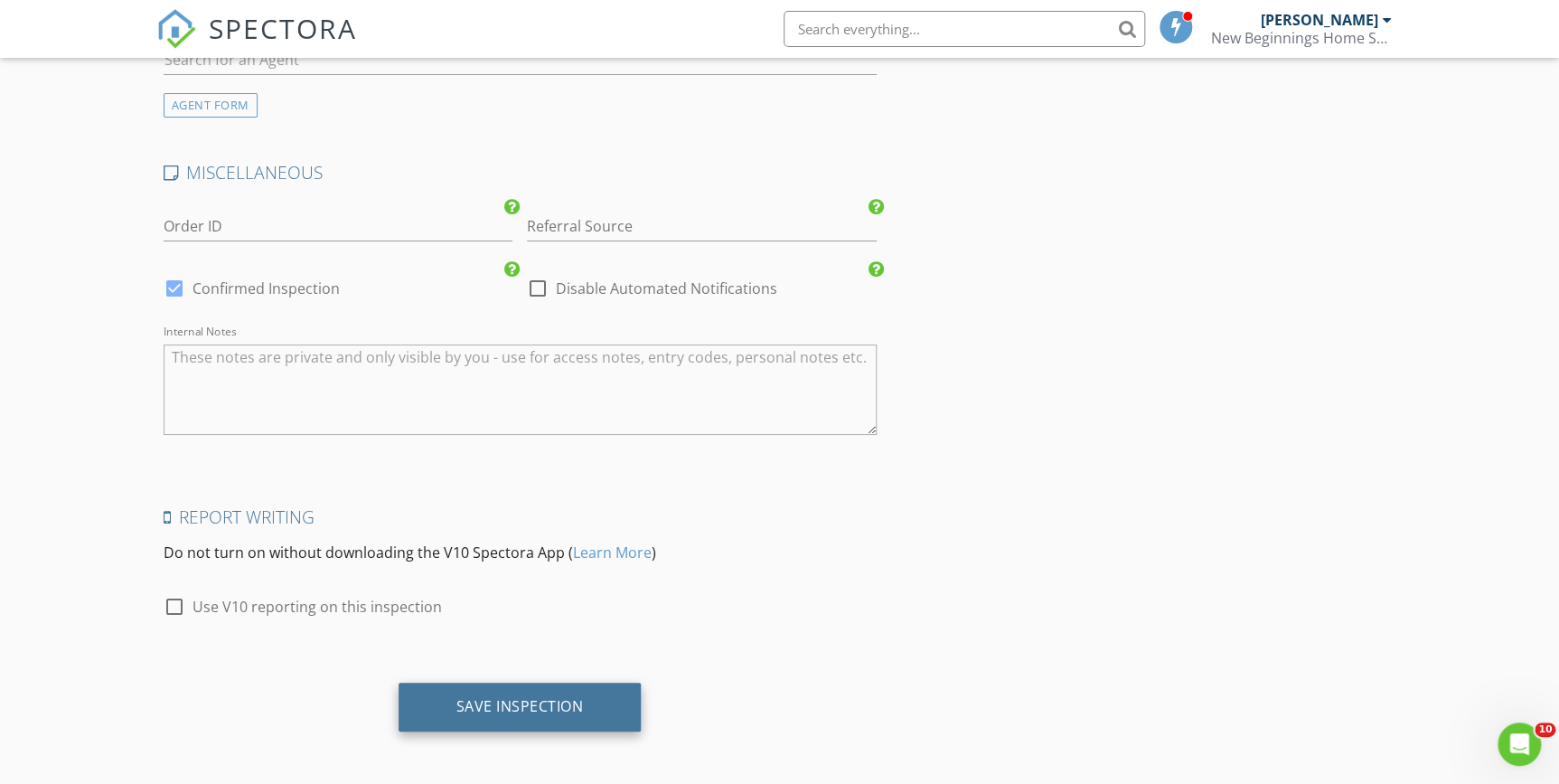
click at [515, 714] on div "Save Inspection" at bounding box center [520, 706] width 244 height 49
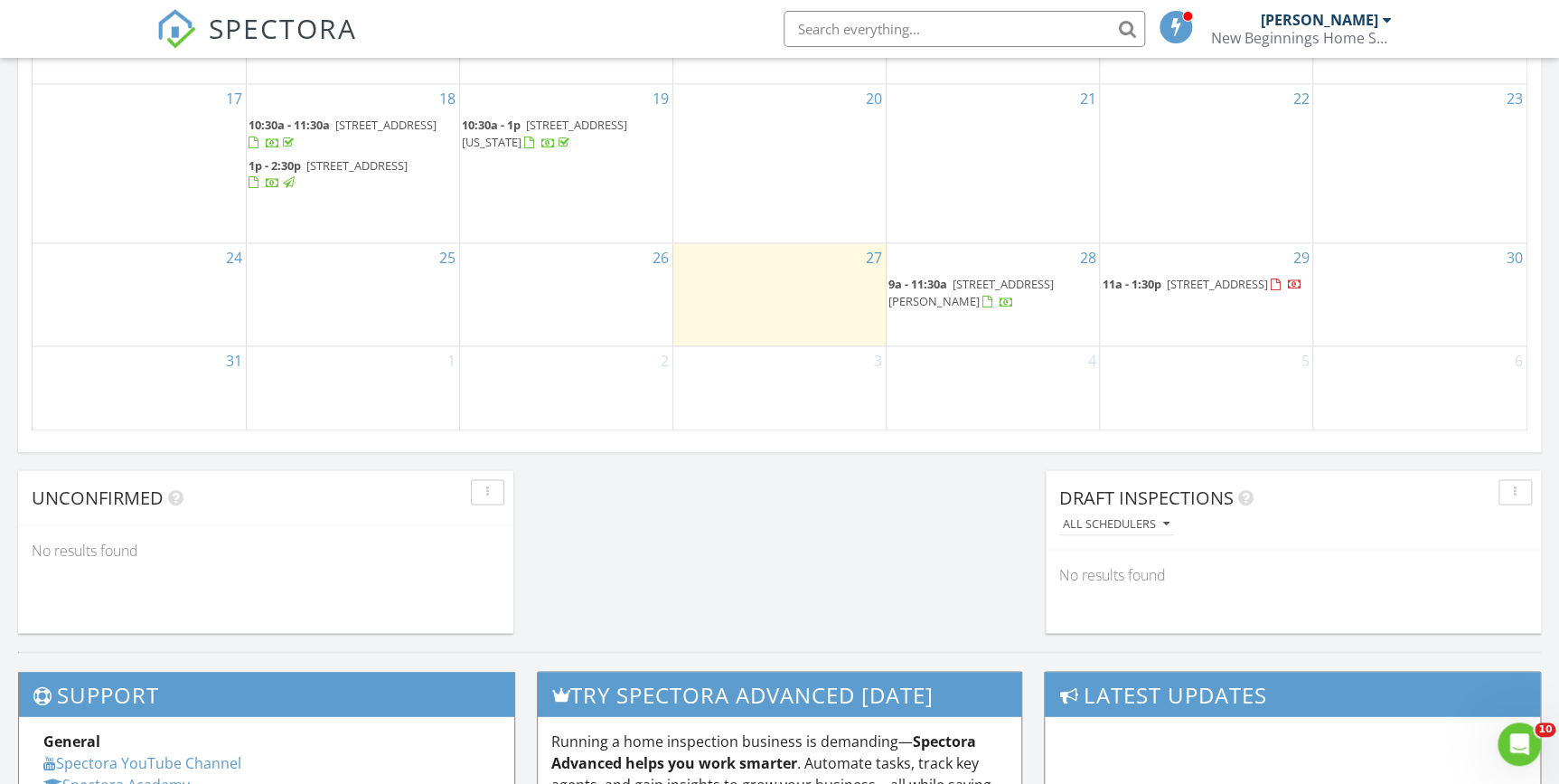
scroll to position [1232, 0]
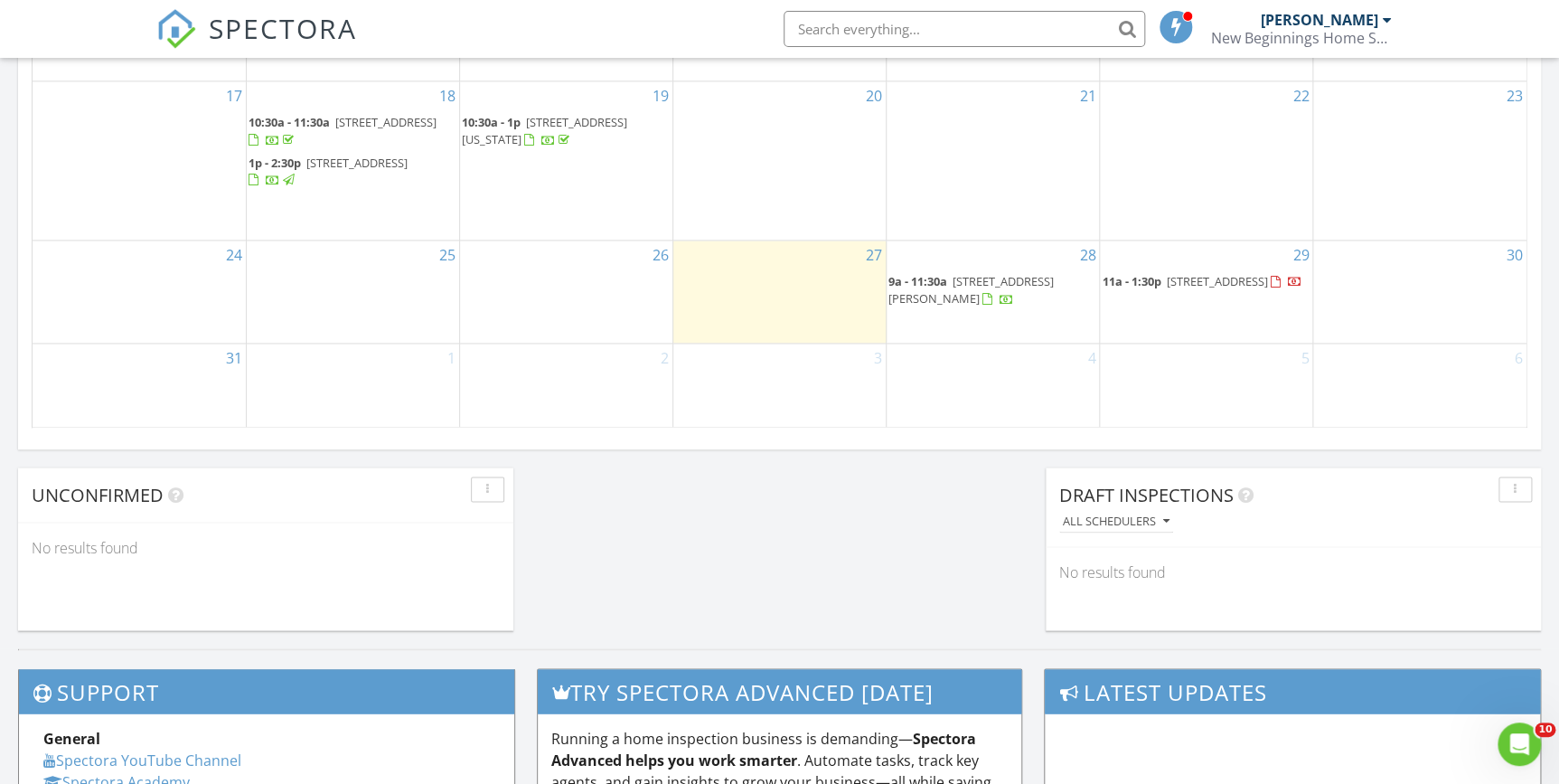
click at [1184, 284] on span "1468 19th St, Sarasota 34234" at bounding box center [1216, 281] width 101 height 17
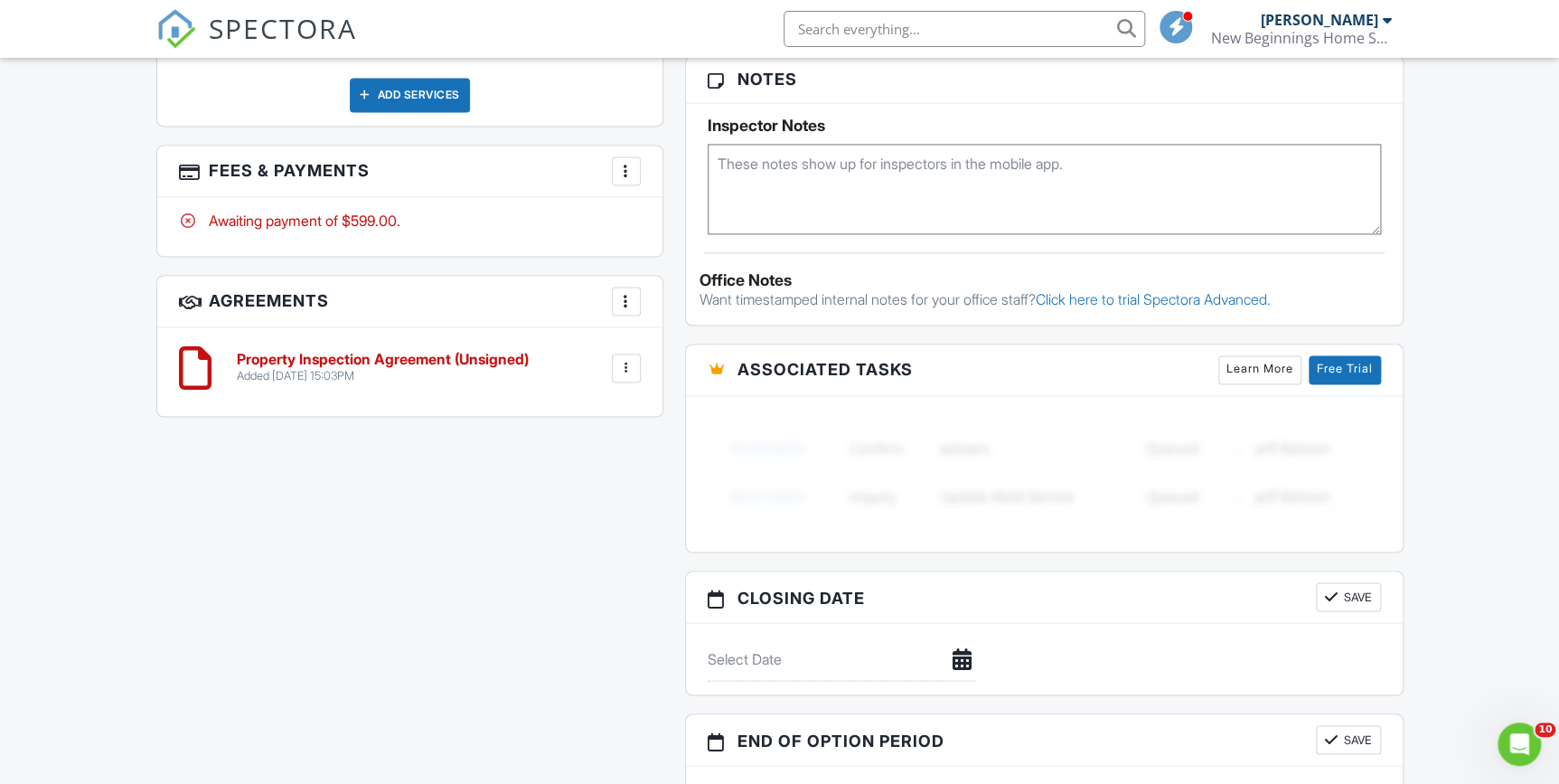
click at [624, 168] on div at bounding box center [627, 171] width 18 height 18
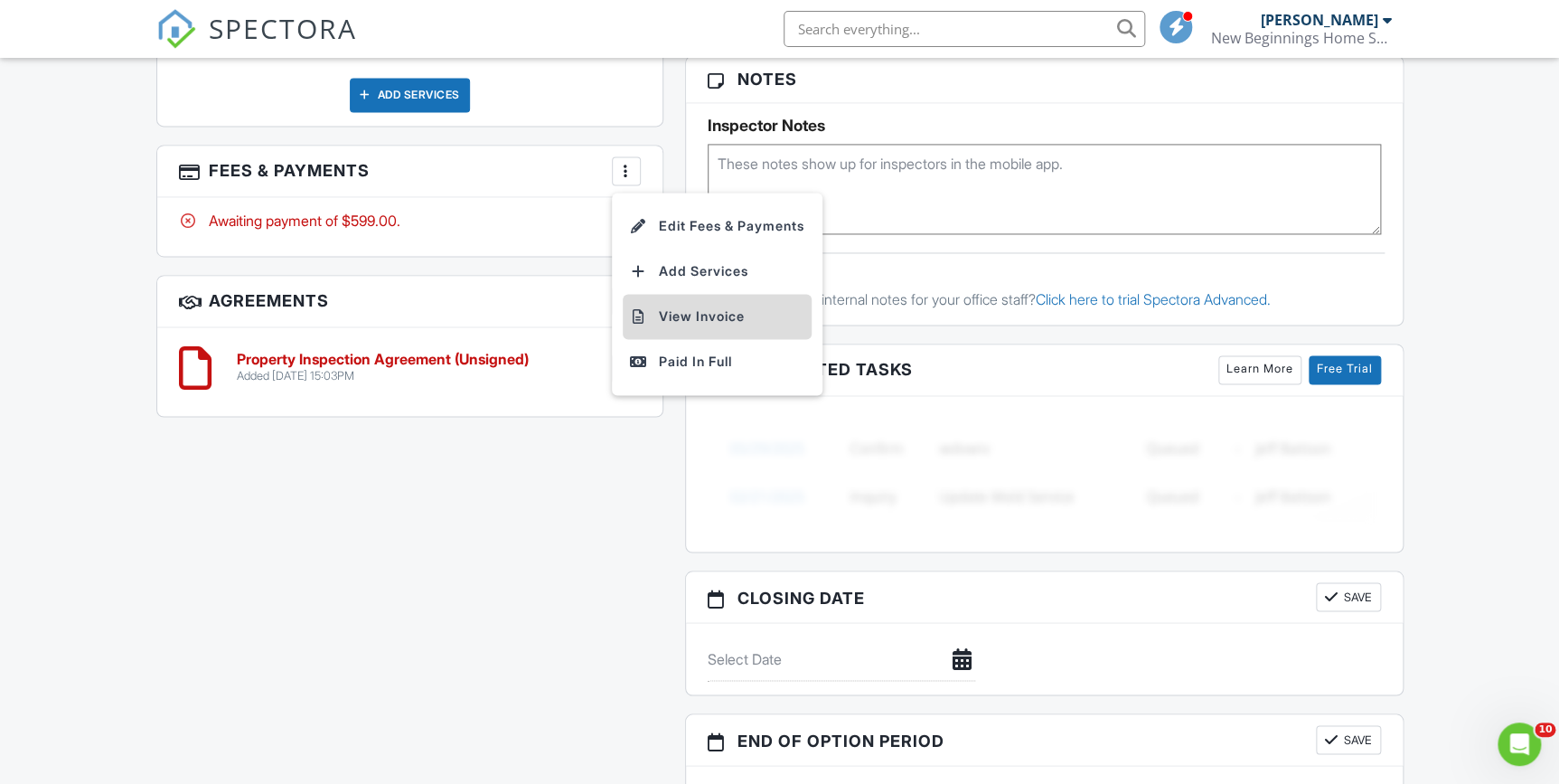
click at [687, 310] on li "View Invoice" at bounding box center [717, 316] width 189 height 45
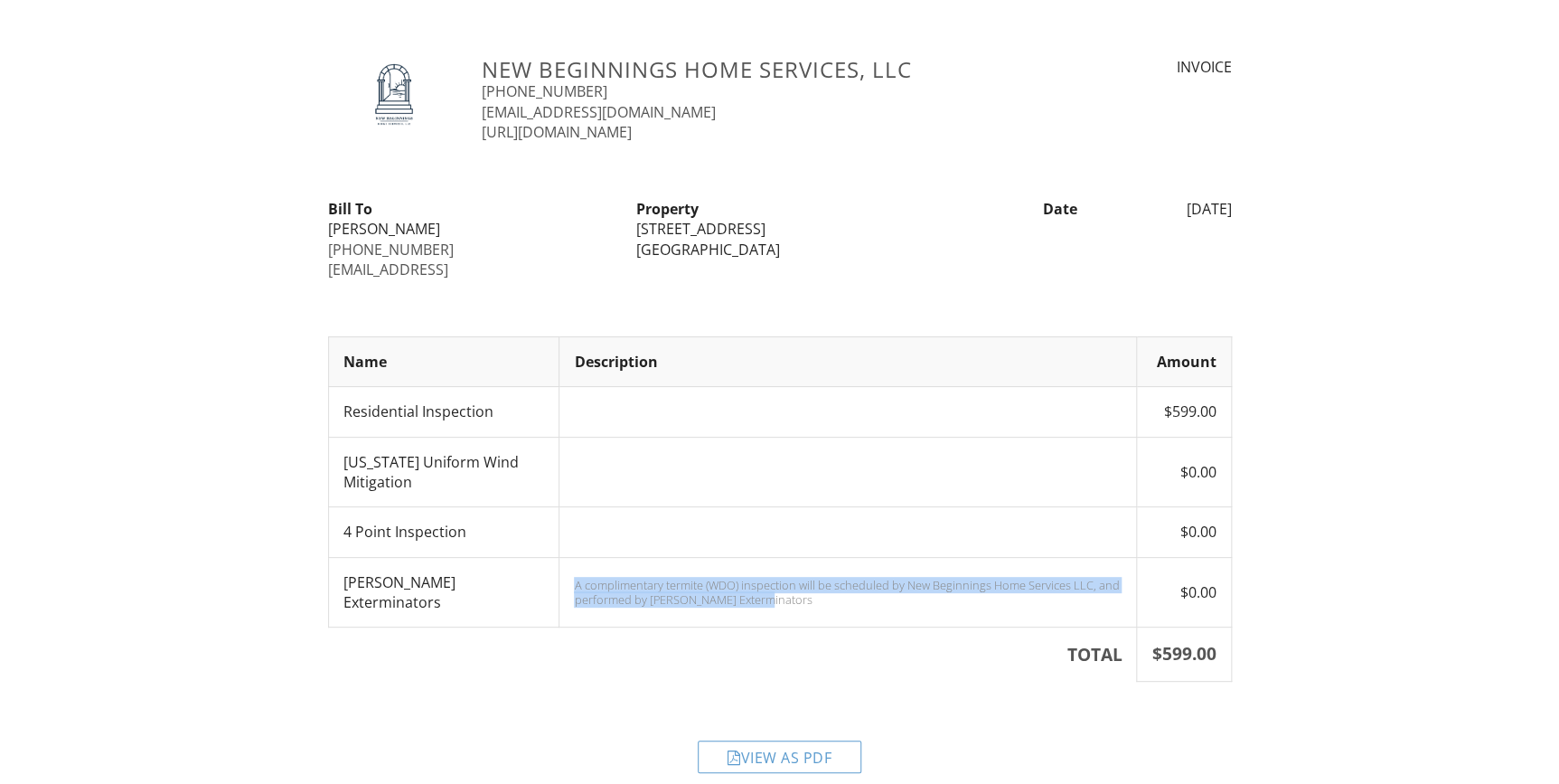
drag, startPoint x: 558, startPoint y: 579, endPoint x: 754, endPoint y: 601, distance: 197.2
click at [754, 601] on td "A complimentary termite (WDO) inspection will be scheduled by New Beginnings Ho…" at bounding box center [848, 592] width 577 height 71
drag, startPoint x: 754, startPoint y: 601, endPoint x: 711, endPoint y: 579, distance: 48.3
copy div "A complimentary termite (WDO) inspection will be scheduled by New Beginnings Ho…"
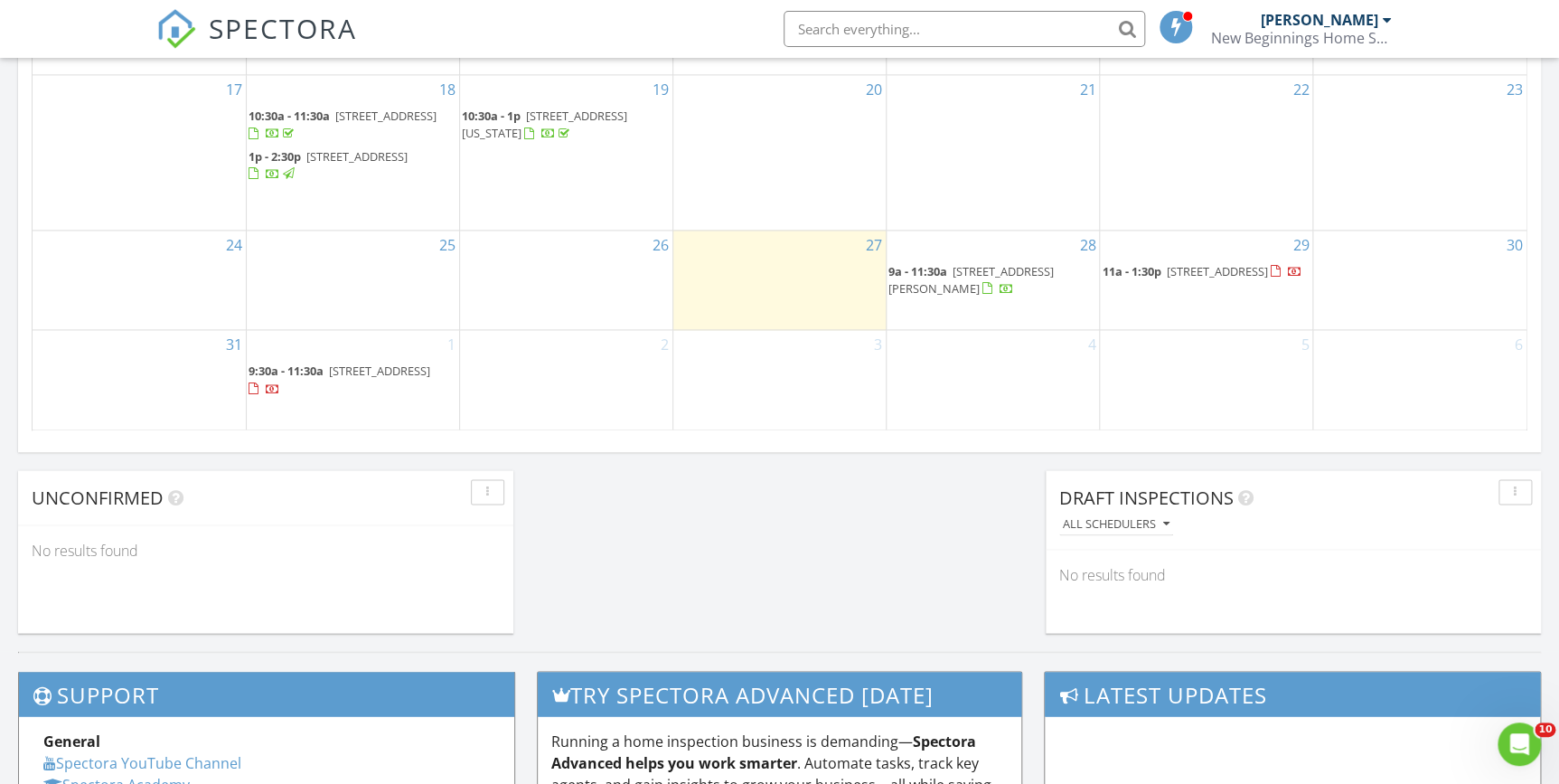
scroll to position [1232, 0]
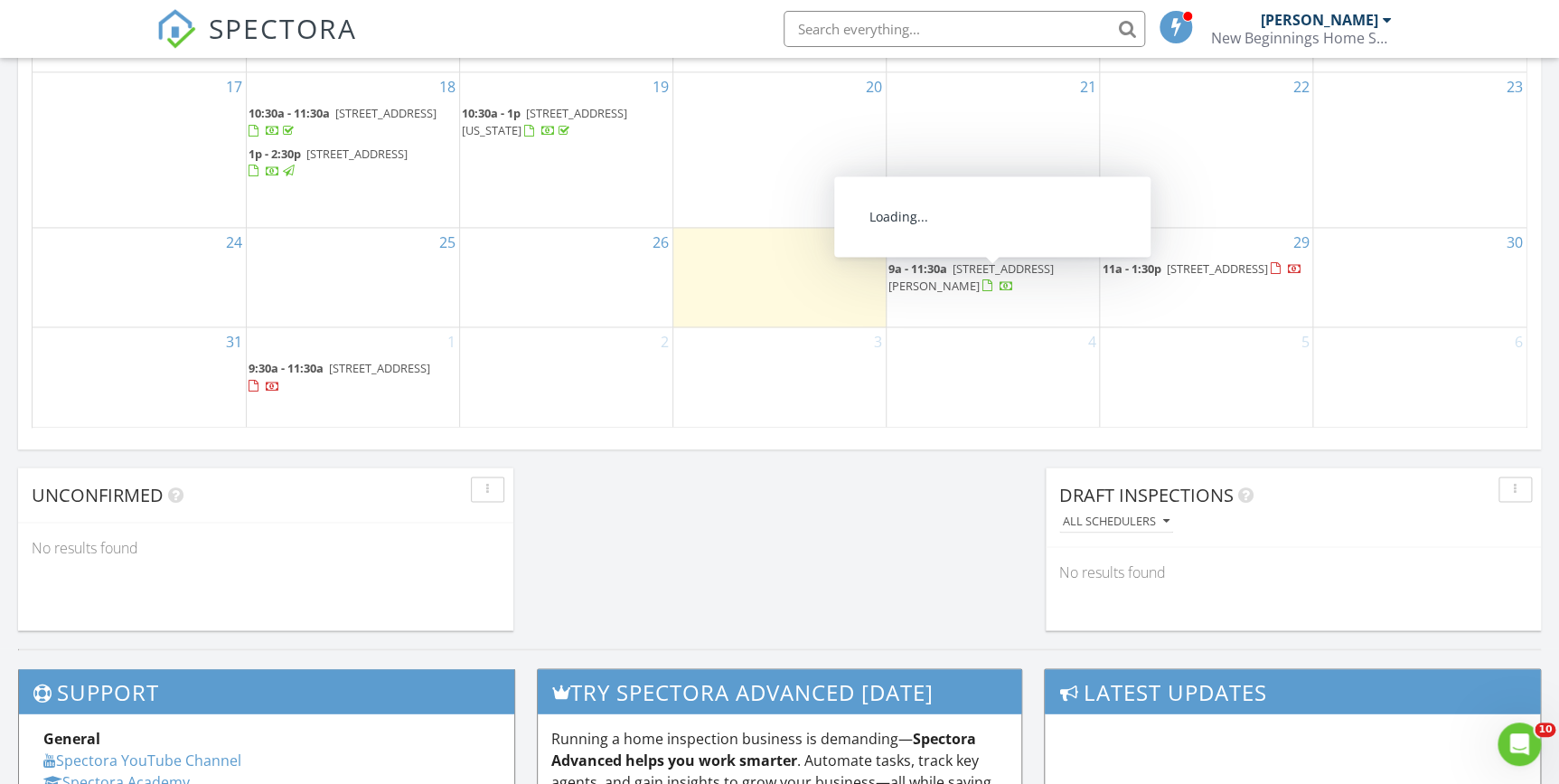
click at [966, 290] on span "15805 San Lazzaro Ave, Lakewood Ranch 34211" at bounding box center [972, 277] width 165 height 33
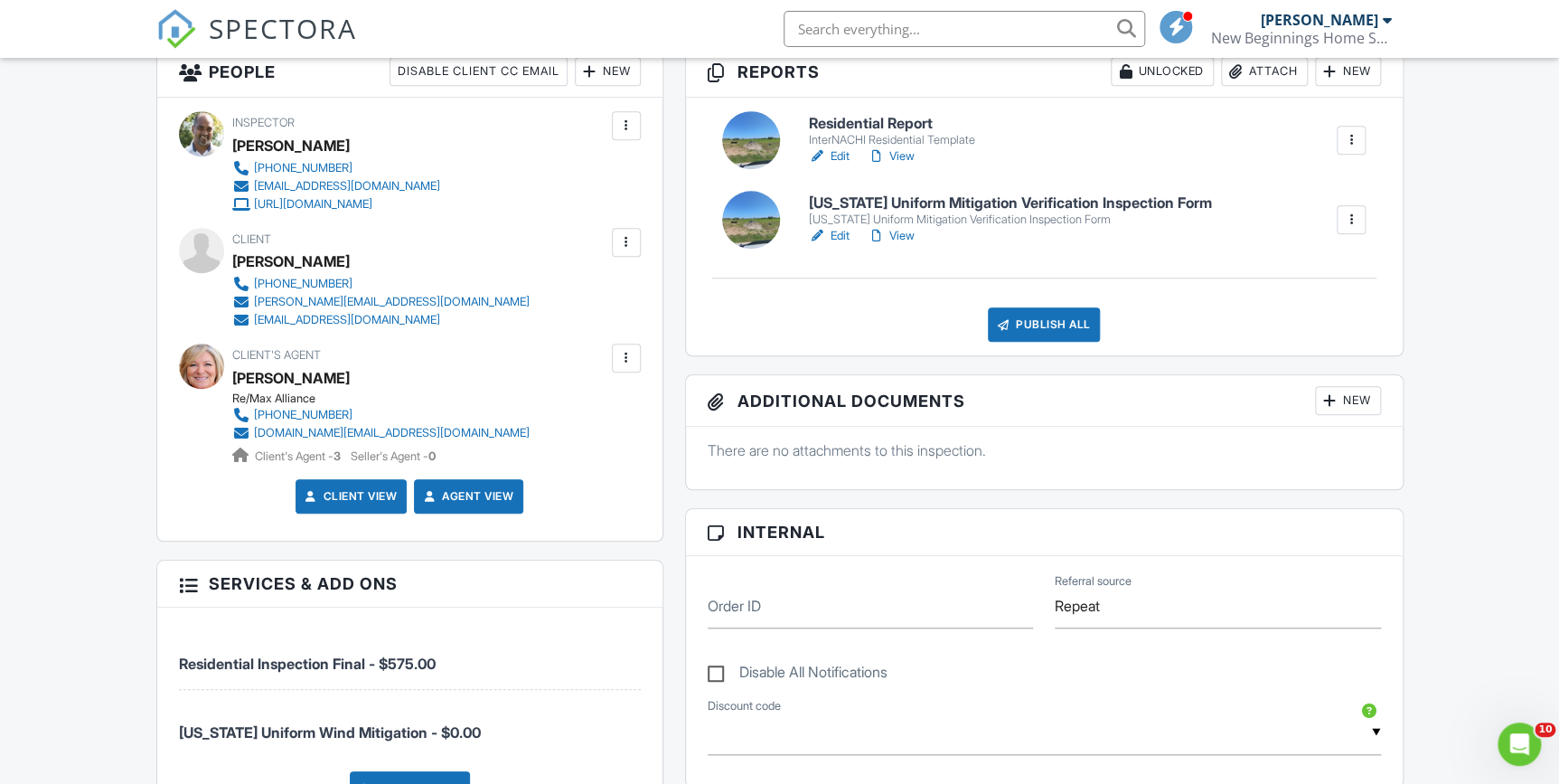
scroll to position [493, 0]
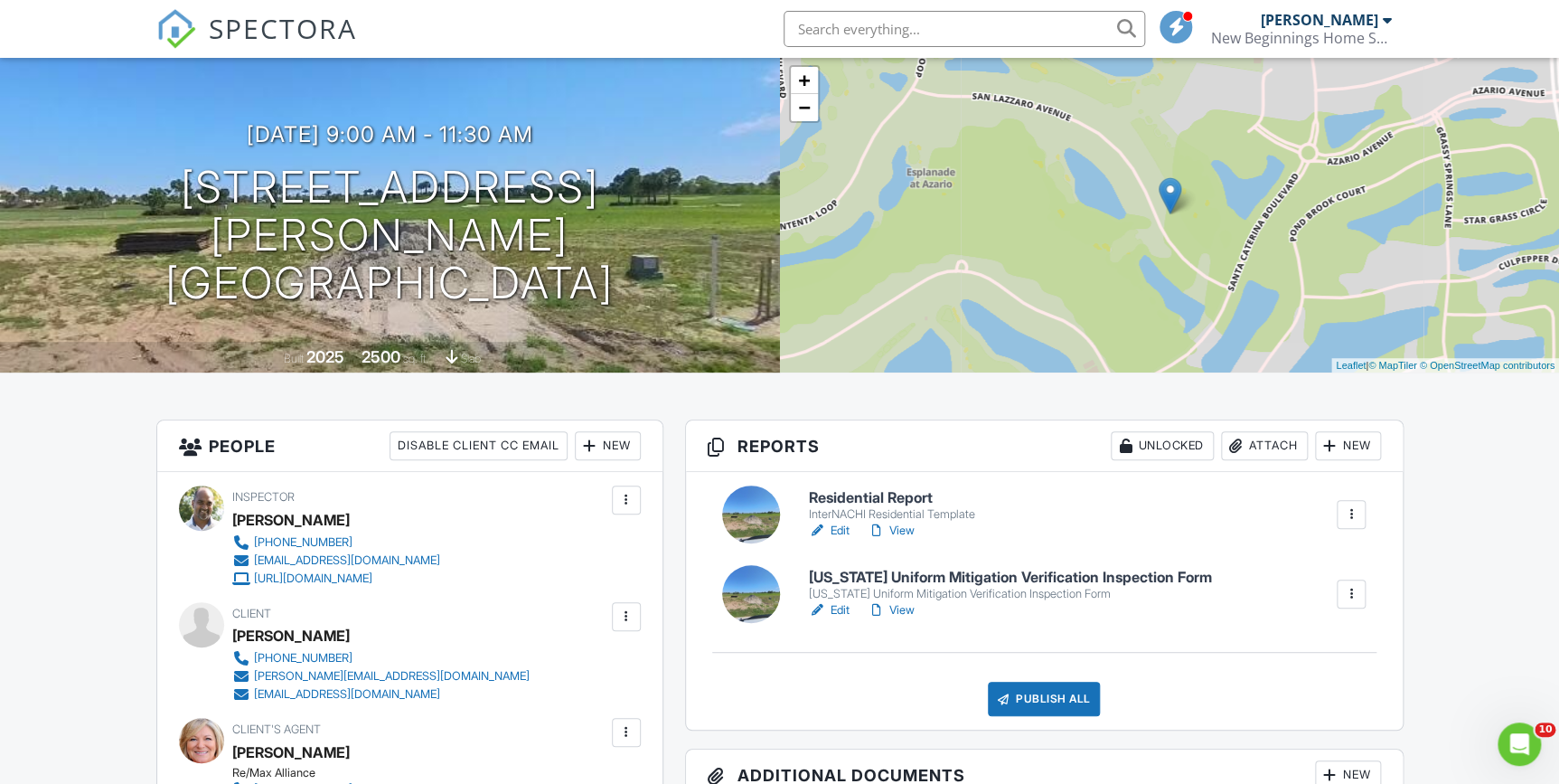
scroll to position [81, 0]
